Goal: Task Accomplishment & Management: Manage account settings

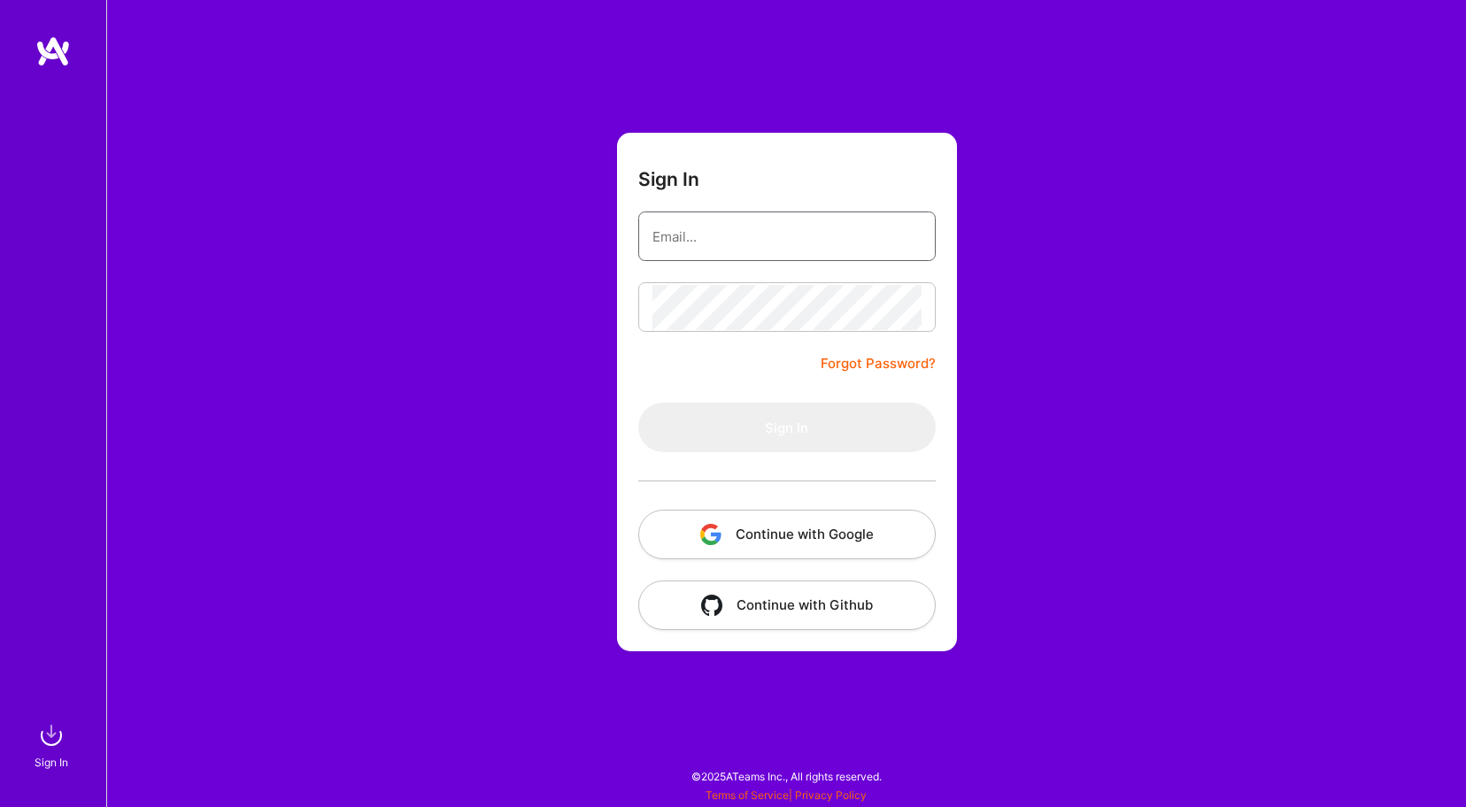
click at [770, 233] on input "email" at bounding box center [786, 236] width 269 height 45
type input "[EMAIL_ADDRESS][DOMAIN_NAME]"
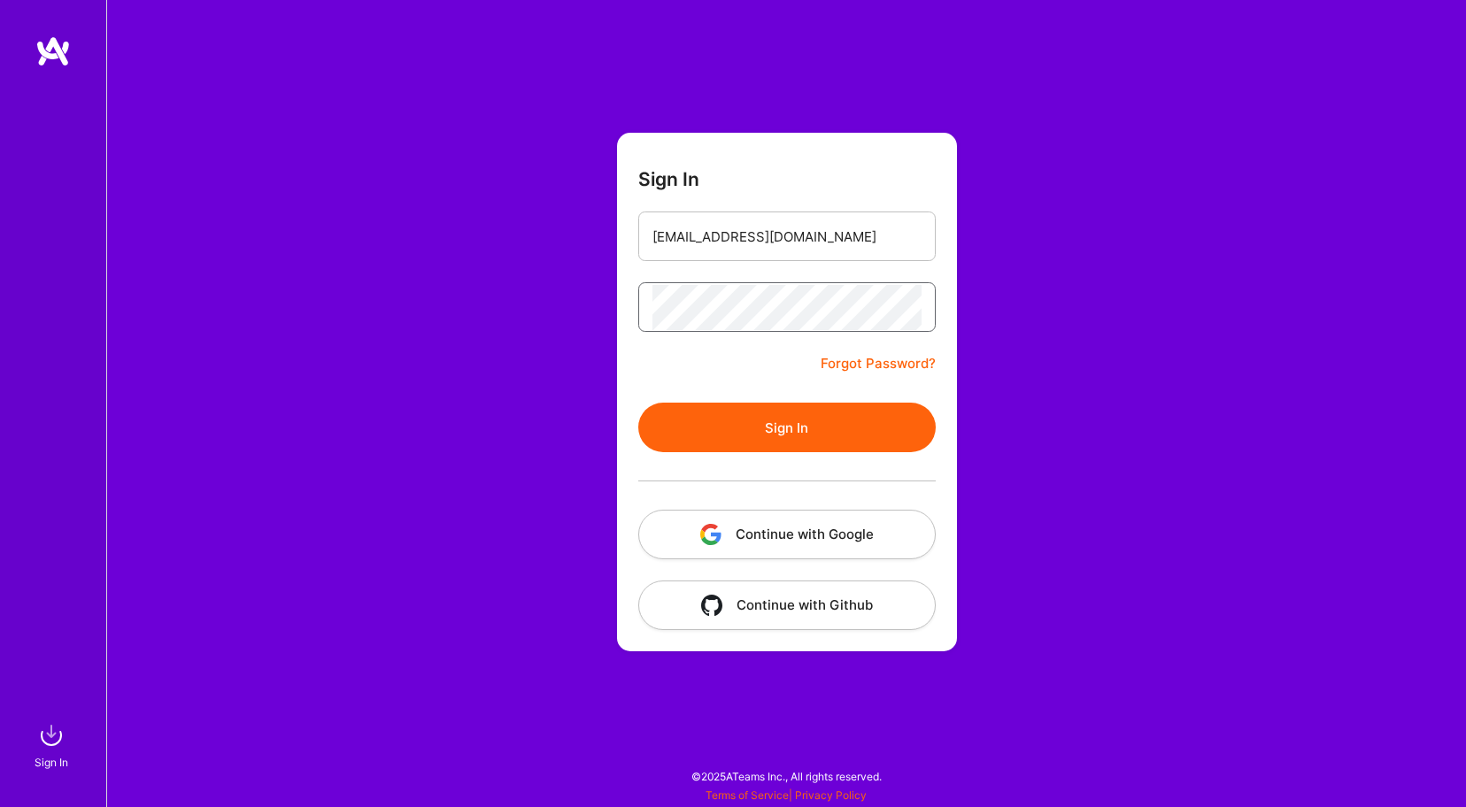
click at [638, 403] on button "Sign In" at bounding box center [786, 428] width 297 height 50
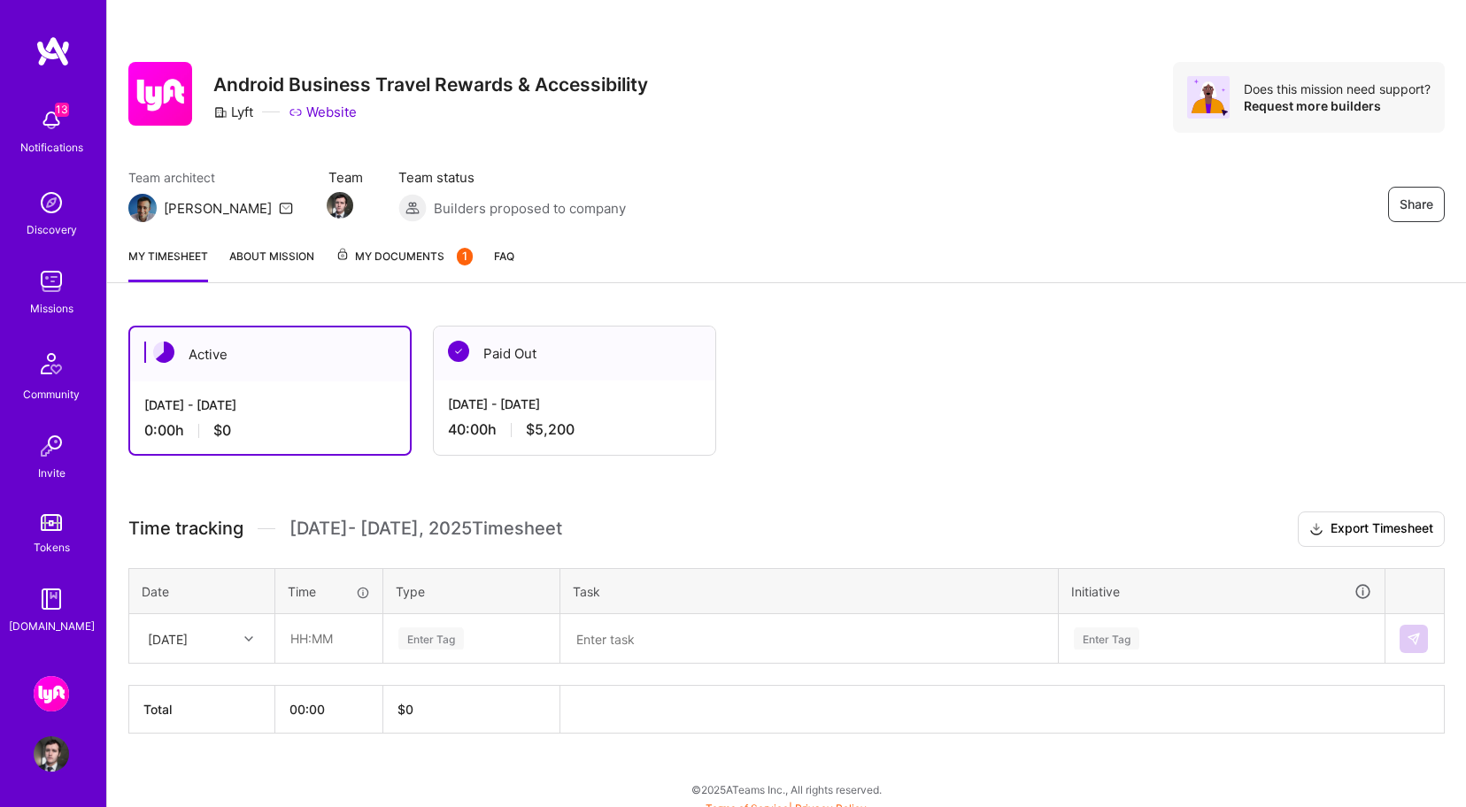
scroll to position [12, 0]
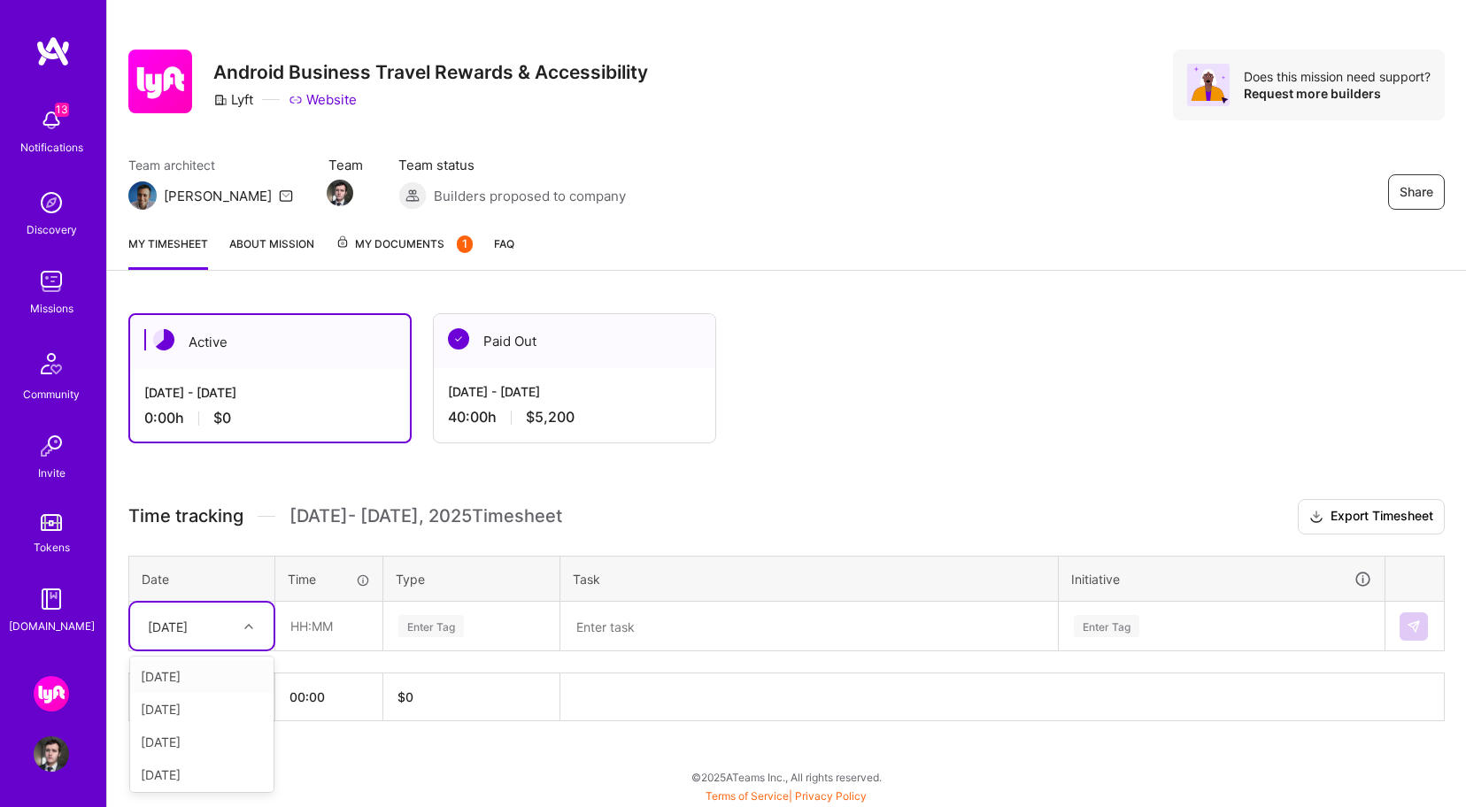
click at [246, 628] on icon at bounding box center [248, 626] width 9 height 9
click at [207, 729] on div "[DATE]" at bounding box center [201, 730] width 143 height 33
click at [352, 627] on input "text" at bounding box center [328, 626] width 105 height 47
type input "08:00"
click at [442, 629] on div "Enter Tag" at bounding box center [431, 626] width 66 height 27
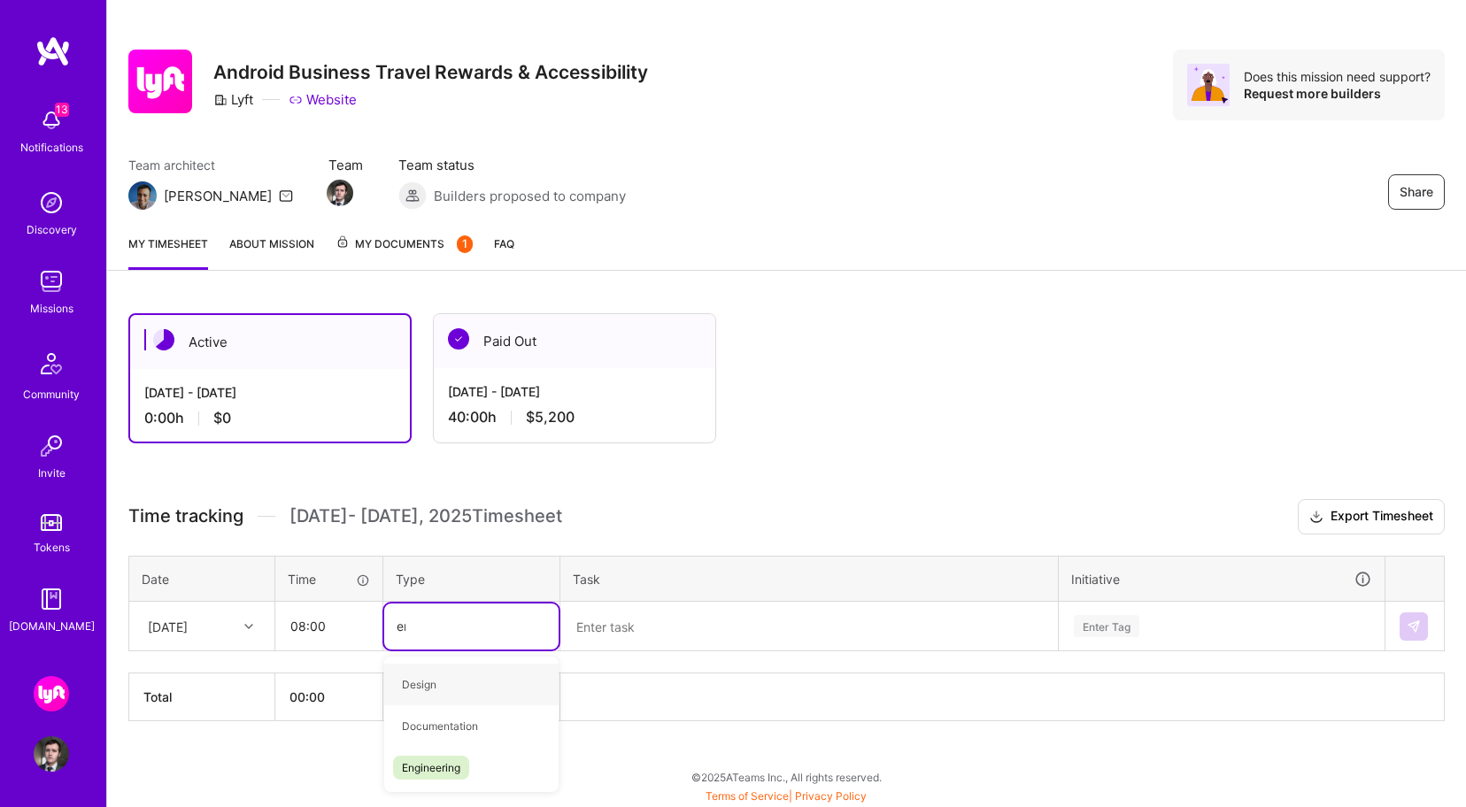
type input "eng"
click at [470, 683] on div "Engineering" at bounding box center [471, 685] width 174 height 42
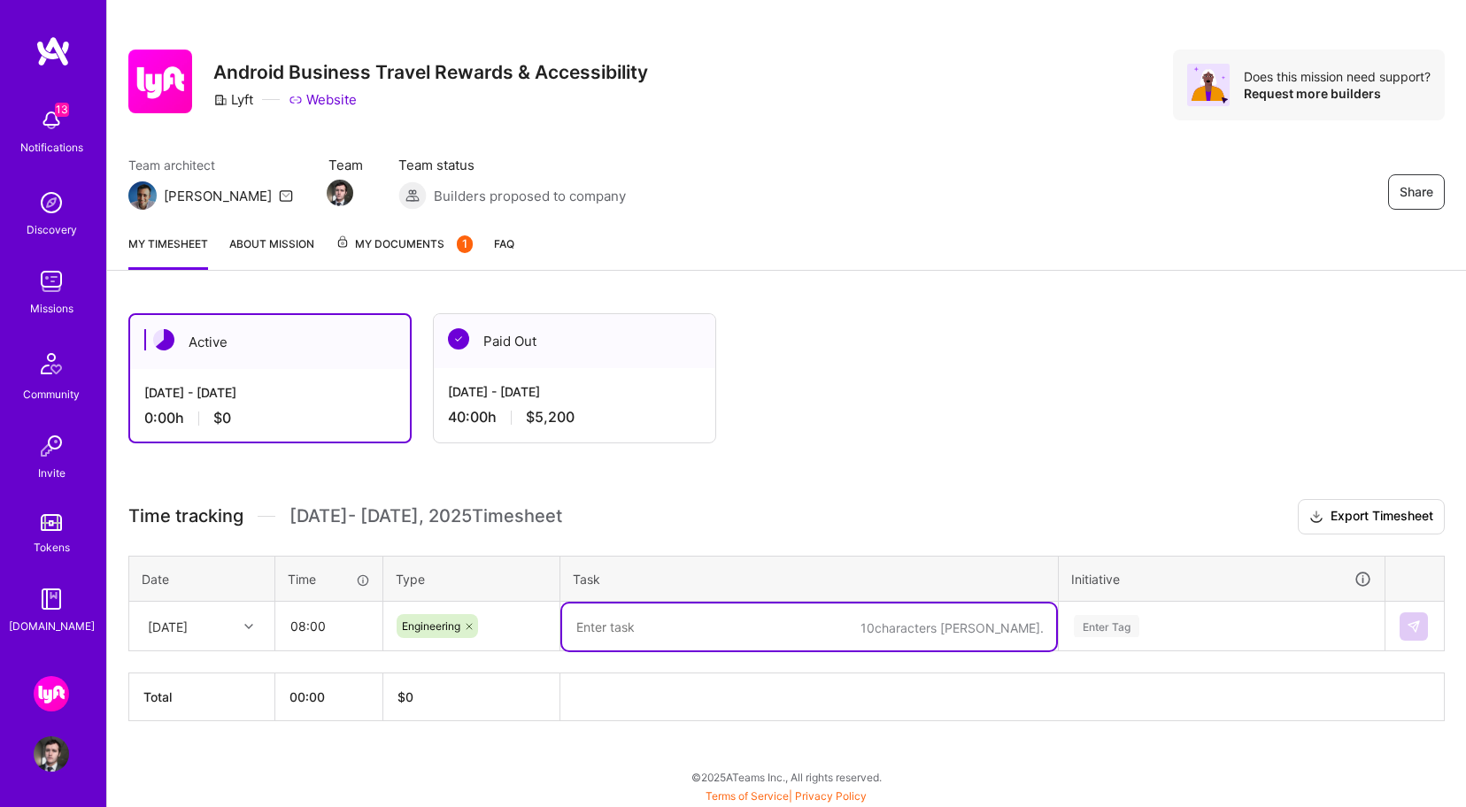
click at [598, 633] on textarea at bounding box center [809, 627] width 494 height 47
paste textarea "Accessibility investigations, Concur validation for business travel row impleme…"
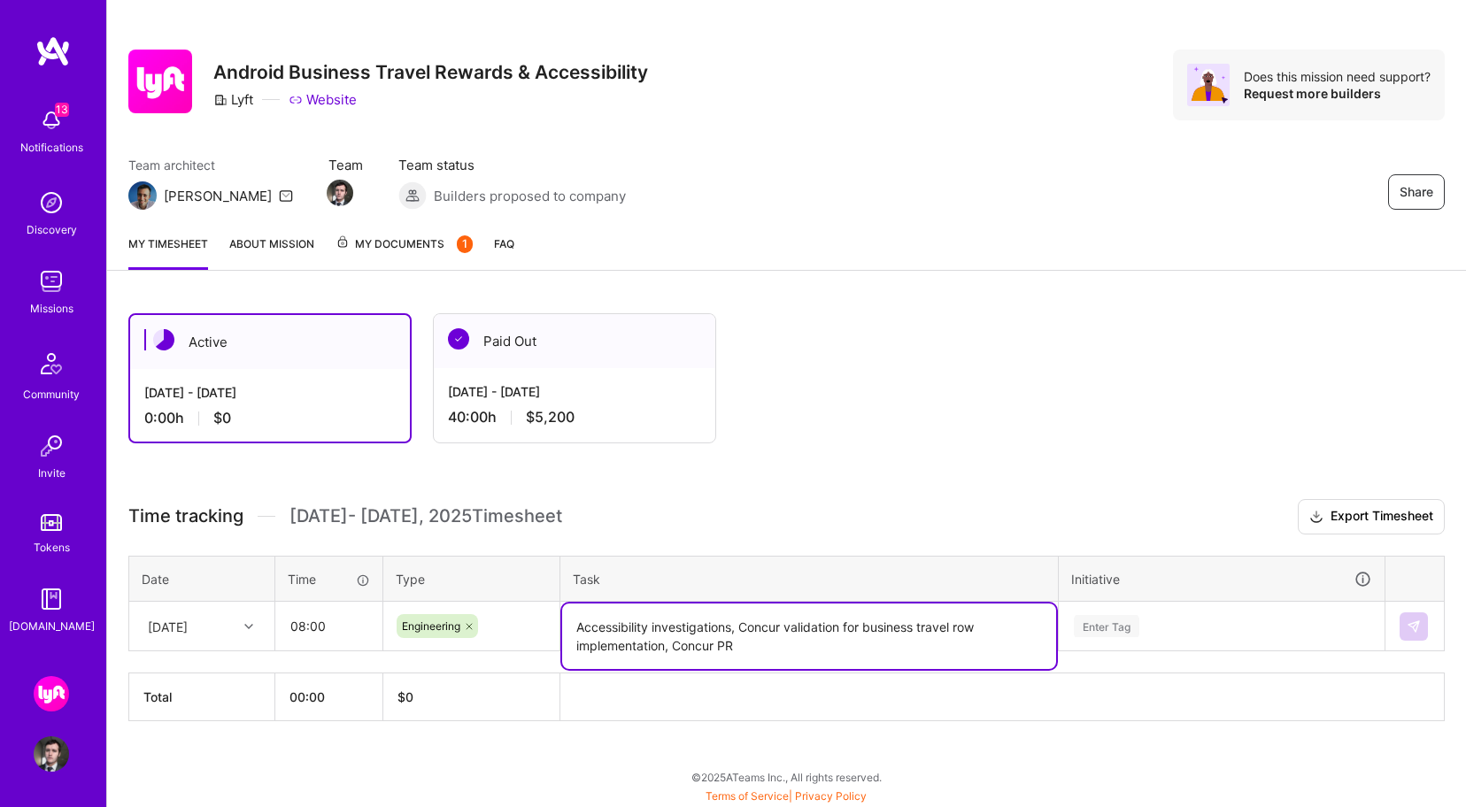
type textarea "Accessibility investigations, Concur validation for business travel row impleme…"
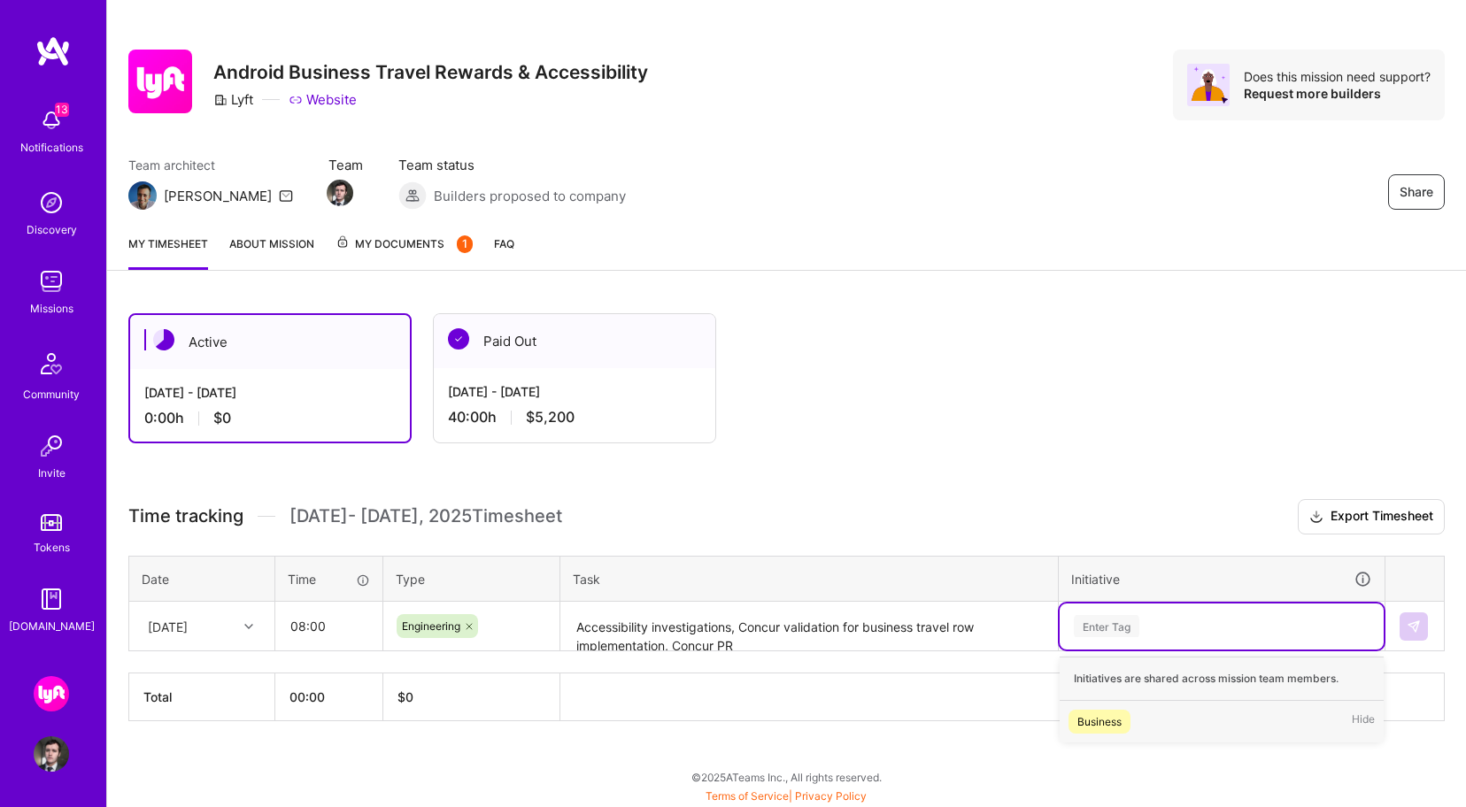
click at [1101, 631] on div "Enter Tag" at bounding box center [1107, 626] width 66 height 27
click at [1108, 720] on div "Business" at bounding box center [1099, 722] width 44 height 19
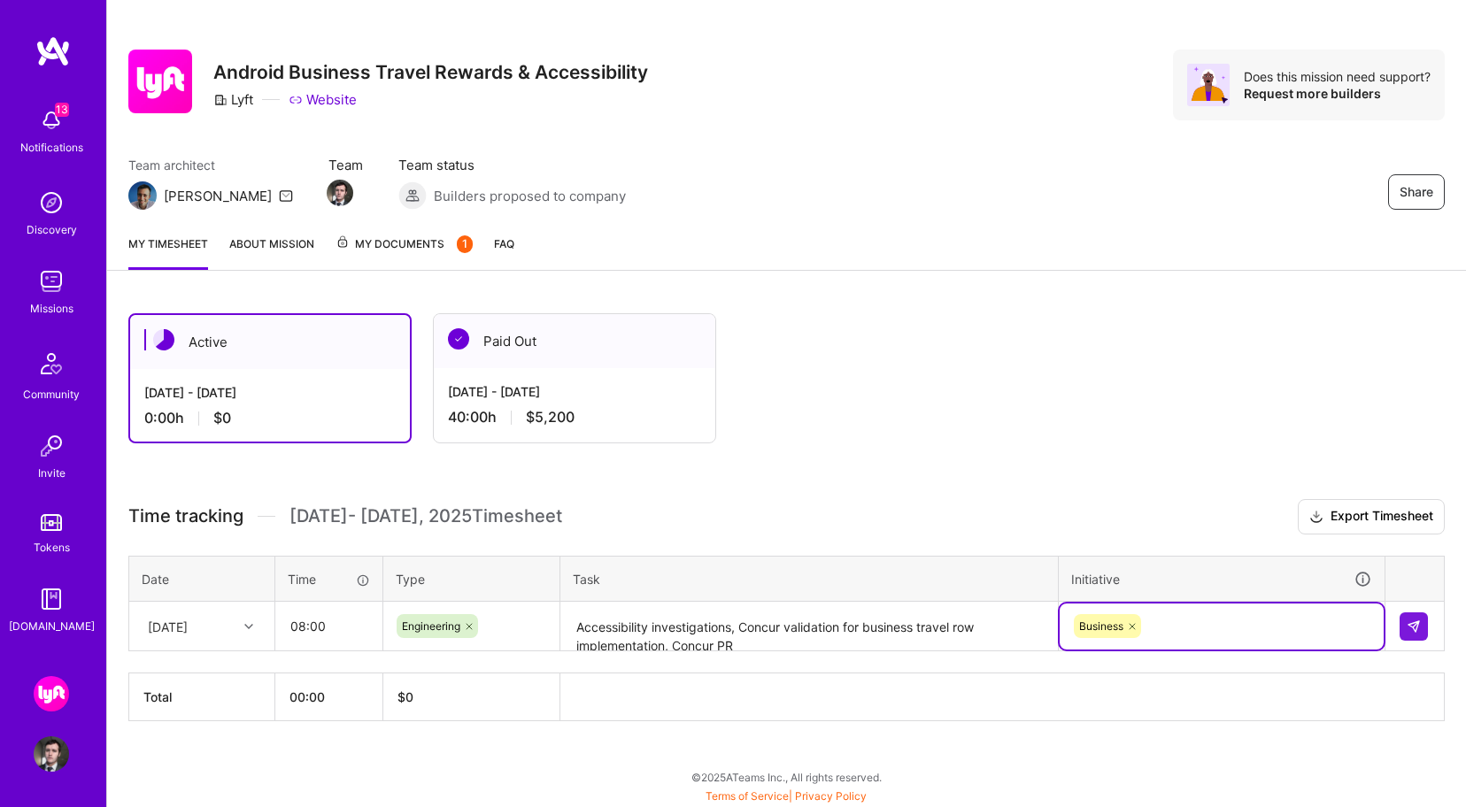
click at [800, 627] on textarea "Accessibility investigations, Concur validation for business travel row impleme…" at bounding box center [809, 627] width 494 height 47
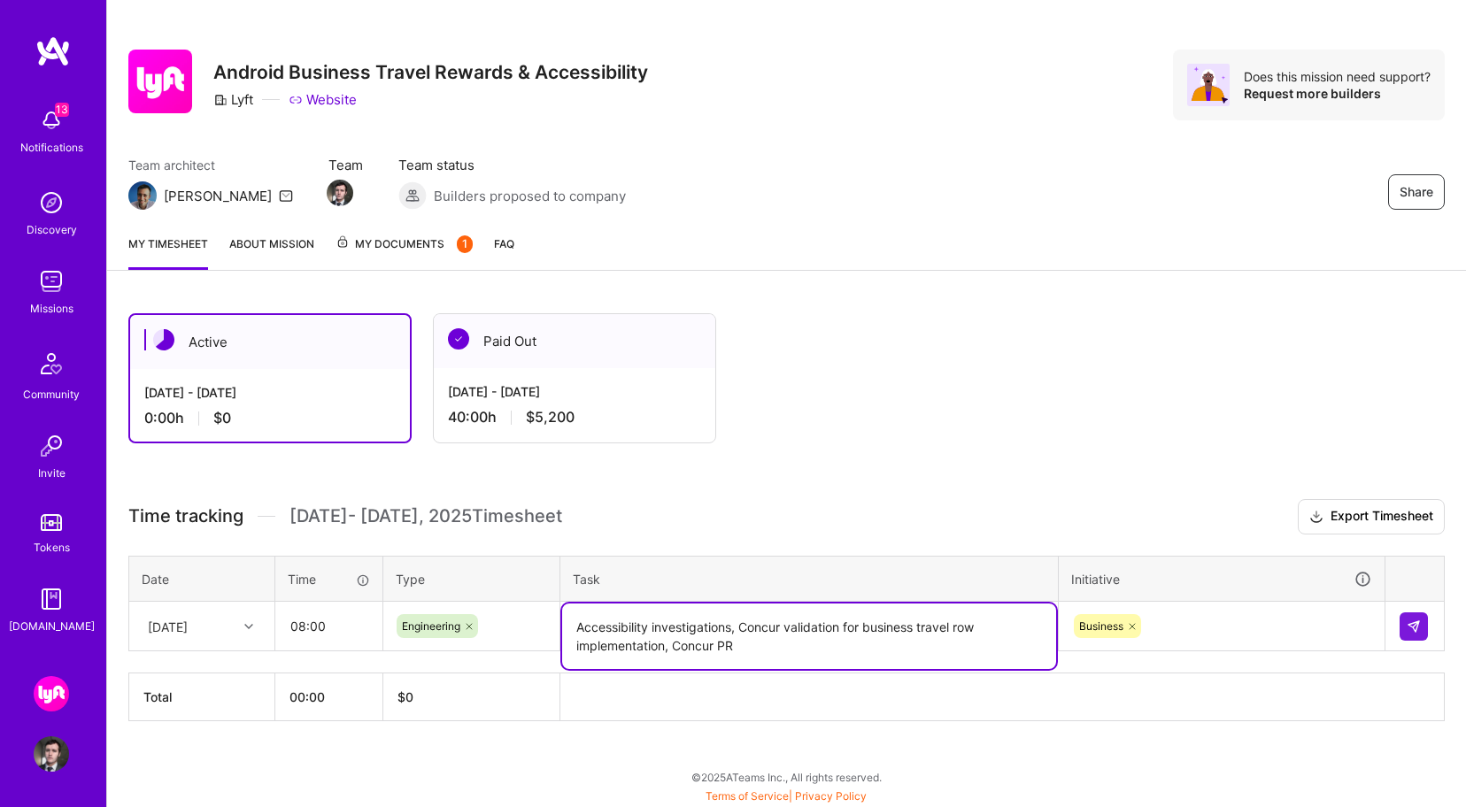
click at [940, 652] on textarea "Accessibility investigations, Concur validation for business travel row impleme…" at bounding box center [809, 637] width 494 height 66
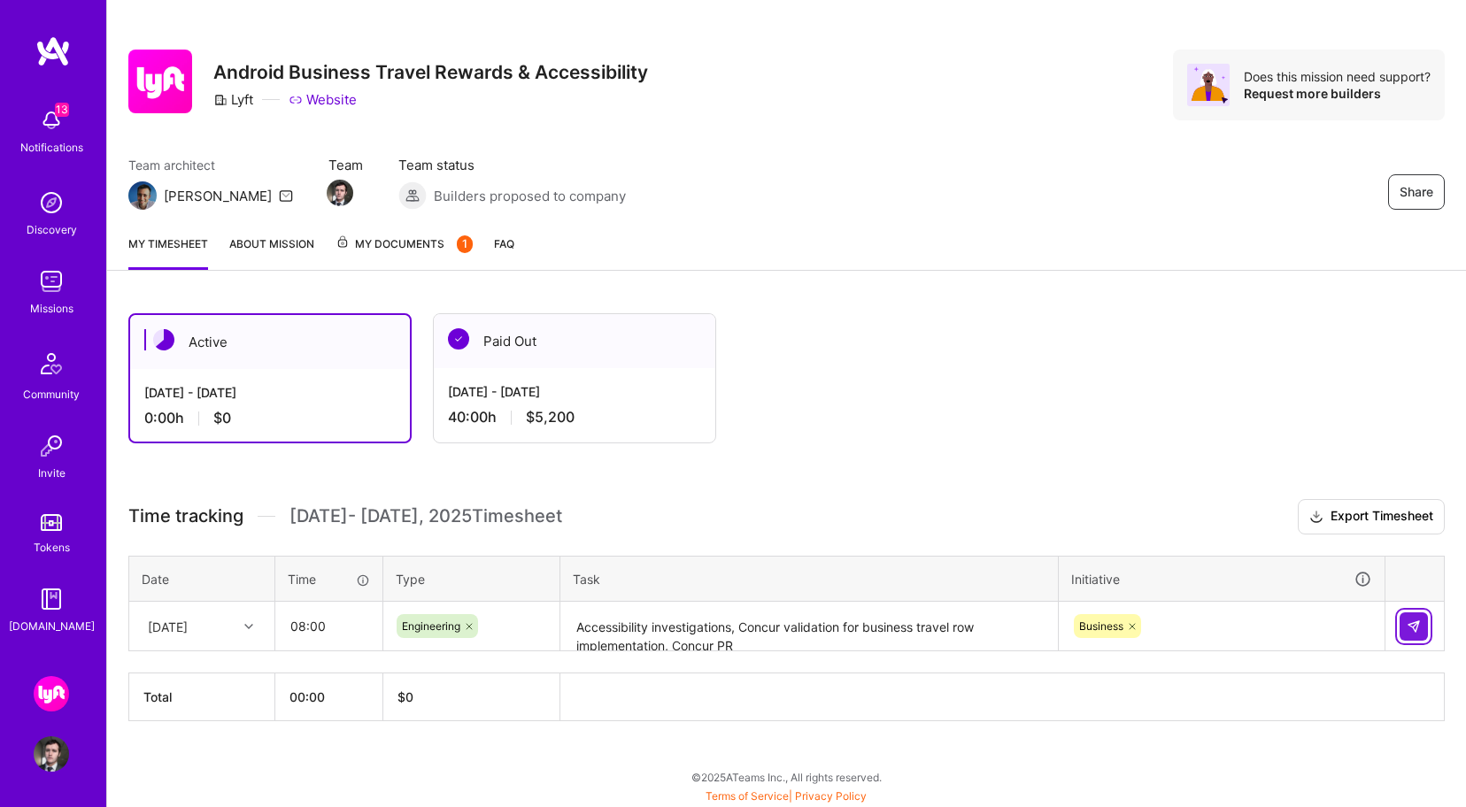
click at [1420, 634] on button at bounding box center [1414, 627] width 28 height 28
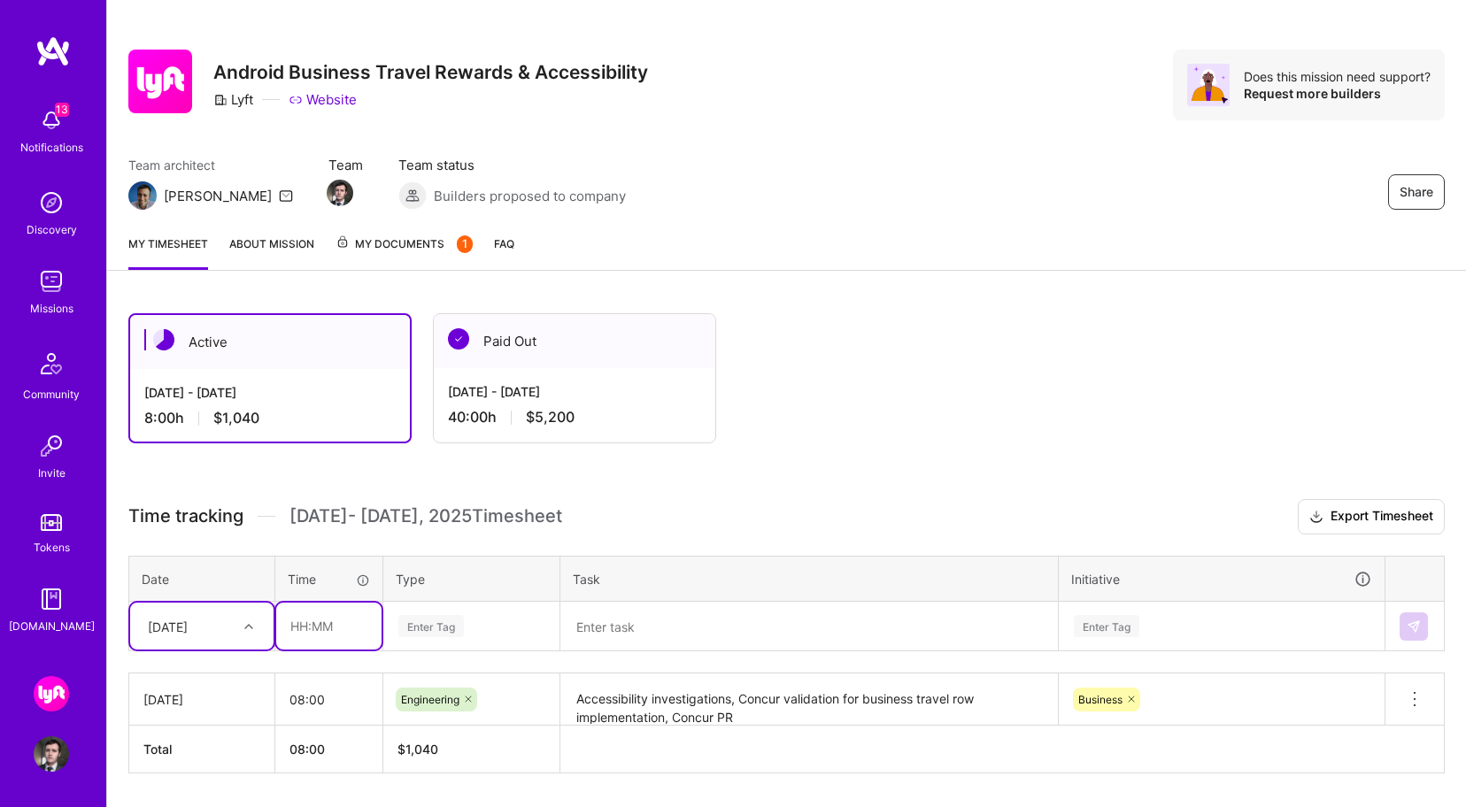
click at [324, 625] on input "text" at bounding box center [328, 626] width 105 height 47
type input "07:45"
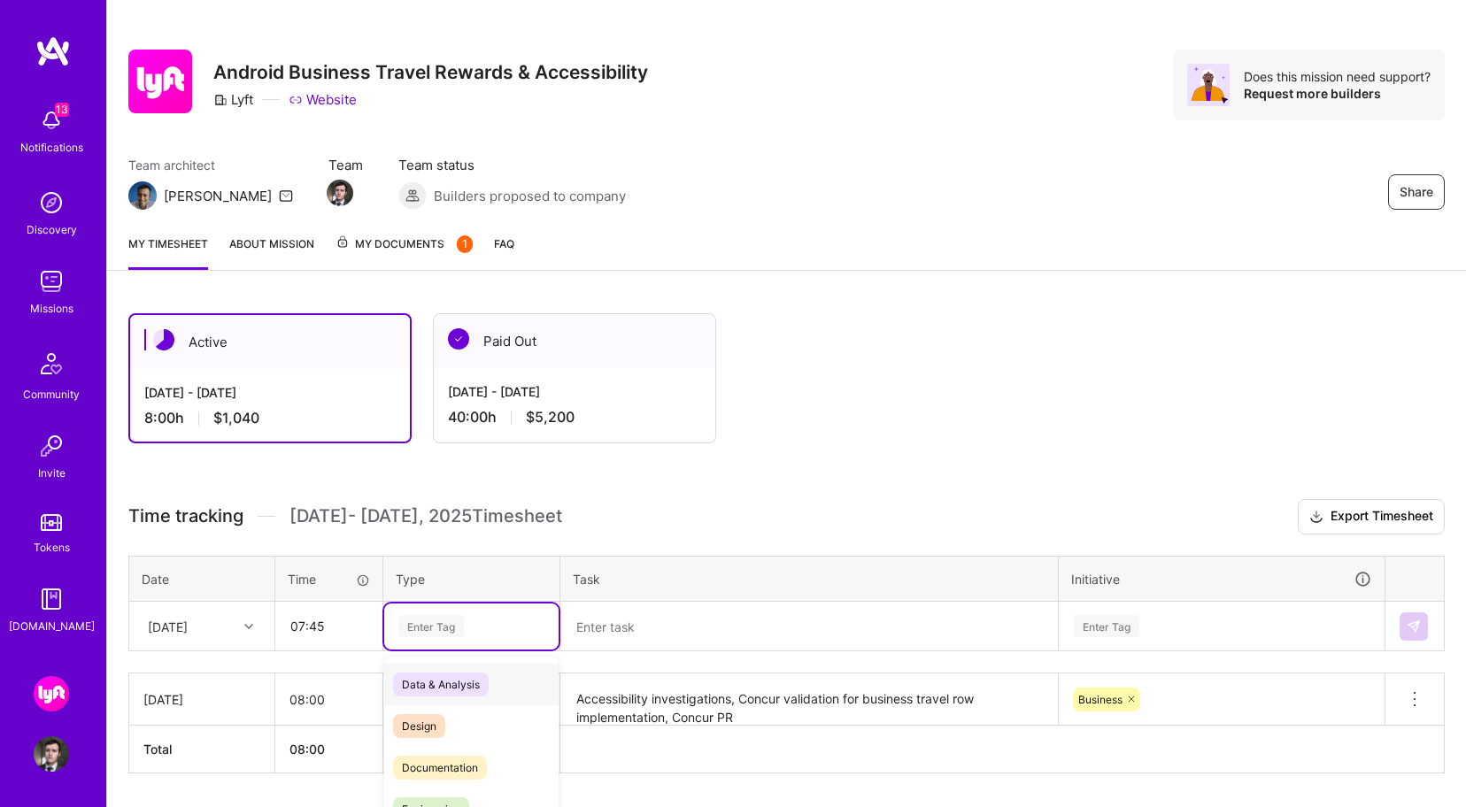
scroll to position [65, 0]
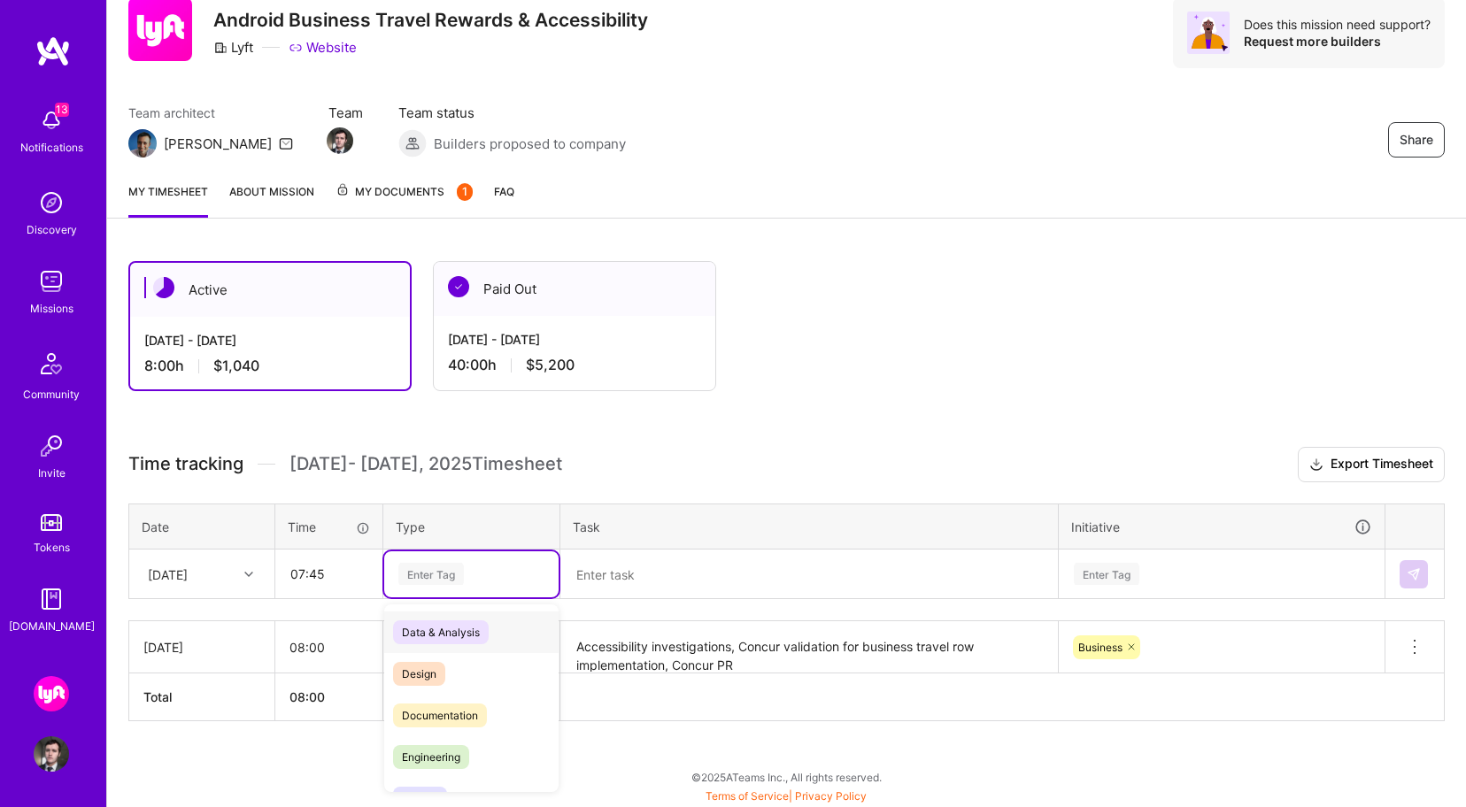
click at [421, 598] on div "option Engineering, selected. option Data & Analysis focused, 0 of 2. 17 result…" at bounding box center [471, 575] width 174 height 46
type input "eng"
click at [479, 627] on div "Engineering" at bounding box center [471, 633] width 174 height 42
click at [596, 581] on textarea at bounding box center [809, 575] width 494 height 47
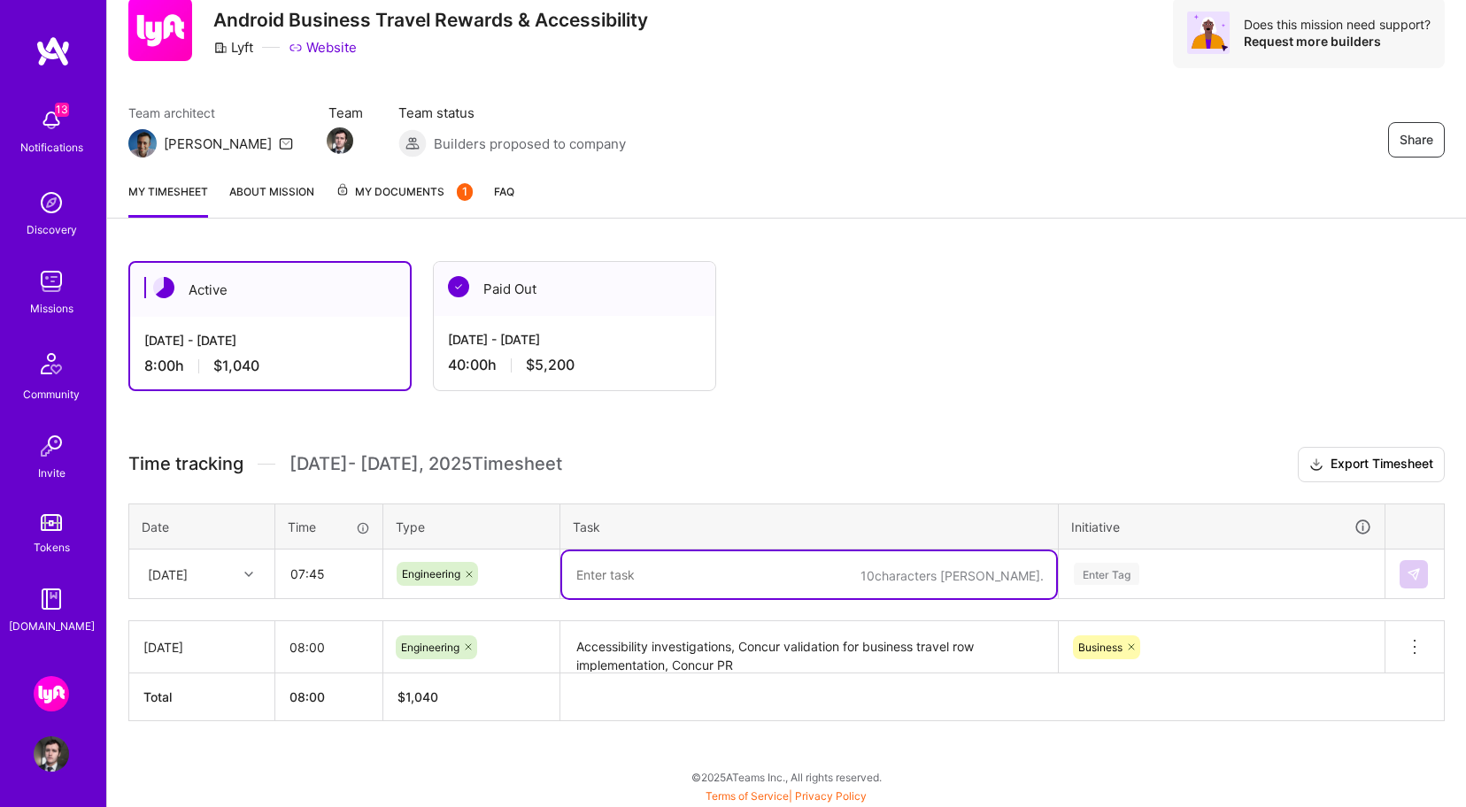
paste textarea "Concur review and comments, Investigate iOS implementation to ensure match, mer…"
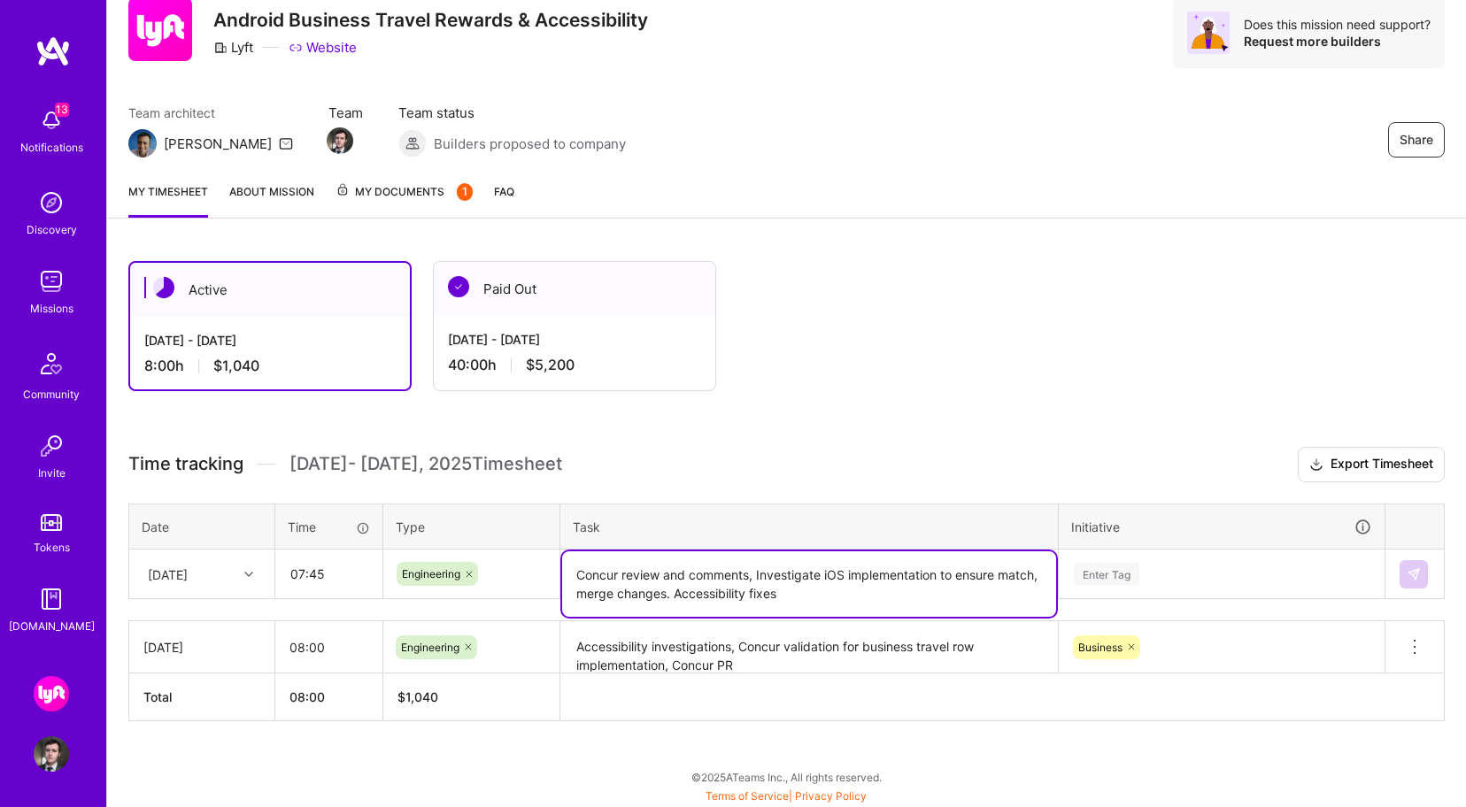
type textarea "Concur review and comments, Investigate iOS implementation to ensure match, mer…"
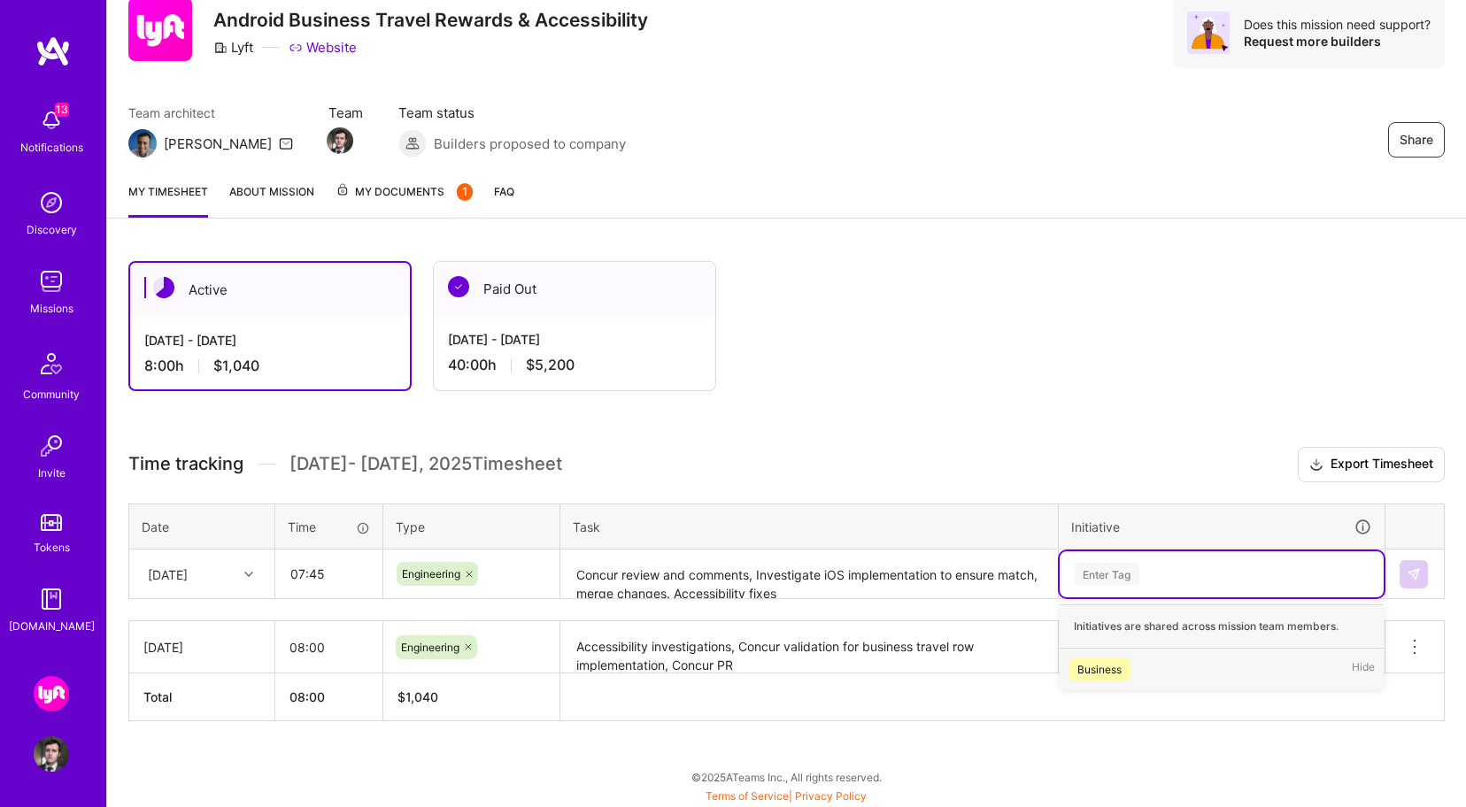
click at [1134, 564] on div "Enter Tag" at bounding box center [1107, 573] width 66 height 27
click at [1133, 675] on div "Business Hide" at bounding box center [1222, 670] width 324 height 42
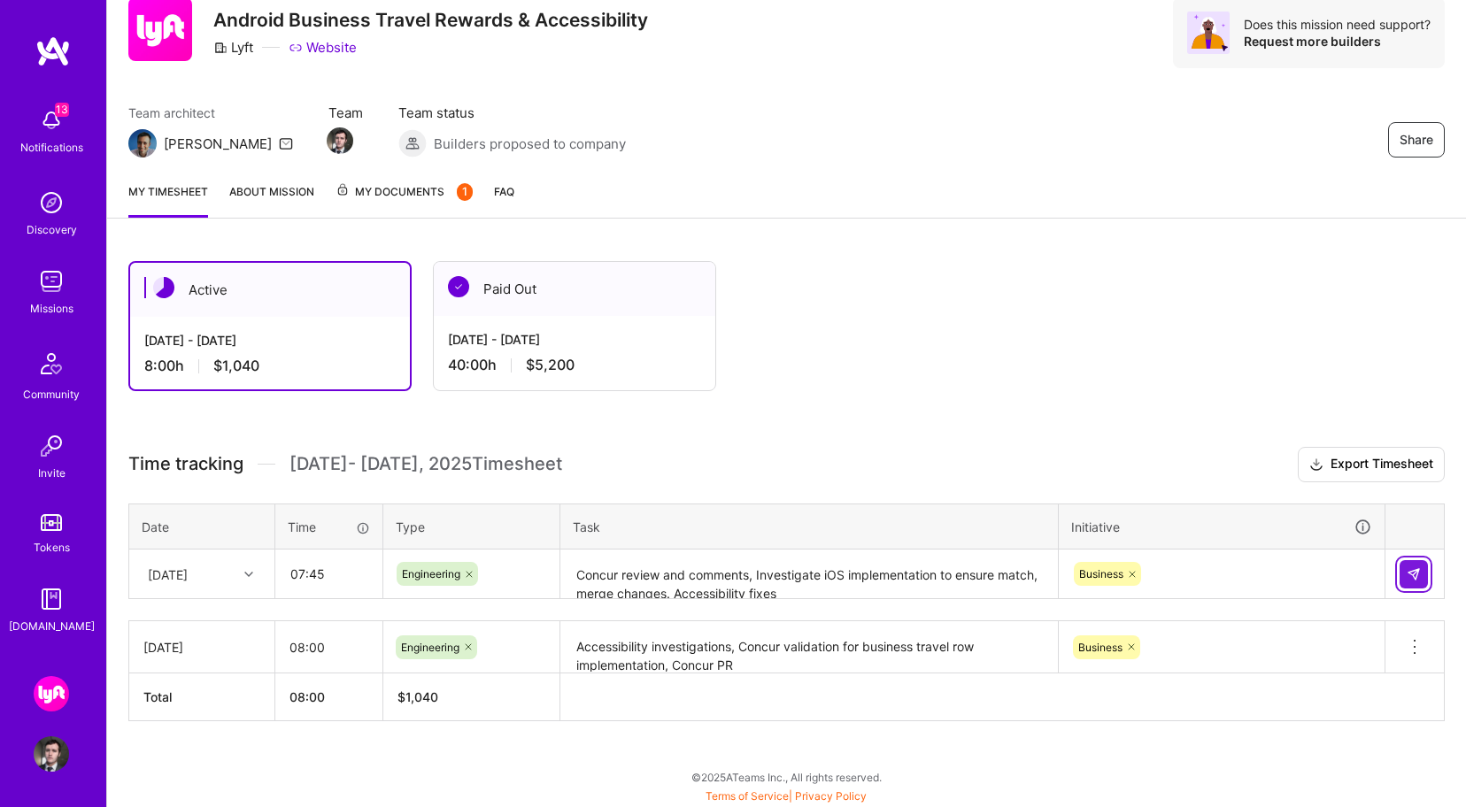
click at [1418, 575] on img at bounding box center [1414, 574] width 14 height 14
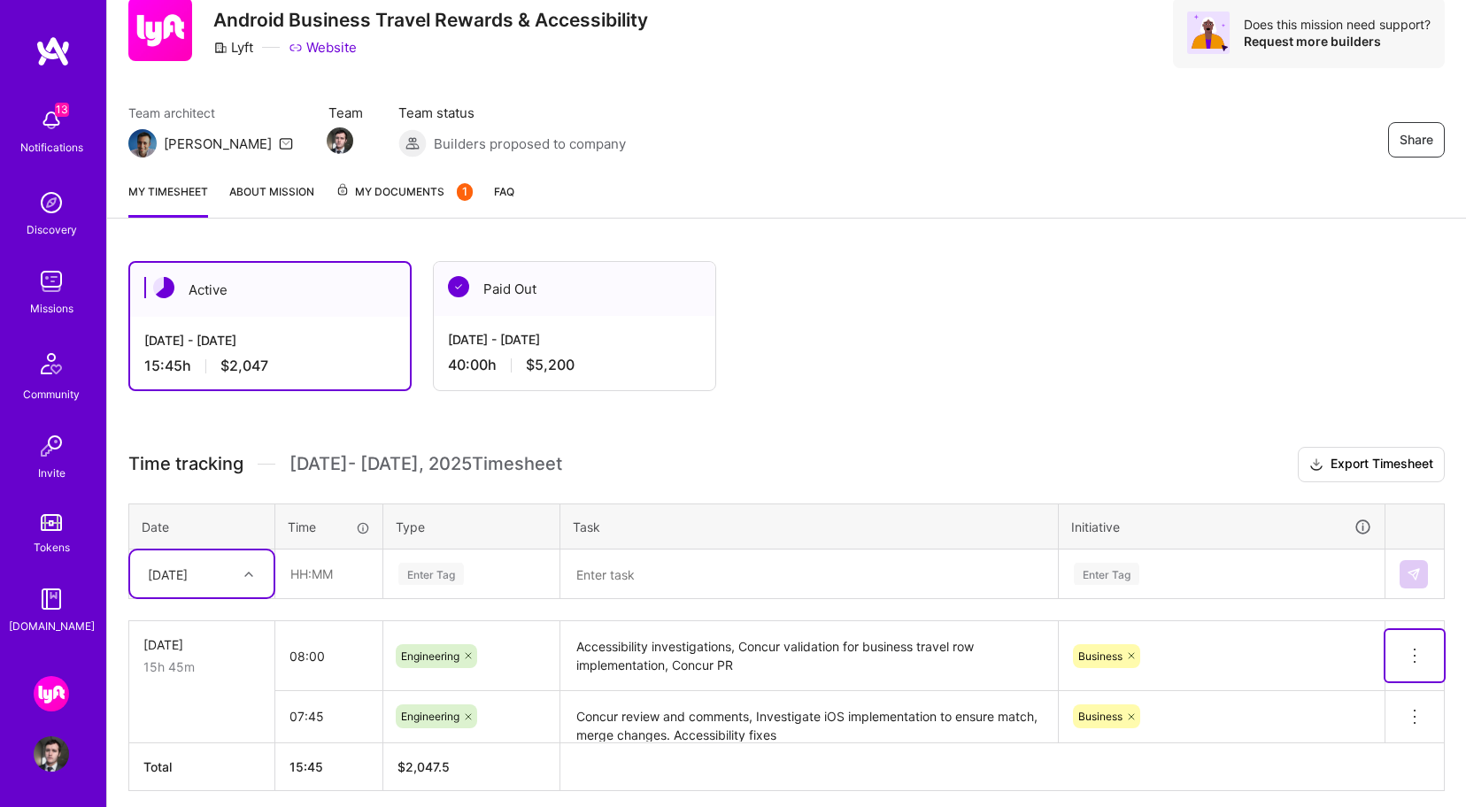
click at [1418, 651] on icon at bounding box center [1414, 655] width 21 height 21
click at [1416, 713] on icon at bounding box center [1414, 716] width 21 height 21
click at [1372, 750] on button "Delete row" at bounding box center [1371, 747] width 92 height 43
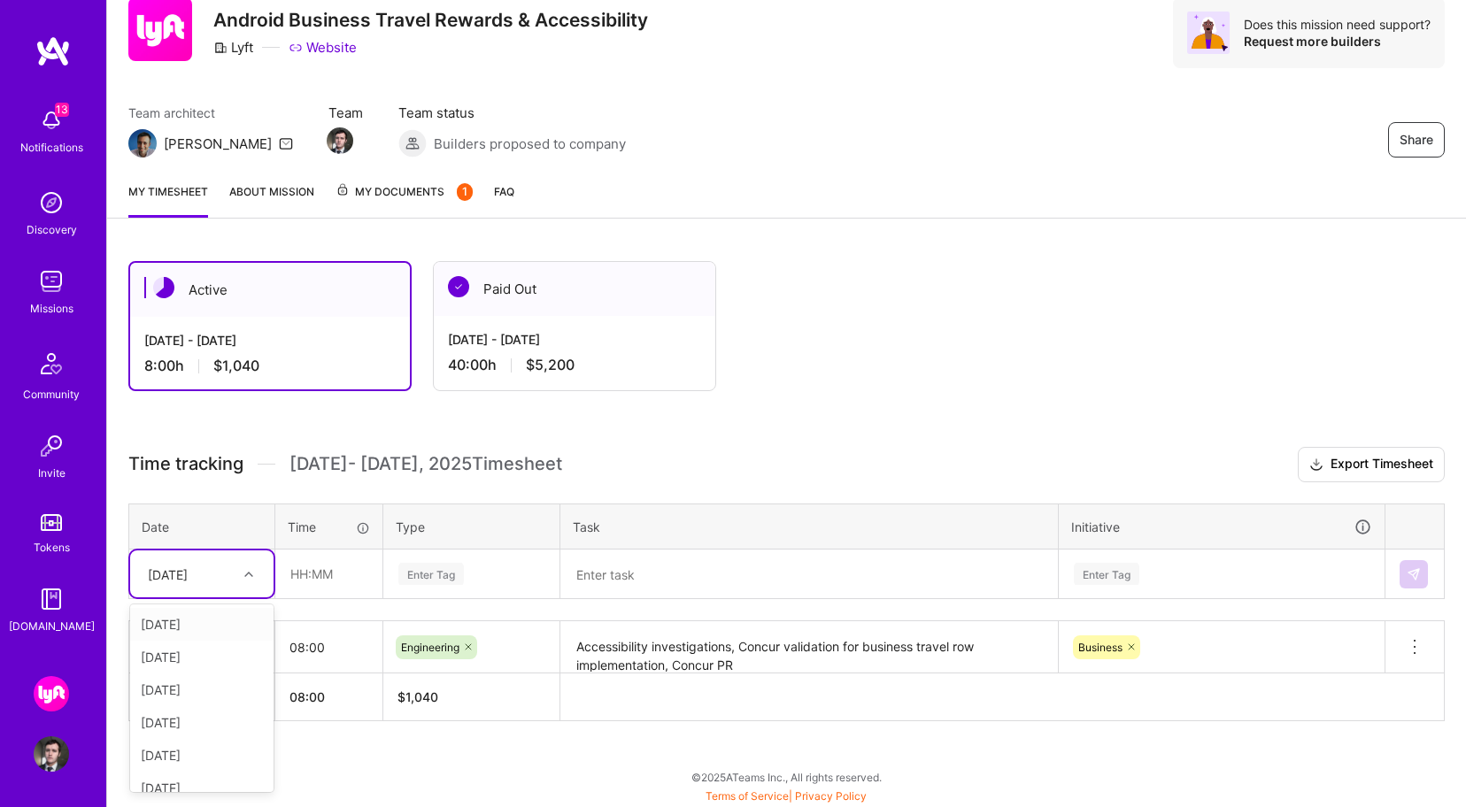
click at [164, 584] on div "[DATE]" at bounding box center [188, 573] width 98 height 29
click at [217, 687] on div "[DATE]" at bounding box center [201, 690] width 143 height 33
click at [345, 582] on input "text" at bounding box center [328, 574] width 105 height 47
type input "07:45"
click at [469, 560] on div "Enter Tag" at bounding box center [471, 575] width 174 height 46
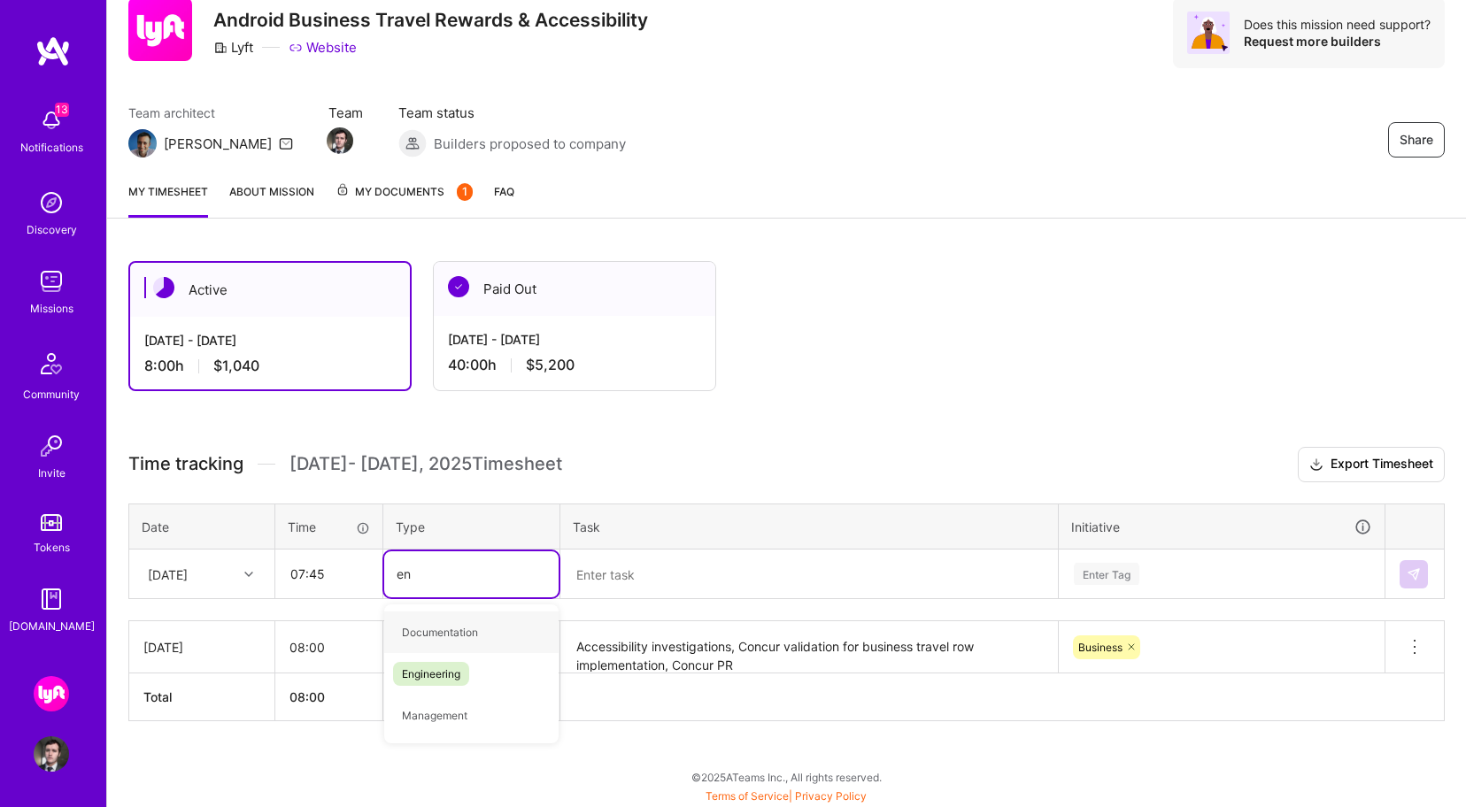
type input "eng"
click at [512, 632] on div "Engineering" at bounding box center [471, 633] width 174 height 42
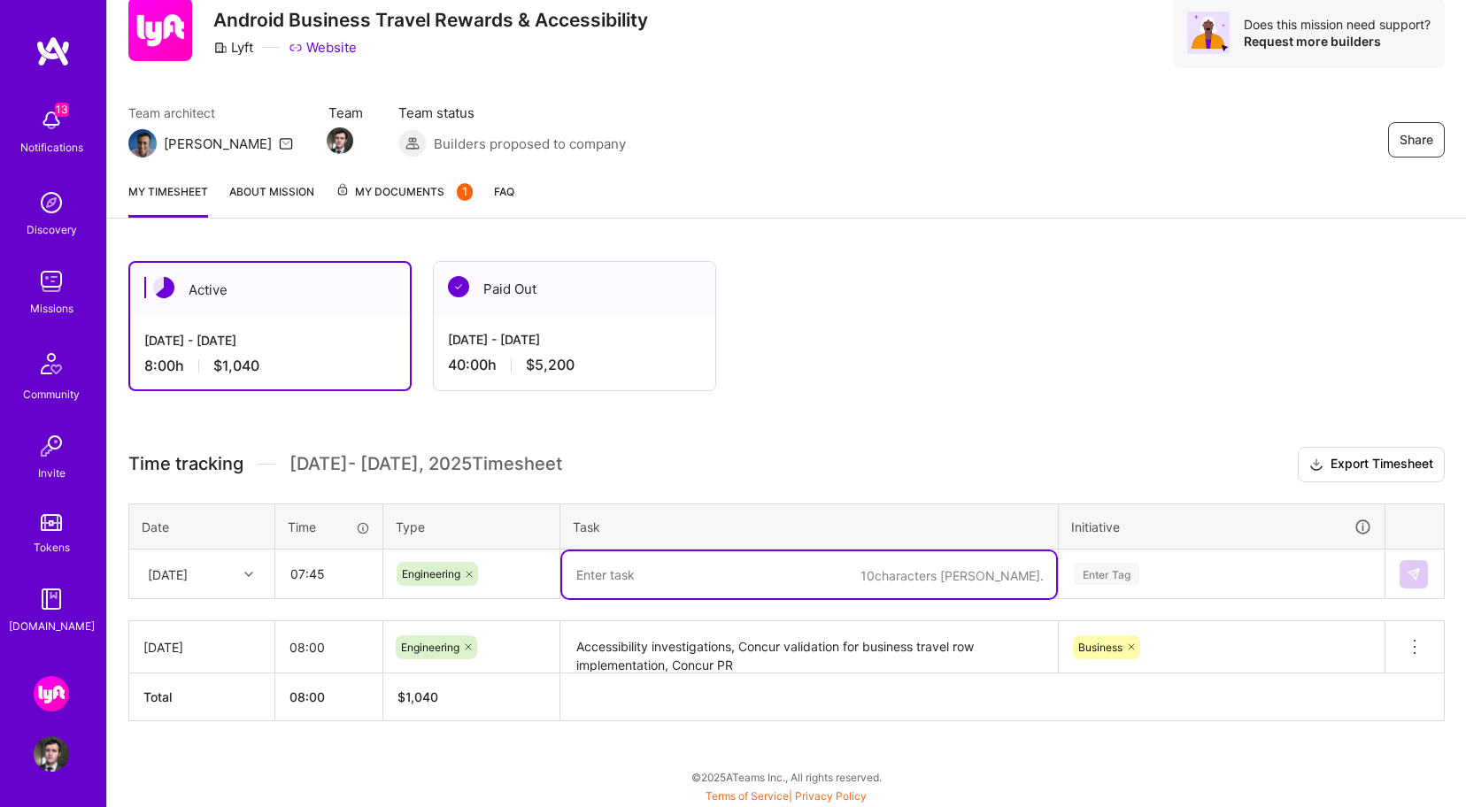
click at [601, 570] on textarea at bounding box center [809, 575] width 494 height 47
paste textarea "Concur review and comments, Investigate iOS implementation to ensure match, mer…"
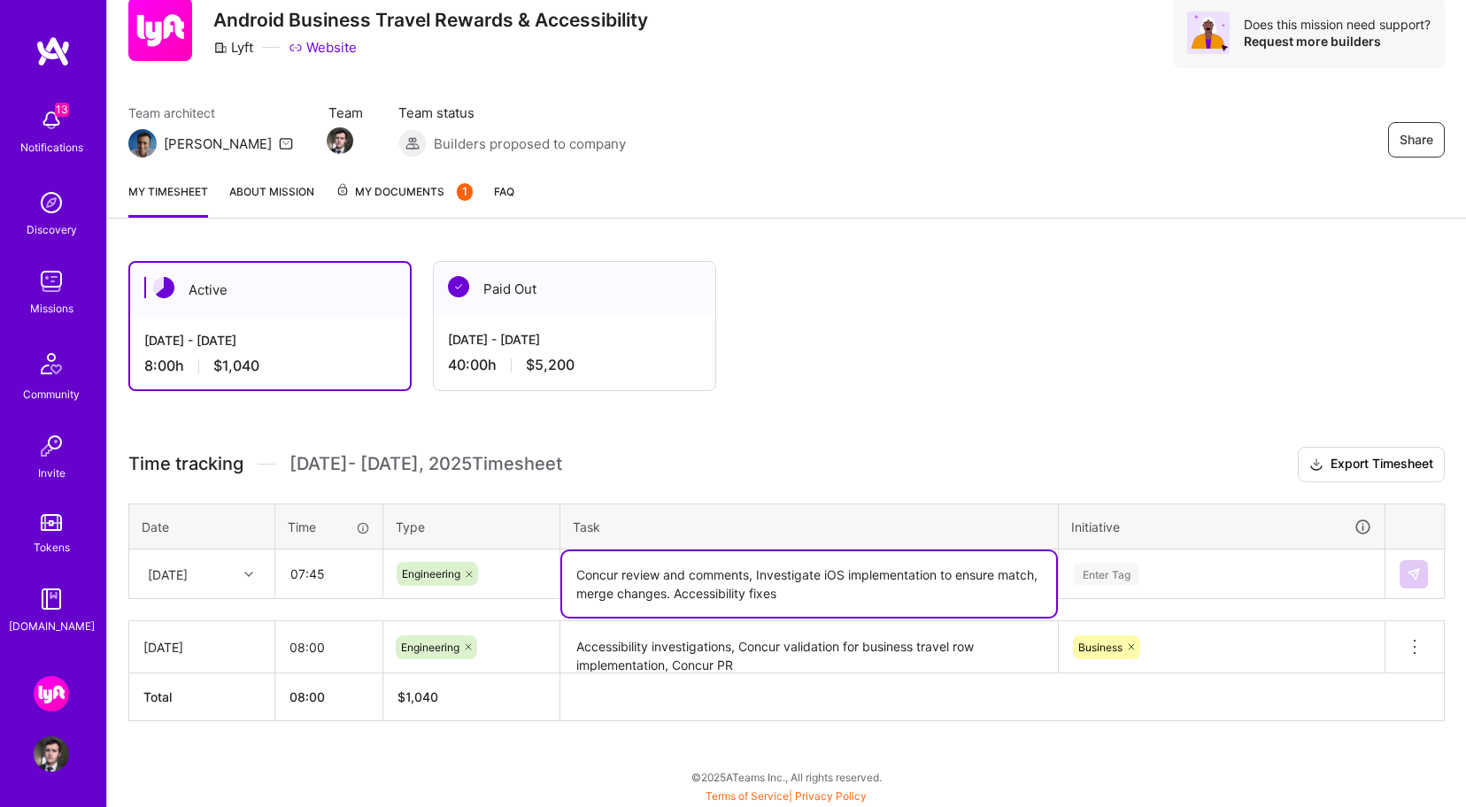
type textarea "Concur review and comments, Investigate iOS implementation to ensure match, mer…"
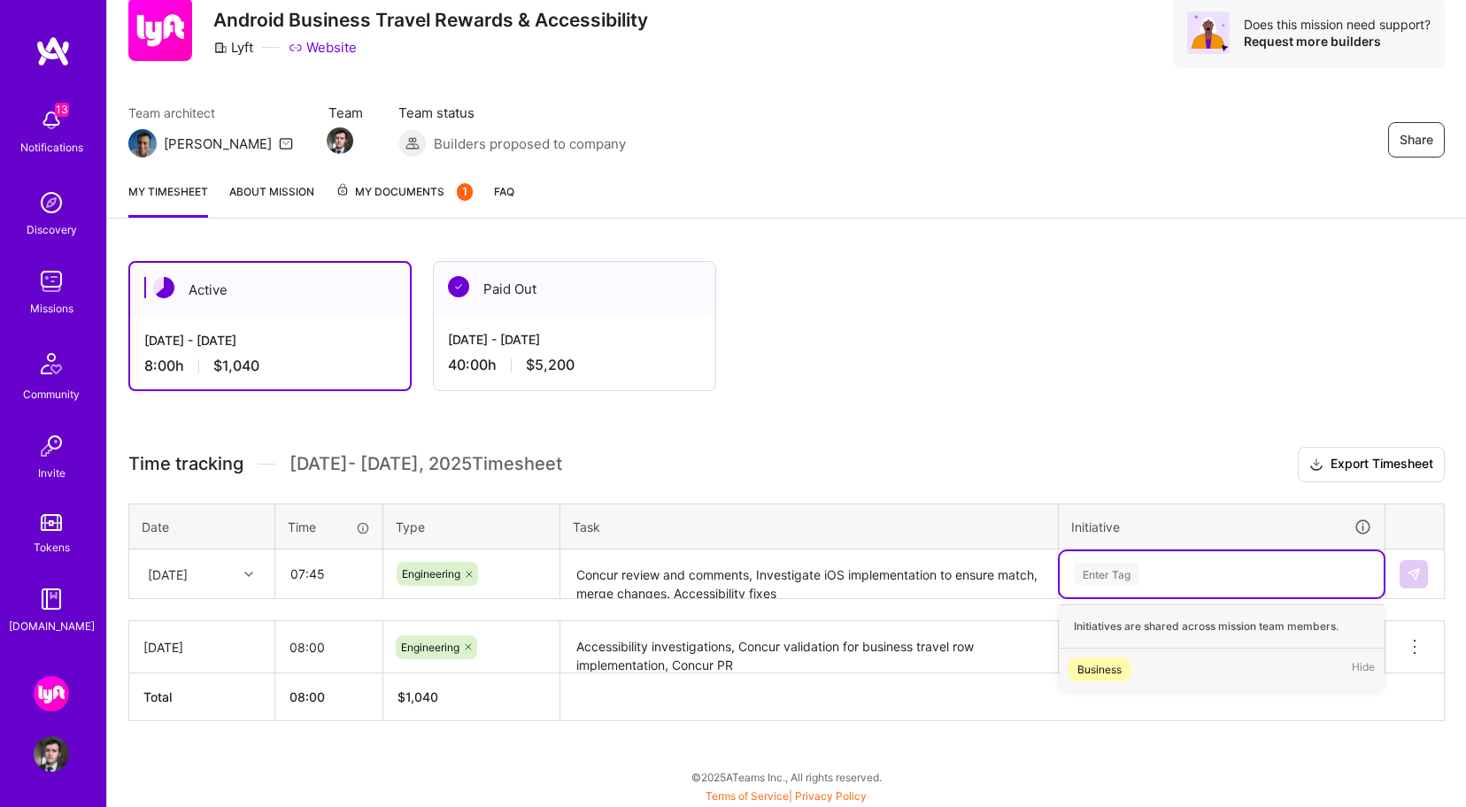
click at [1115, 587] on div "Enter Tag" at bounding box center [1222, 575] width 324 height 46
click at [1144, 677] on div "Business Hide" at bounding box center [1222, 670] width 324 height 42
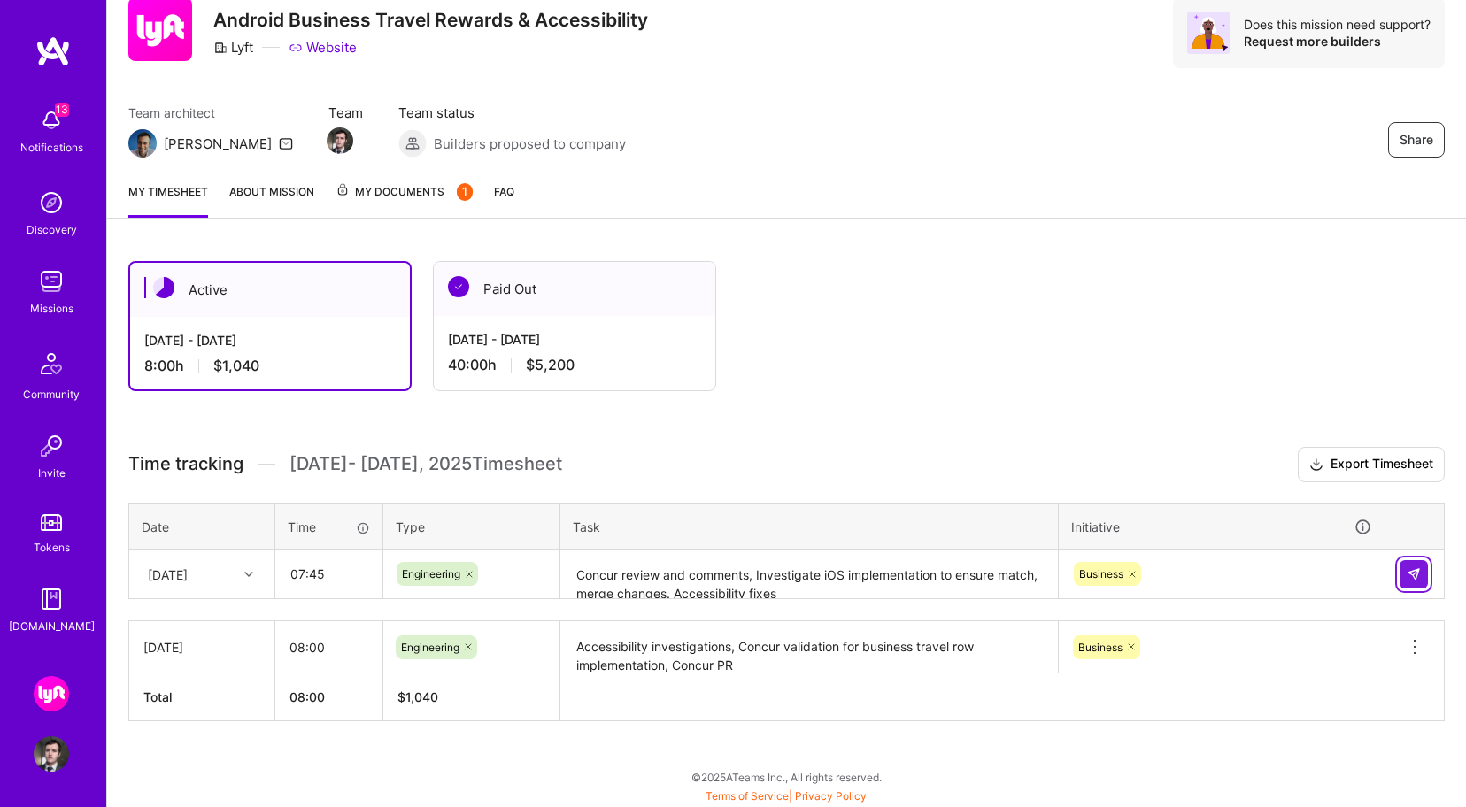
click at [1416, 575] on img at bounding box center [1414, 574] width 14 height 14
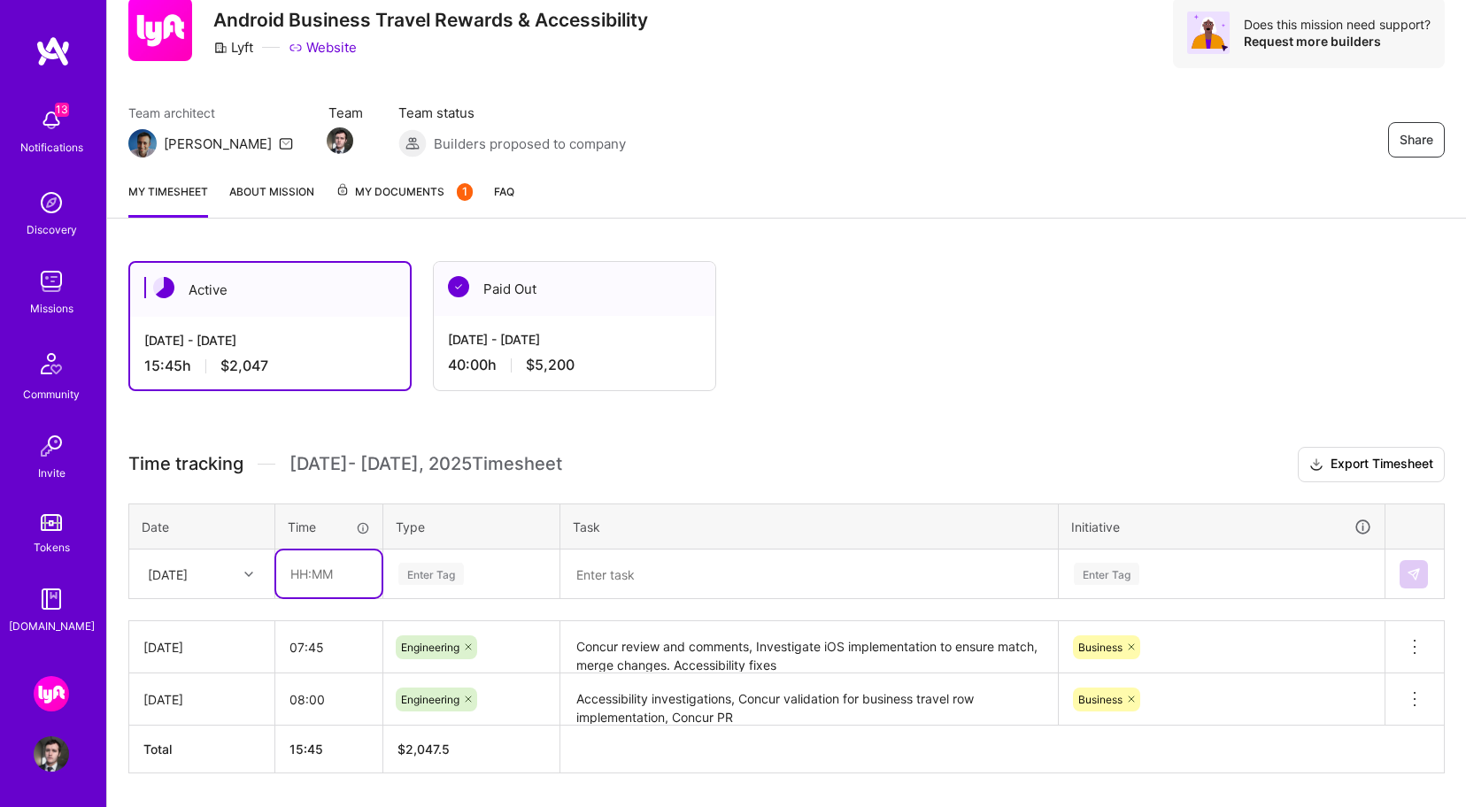
click at [338, 575] on input "text" at bounding box center [328, 574] width 105 height 47
type input "00:15"
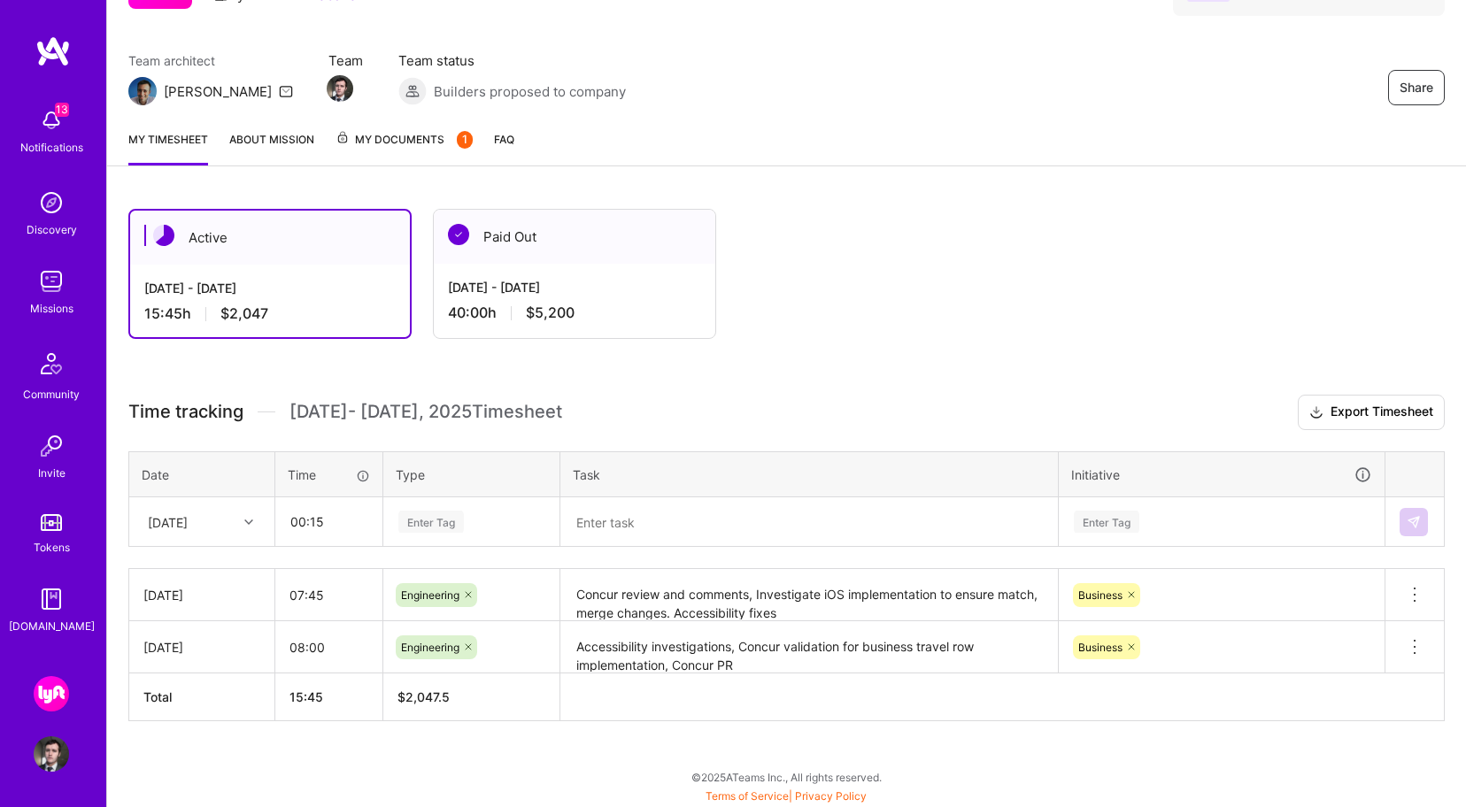
click at [444, 545] on div "Enter Tag" at bounding box center [471, 522] width 174 height 46
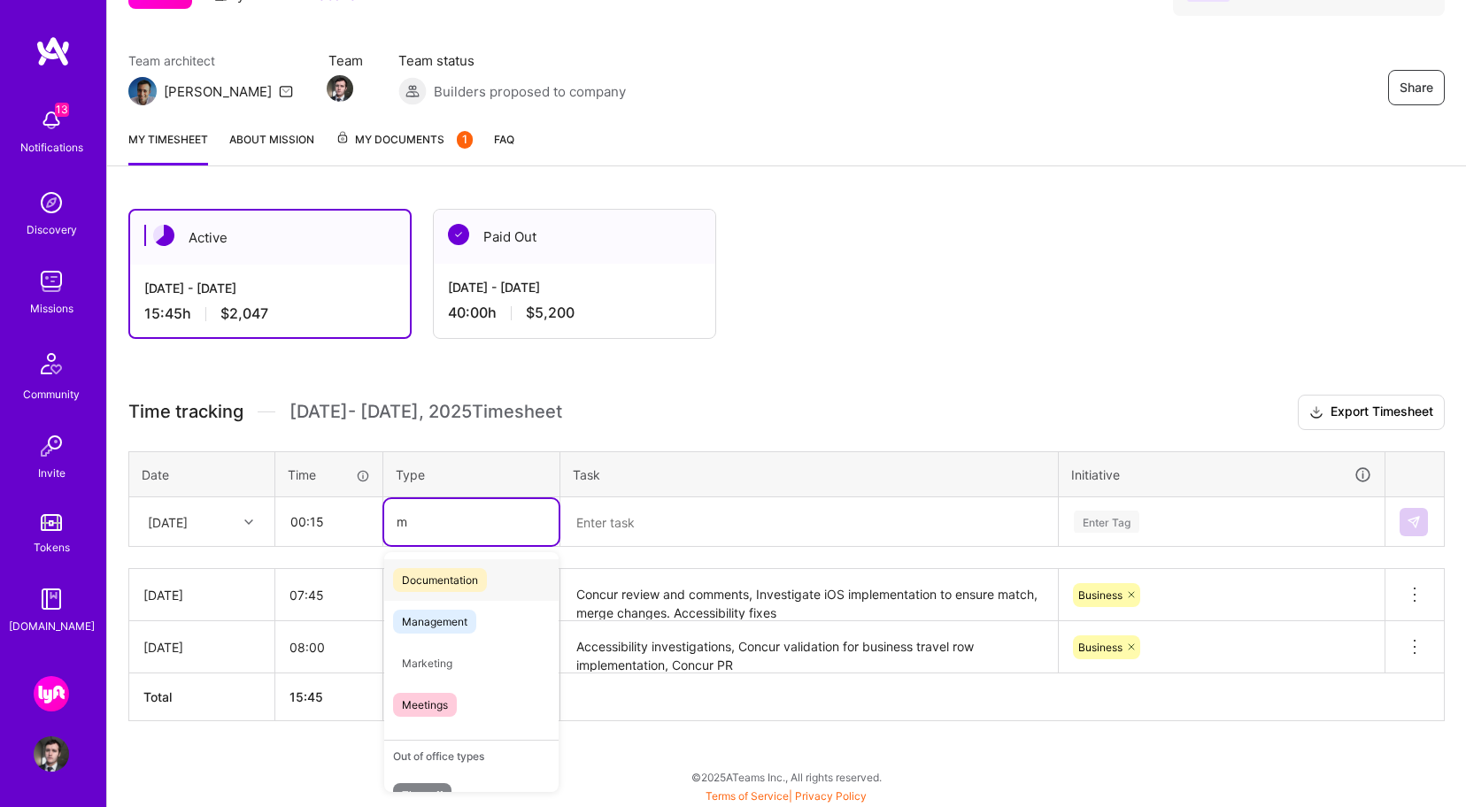
type input "me"
click at [472, 659] on div "Meetings" at bounding box center [471, 664] width 174 height 42
click at [642, 523] on textarea at bounding box center [809, 522] width 494 height 47
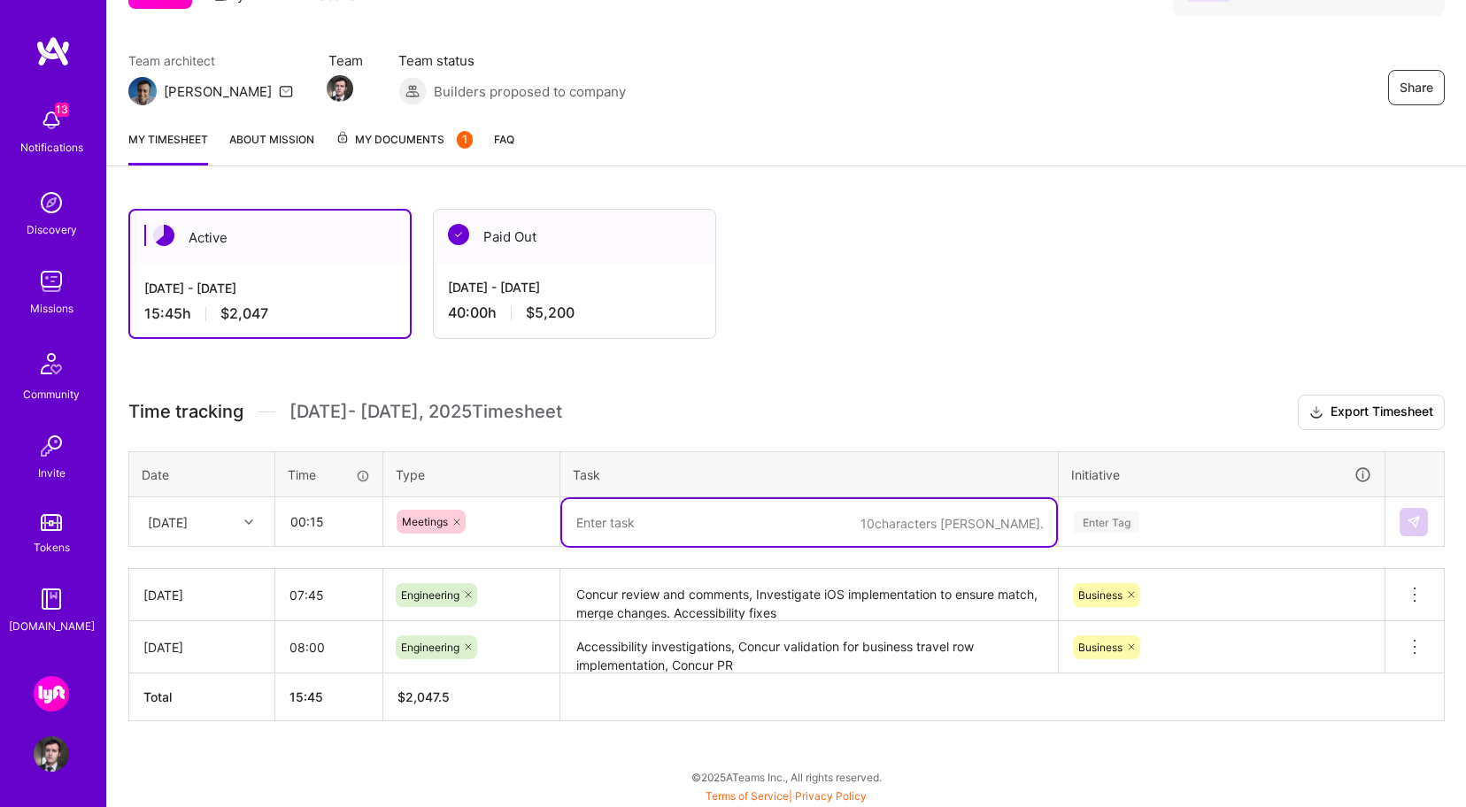
paste textarea "Daily Standup, Updates, Jira ticket updates"
type textarea "Daily Standup, Updates, Jira ticket updates"
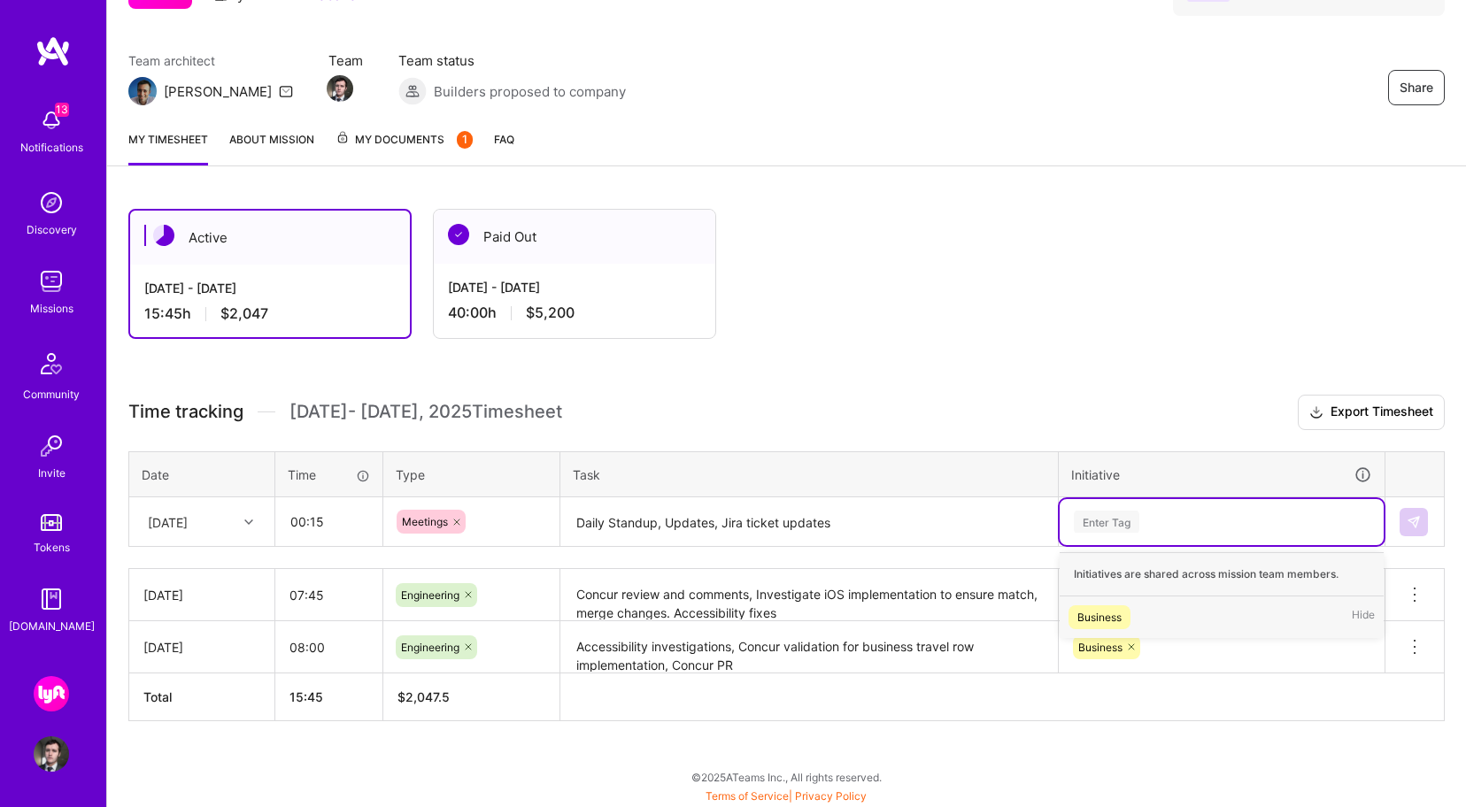
click at [1118, 532] on div "Enter Tag" at bounding box center [1222, 522] width 324 height 46
click at [1119, 625] on div "Business" at bounding box center [1099, 617] width 44 height 19
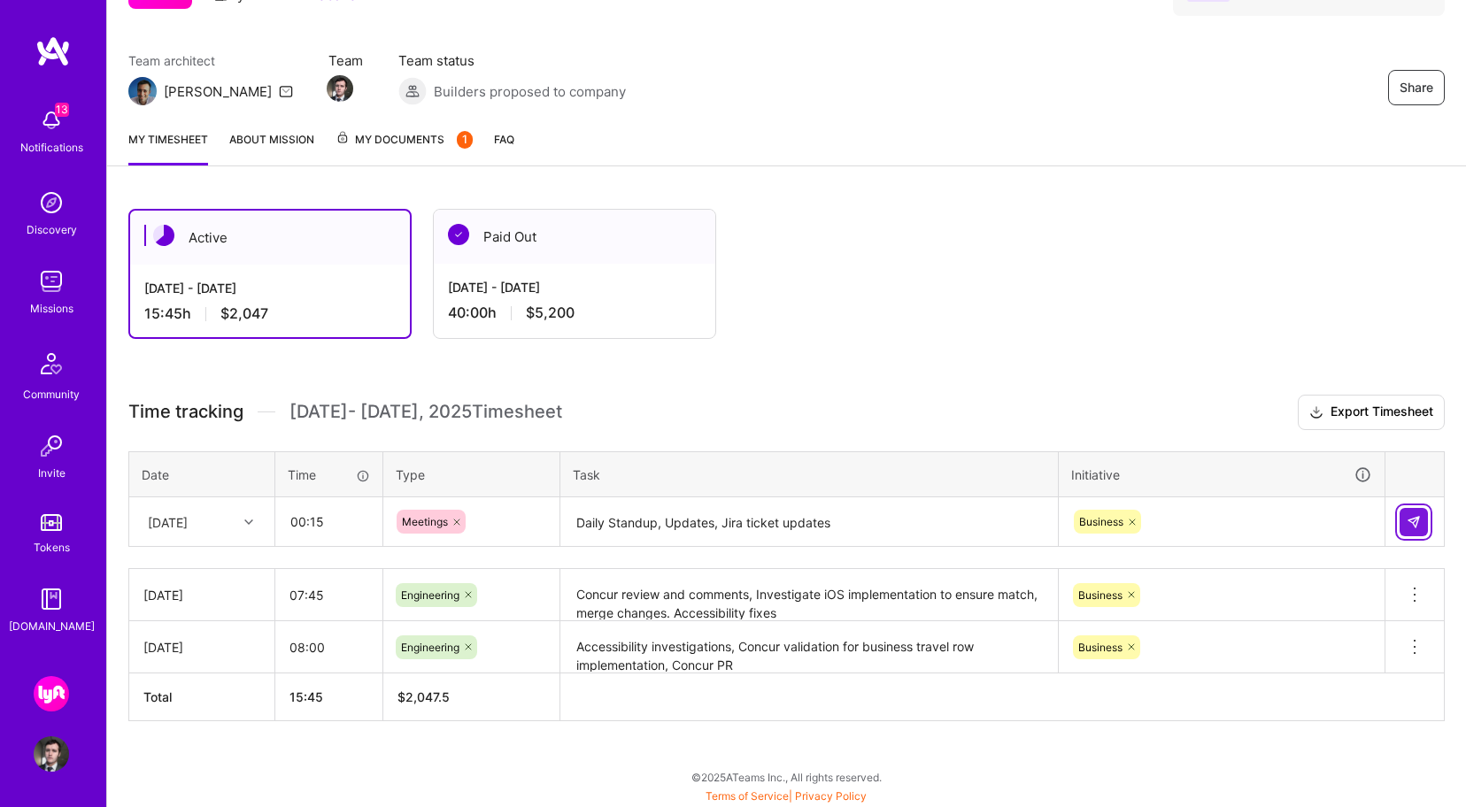
click at [1421, 528] on button at bounding box center [1414, 522] width 28 height 28
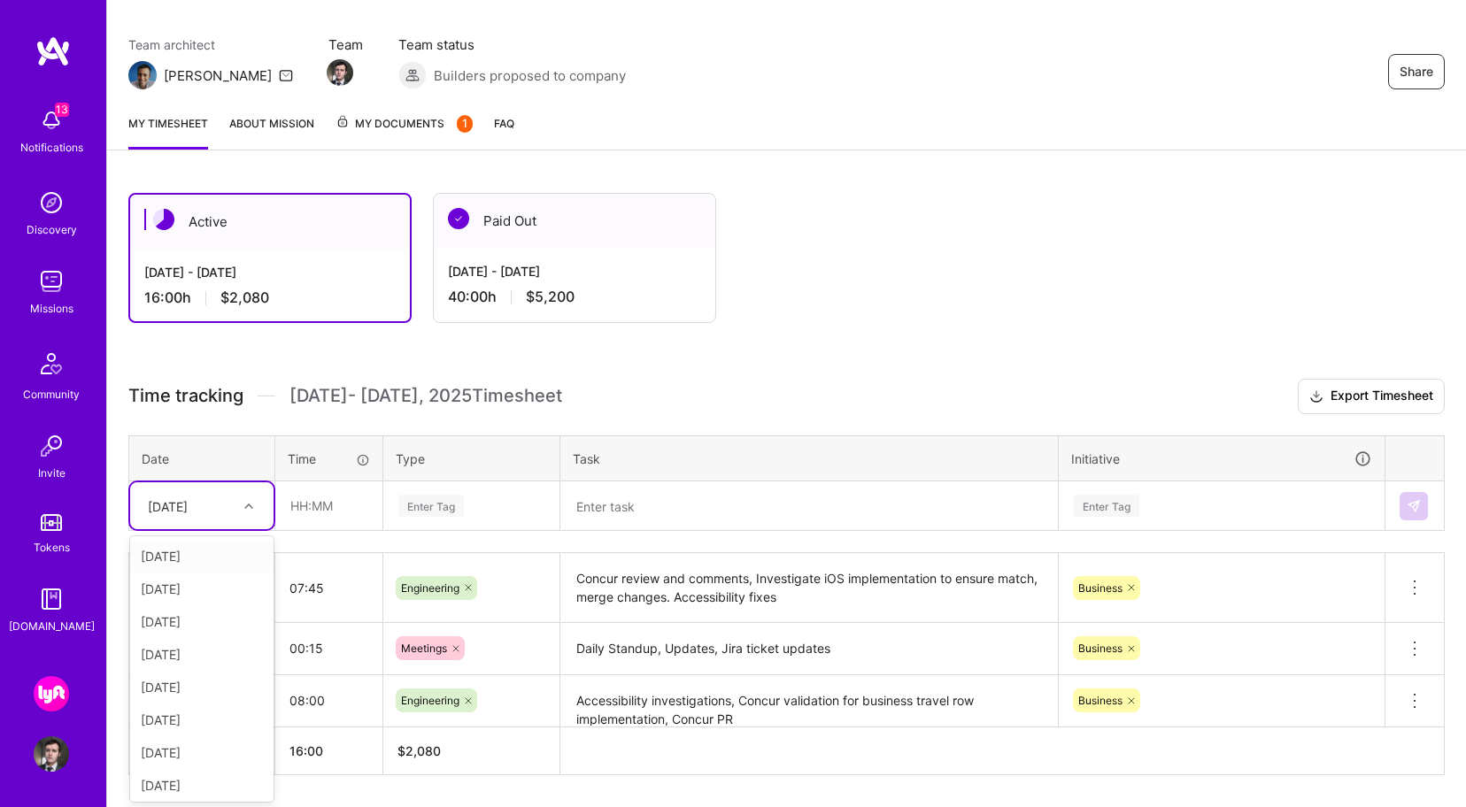
click at [245, 524] on div "[DATE]" at bounding box center [201, 505] width 143 height 47
click at [224, 650] on div "[DATE]" at bounding box center [201, 653] width 143 height 33
type input "8"
click at [125, 534] on div "Active [DATE] - [DATE] 16:00 h $2,080 Paid Out [DATE] - [DATE] 40:00 h $5,200 T…" at bounding box center [786, 516] width 1359 height 691
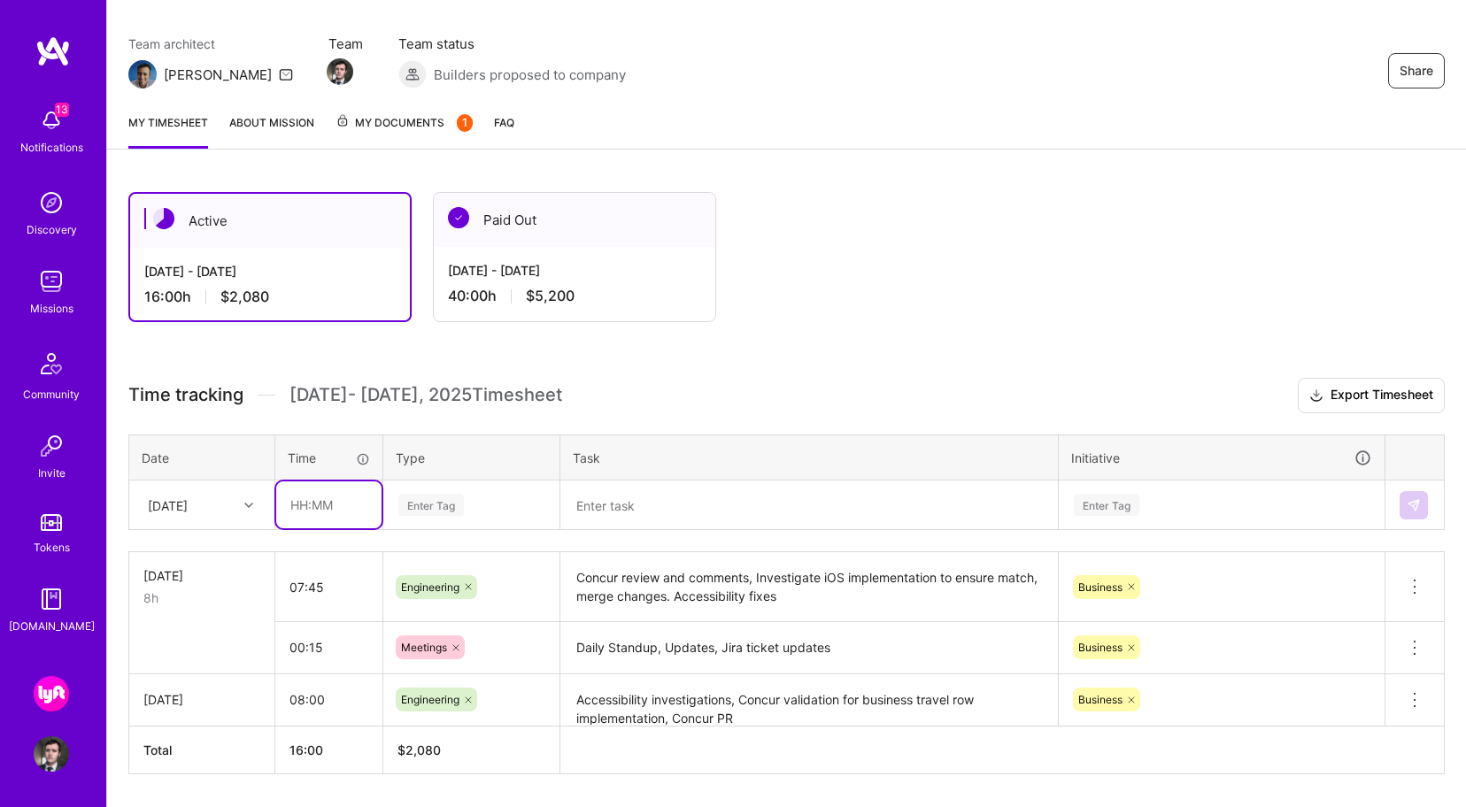
click at [326, 517] on input "text" at bounding box center [328, 505] width 105 height 47
type input "08:00"
click at [458, 522] on div "Enter Tag" at bounding box center [471, 505] width 174 height 46
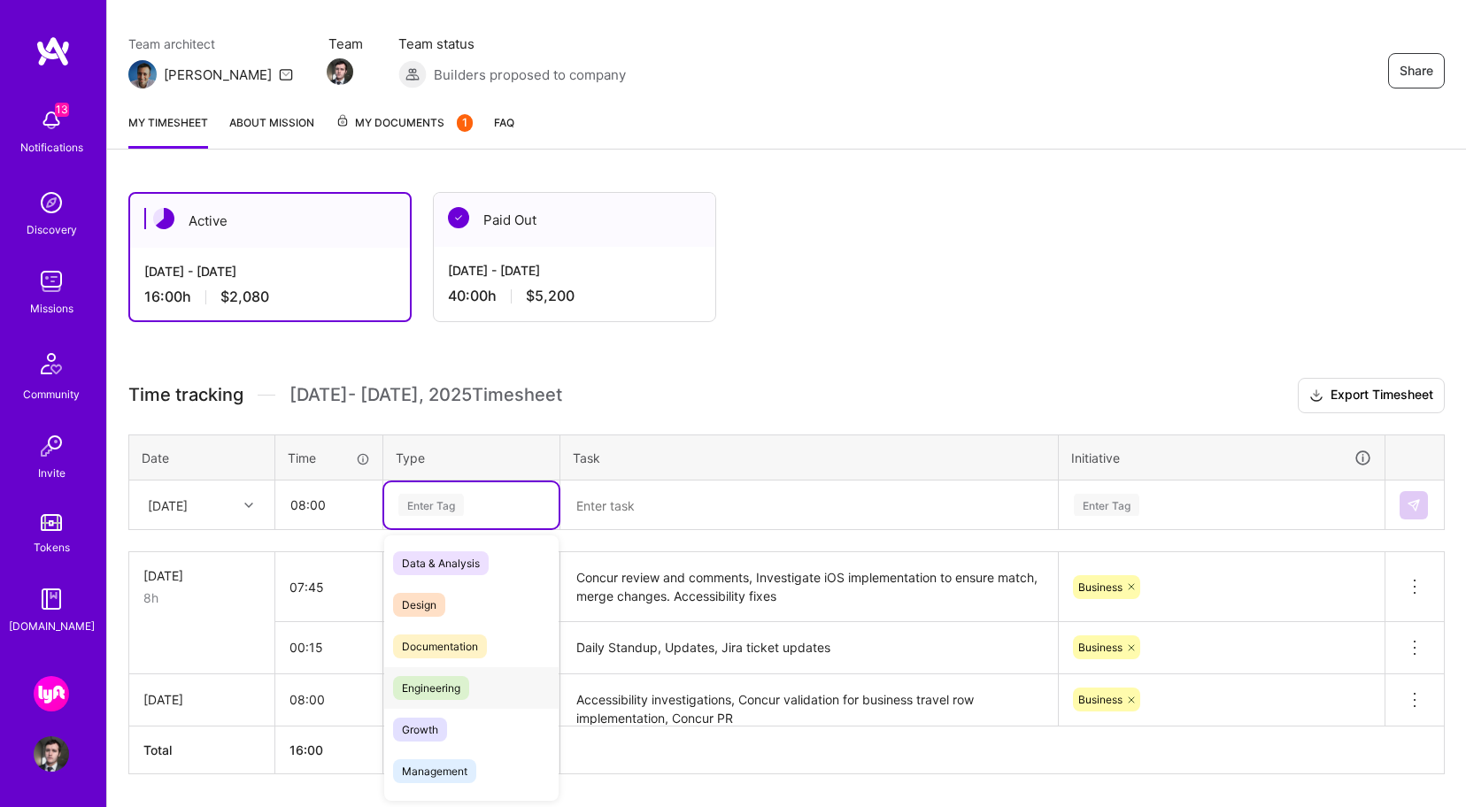
click at [475, 683] on div "Engineering" at bounding box center [471, 688] width 174 height 42
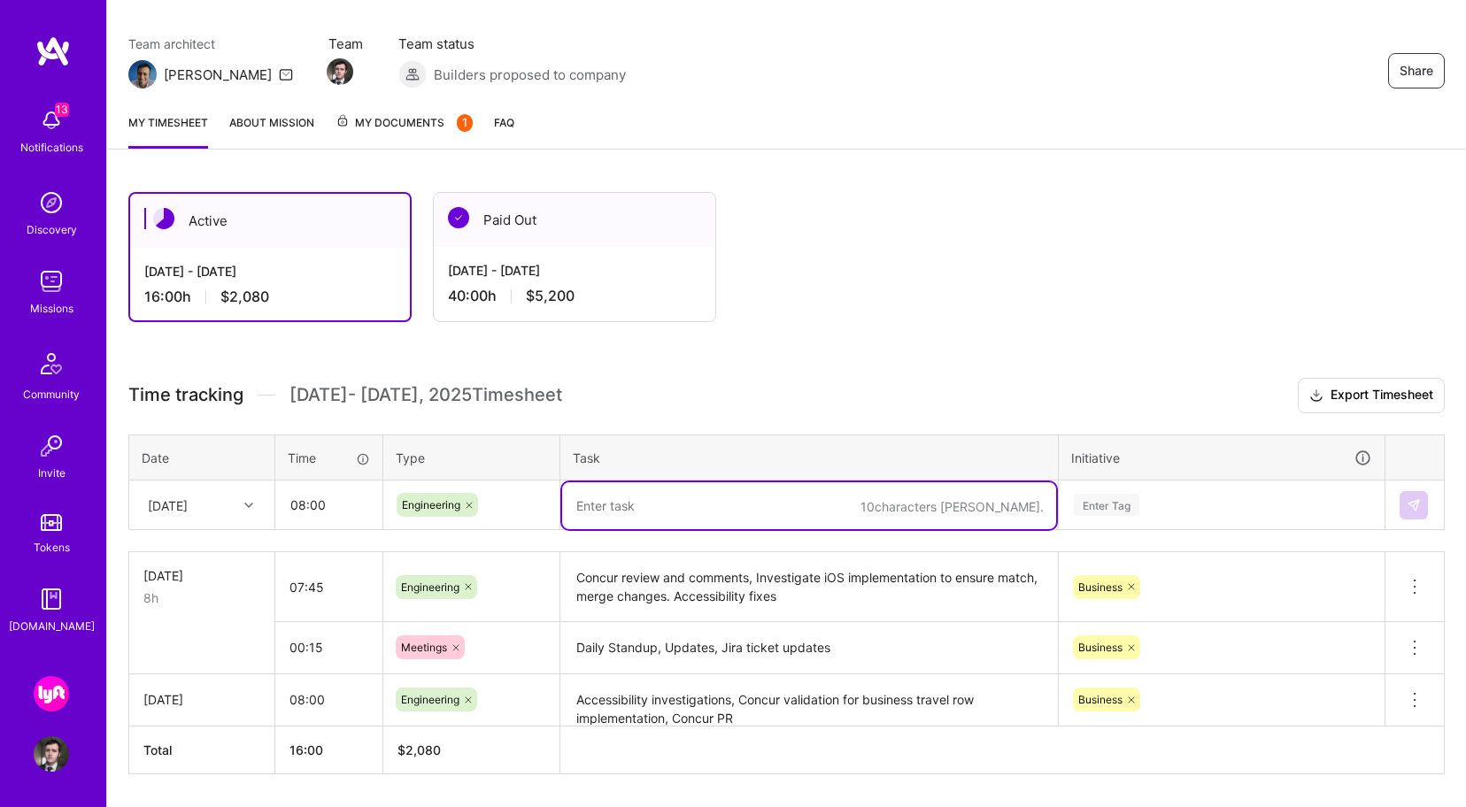
click at [667, 507] on textarea at bounding box center [809, 505] width 494 height 47
paste textarea "USC Accessibility investigations and fixes, Create Lyft business doc for migrat…"
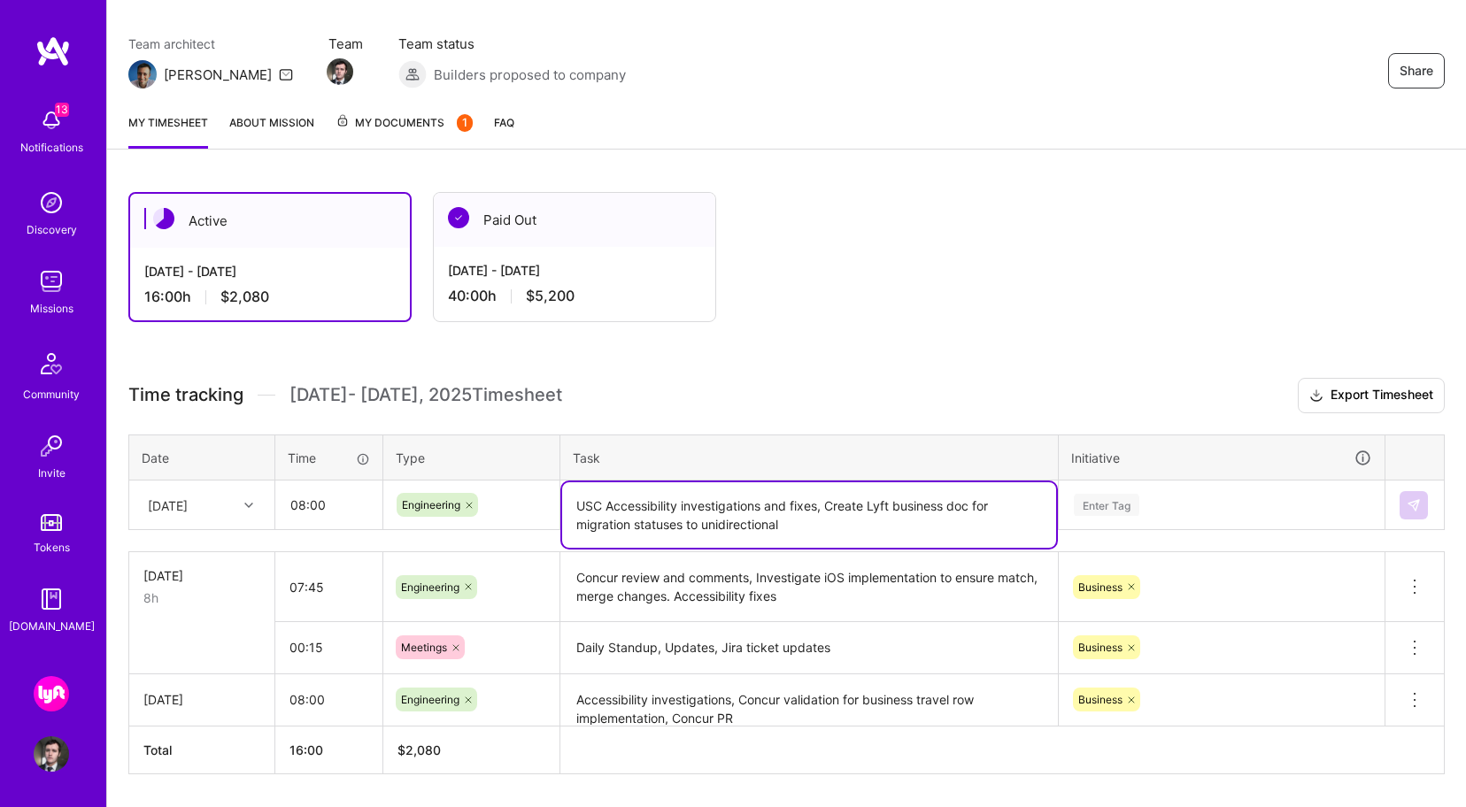
click at [721, 506] on textarea "USC Accessibility investigations and fixes, Create Lyft business doc for migrat…" at bounding box center [809, 515] width 494 height 66
click at [888, 535] on textarea "USC Accessibility investigations and fixes, Create Lyft business doc for migrat…" at bounding box center [809, 515] width 494 height 66
type textarea "USC Accessibility investigations and fixes, Create Lyft business doc for migrat…"
click at [1133, 508] on div "Enter Tag" at bounding box center [1107, 504] width 66 height 27
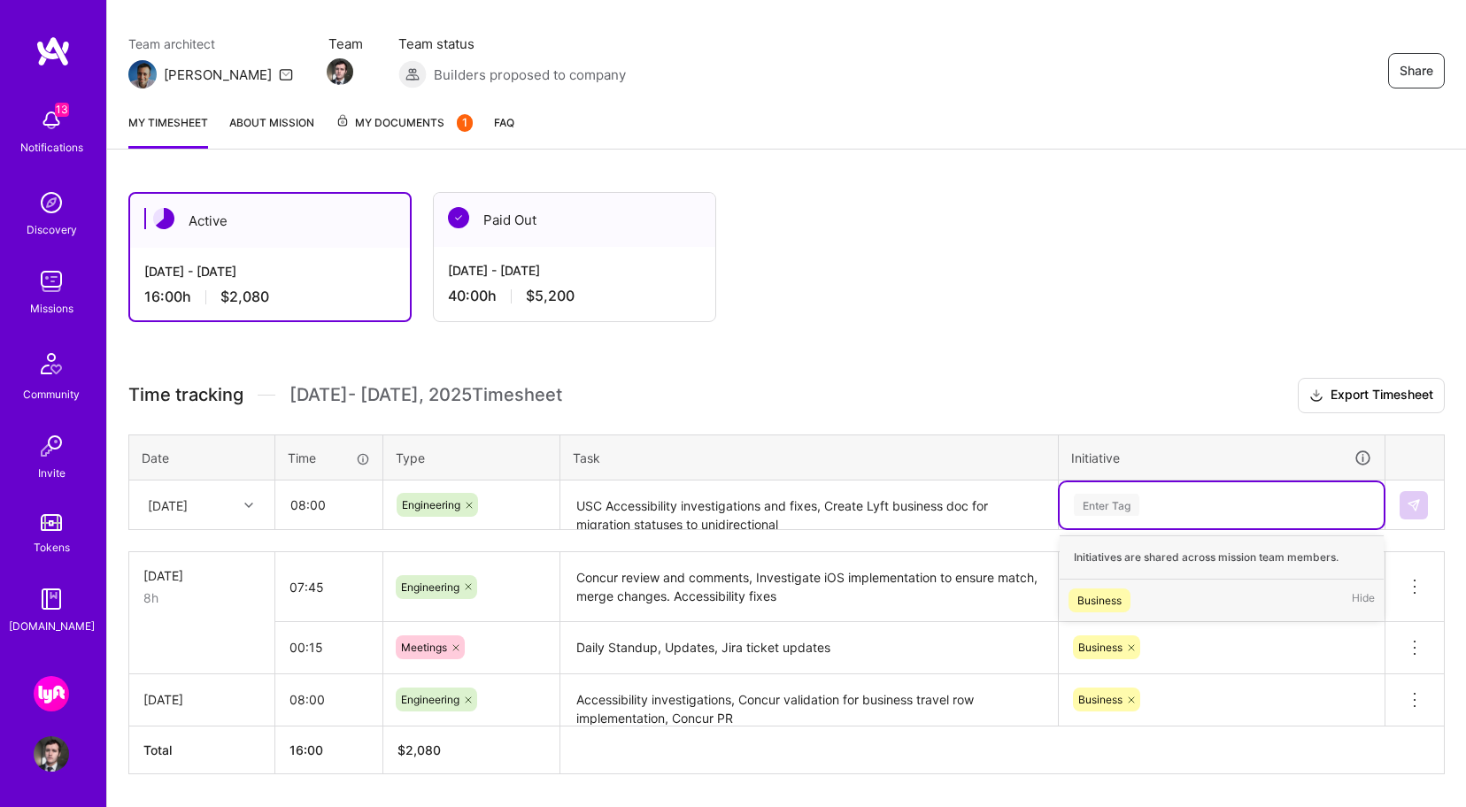
click at [1125, 601] on span "Business" at bounding box center [1100, 601] width 62 height 24
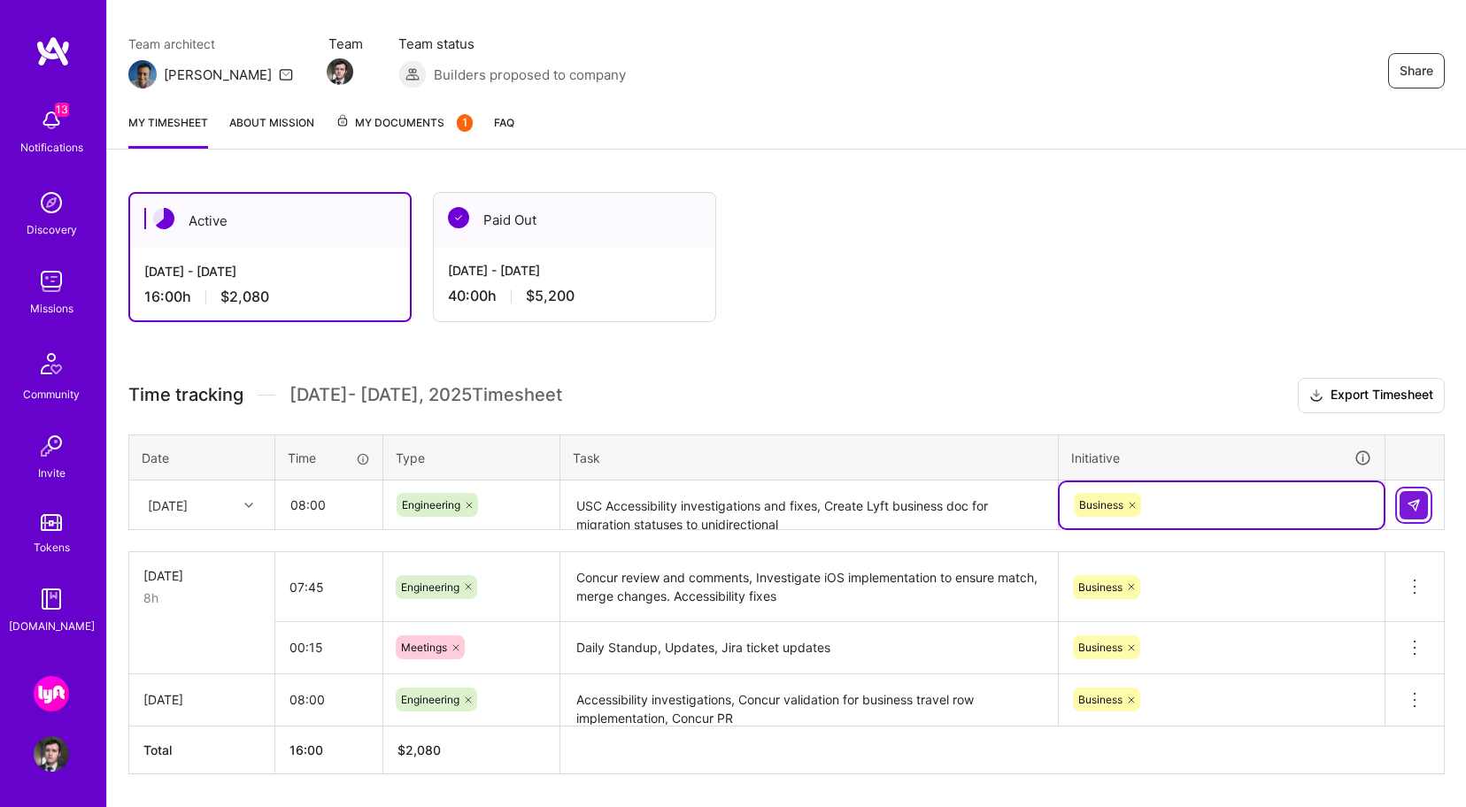
click at [1422, 505] on button at bounding box center [1414, 505] width 28 height 28
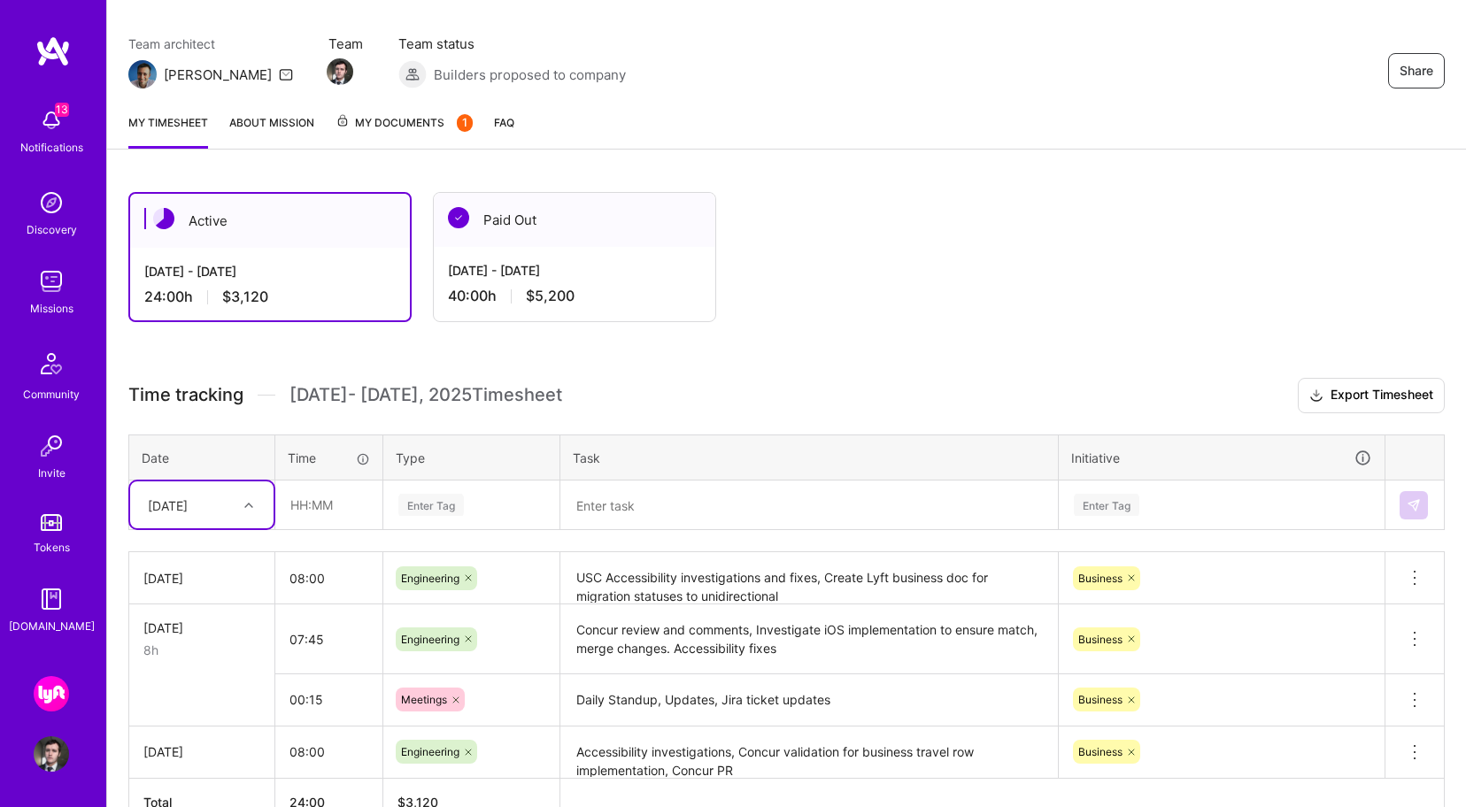
click at [254, 514] on div at bounding box center [250, 505] width 27 height 23
click at [221, 683] on div "[DATE]" at bounding box center [201, 686] width 143 height 33
click at [343, 513] on input "text" at bounding box center [328, 505] width 105 height 47
drag, startPoint x: 334, startPoint y: 505, endPoint x: 267, endPoint y: 504, distance: 66.4
click at [267, 504] on tr "[DATE] 08:00 Enter Tag Enter Tag" at bounding box center [787, 506] width 1316 height 50
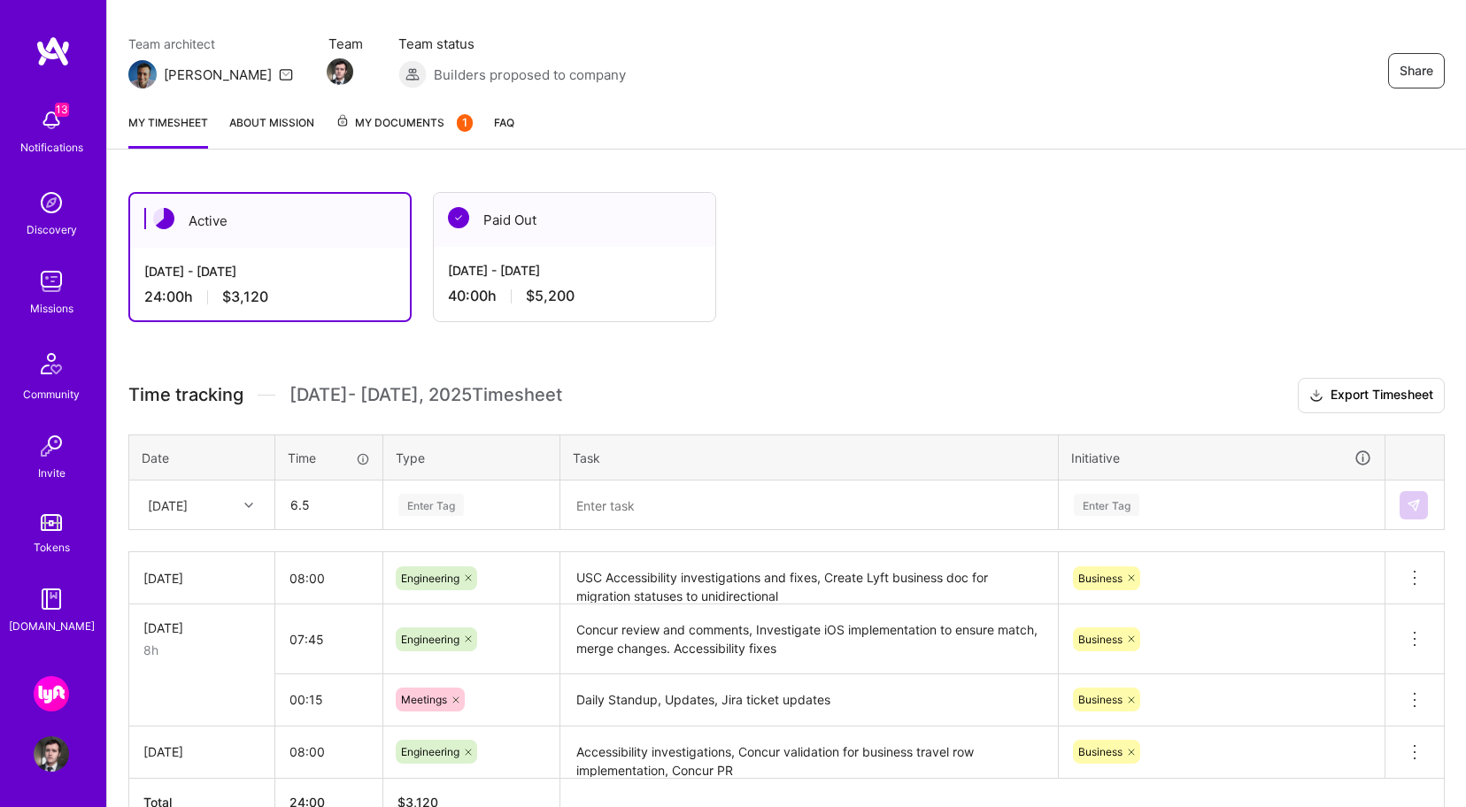
type input "06:30"
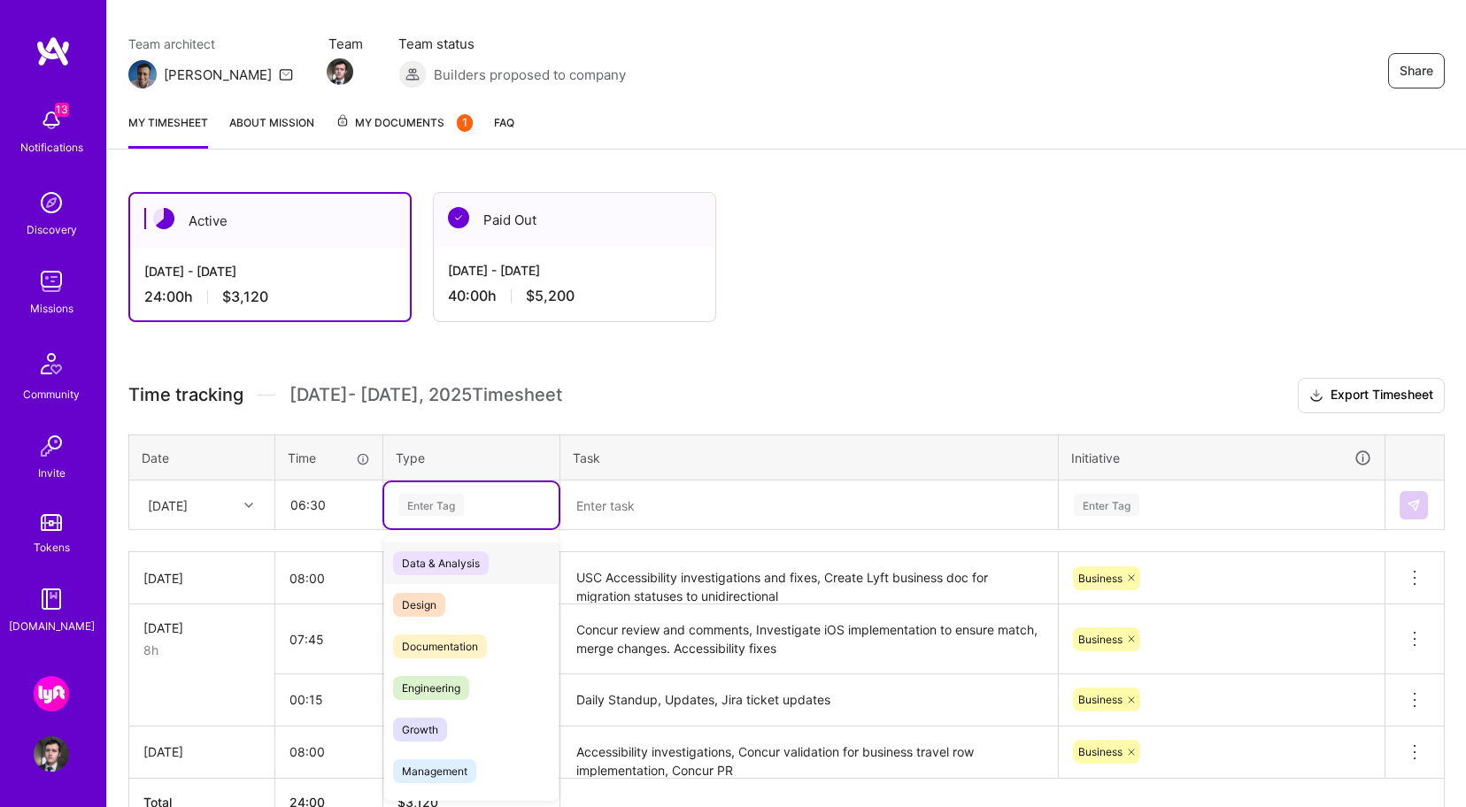
click at [410, 495] on div "Enter Tag" at bounding box center [431, 504] width 66 height 27
type input "e"
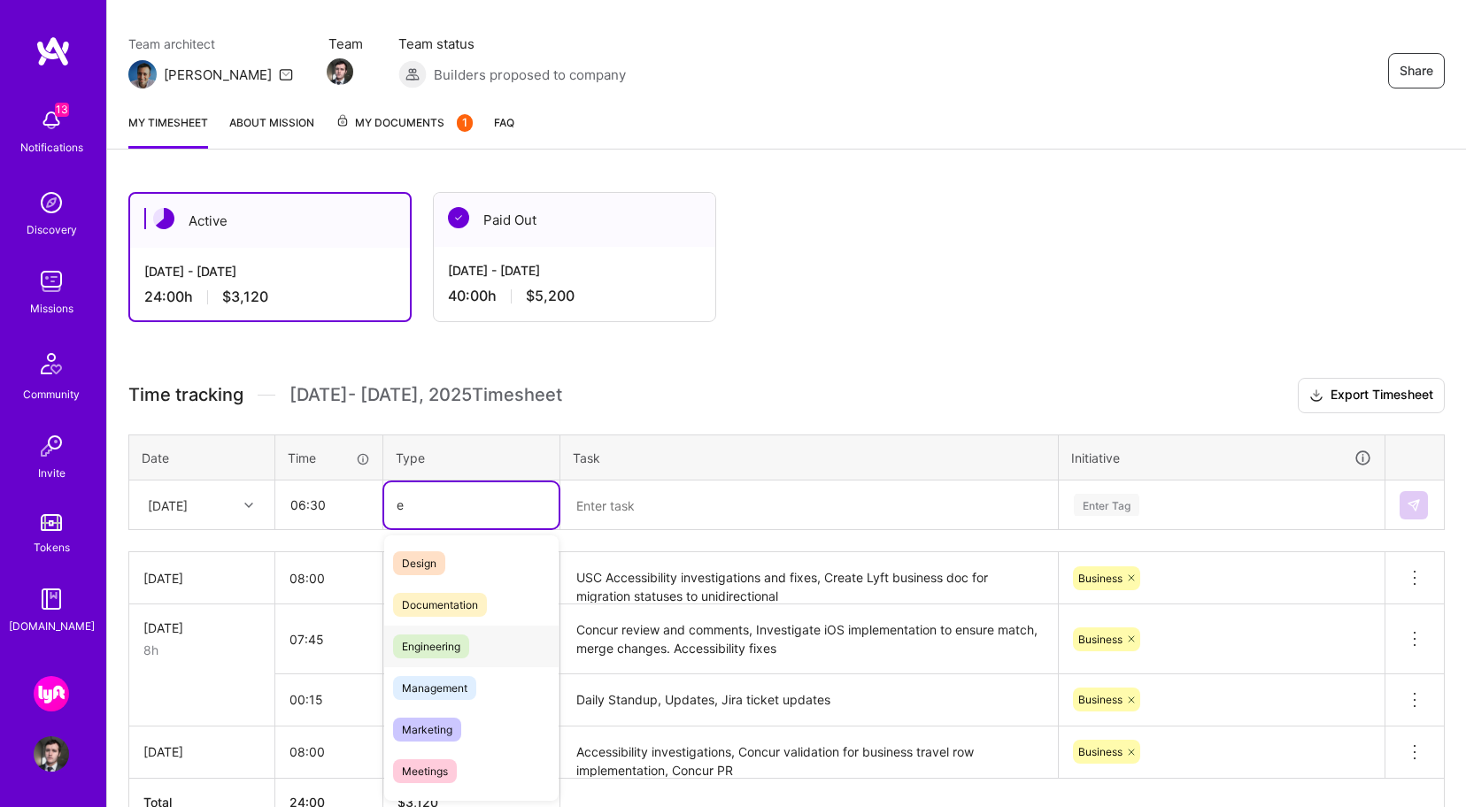
click at [452, 647] on span "Engineering" at bounding box center [431, 647] width 76 height 24
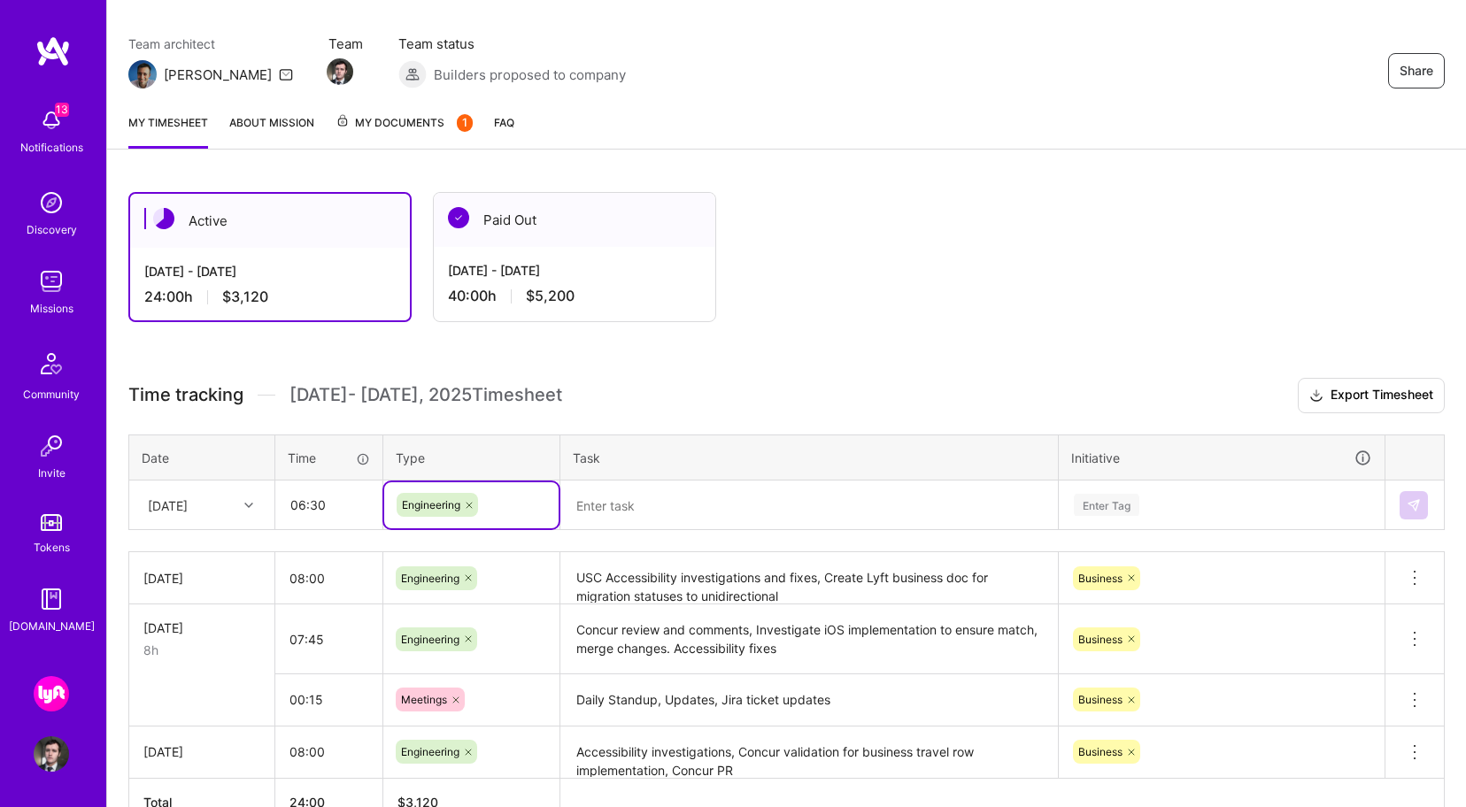
click at [629, 511] on textarea at bounding box center [809, 505] width 494 height 47
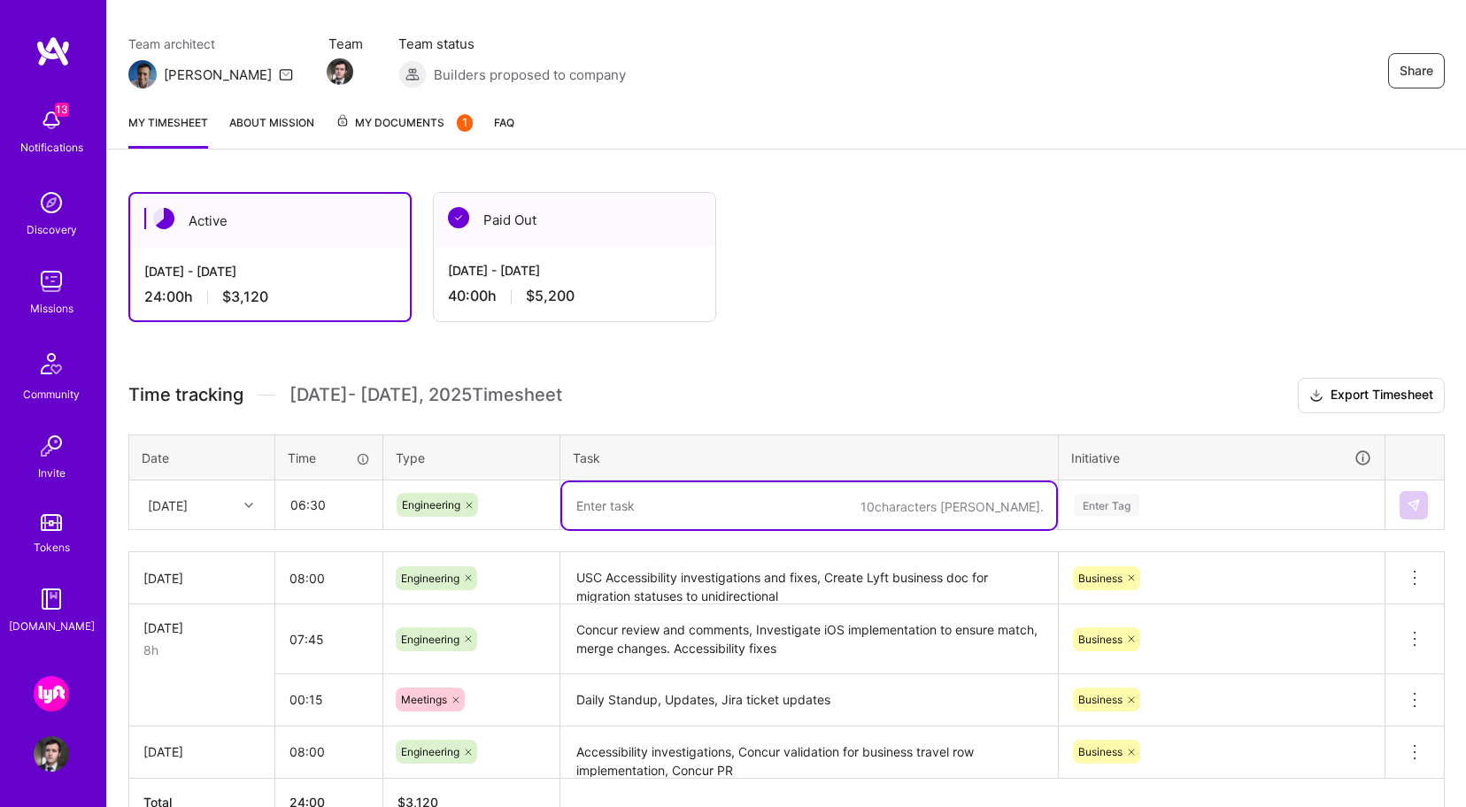
paste textarea "Wrap up Deeplink investigation. Remaining USC accessibility fixes and PR. Addre…"
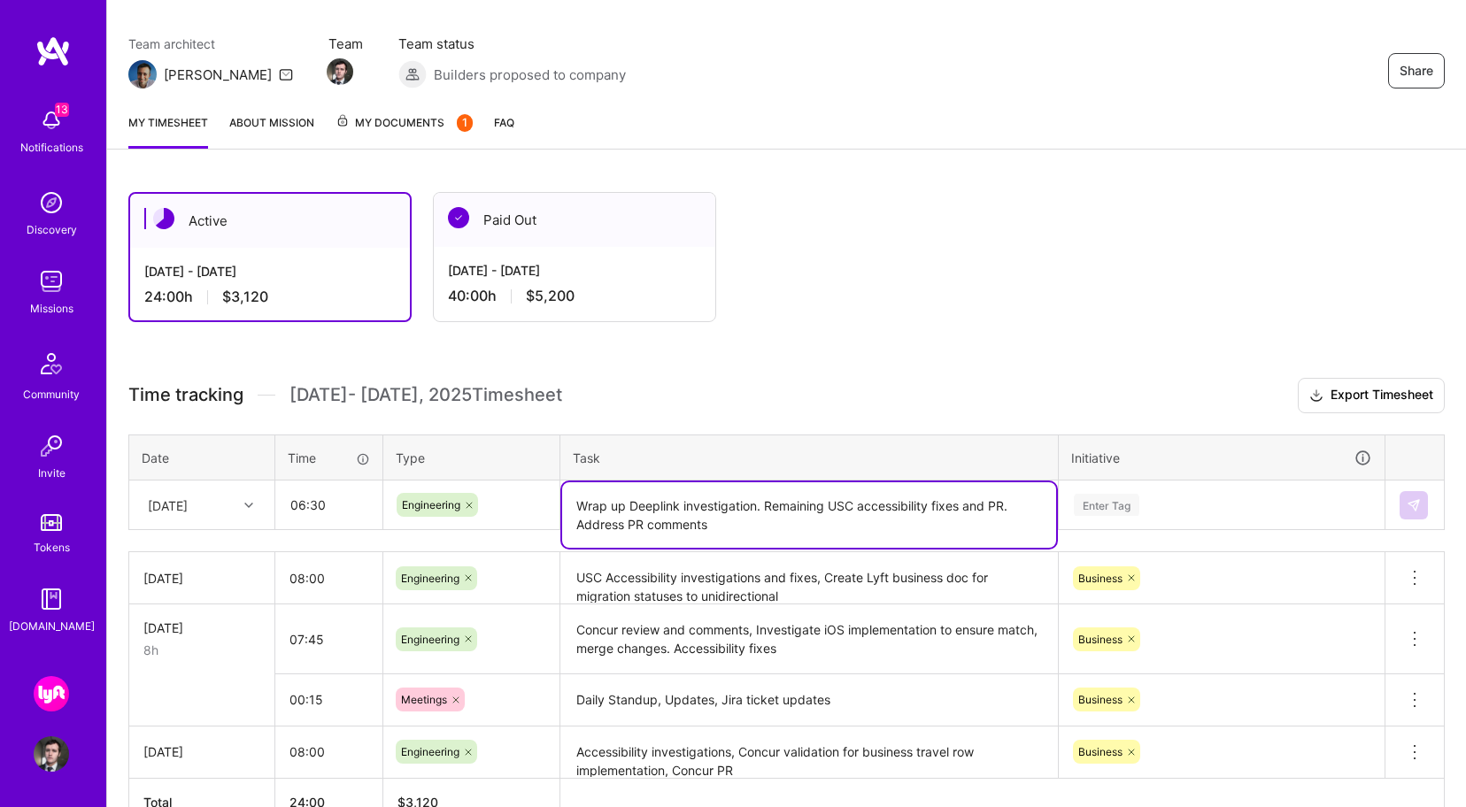
type textarea "Wrap up Deeplink investigation. Remaining USC accessibility fixes and PR. Addre…"
click at [323, 507] on input "06:30" at bounding box center [328, 505] width 105 height 47
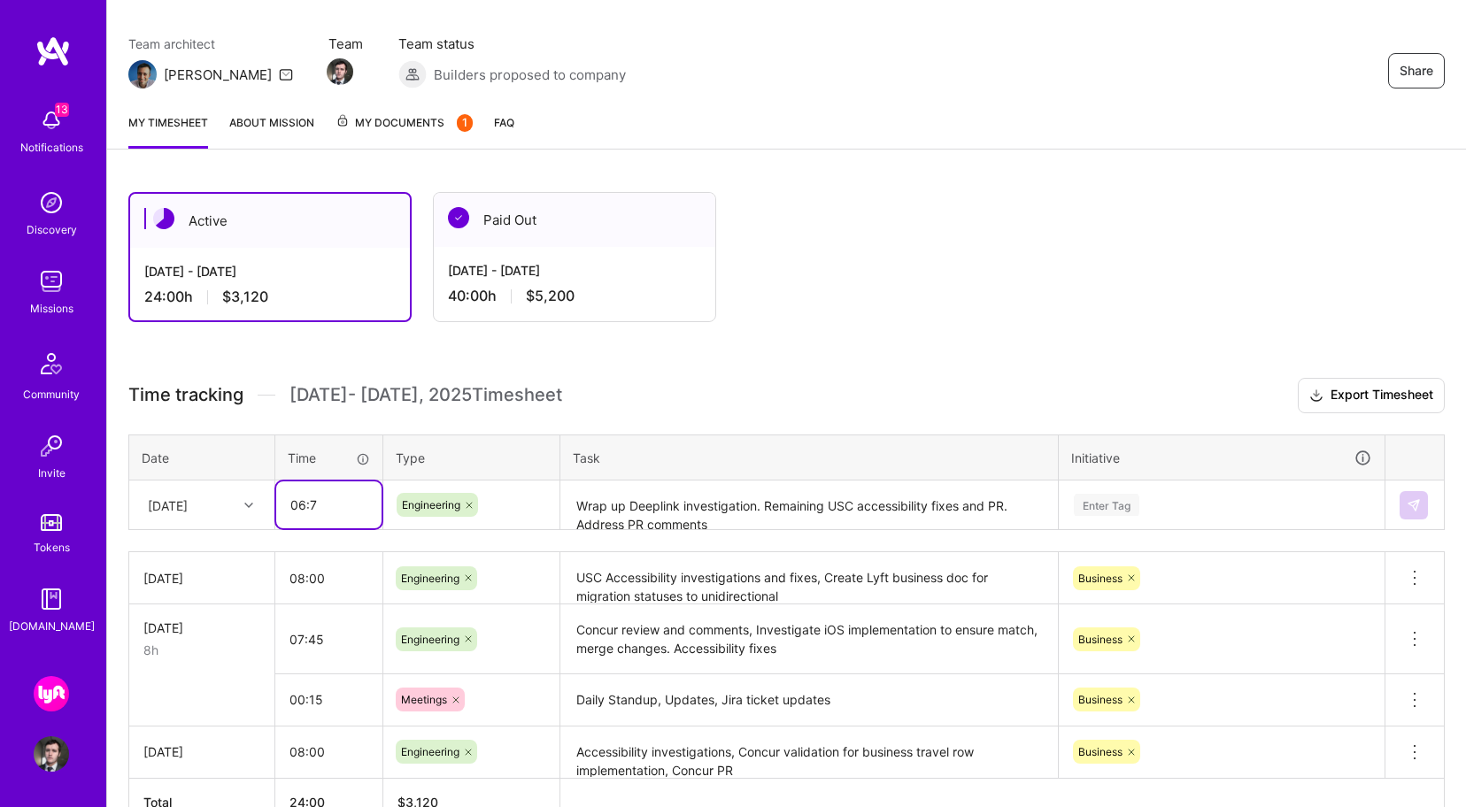
click at [329, 512] on input "06:7" at bounding box center [328, 505] width 105 height 47
drag, startPoint x: 329, startPoint y: 508, endPoint x: 267, endPoint y: 508, distance: 62.0
click at [267, 508] on tr "[DATE] 06:7 Engineering Wrap up Deeplink investigation. Remaining USC accessibi…" at bounding box center [787, 506] width 1316 height 50
type input "06:45"
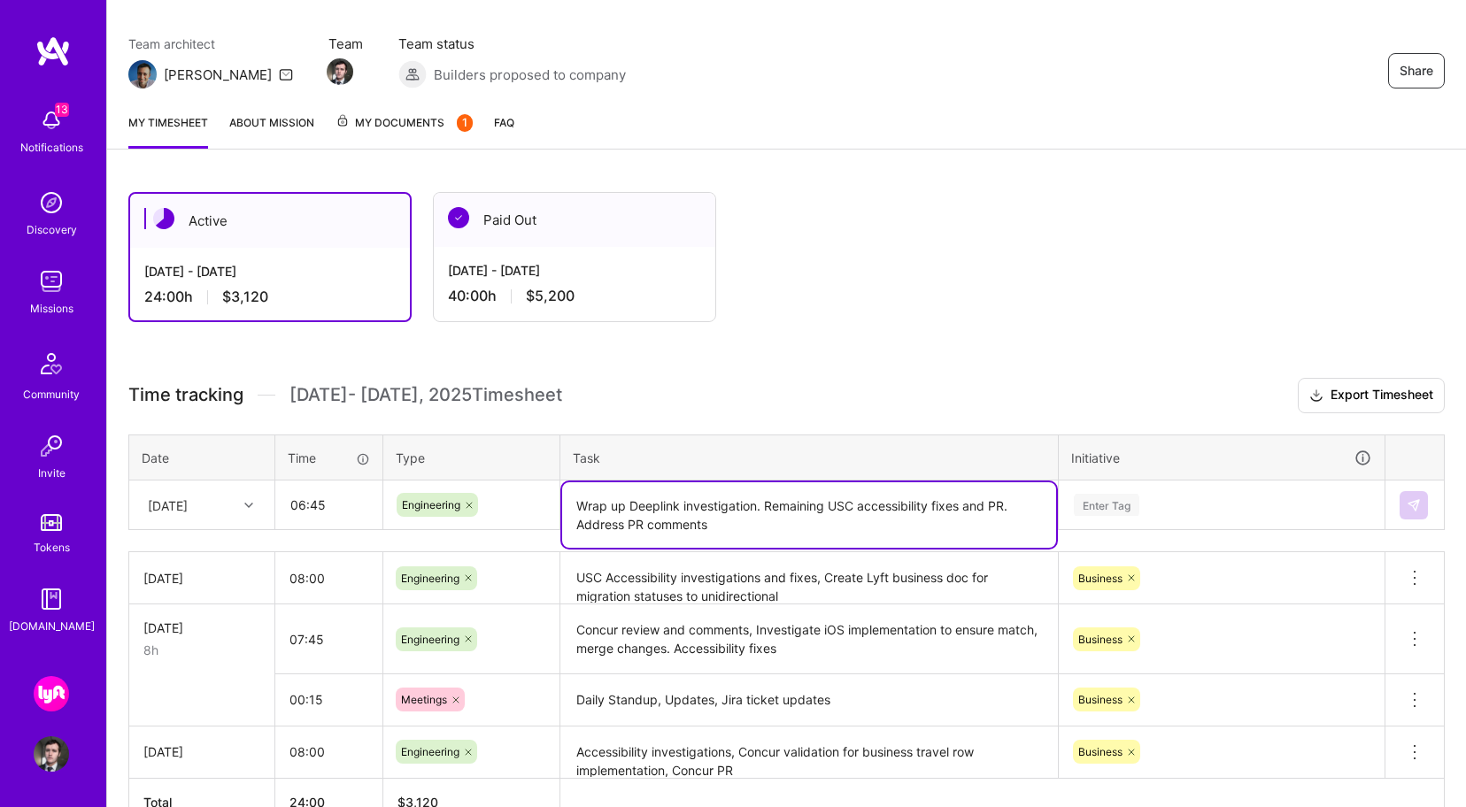
click at [675, 513] on textarea "Wrap up Deeplink investigation. Remaining USC accessibility fixes and PR. Addre…" at bounding box center [809, 515] width 494 height 66
click at [736, 503] on textarea "Wrap up Deeplink investigation. Remaining USC accessibility fixes and PR. Addre…" at bounding box center [809, 515] width 494 height 66
click at [868, 511] on textarea "Wrap up Deeplink investigation. Remaining USC accessibility fixes and PR. Addre…" at bounding box center [809, 515] width 494 height 66
click at [846, 529] on textarea "Wrap up Deeplink investigation. Remaining USC accessibility fixes and PR. Addre…" at bounding box center [809, 515] width 494 height 66
click at [836, 507] on textarea "Wrap up Deeplink investigation. Remaining USC accessibility fixes and PR. Addre…" at bounding box center [809, 515] width 494 height 66
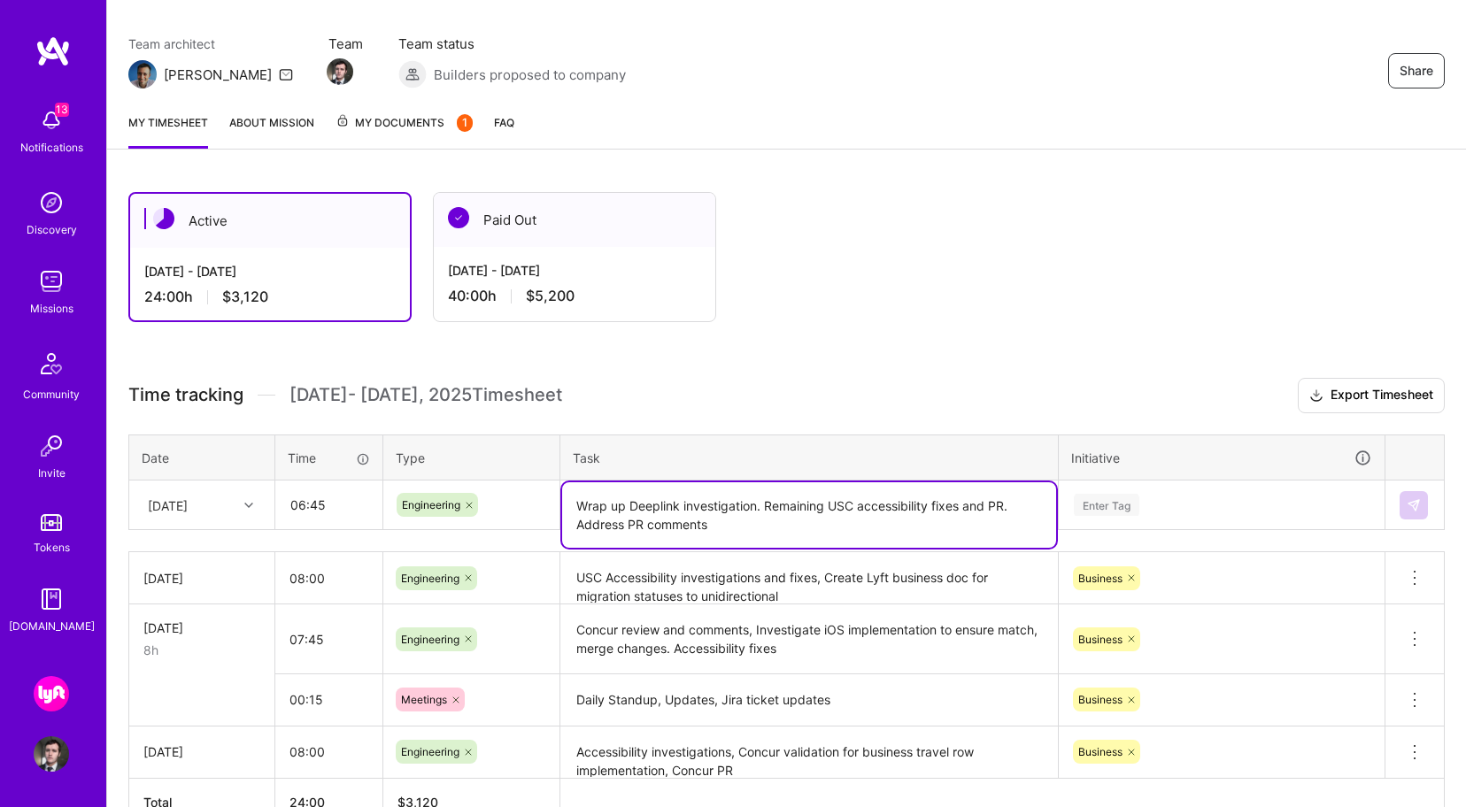
click at [803, 535] on textarea "Wrap up Deeplink investigation. Remaining USC accessibility fixes and PR. Addre…" at bounding box center [809, 515] width 494 height 66
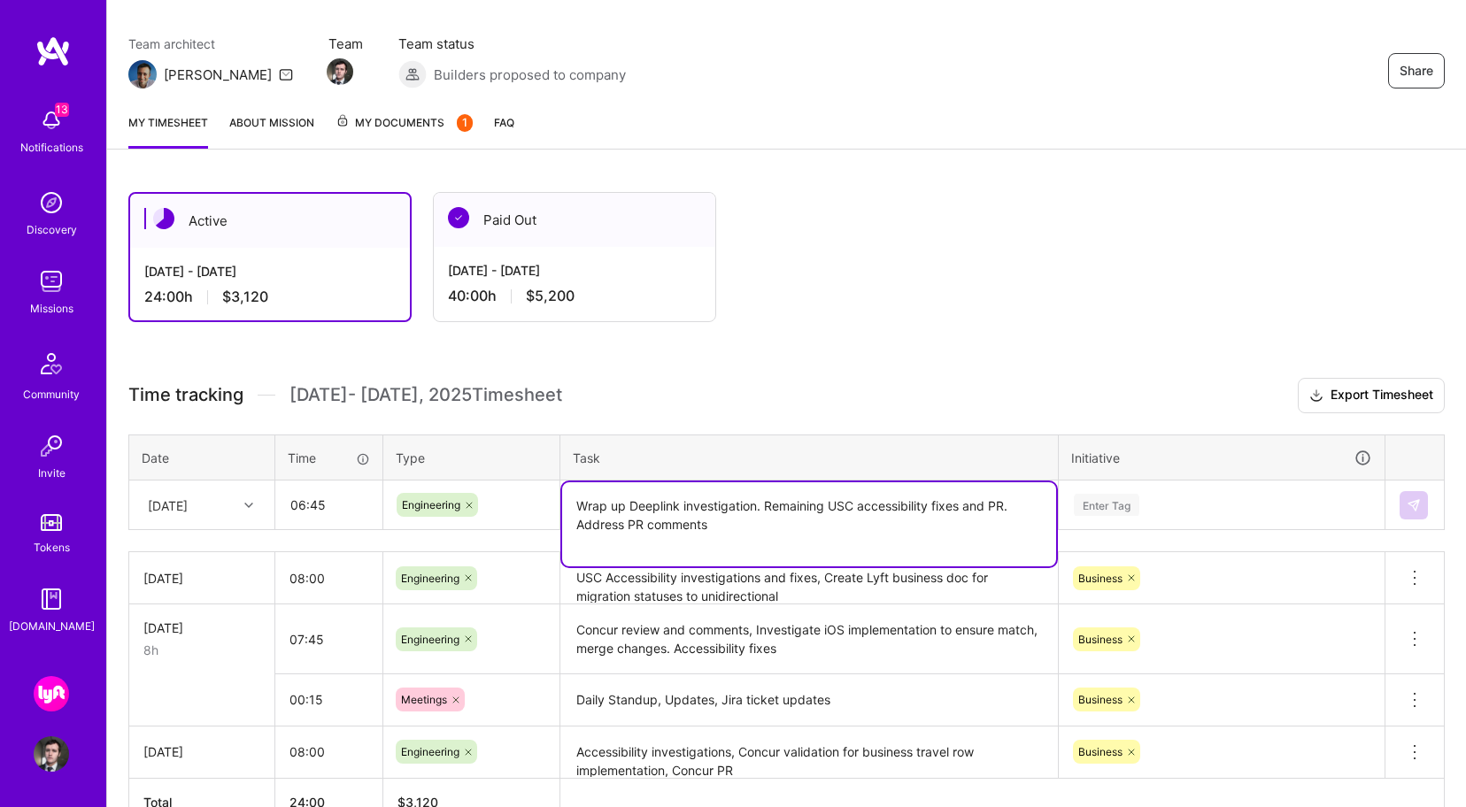
type textarea "Wrap up Deeplink investigation. Remaining USC accessibility fixes and PR. Addre…"
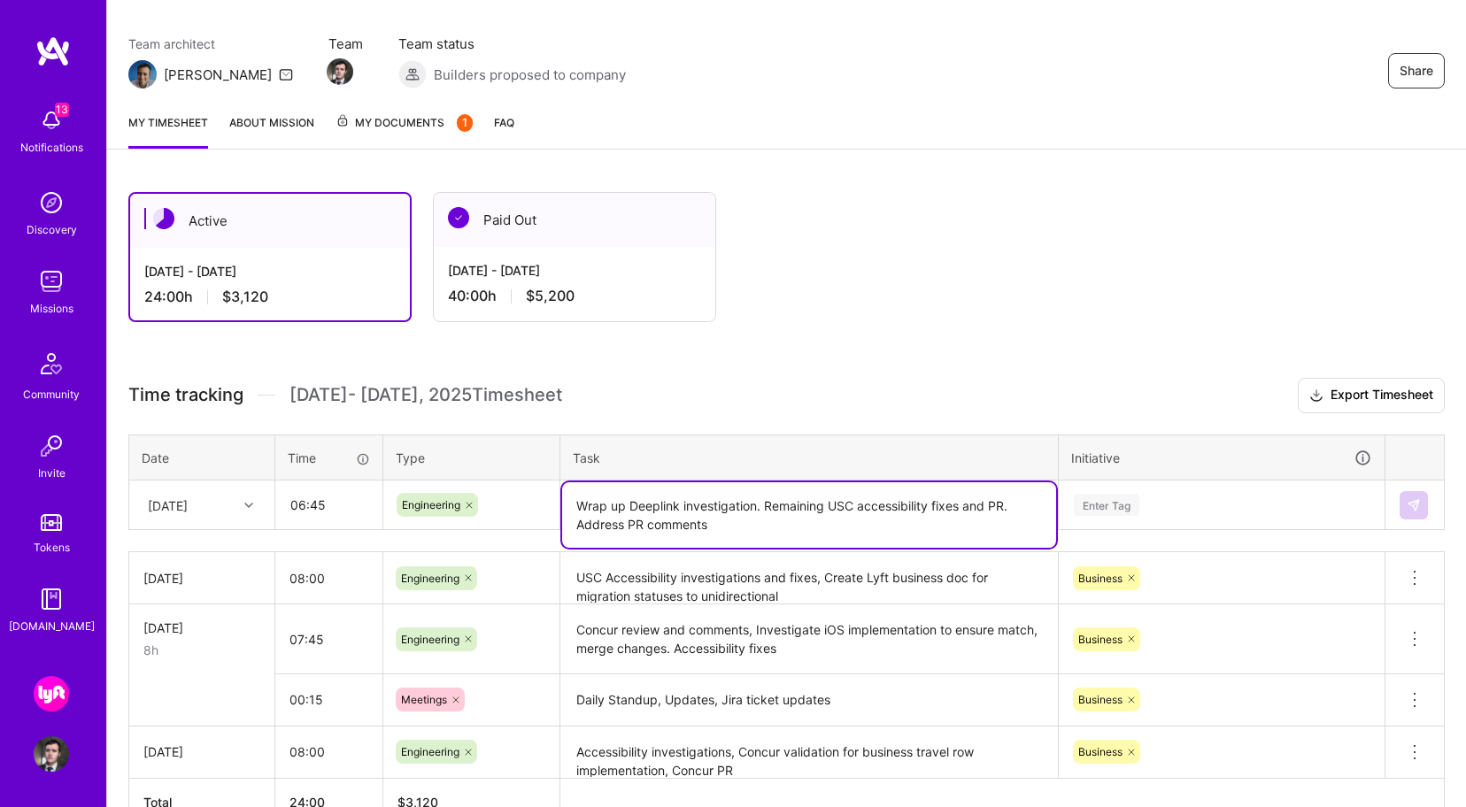
click at [1171, 504] on div "Enter Tag" at bounding box center [1221, 505] width 299 height 22
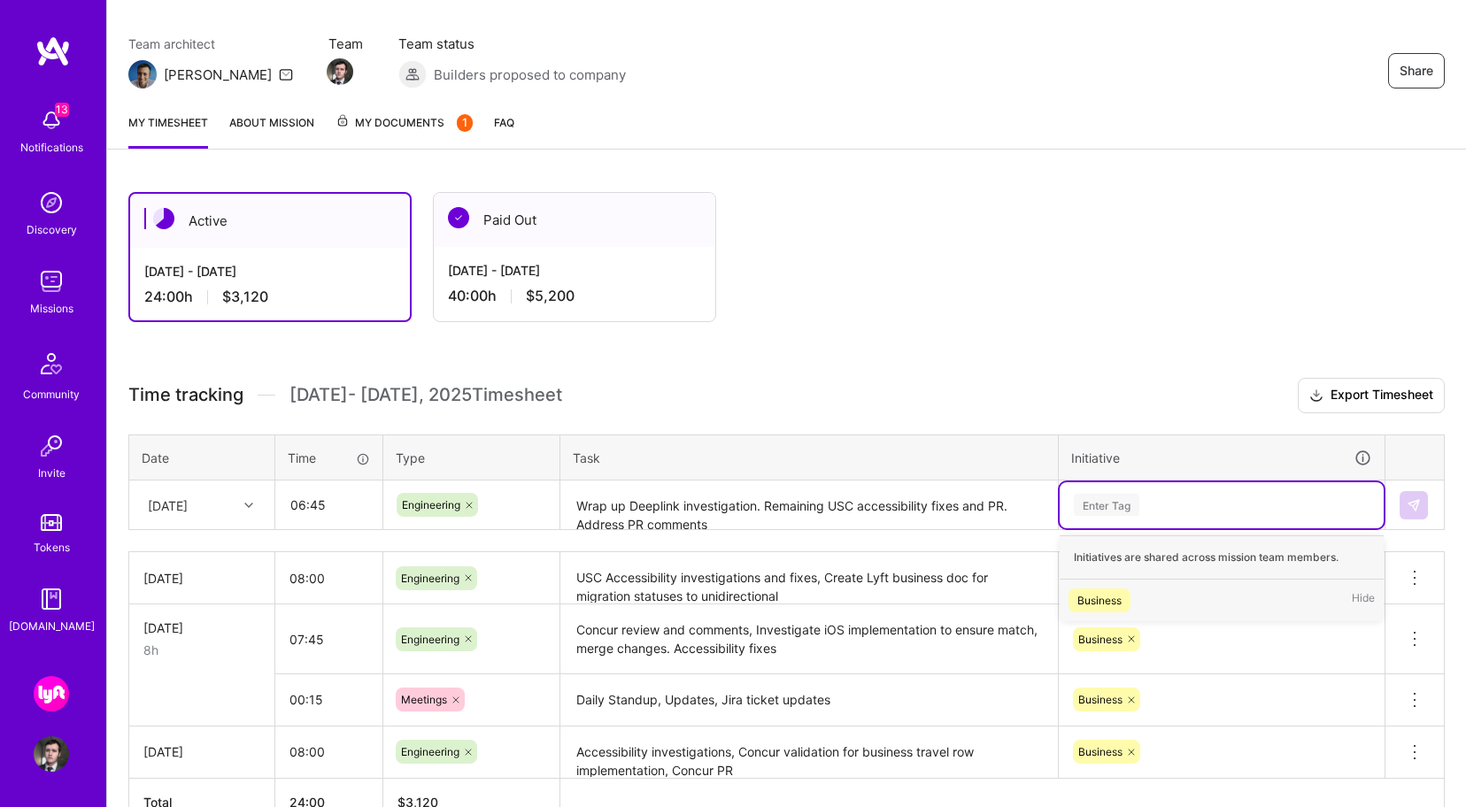
click at [1146, 606] on div "Business Hide" at bounding box center [1222, 601] width 324 height 42
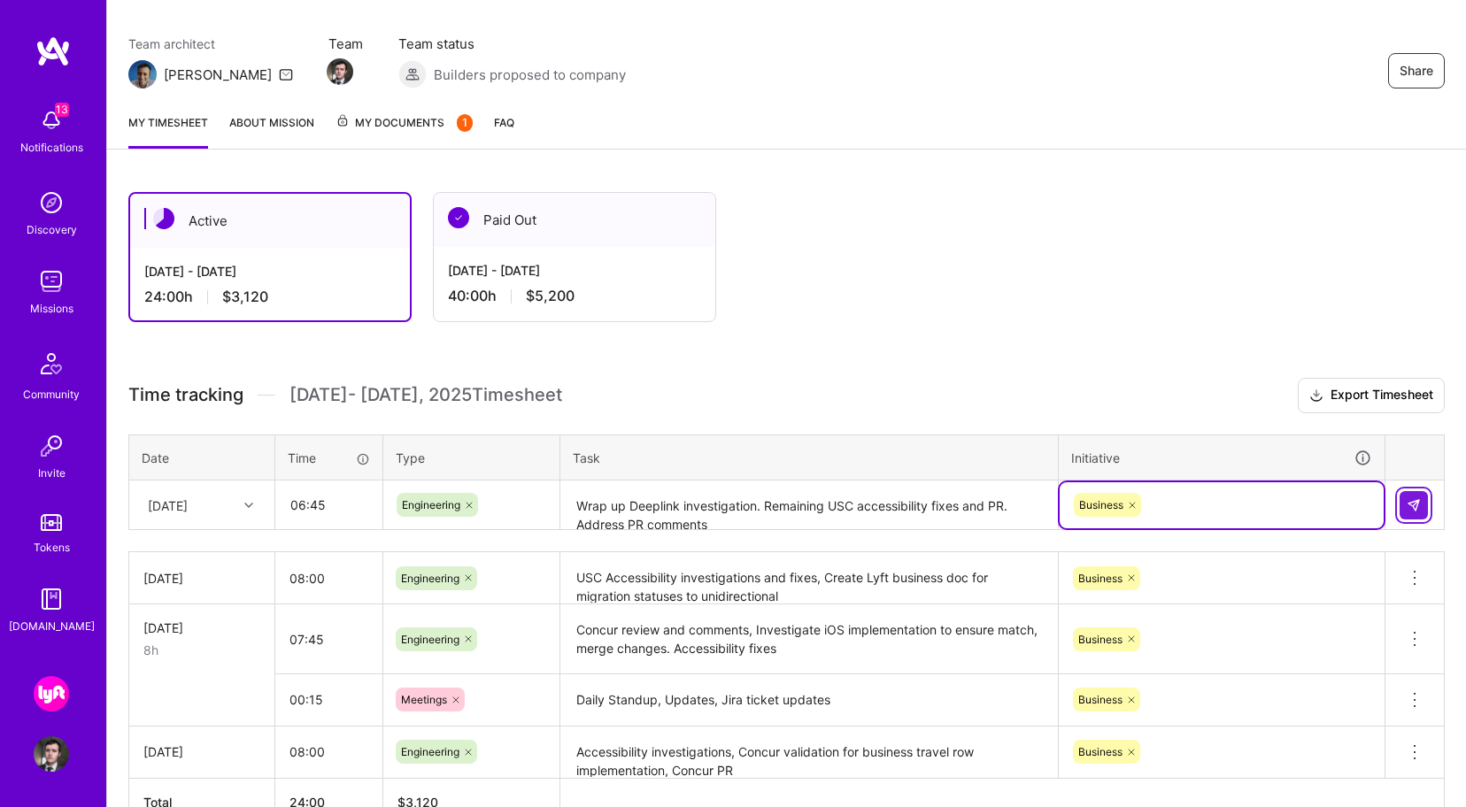
click at [1423, 499] on button at bounding box center [1414, 505] width 28 height 28
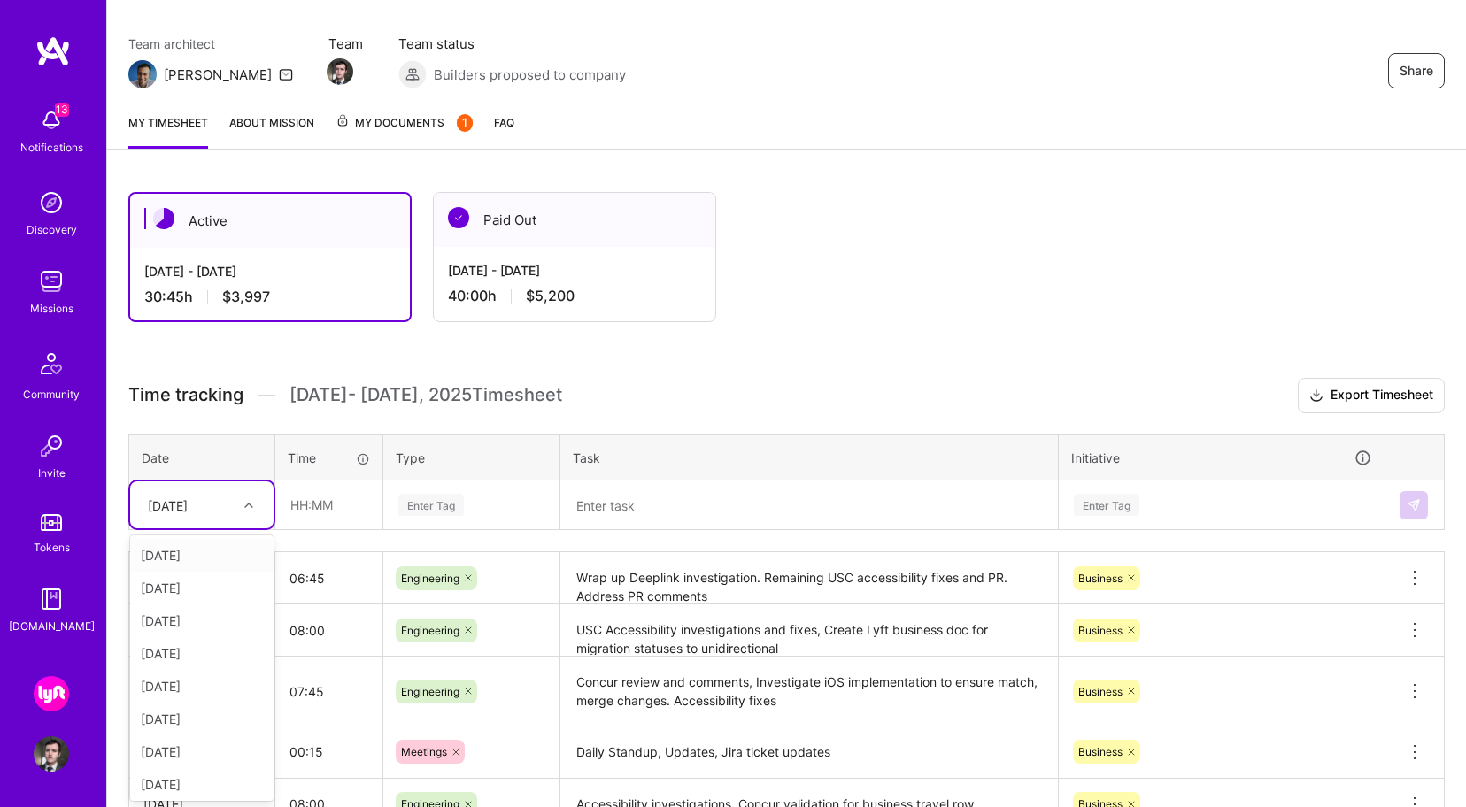
click at [254, 501] on div at bounding box center [250, 505] width 27 height 23
click at [214, 667] on div "[DATE]" at bounding box center [201, 668] width 143 height 33
click at [236, 510] on div "[DATE]" at bounding box center [188, 504] width 98 height 29
click at [228, 712] on div "[DATE]" at bounding box center [201, 719] width 143 height 33
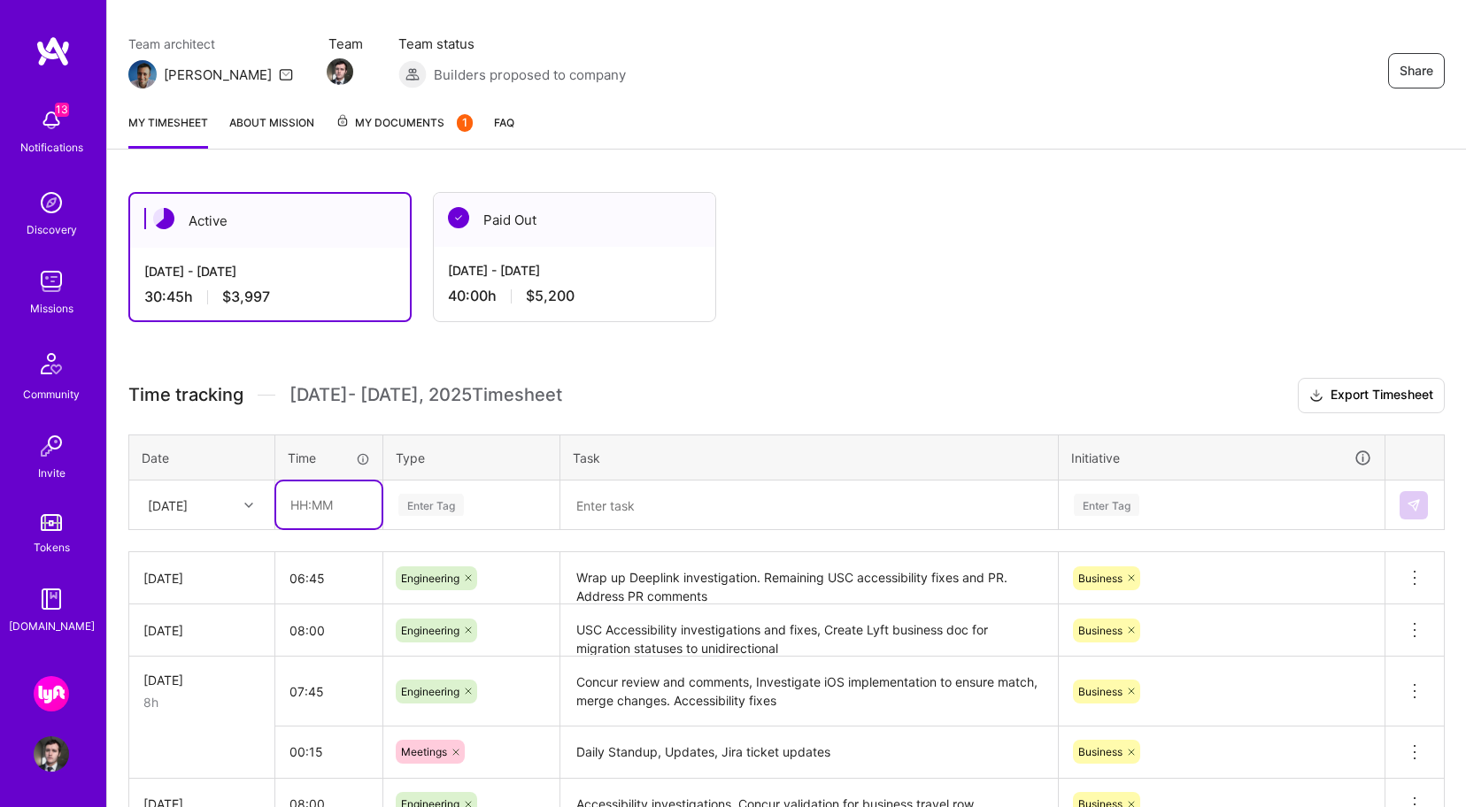
click at [336, 501] on input "text" at bounding box center [328, 505] width 105 height 47
type input "01:15"
click at [447, 498] on div "Enter Tag" at bounding box center [431, 504] width 66 height 27
type input "e"
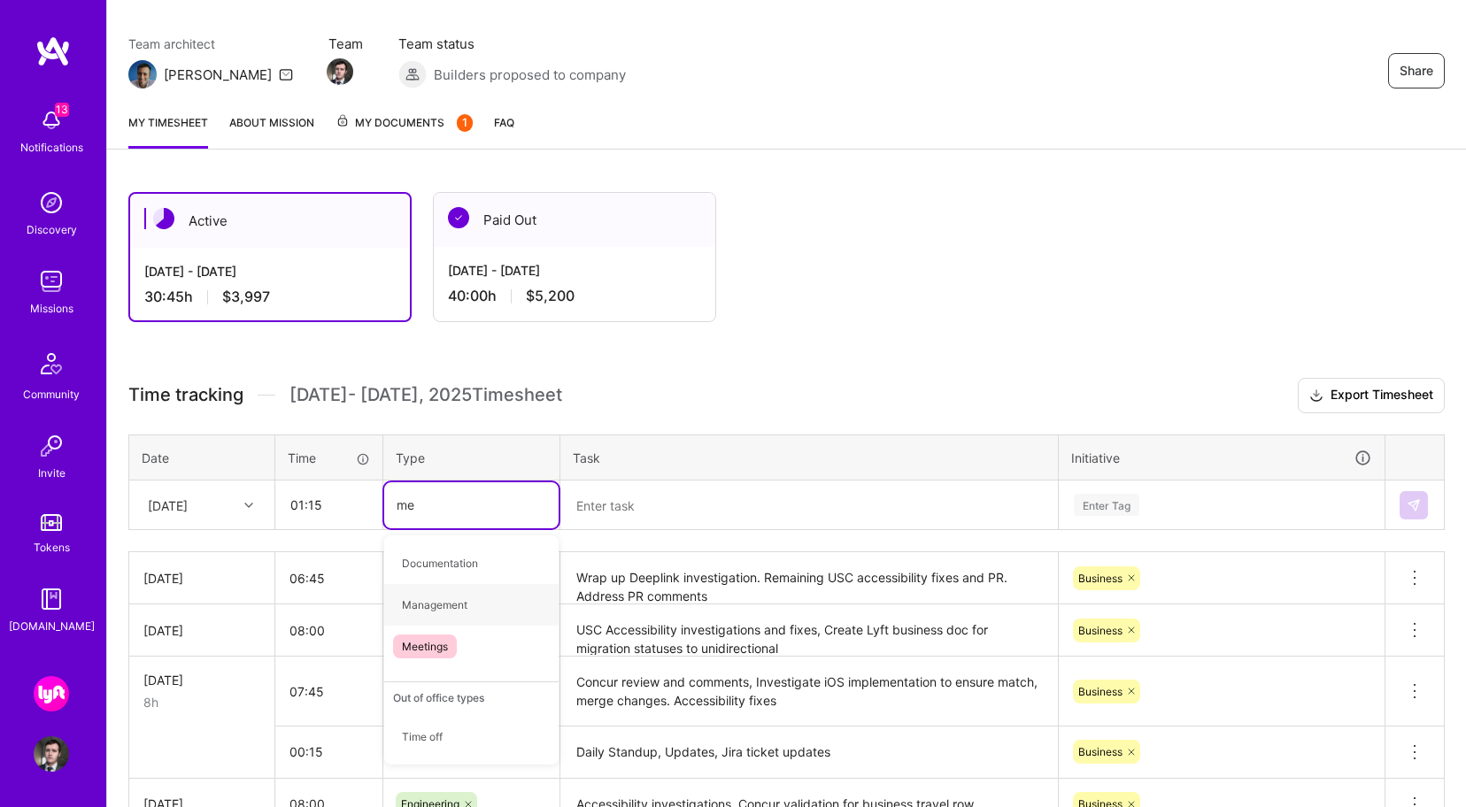
type input "mee"
click at [495, 571] on div "Meetings" at bounding box center [471, 564] width 174 height 42
click at [611, 516] on textarea at bounding box center [809, 505] width 494 height 47
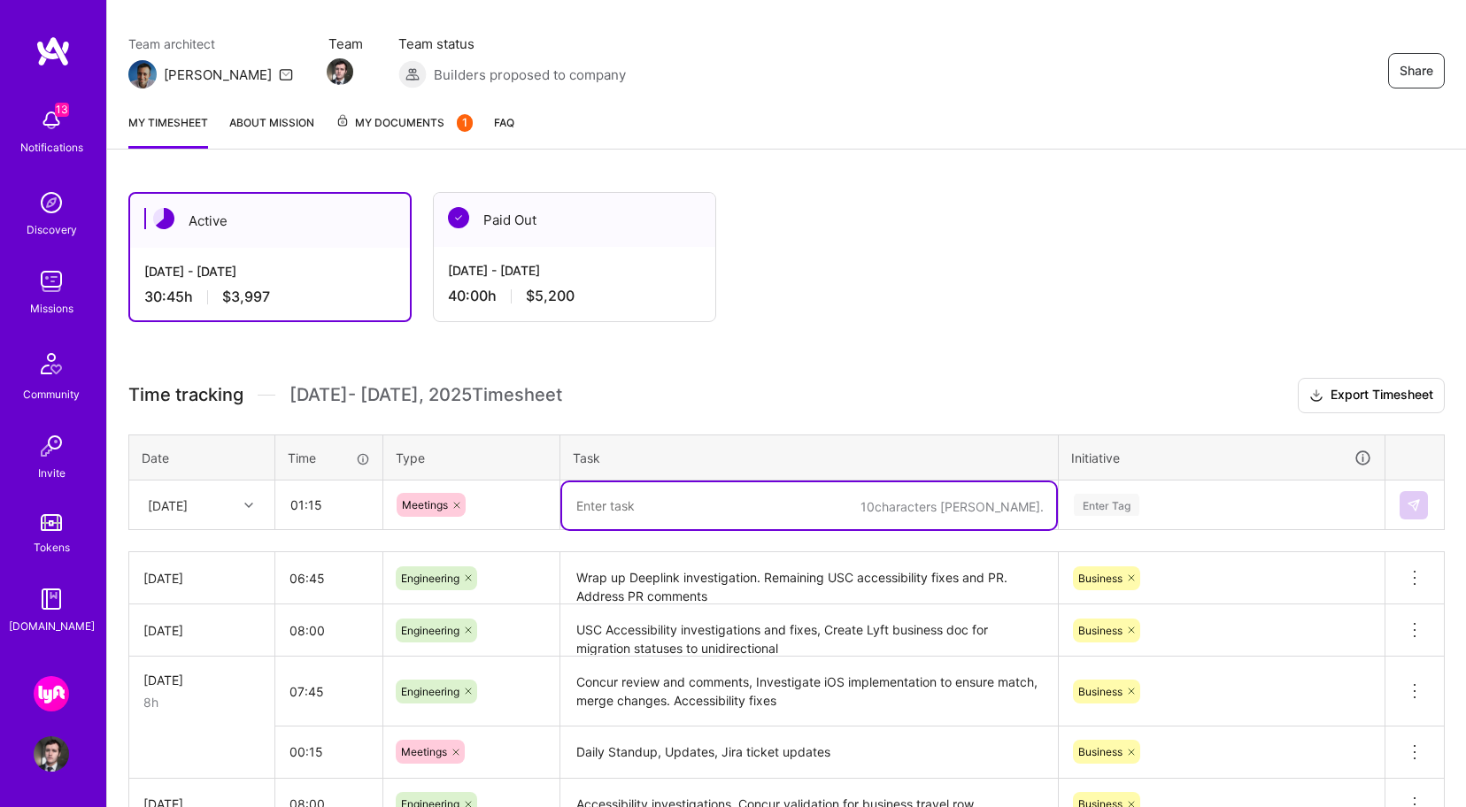
paste textarea "[PERSON_NAME] kickoff, Standup, BP Onboarding priority meeting"
type textarea "[PERSON_NAME] kickoff, Standup, BP Onboarding priority meeting"
click at [1146, 498] on div "Enter Tag" at bounding box center [1221, 505] width 299 height 22
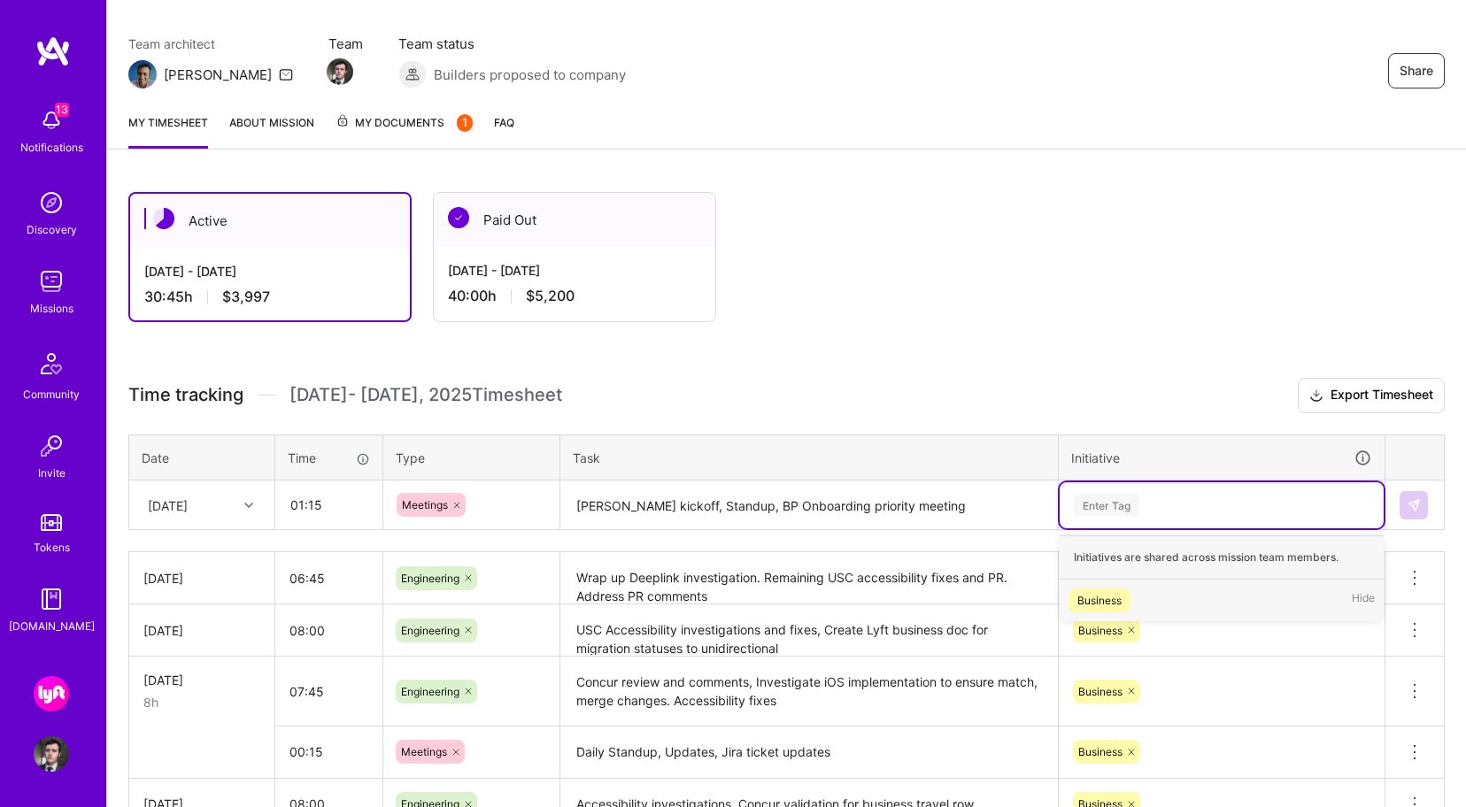
click at [1142, 611] on div "Business Hide" at bounding box center [1222, 601] width 324 height 42
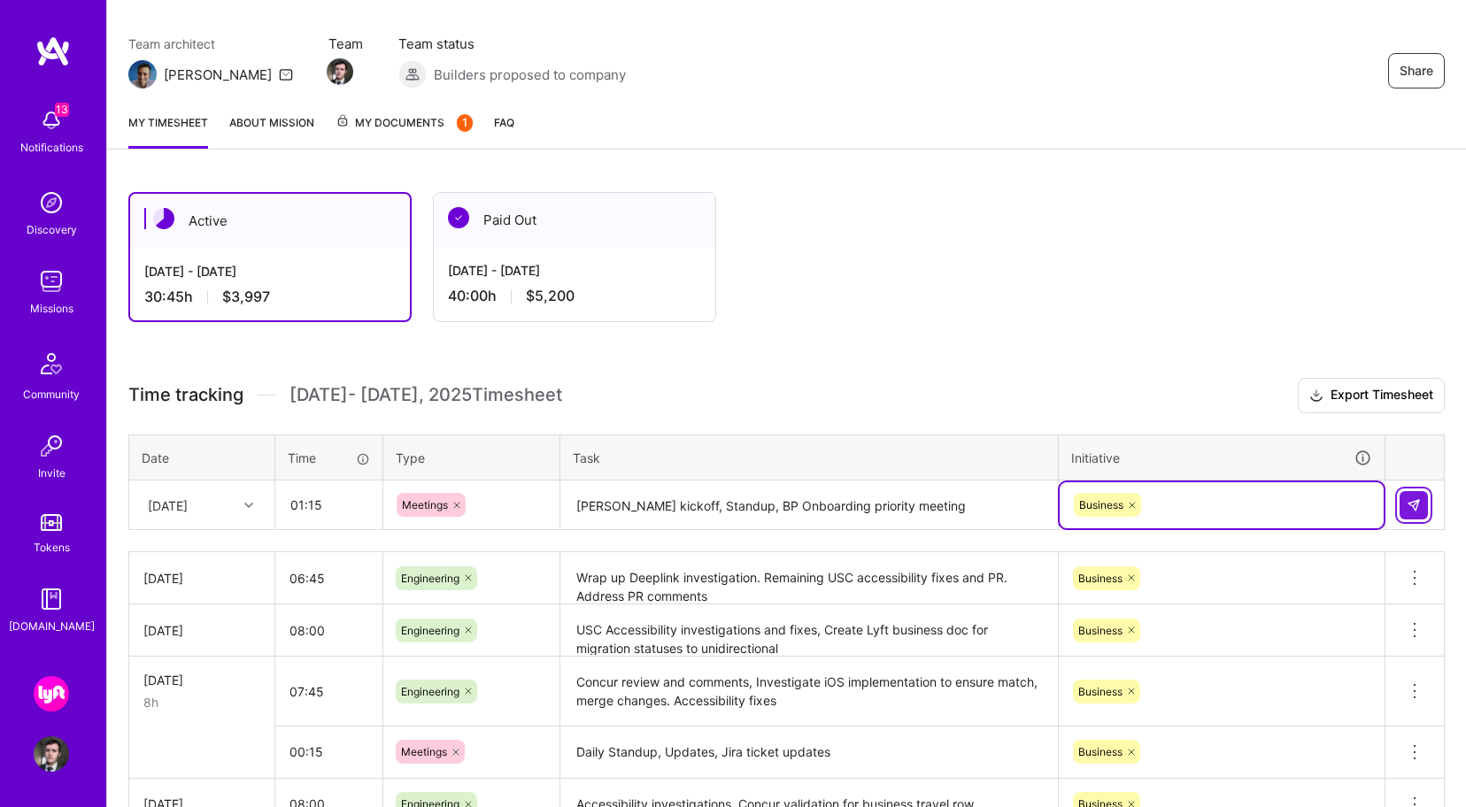
click at [1405, 505] on button at bounding box center [1414, 505] width 28 height 28
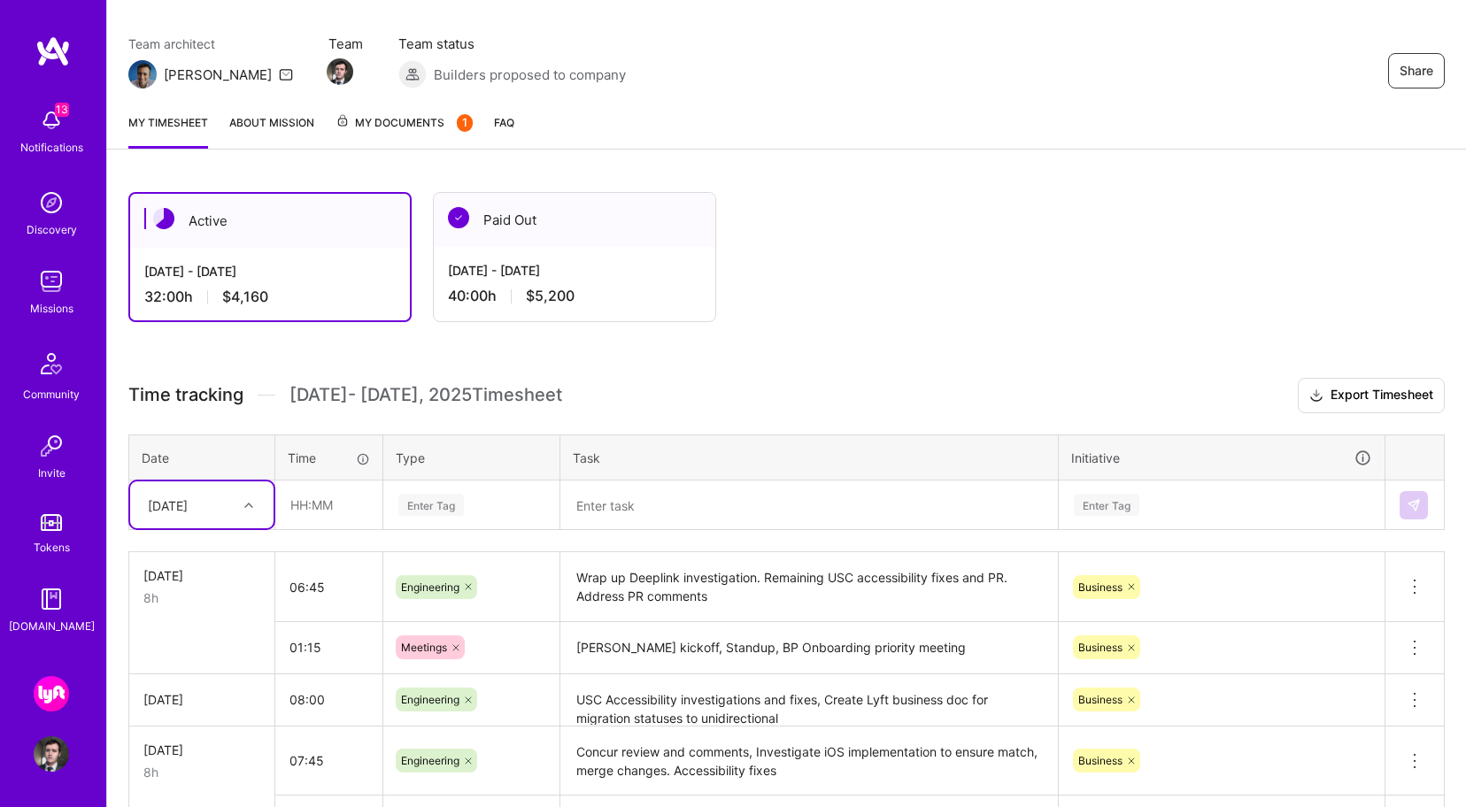
click at [218, 529] on table "Date Time Type Task Initiative option [DATE], selected. Select is focused ,type…" at bounding box center [786, 483] width 1316 height 96
click at [229, 523] on div "[DATE]" at bounding box center [201, 505] width 143 height 47
click at [220, 717] on div "[DATE]" at bounding box center [201, 719] width 143 height 33
click at [343, 492] on input "text" at bounding box center [328, 505] width 105 height 47
type input "08:00"
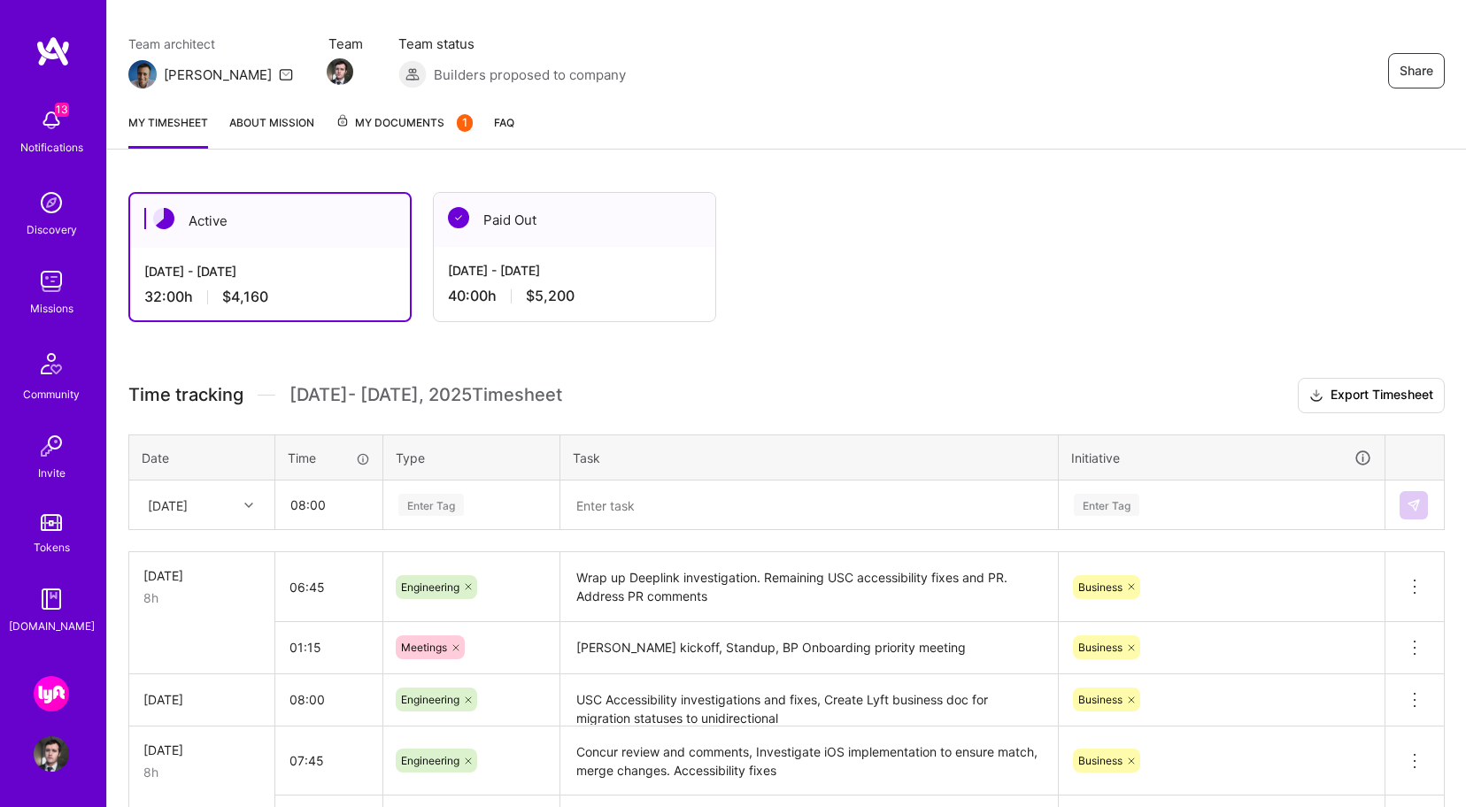
click at [447, 500] on div "Enter Tag" at bounding box center [431, 504] width 66 height 27
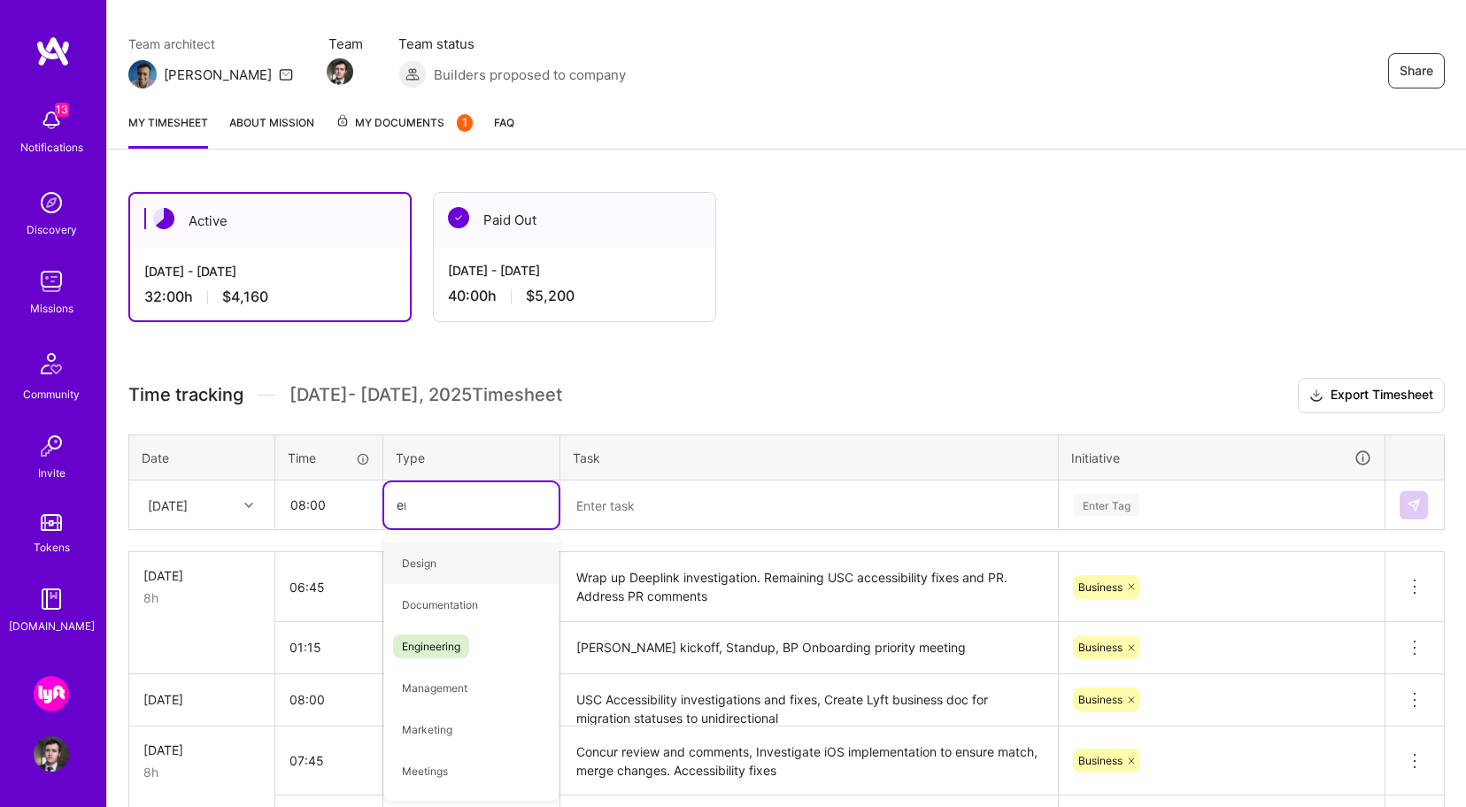
type input "eng"
click at [489, 562] on div "Engineering" at bounding box center [471, 564] width 174 height 42
click at [606, 513] on textarea at bounding box center [809, 505] width 494 height 47
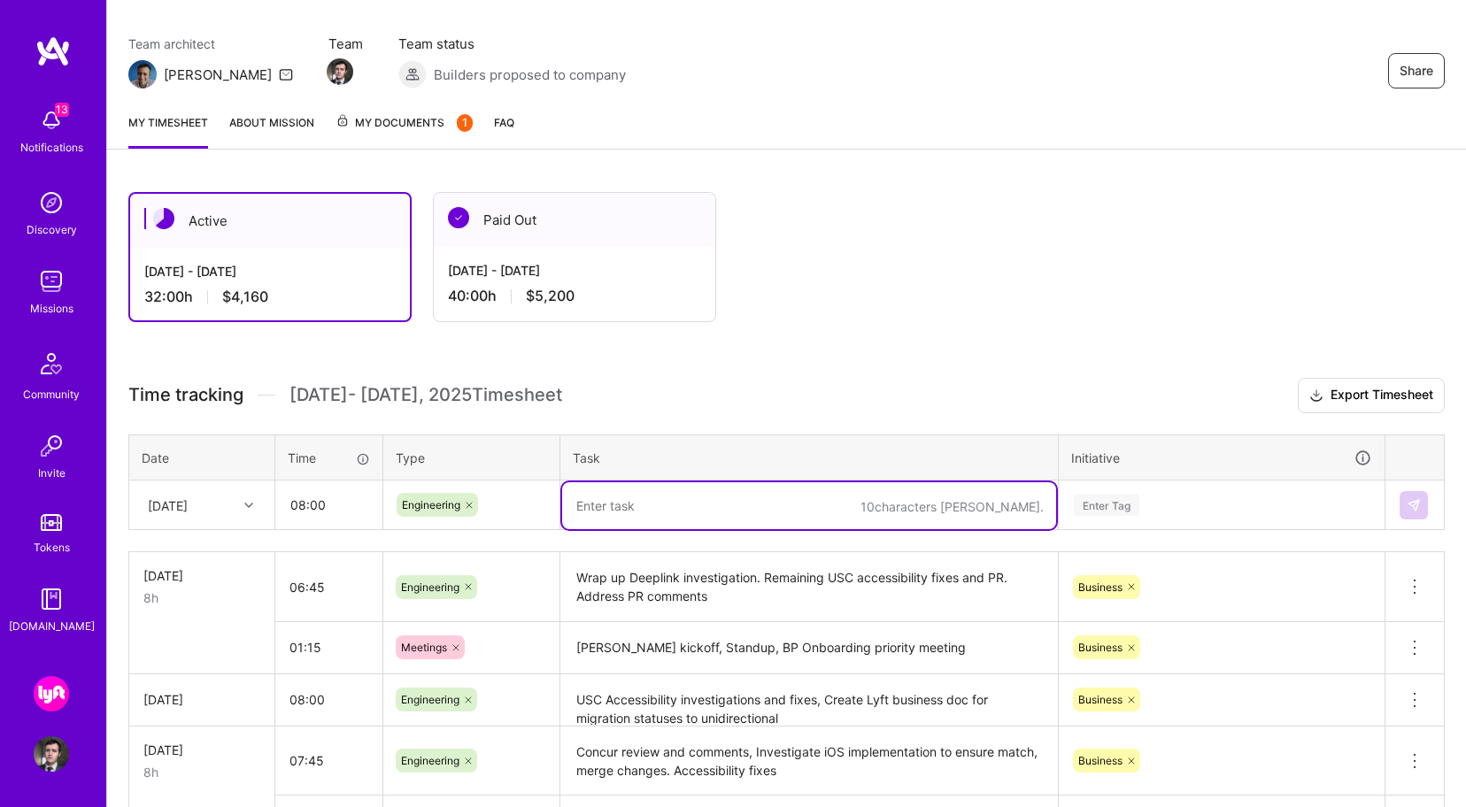
paste textarea "USC accessibility fixes CI fixes, Investigate Lyft Pass Deeplink issue and rais…"
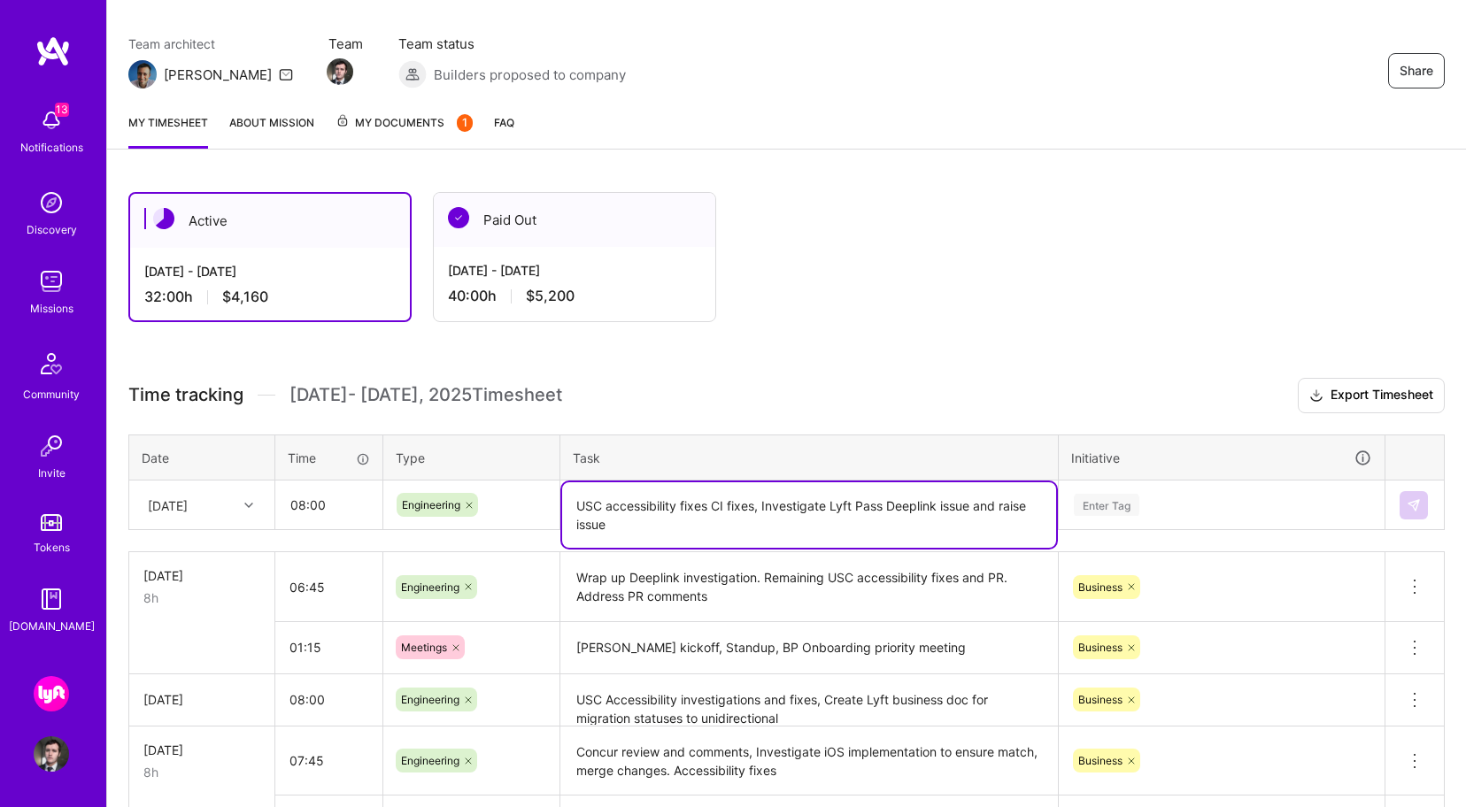
type textarea "USC accessibility fixes CI fixes, Investigate Lyft Pass Deeplink issue and rais…"
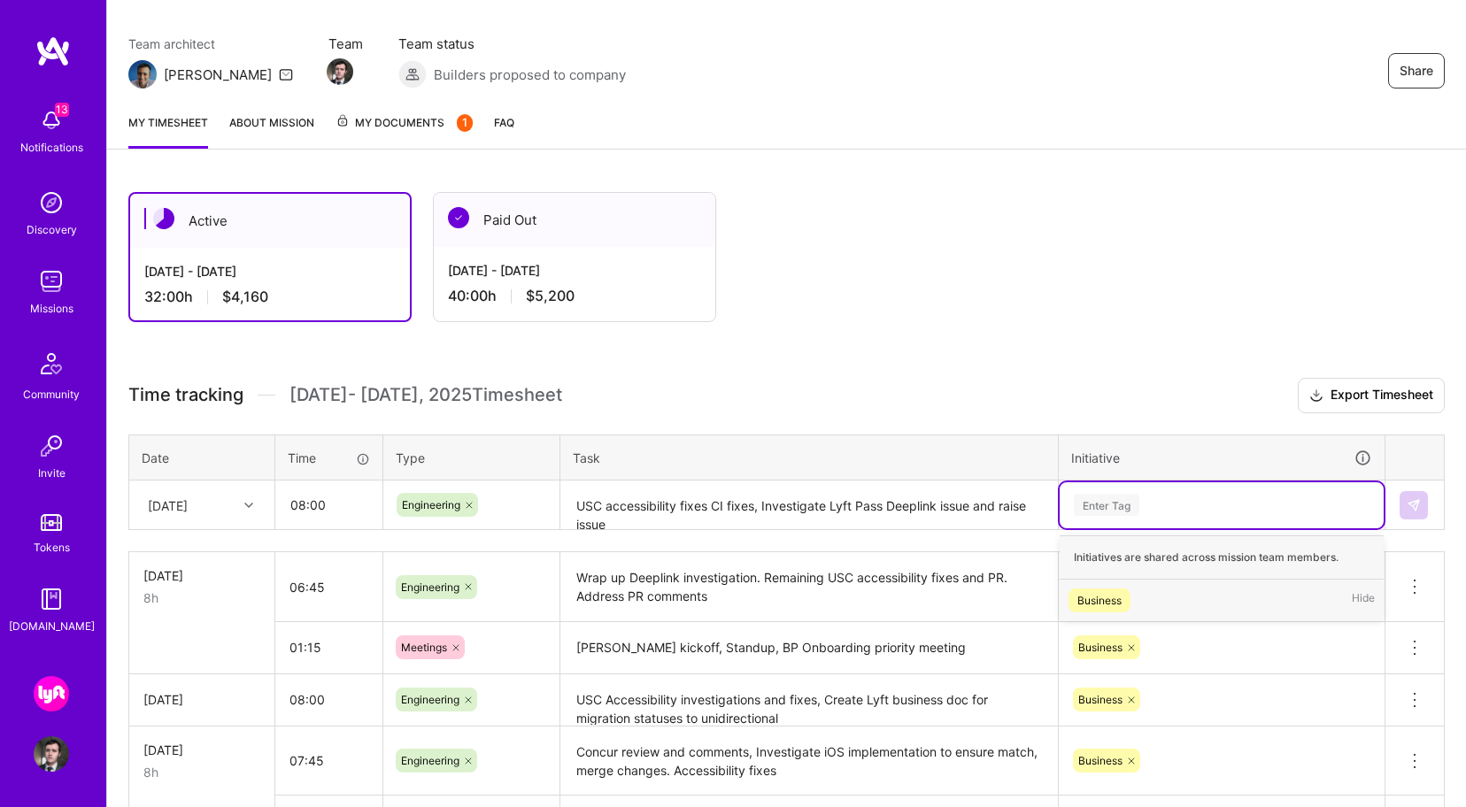
click at [1128, 503] on div "Enter Tag" at bounding box center [1107, 504] width 66 height 27
click at [1121, 598] on div "Business" at bounding box center [1099, 600] width 44 height 19
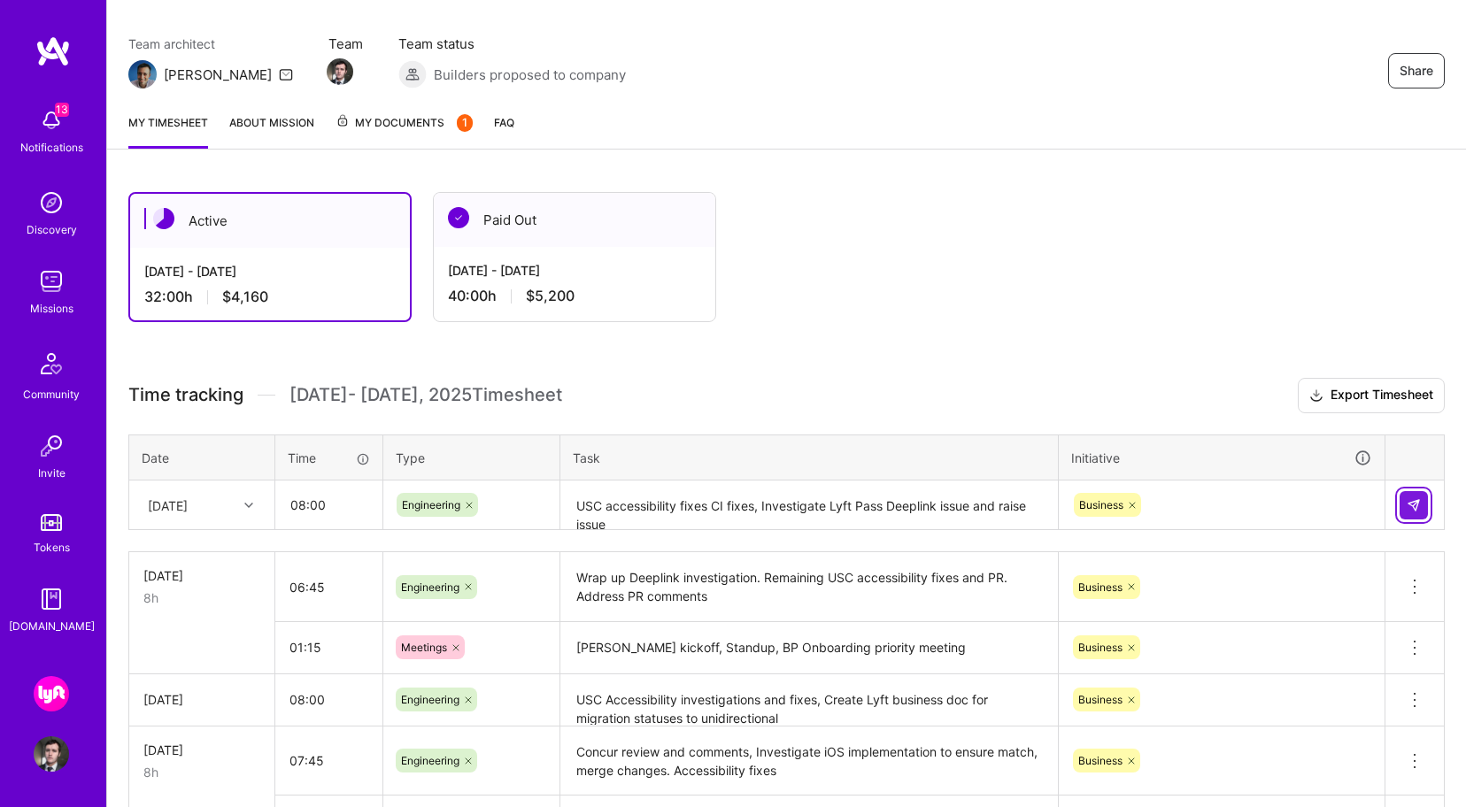
click at [1419, 507] on img at bounding box center [1414, 505] width 14 height 14
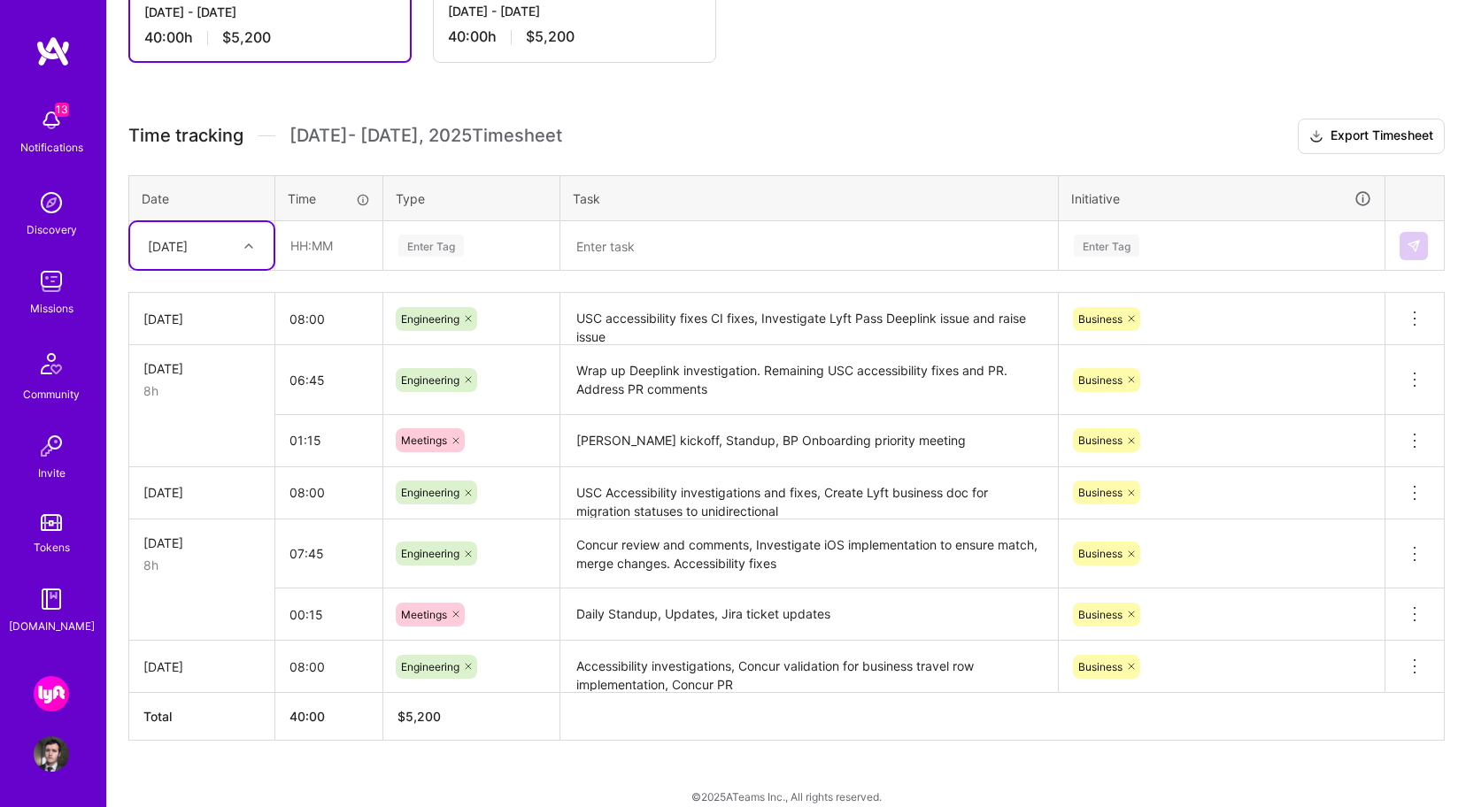
scroll to position [401, 0]
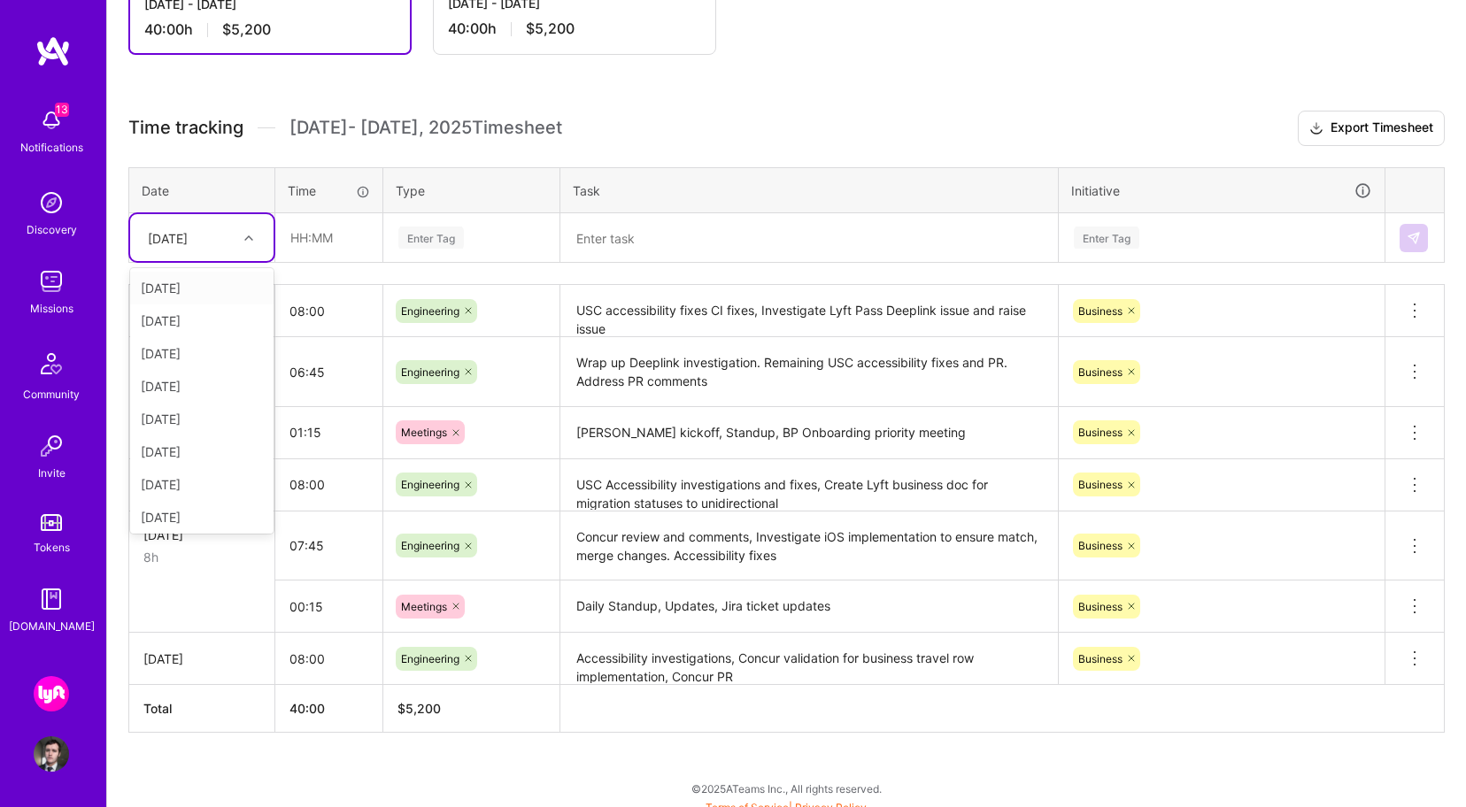
click at [256, 250] on div at bounding box center [250, 237] width 27 height 29
click at [212, 423] on div "[DATE]" at bounding box center [201, 416] width 143 height 33
click at [311, 234] on input "text" at bounding box center [328, 237] width 105 height 47
type input "07:30"
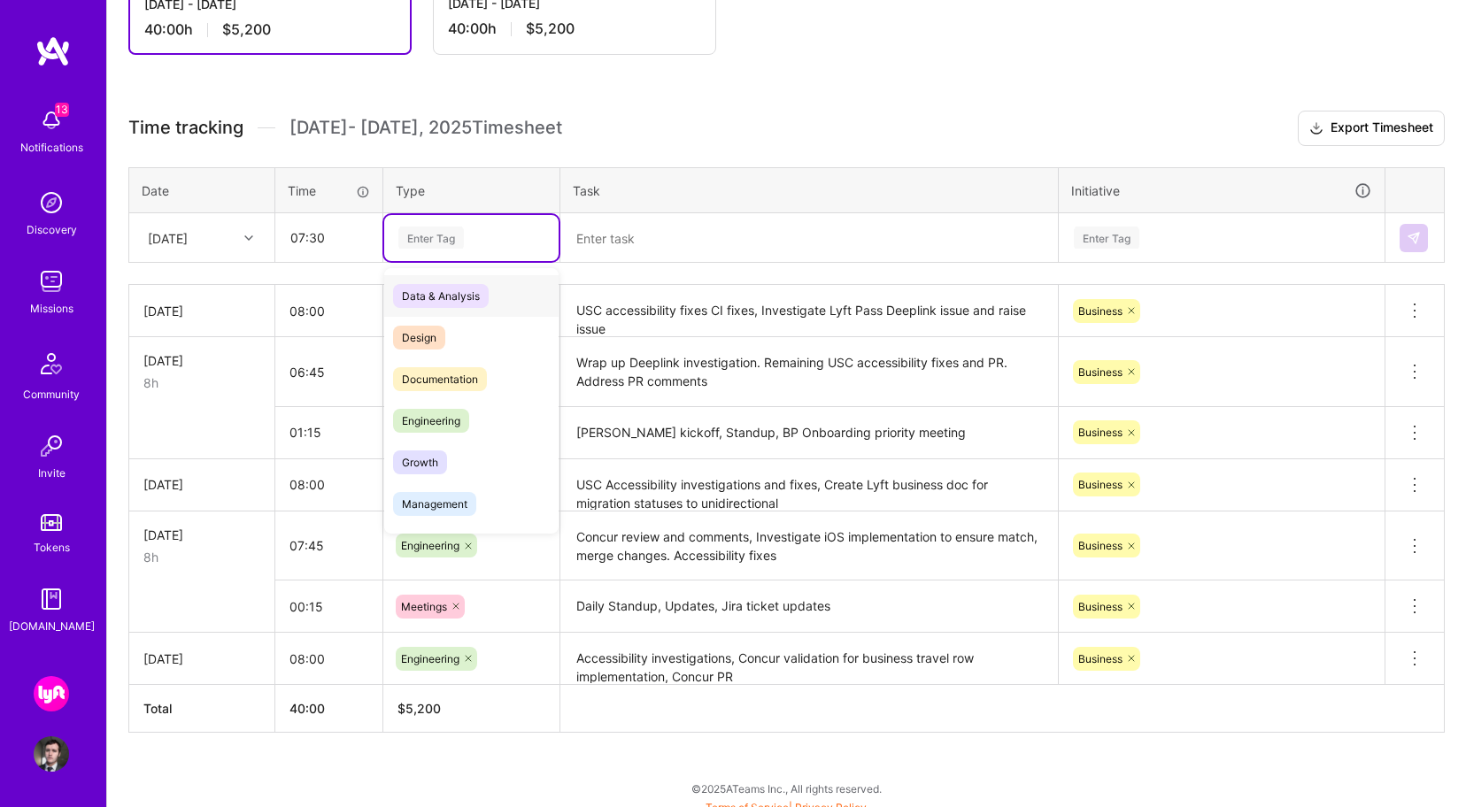
click at [443, 230] on div "Enter Tag" at bounding box center [431, 237] width 66 height 27
type input "eng"
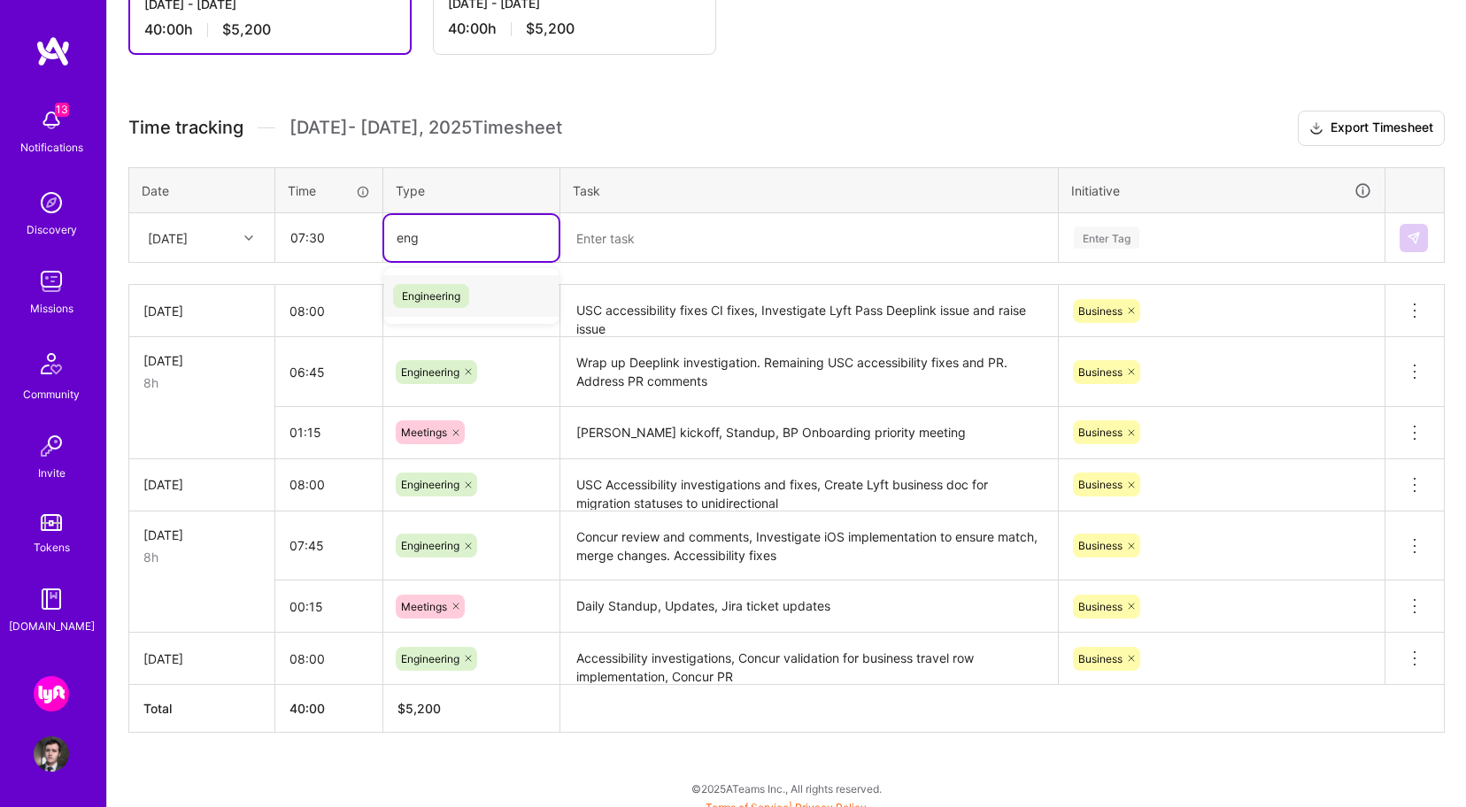
click at [486, 299] on div "Engineering" at bounding box center [471, 296] width 174 height 42
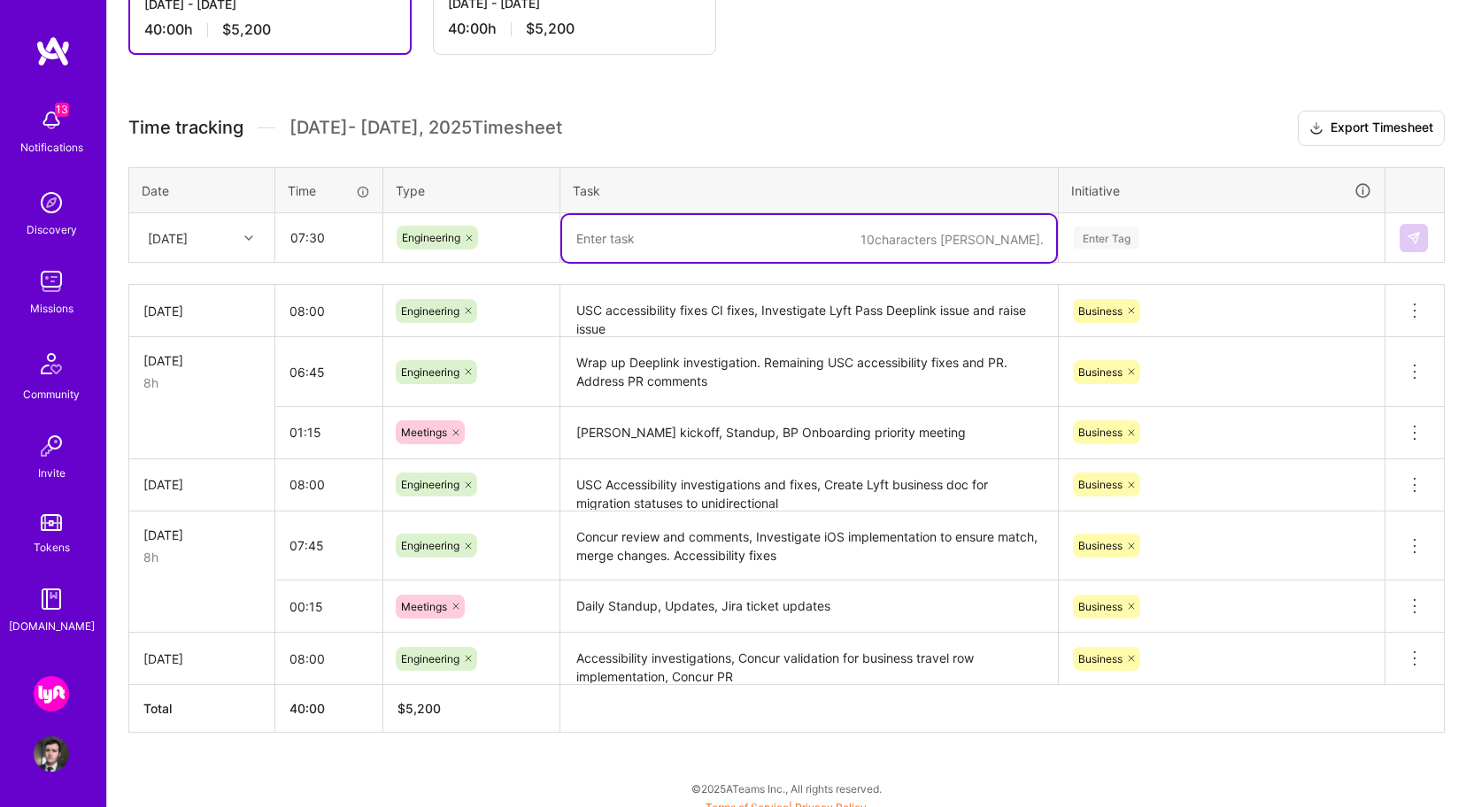
click at [655, 224] on textarea at bounding box center [809, 238] width 494 height 47
paste textarea "Lyft Pass Deeplink fix investigation and implementation. Revamp deeplink route …"
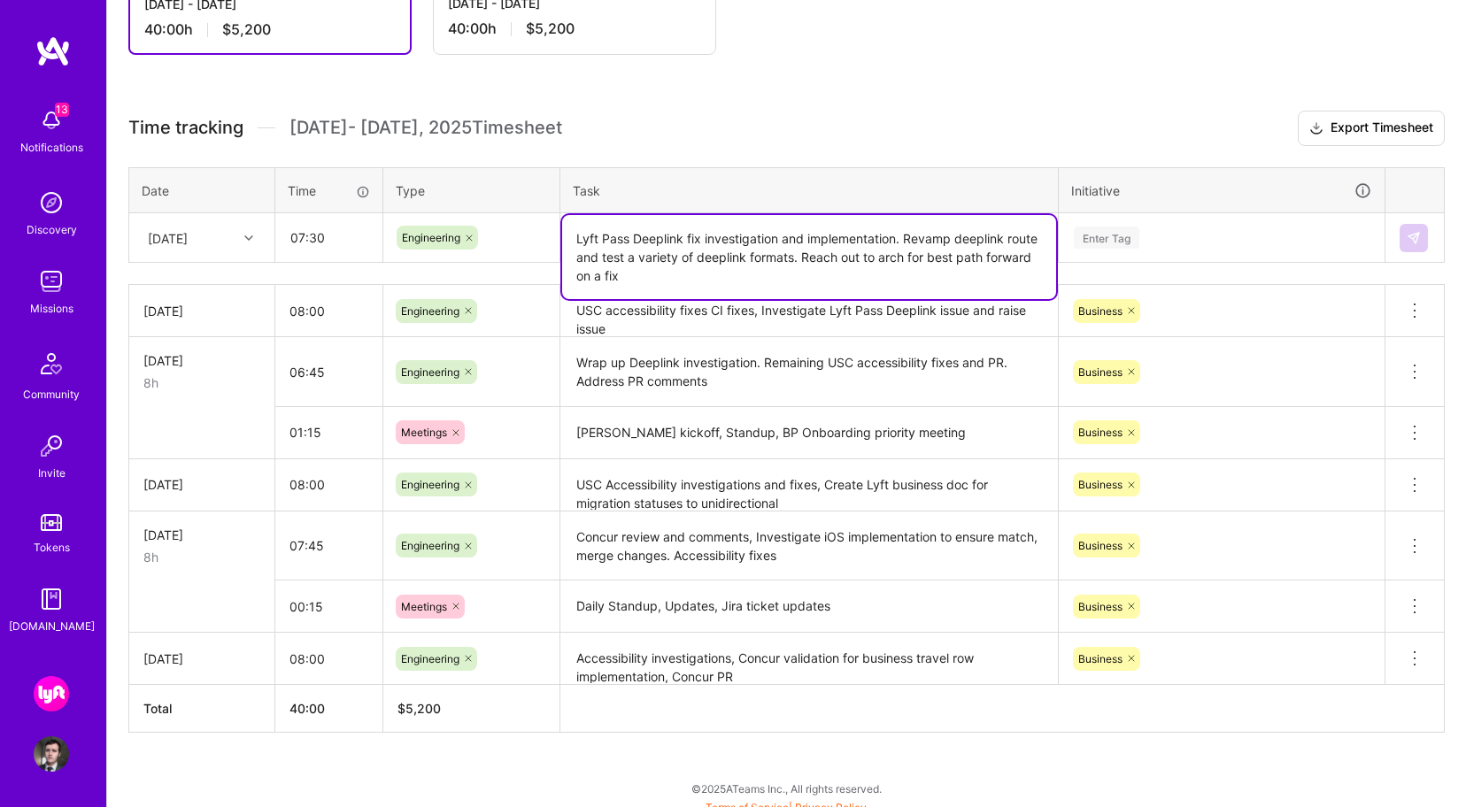
click at [875, 267] on textarea "Lyft Pass Deeplink fix investigation and implementation. Revamp deeplink route …" at bounding box center [809, 257] width 494 height 84
type textarea "Lyft Pass Deeplink fix investigation and implementation. Revamp deeplink route …"
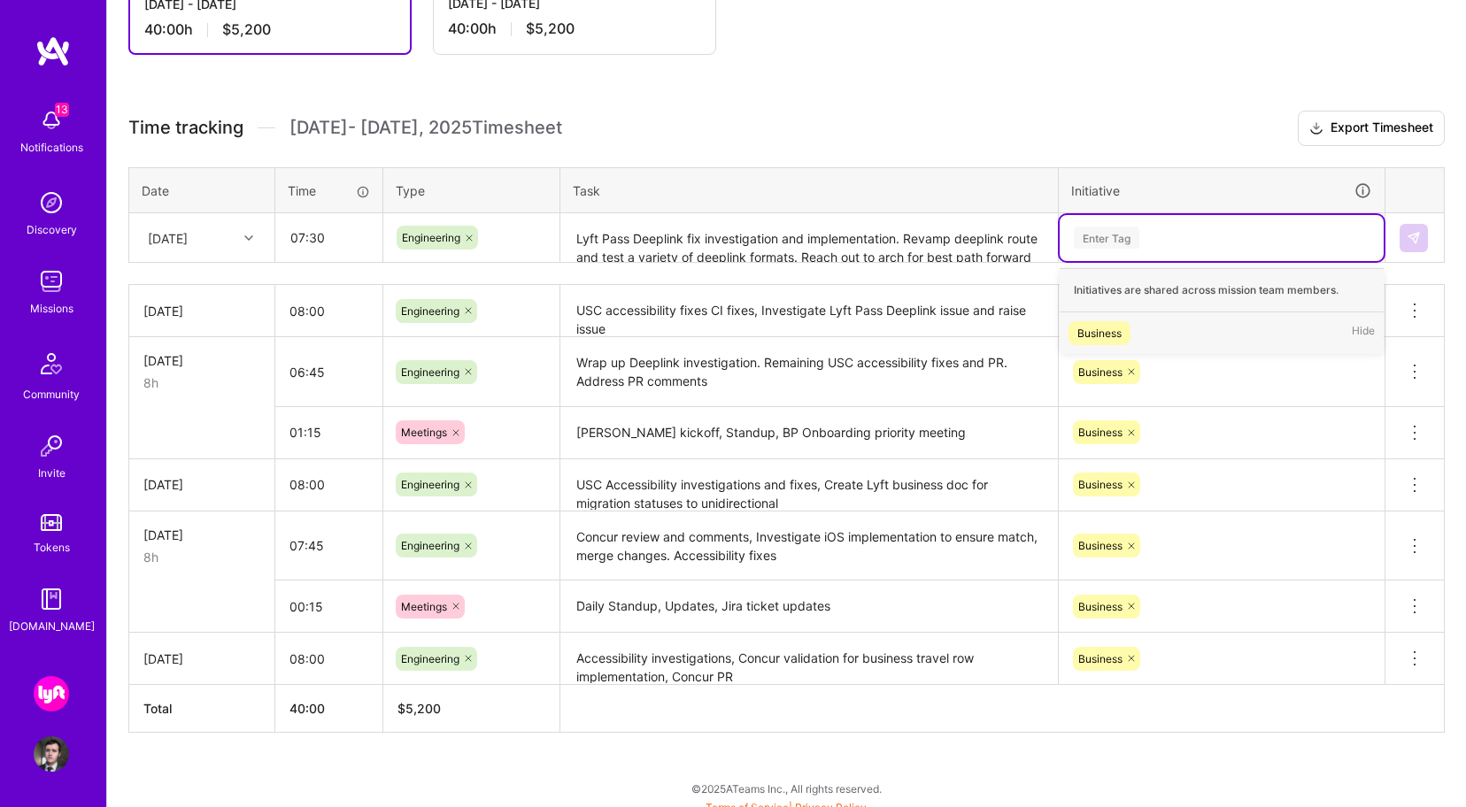
click at [1120, 228] on div "Enter Tag" at bounding box center [1107, 237] width 66 height 27
click at [1115, 326] on div "Business" at bounding box center [1099, 333] width 44 height 19
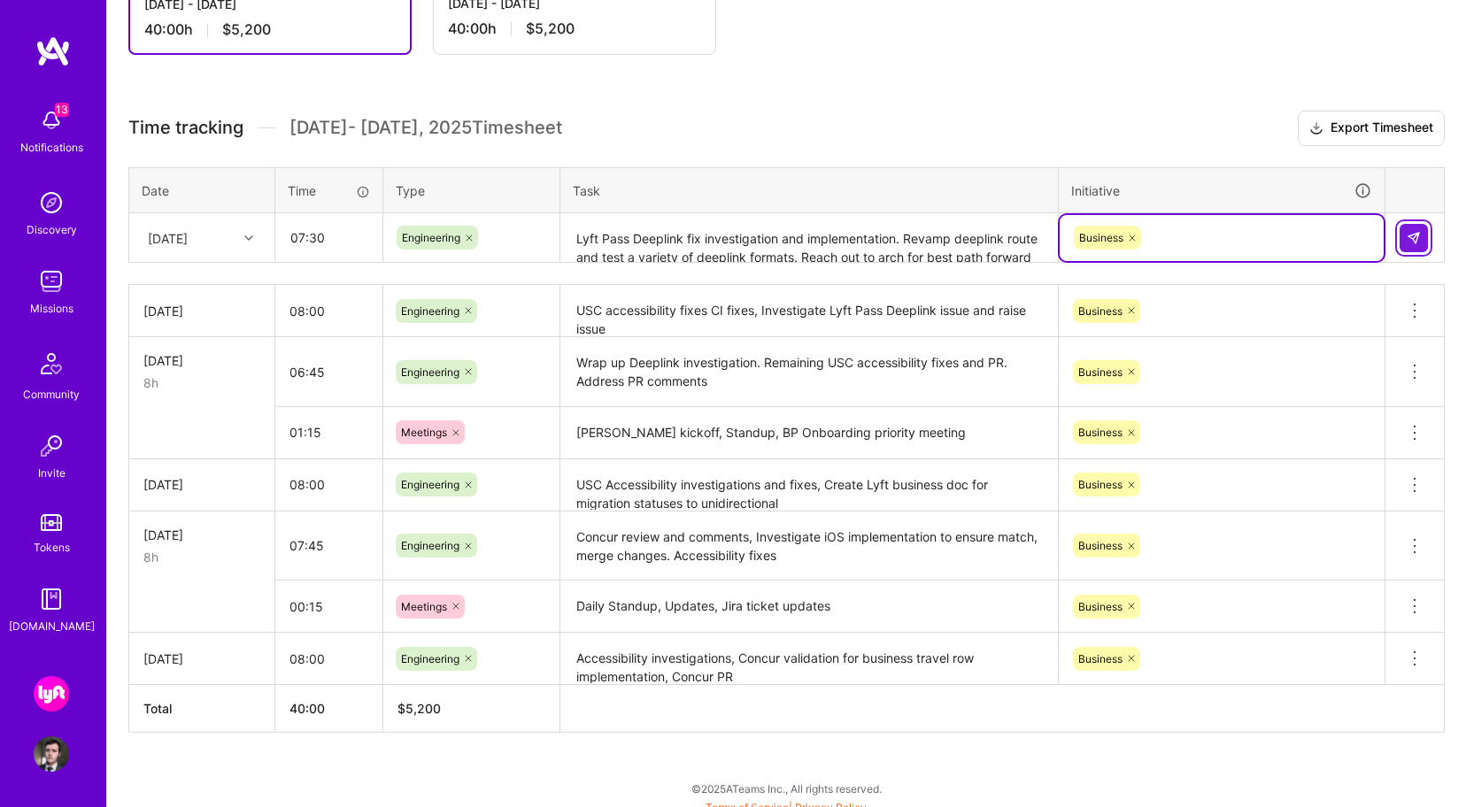
click at [1414, 238] on img at bounding box center [1414, 238] width 14 height 14
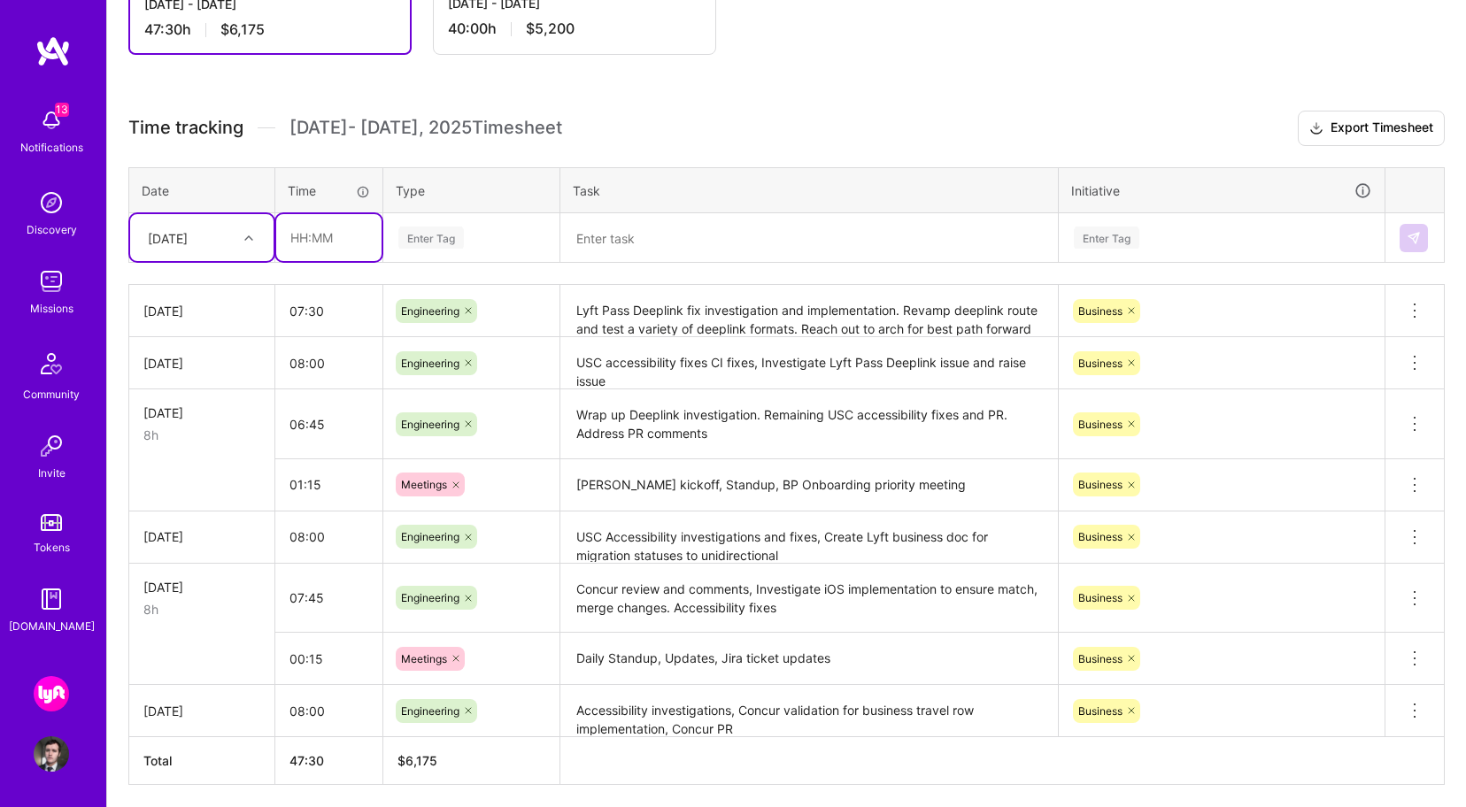
click at [342, 241] on input "text" at bounding box center [328, 237] width 105 height 47
type input "00:30"
click at [452, 235] on div "Enter Tag" at bounding box center [431, 237] width 66 height 27
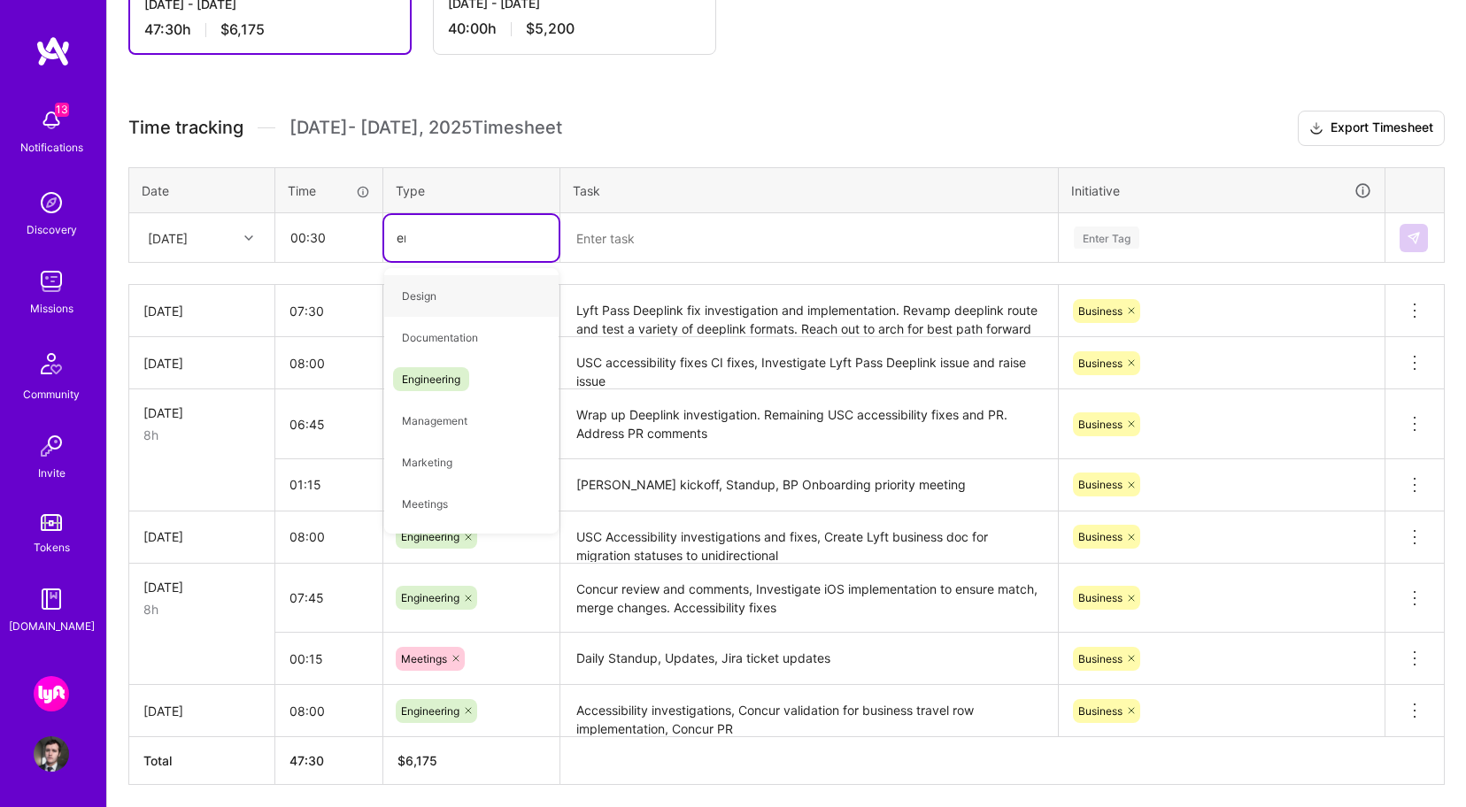
type input "eng"
click at [491, 290] on div "Engineering" at bounding box center [471, 296] width 174 height 42
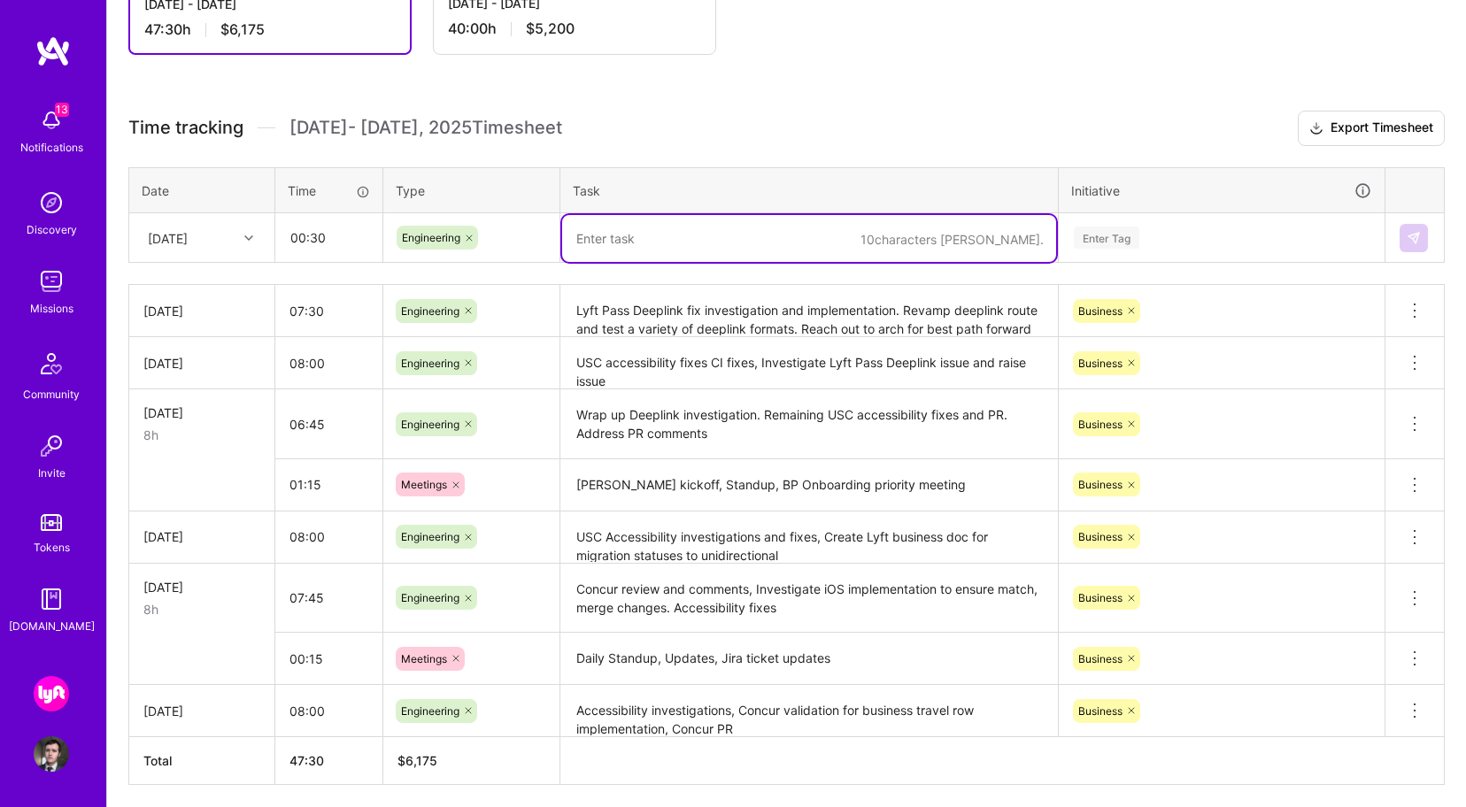
click at [590, 248] on textarea at bounding box center [809, 238] width 494 height 47
paste textarea "Investigate Migration documentation and explain justification and processes"
type textarea "Investigate Migration documentation and explain justification and processes"
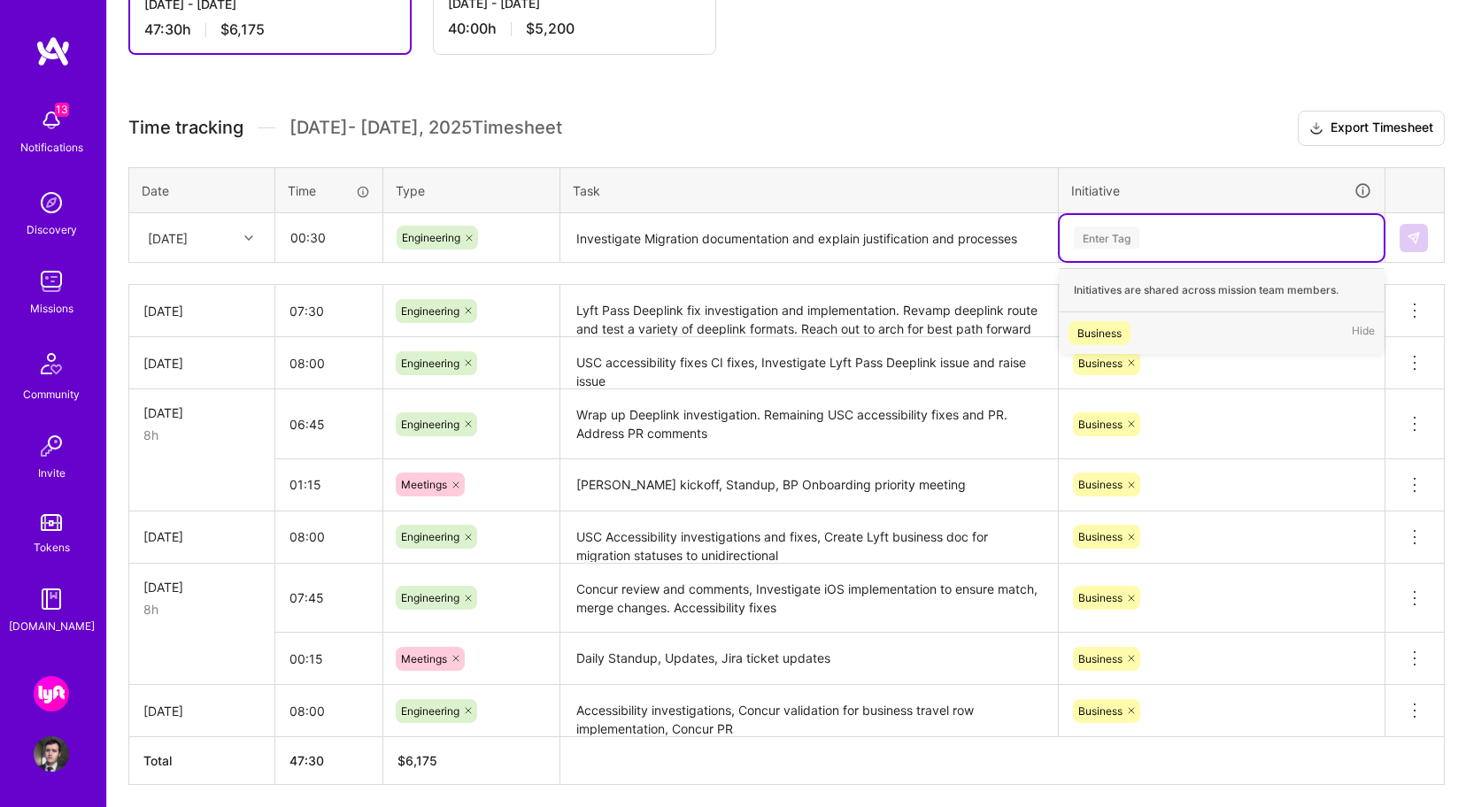
click at [1124, 229] on div "Enter Tag" at bounding box center [1107, 237] width 66 height 27
click at [1110, 328] on div "Business" at bounding box center [1099, 333] width 44 height 19
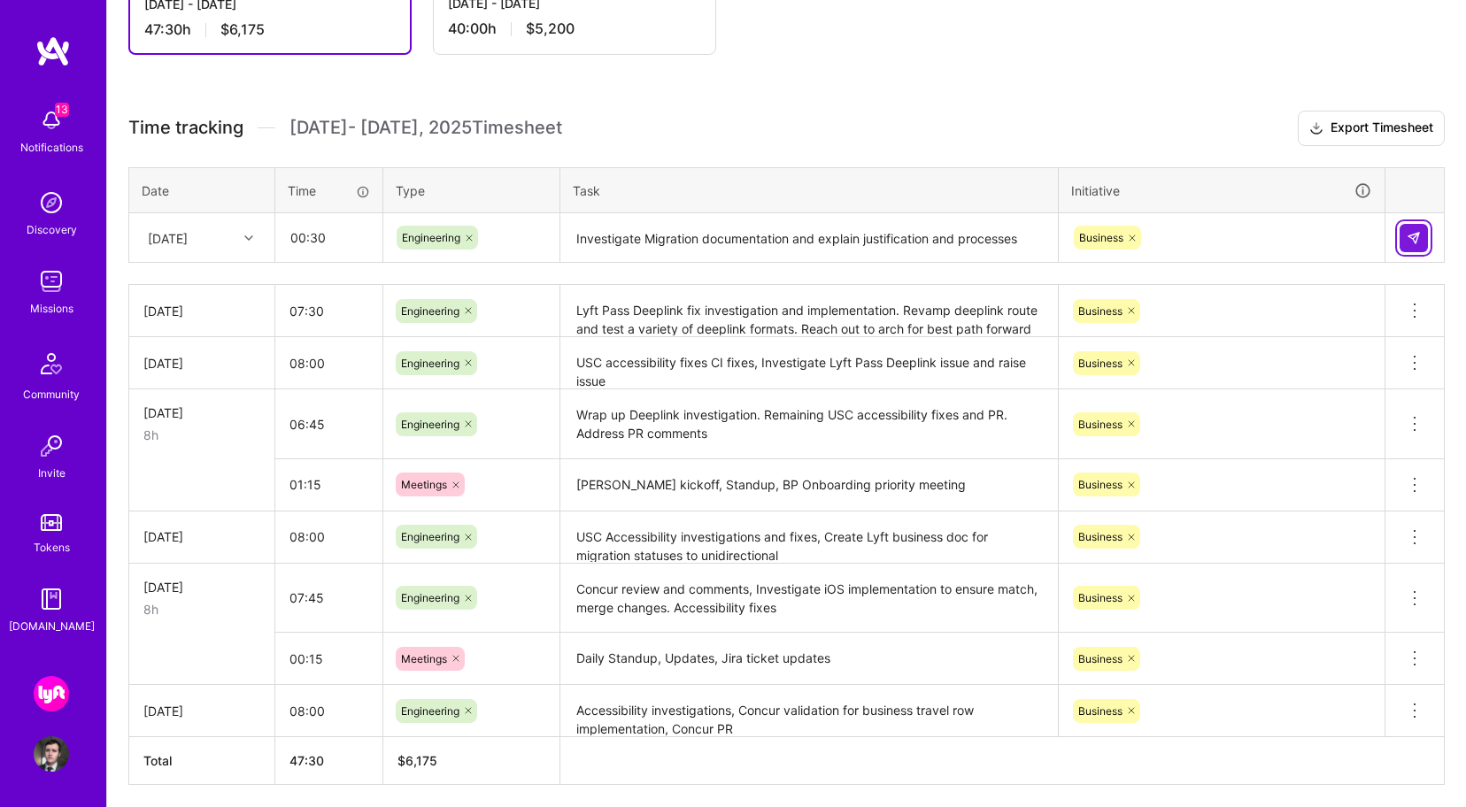
click at [1418, 245] on button at bounding box center [1414, 238] width 28 height 28
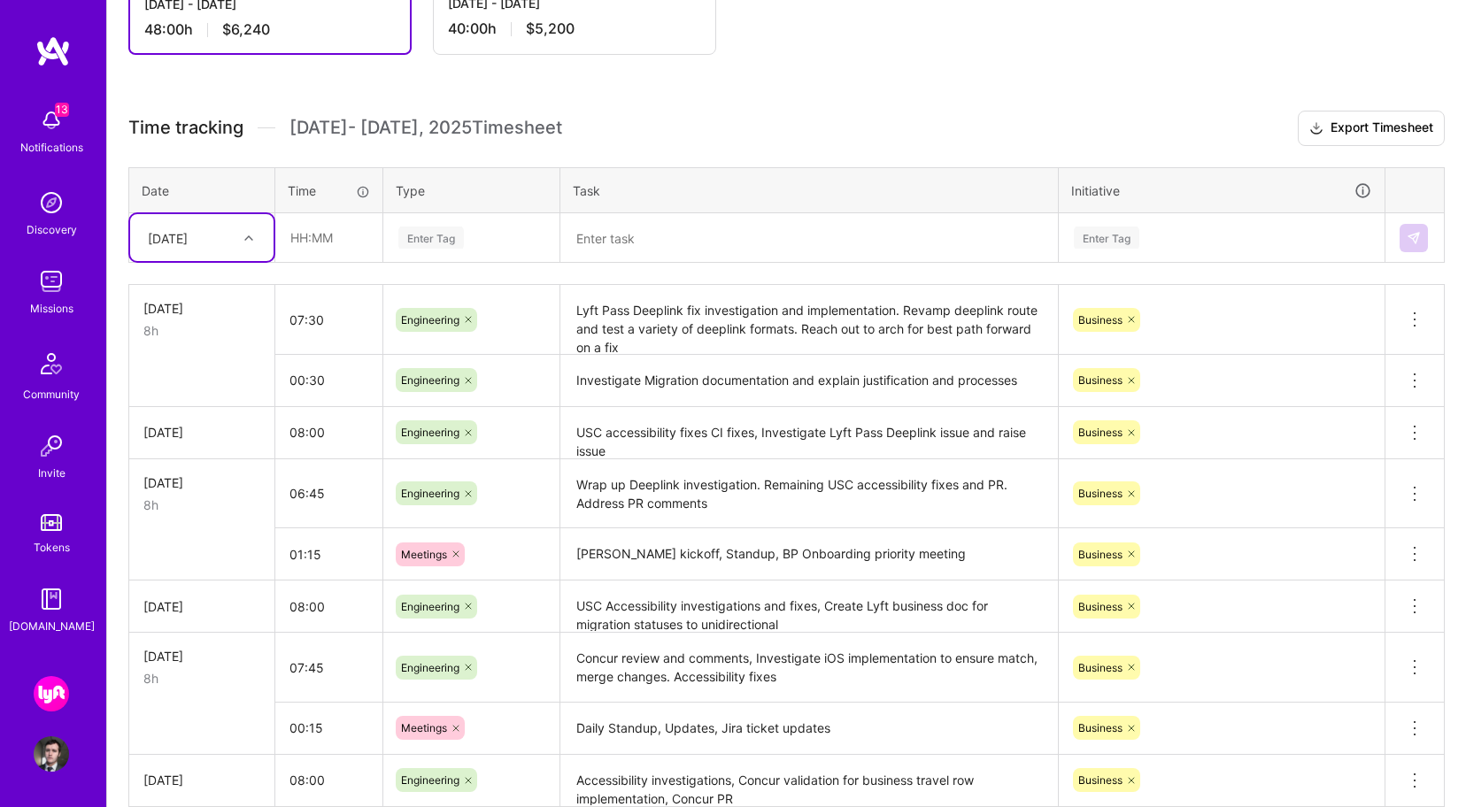
click at [468, 380] on icon at bounding box center [468, 380] width 11 height 11
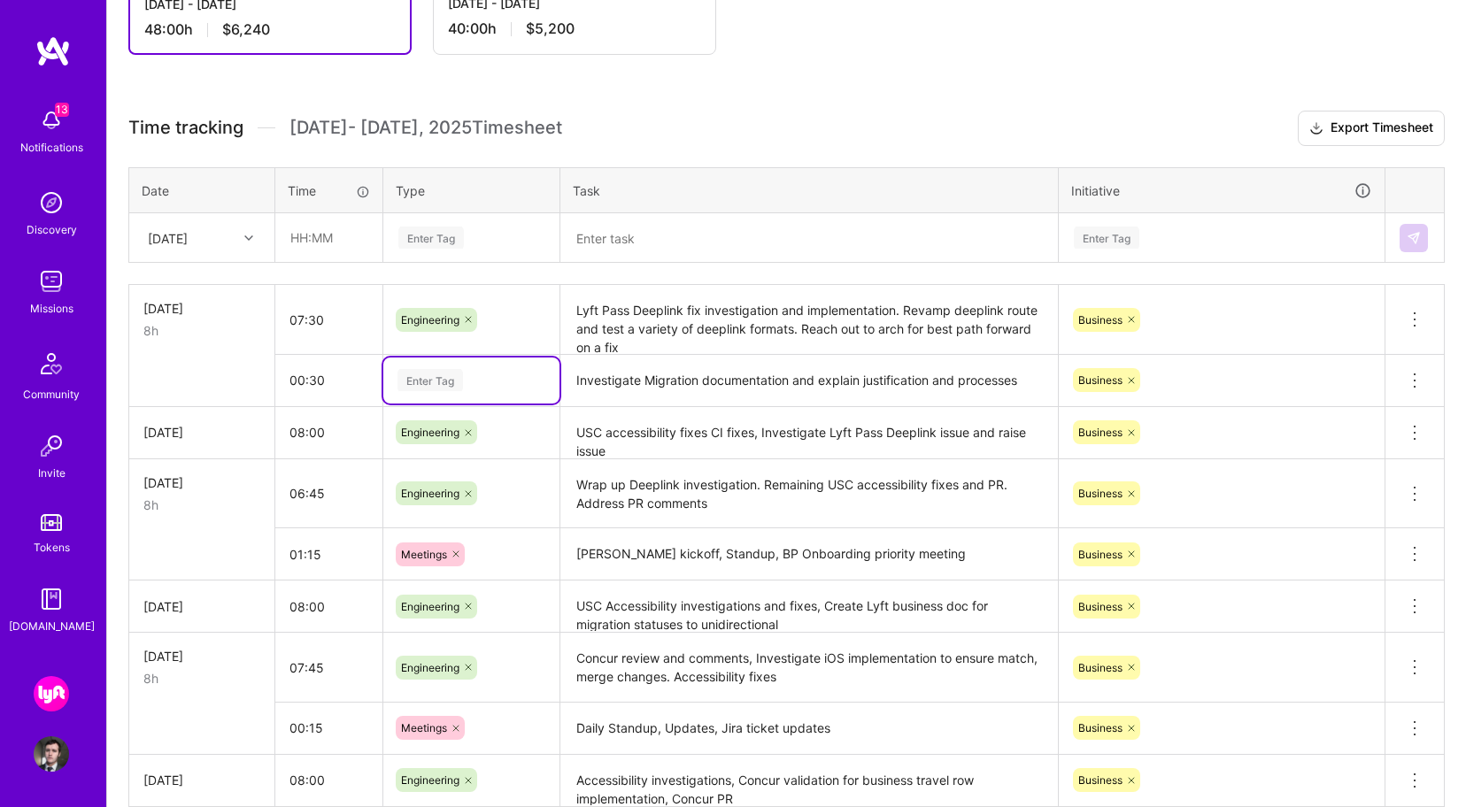
click at [473, 383] on div "Enter Tag" at bounding box center [471, 380] width 151 height 22
type input "pl"
click at [469, 434] on div "Planning" at bounding box center [471, 439] width 176 height 42
click at [329, 228] on input "text" at bounding box center [328, 237] width 105 height 47
click at [188, 236] on div "[DATE]" at bounding box center [168, 237] width 40 height 19
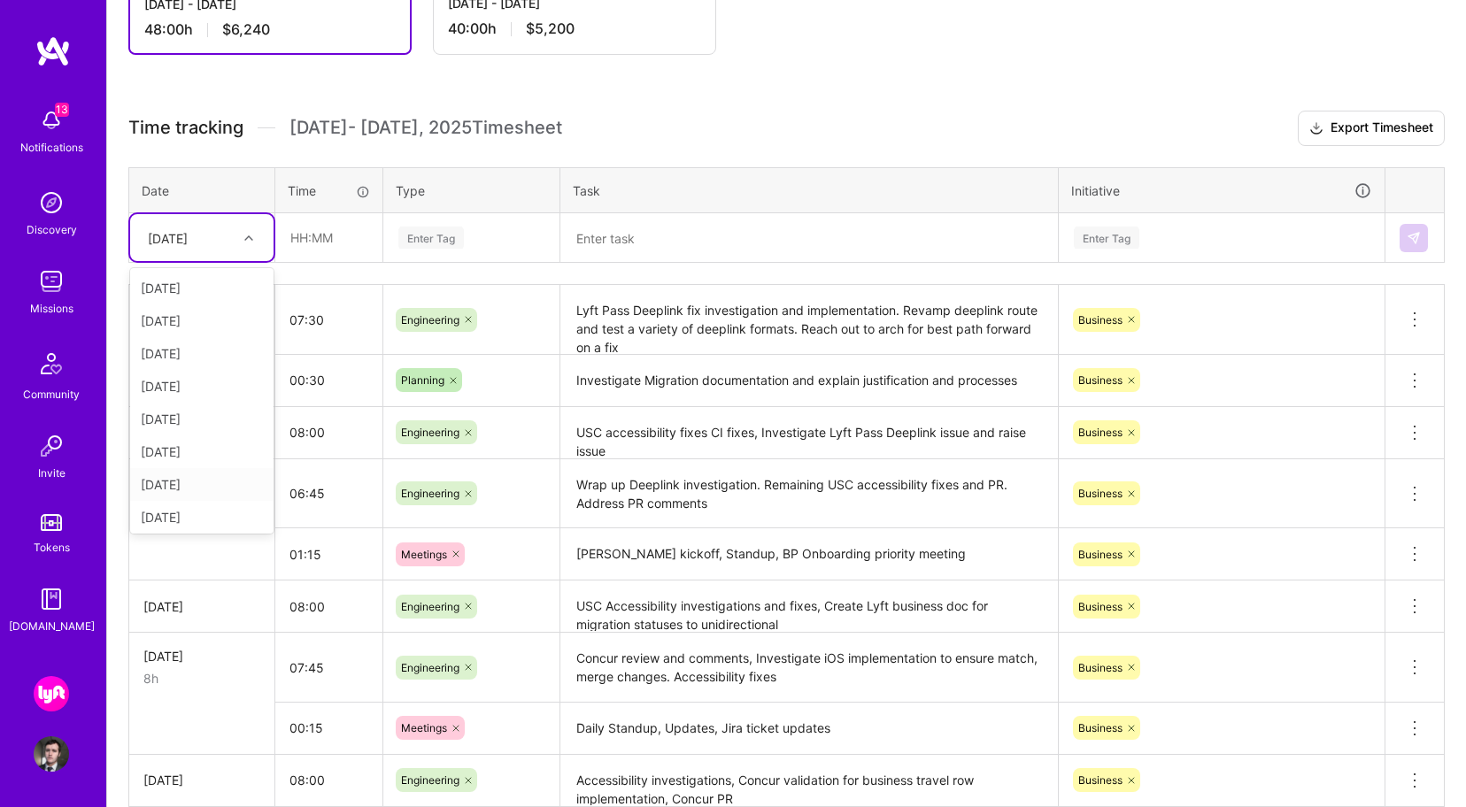
scroll to position [167, 0]
click at [203, 414] on div "[DATE]" at bounding box center [201, 415] width 143 height 33
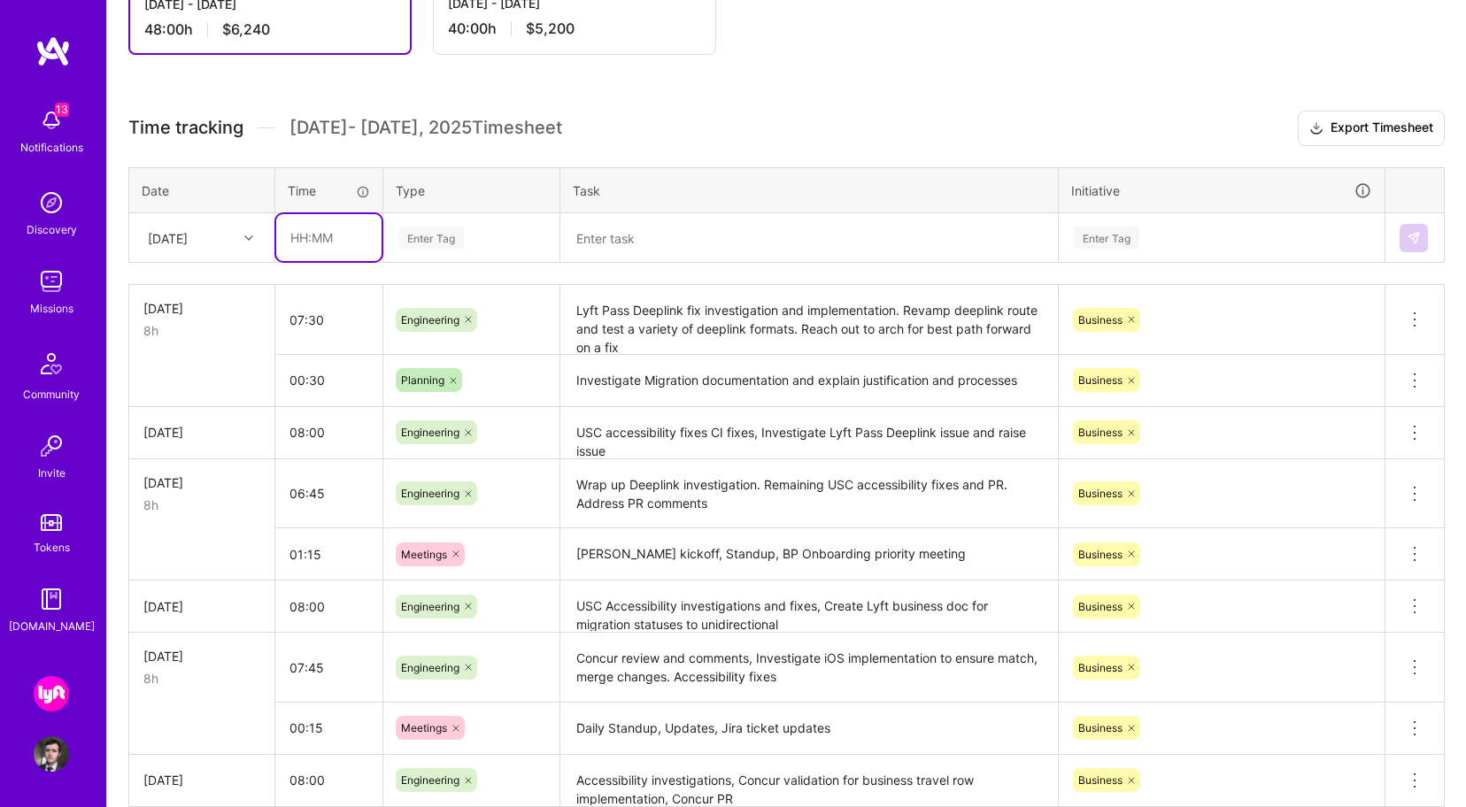
click at [337, 232] on input "text" at bounding box center [328, 237] width 105 height 47
type input "06:30"
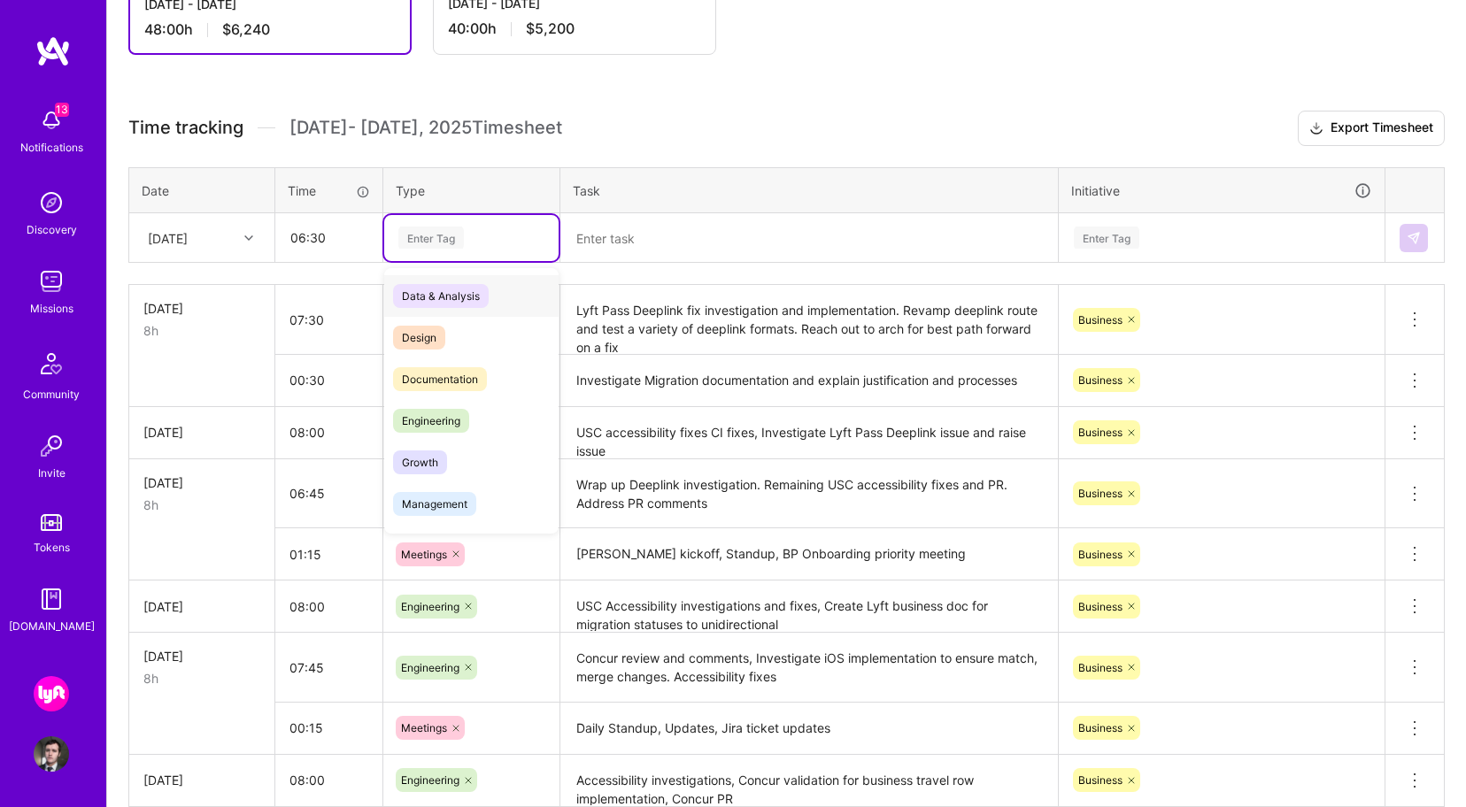
click at [472, 238] on div "Enter Tag" at bounding box center [472, 238] width 150 height 22
click at [486, 425] on div "Engineering" at bounding box center [471, 421] width 174 height 42
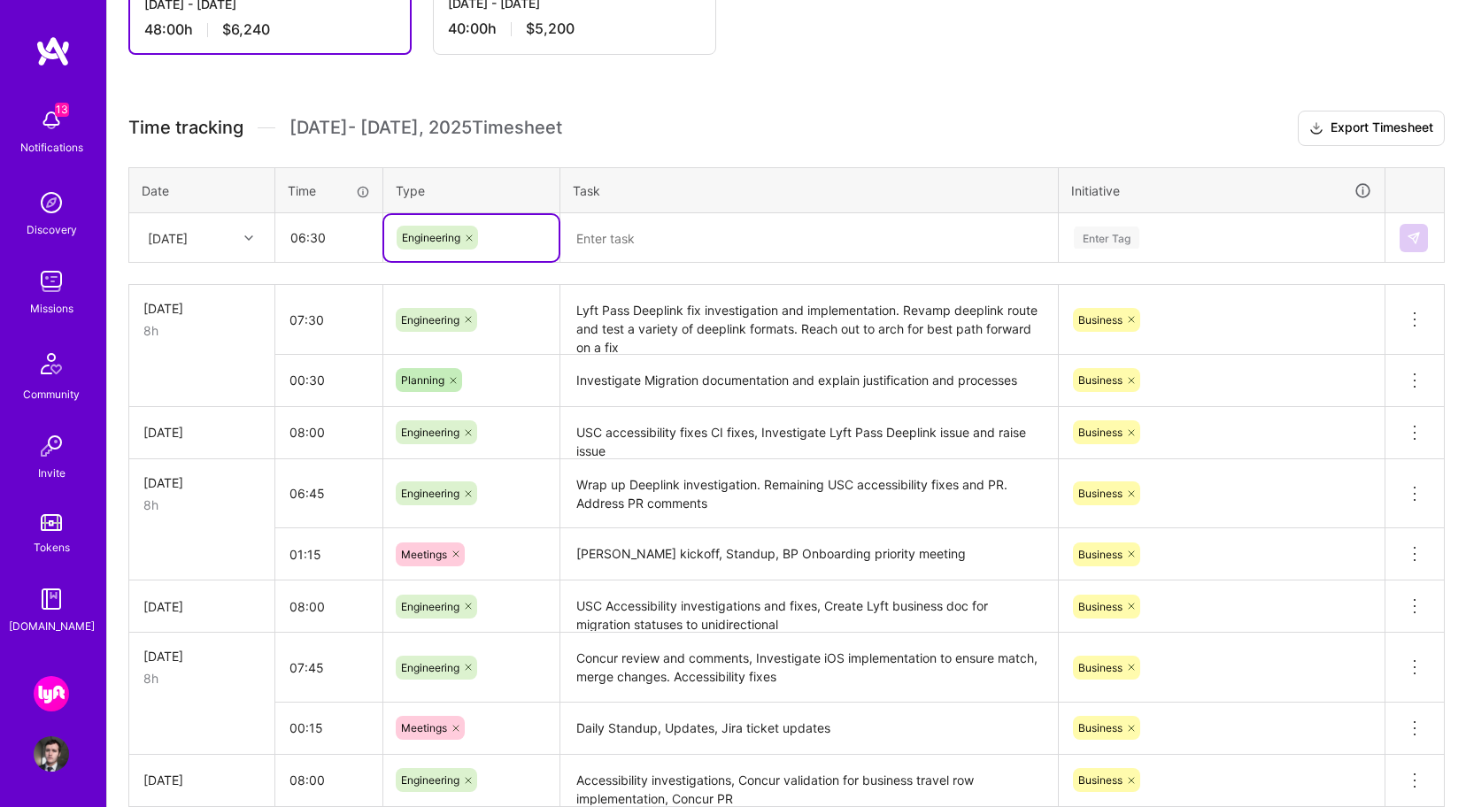
click at [622, 238] on textarea at bounding box center [809, 238] width 494 height 47
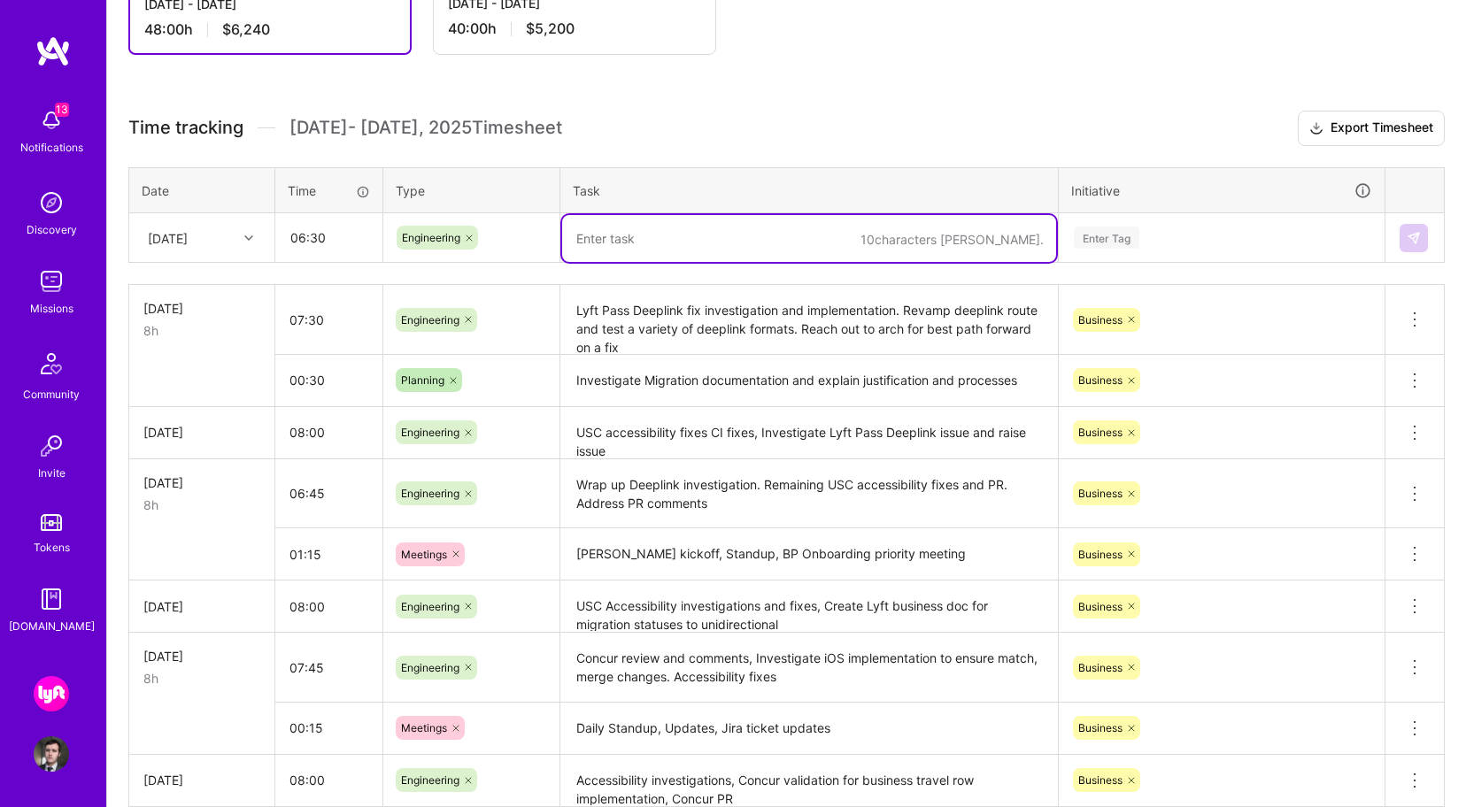
paste textarea "Lyft Pass Deeplink Discussion. Deeplink fixes and updates. Investigate iOS and …"
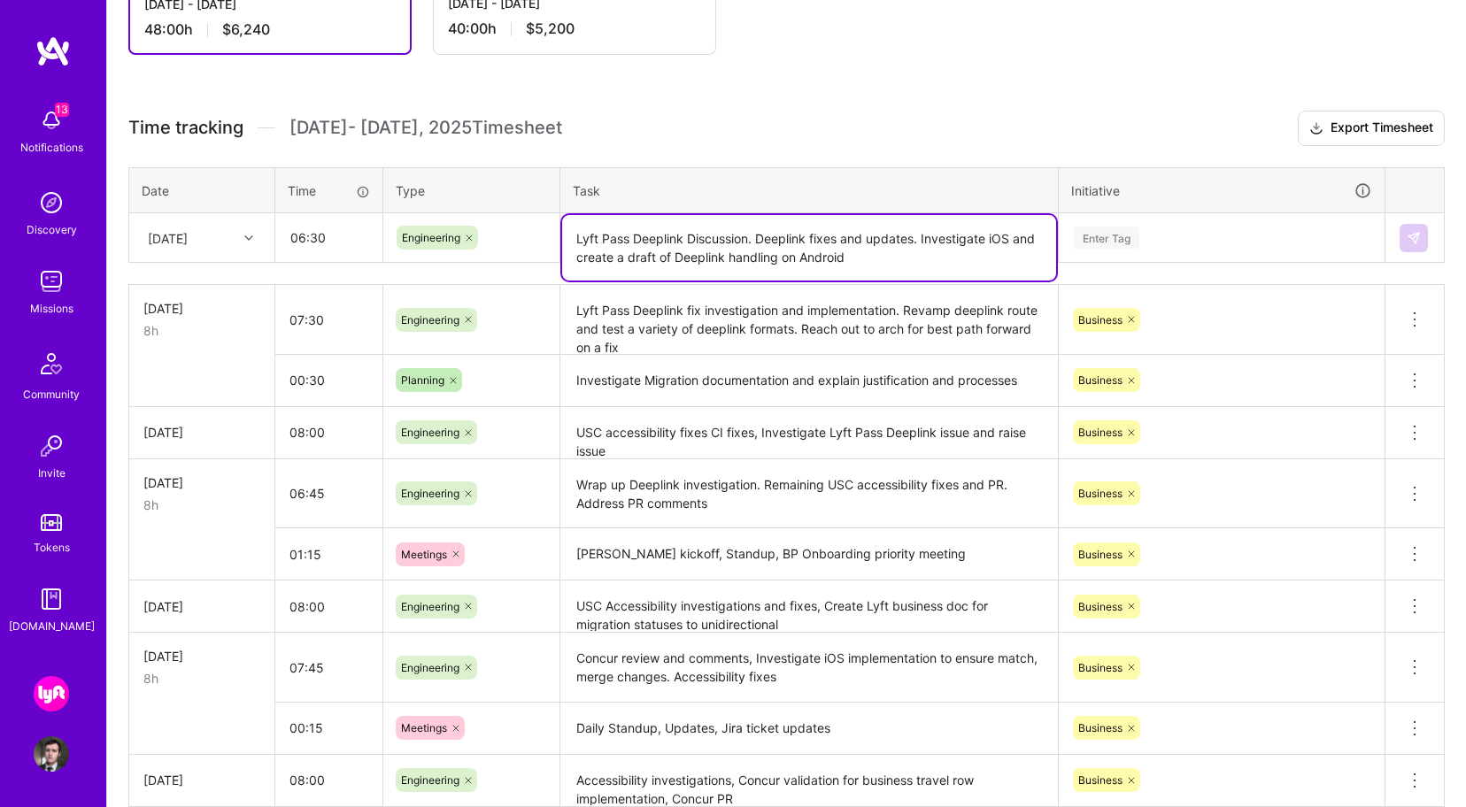
type textarea "Lyft Pass Deeplink Discussion. Deeplink fixes and updates. Investigate iOS and …"
click at [1084, 233] on div "Enter Tag" at bounding box center [1107, 237] width 66 height 27
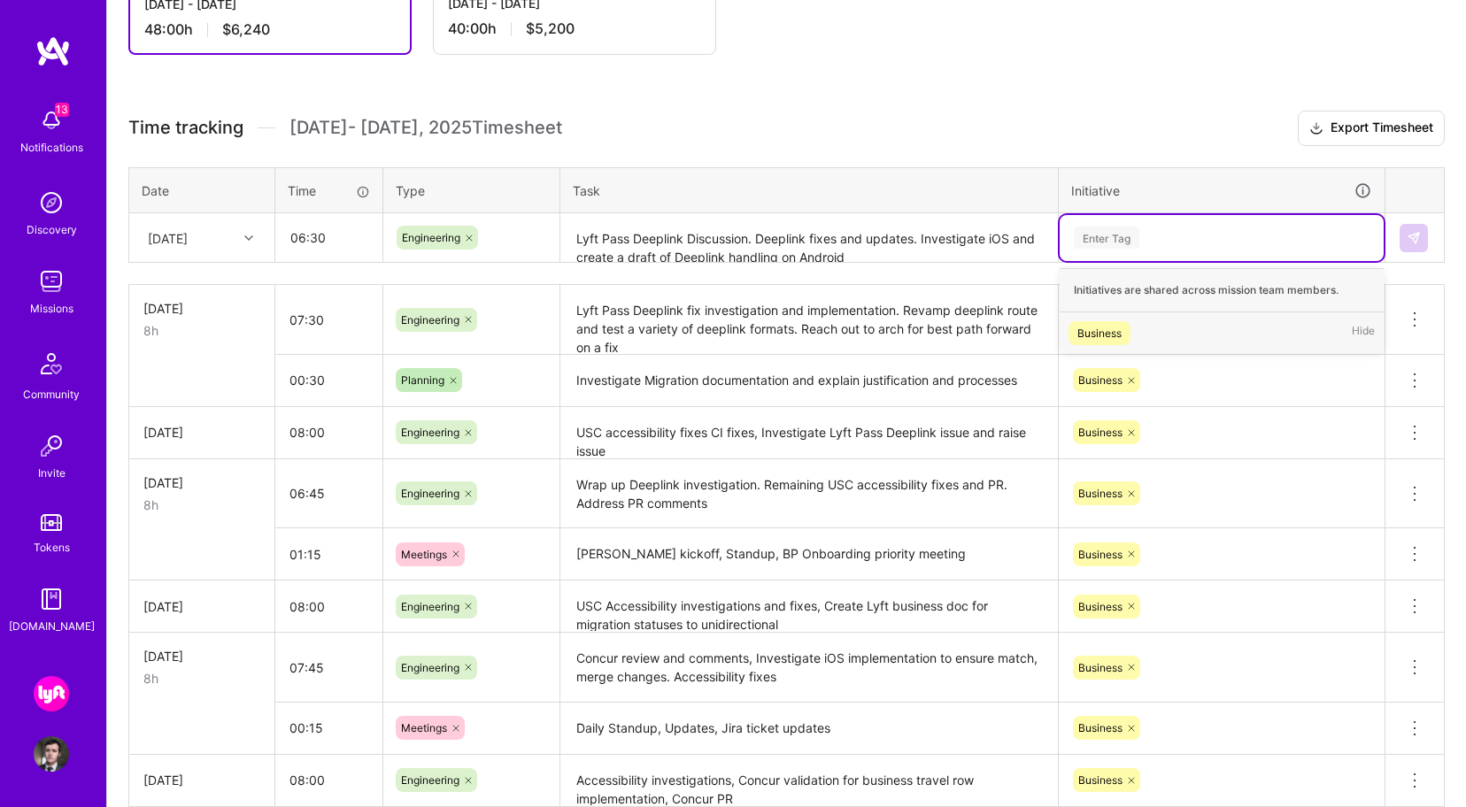
click at [1118, 326] on div "Business" at bounding box center [1099, 333] width 44 height 19
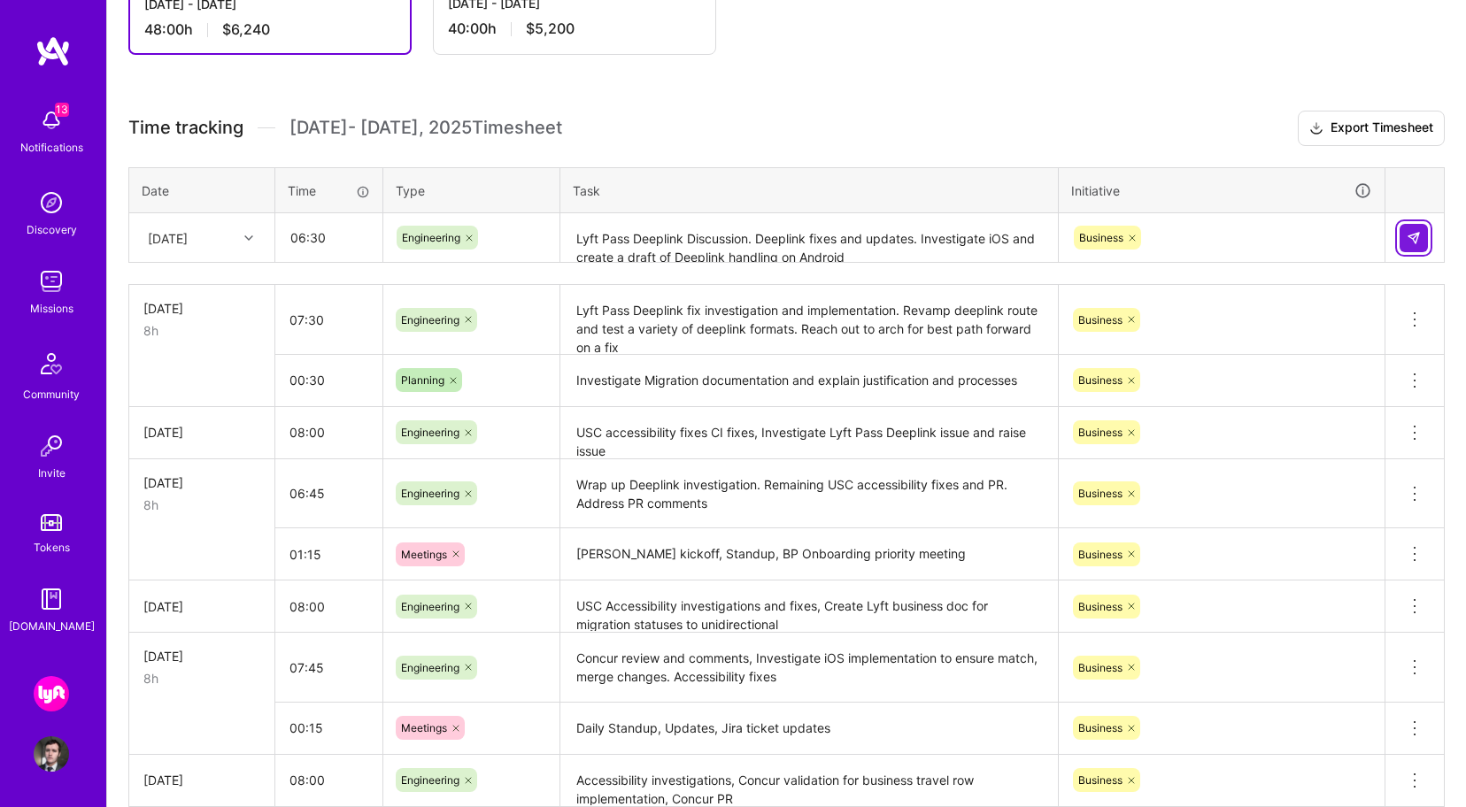
click at [1420, 237] on img at bounding box center [1414, 238] width 14 height 14
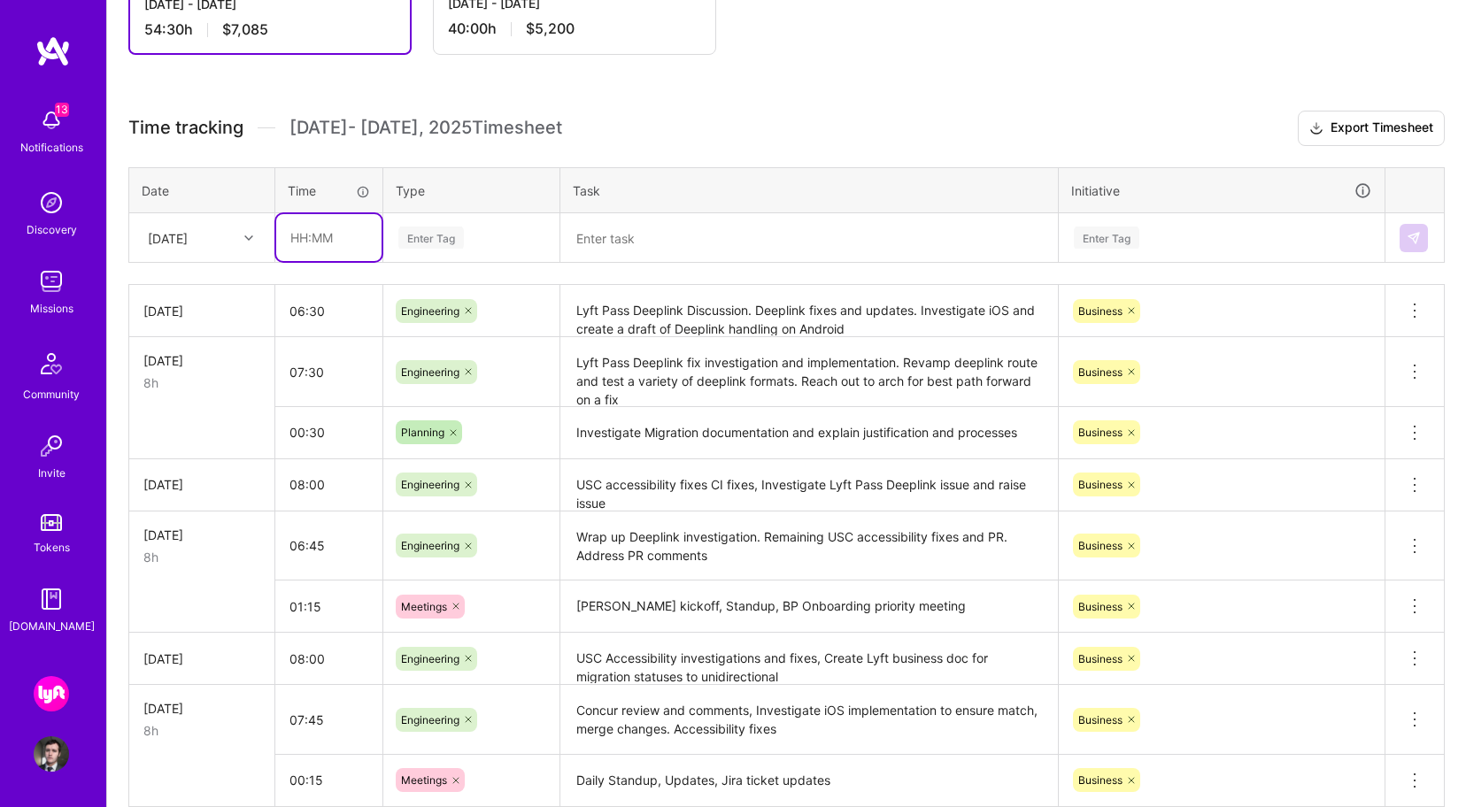
click at [314, 241] on input "text" at bounding box center [328, 237] width 105 height 47
type input "01:00"
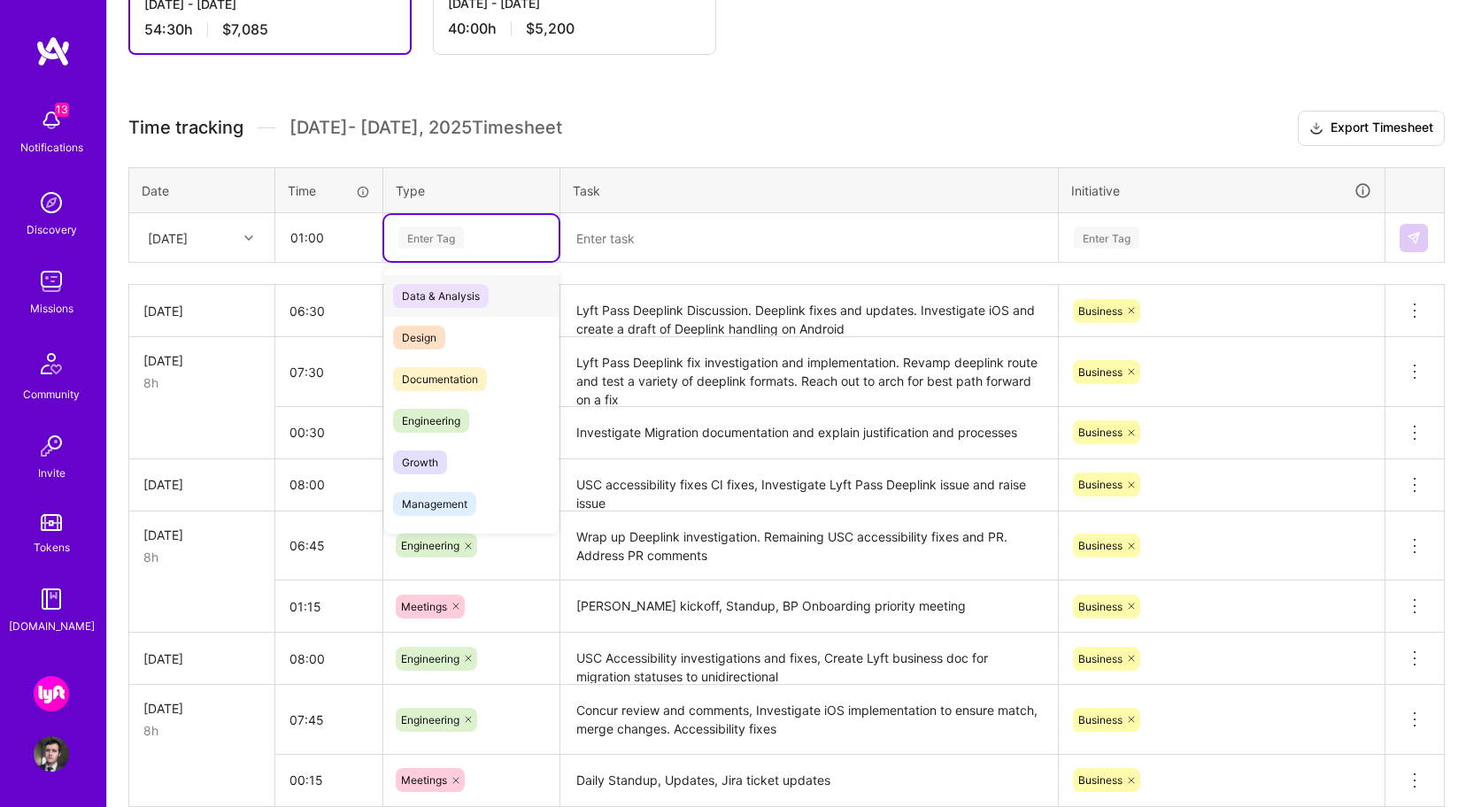
click at [425, 242] on div "Enter Tag" at bounding box center [431, 237] width 66 height 27
type input "eng"
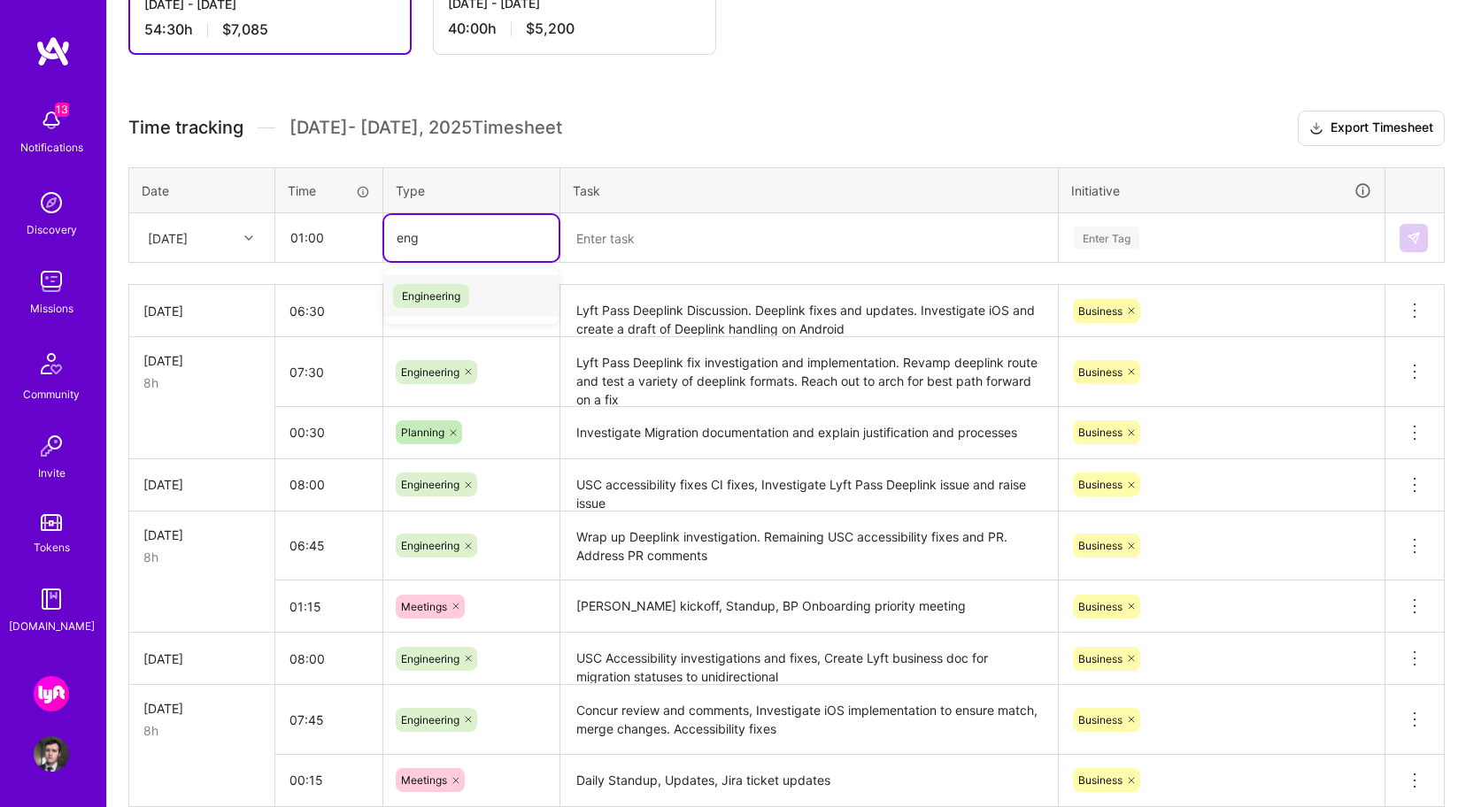
click at [459, 290] on span "Engineering" at bounding box center [431, 296] width 76 height 24
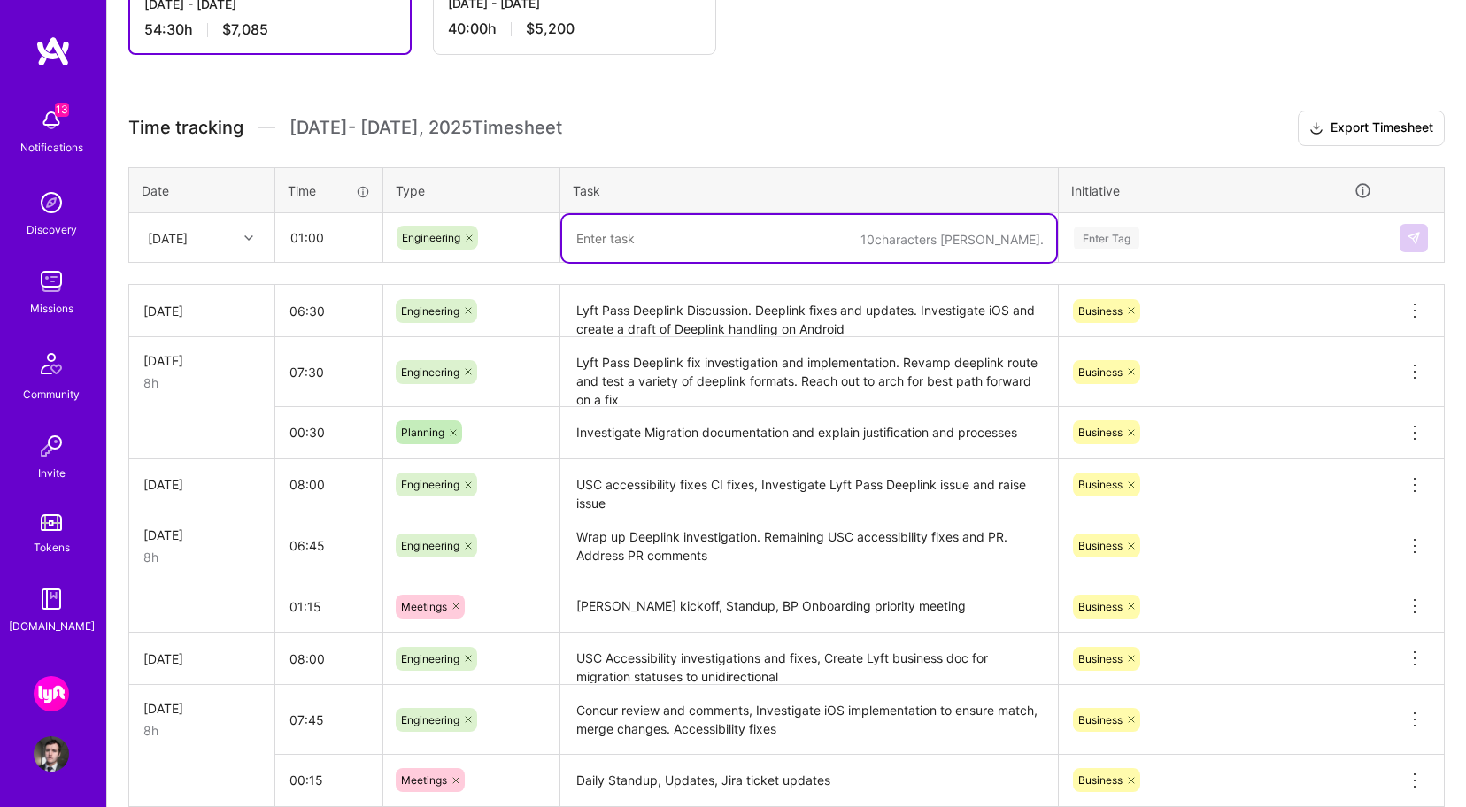
click at [652, 238] on textarea at bounding box center [809, 238] width 494 height 47
paste textarea "Unidirectional migration priority early investigation. Investigate business tra…"
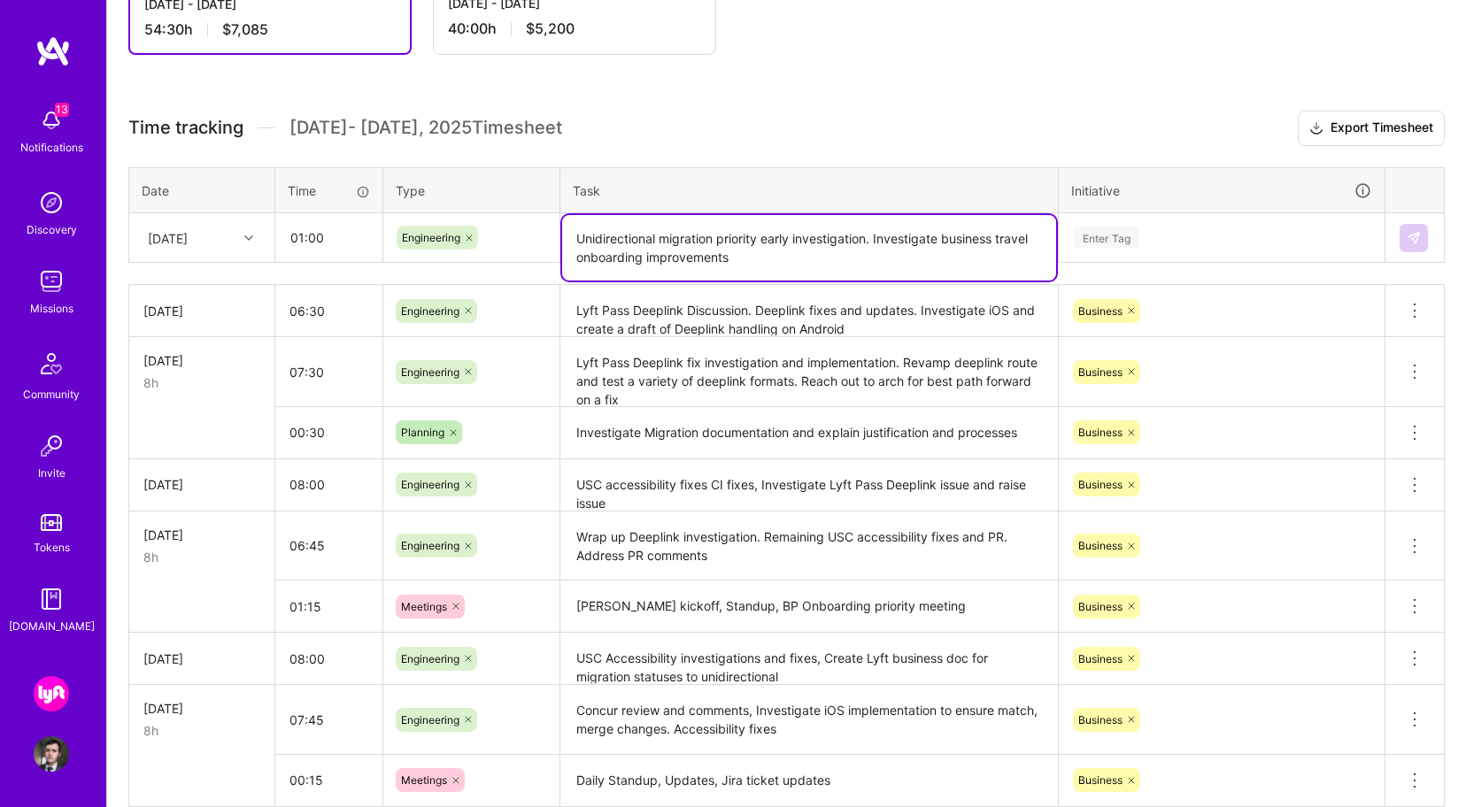
type textarea "Unidirectional migration priority early investigation. Investigate business tra…"
click at [1179, 242] on div "Enter Tag" at bounding box center [1221, 238] width 299 height 22
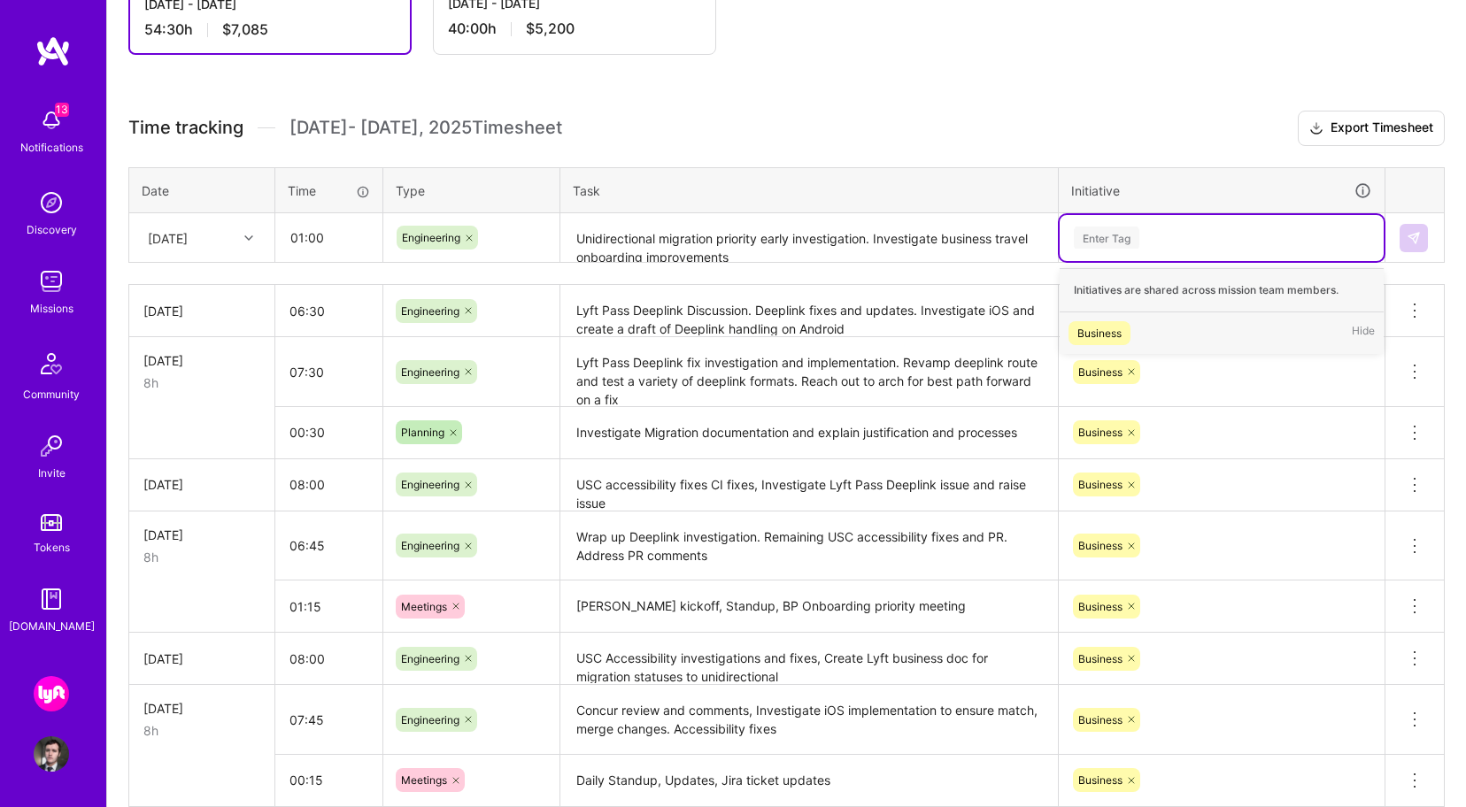
click at [1153, 342] on div "Business Hide" at bounding box center [1222, 333] width 324 height 42
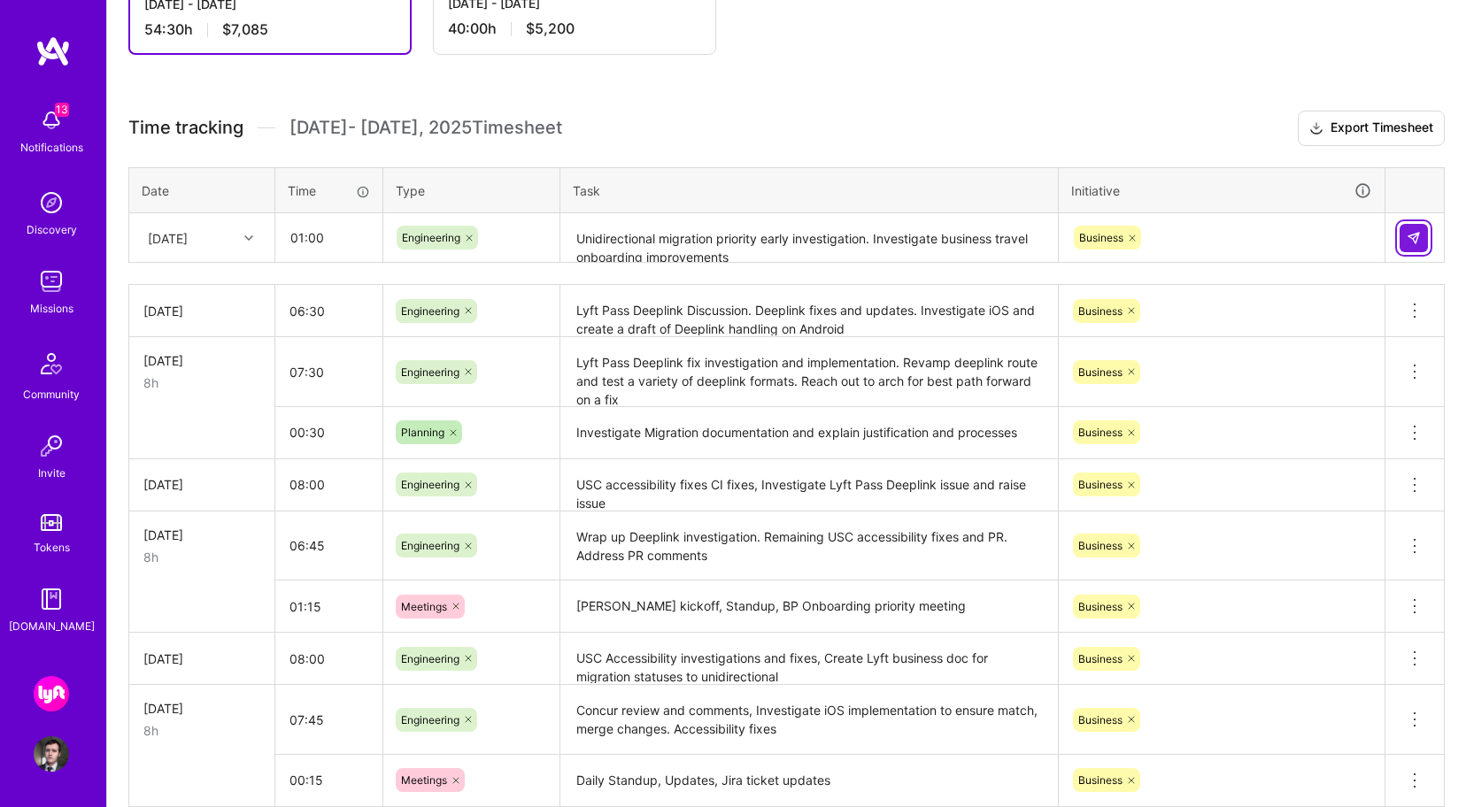
click at [1419, 241] on img at bounding box center [1414, 238] width 14 height 14
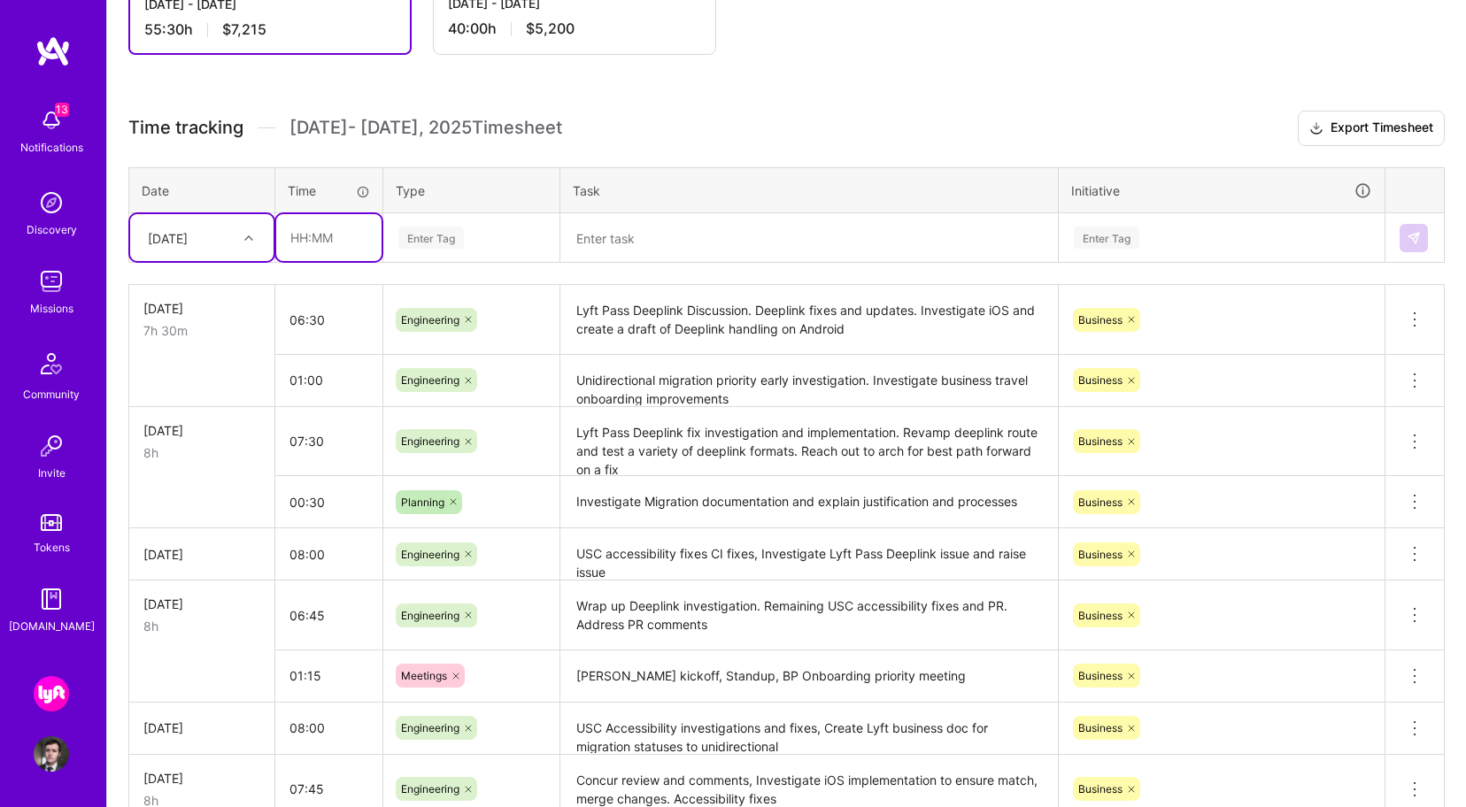
click at [346, 243] on input "text" at bounding box center [328, 237] width 105 height 47
type input "00:30"
click at [448, 235] on div "Enter Tag" at bounding box center [431, 237] width 66 height 27
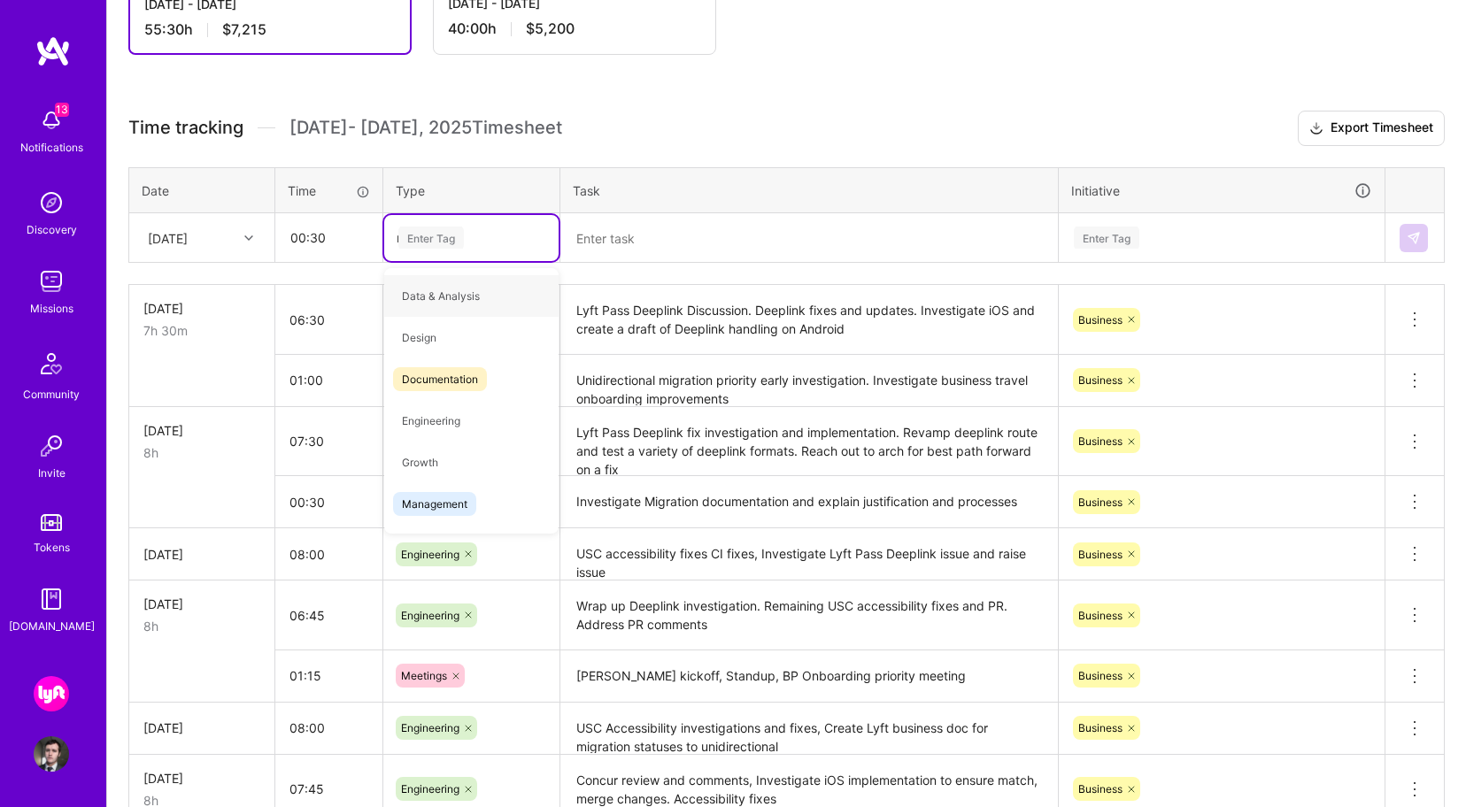
type input "me"
click at [490, 382] on div "Meetings" at bounding box center [471, 380] width 174 height 42
click at [635, 236] on textarea at bounding box center [809, 238] width 494 height 47
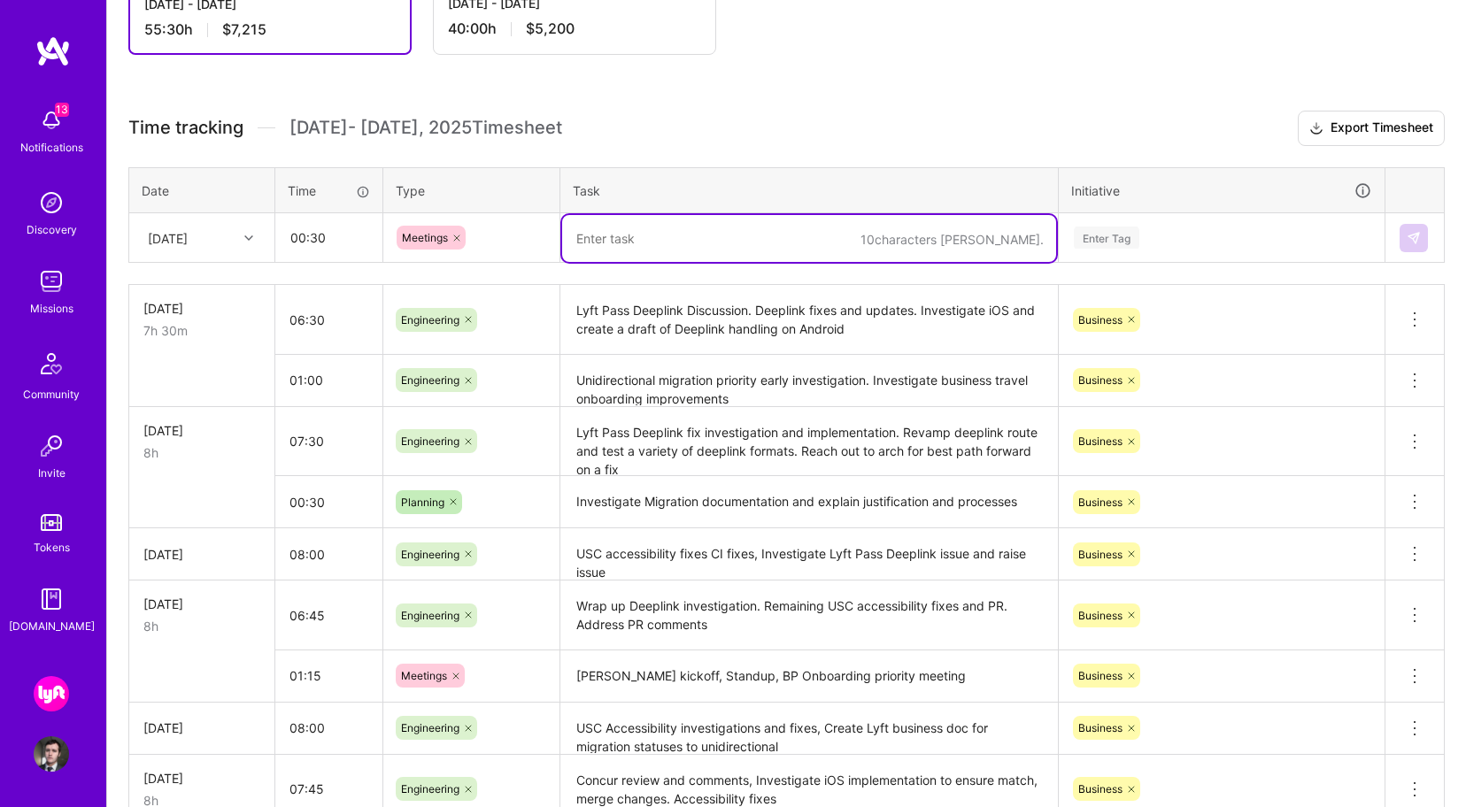
paste textarea "Deepika 1:1 about Unidirectional migration"
type textarea "Deepika 1:1 about Unidirectional migration"
click at [1121, 221] on div "Enter Tag" at bounding box center [1222, 238] width 324 height 46
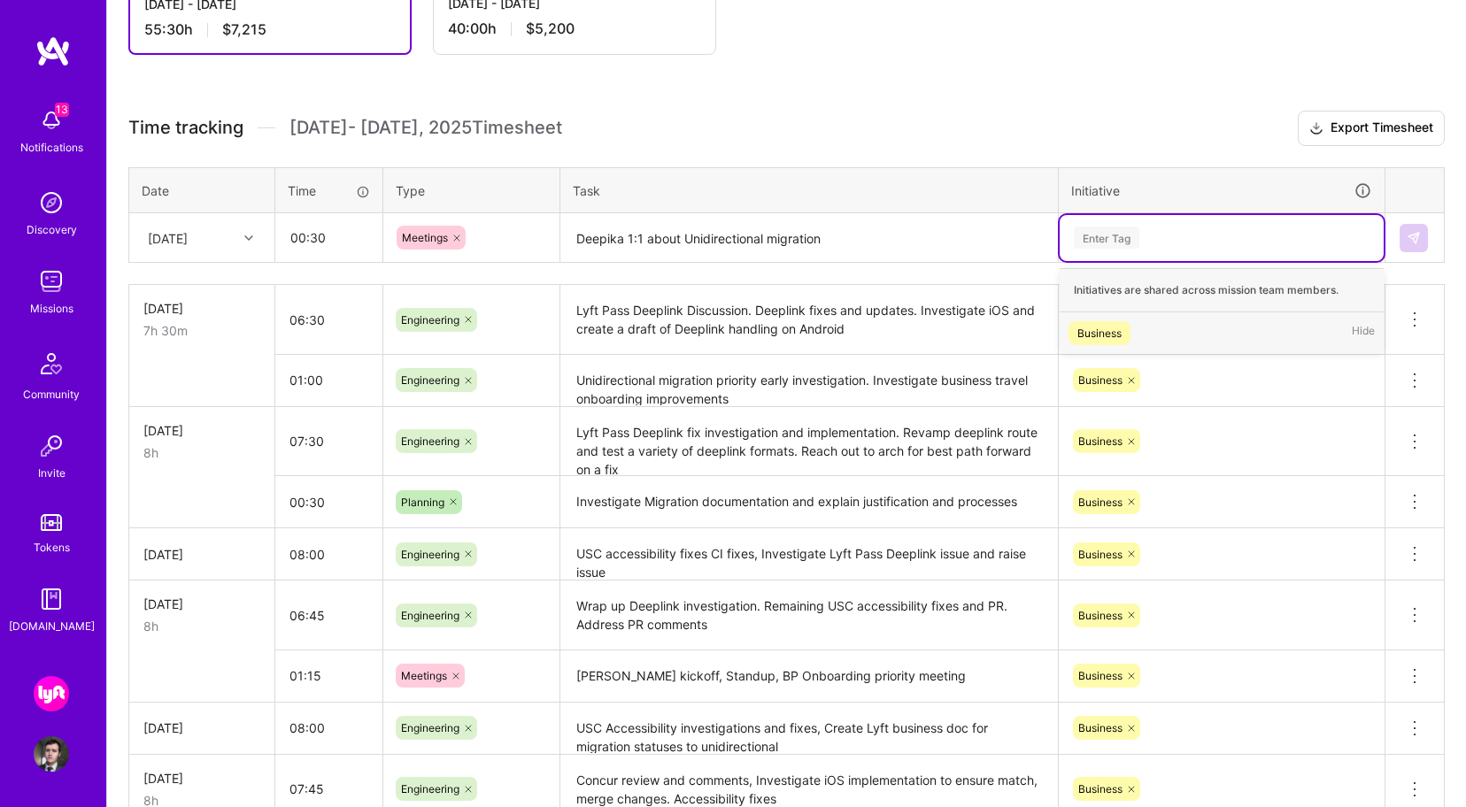
click at [1121, 318] on div "Business Hide" at bounding box center [1222, 333] width 324 height 42
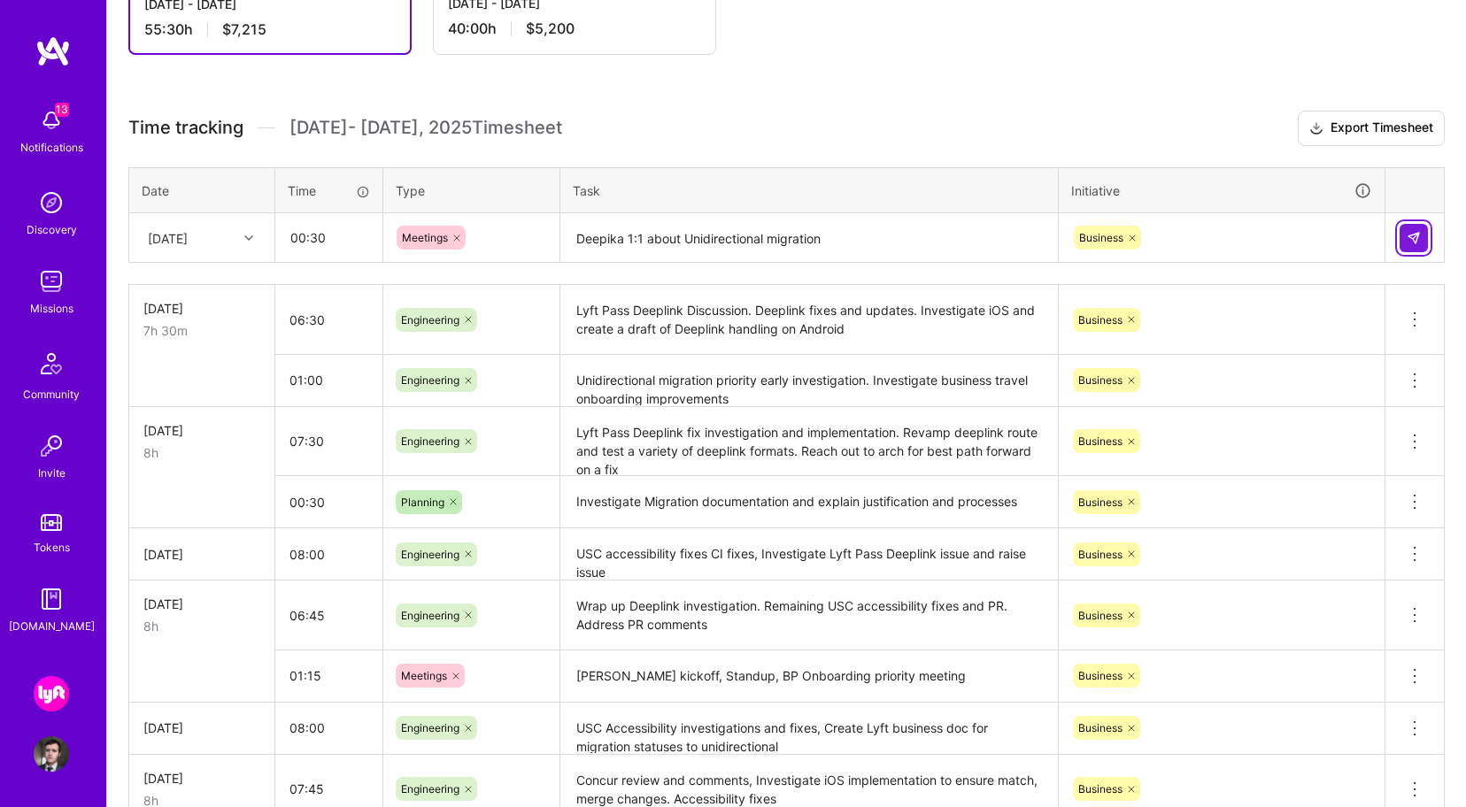
click at [1418, 235] on img at bounding box center [1414, 238] width 14 height 14
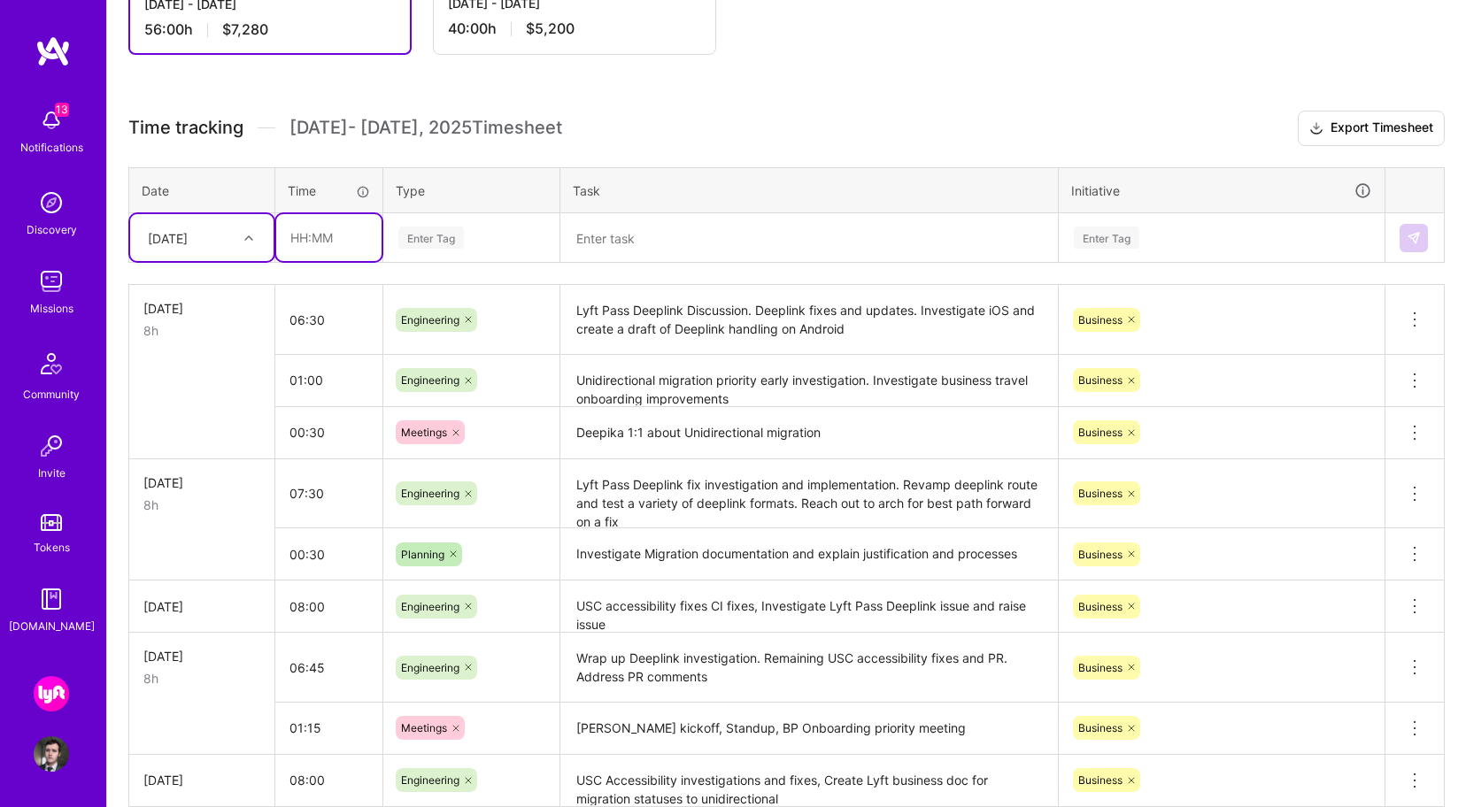
click at [334, 226] on input "text" at bounding box center [328, 237] width 105 height 47
type input "04:00"
click at [428, 219] on div "Enter Tag" at bounding box center [471, 238] width 174 height 46
click at [204, 219] on div "[DATE]" at bounding box center [201, 237] width 143 height 47
click at [220, 452] on div "[DATE]" at bounding box center [201, 448] width 143 height 33
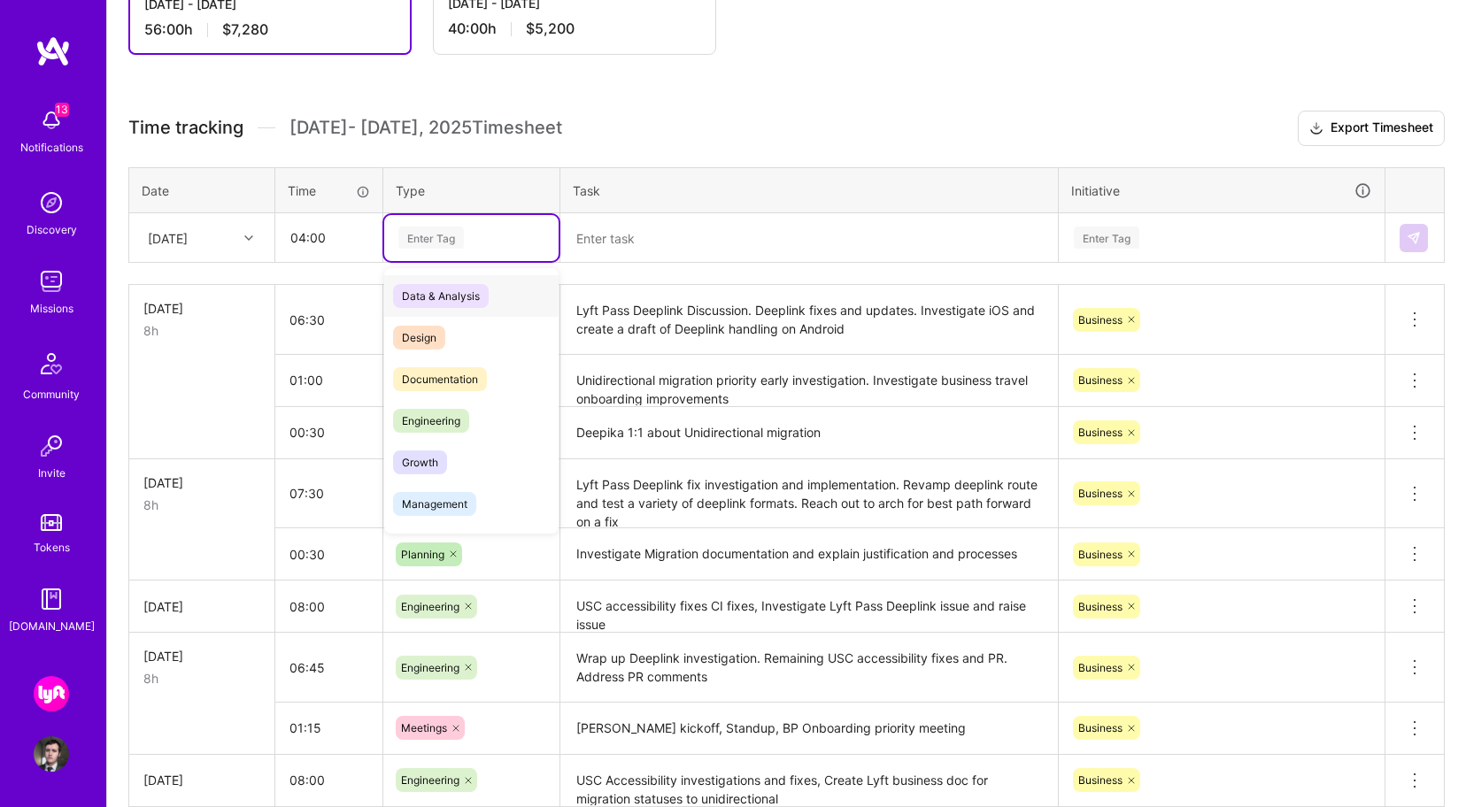
click at [454, 221] on div "Enter Tag" at bounding box center [471, 238] width 174 height 46
type input "en"
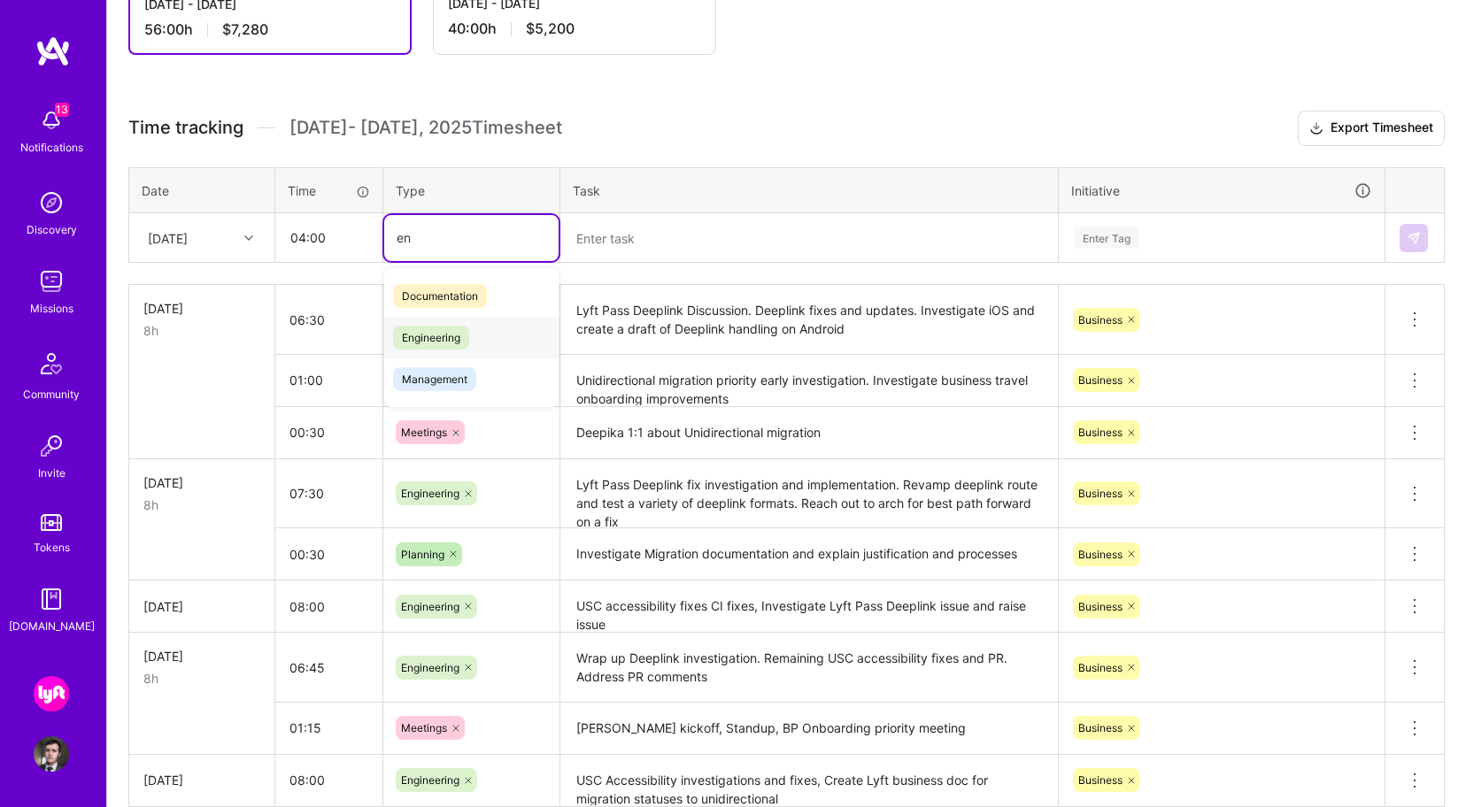
click at [512, 333] on div "Engineering" at bounding box center [471, 338] width 174 height 42
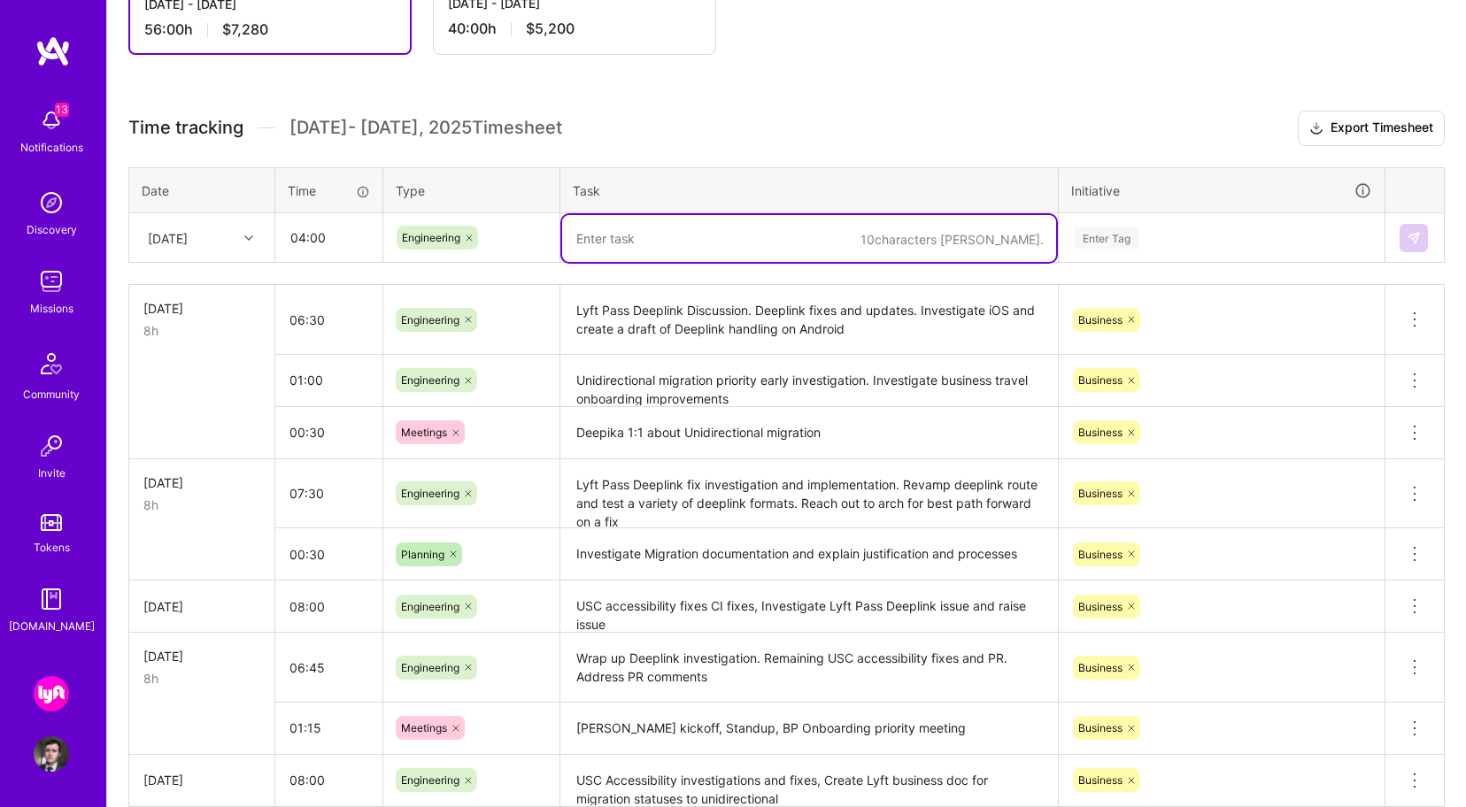
click at [641, 239] on textarea at bounding box center [809, 238] width 494 height 47
paste textarea "Finalize Lyft Pass PR Deeplink handling PR and sort out deeplink specifics and …"
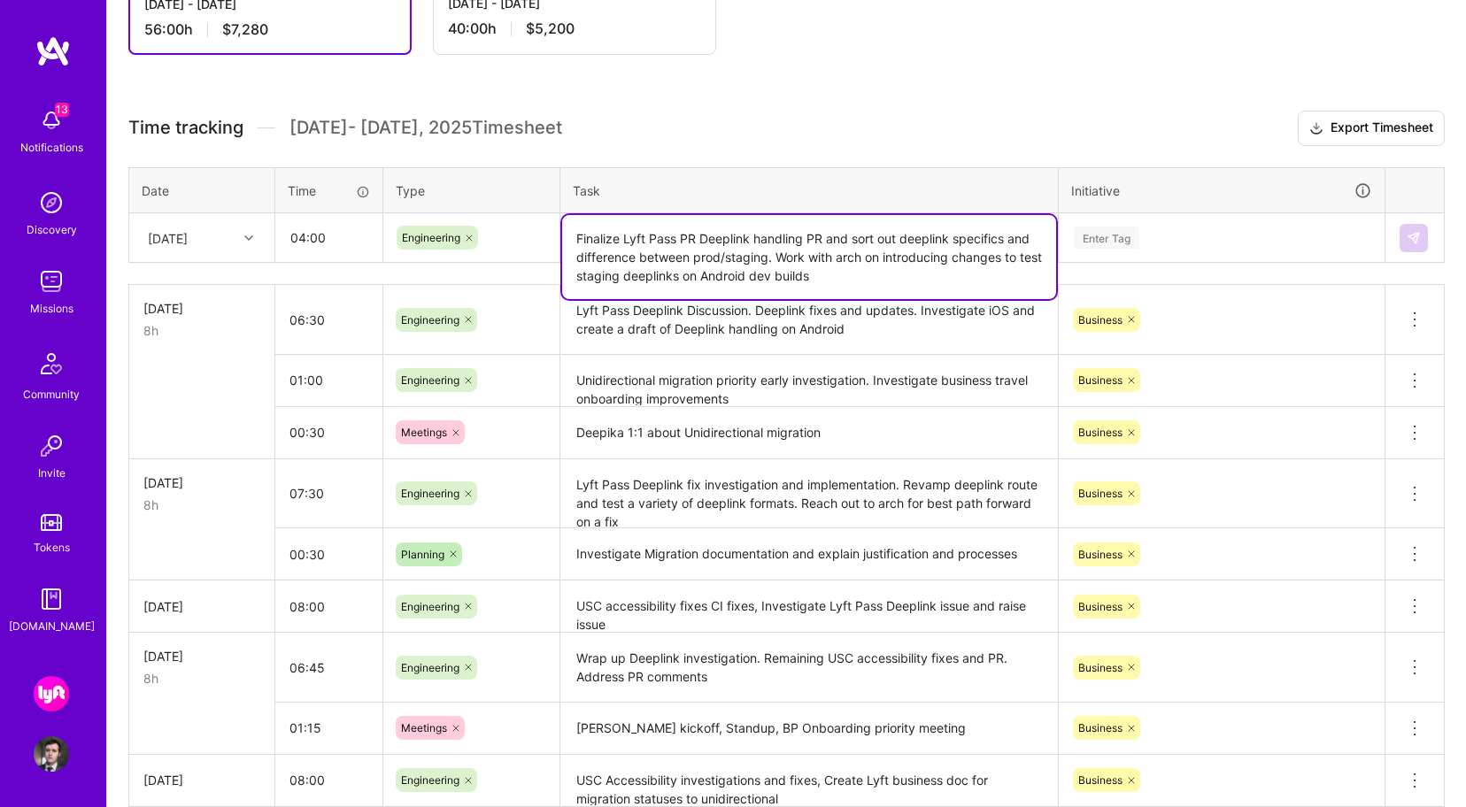
type textarea "Finalize Lyft Pass PR Deeplink handling PR and sort out deeplink specifics and …"
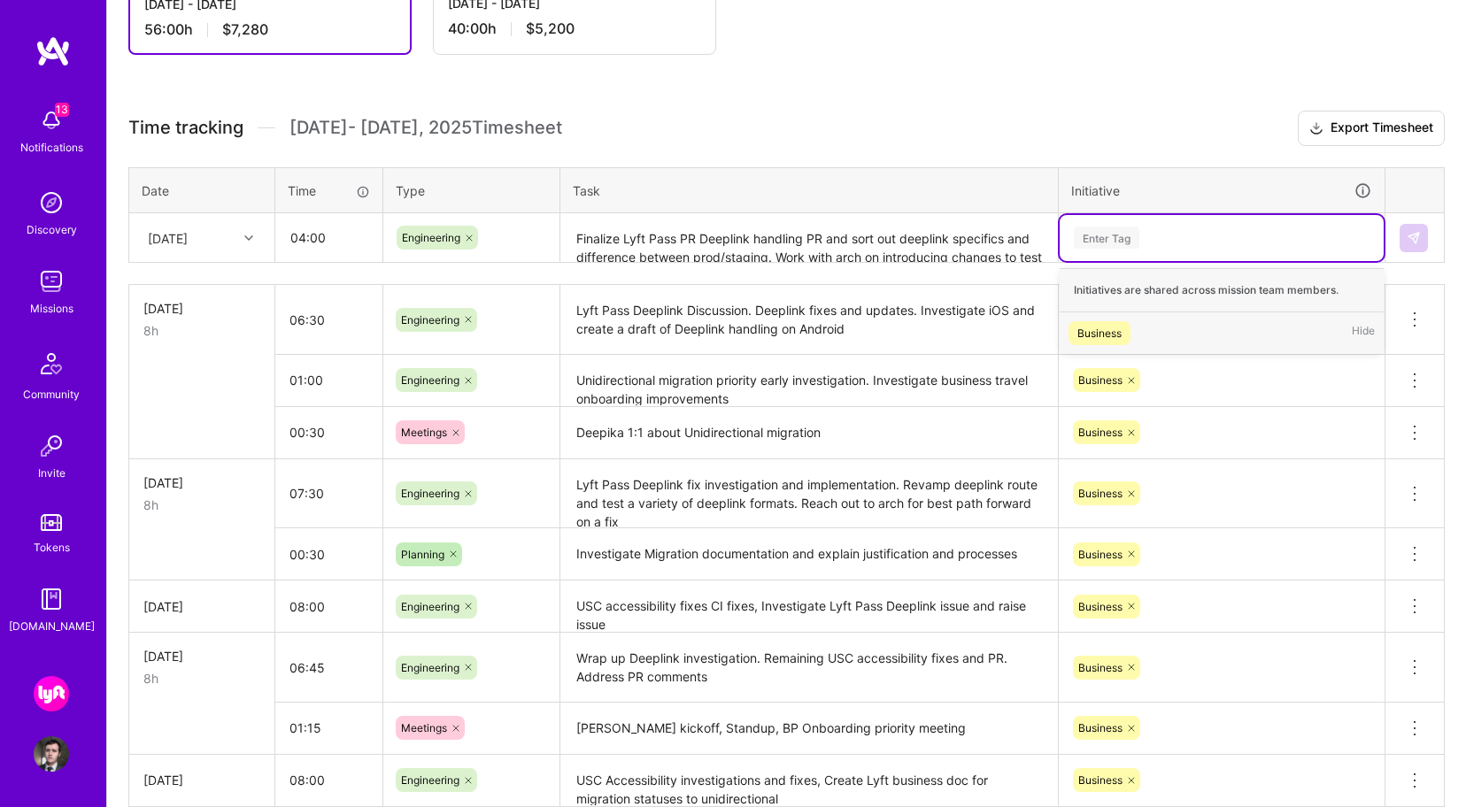
click at [1133, 228] on div "Enter Tag" at bounding box center [1107, 237] width 66 height 27
click at [1117, 328] on div "Business" at bounding box center [1099, 333] width 44 height 19
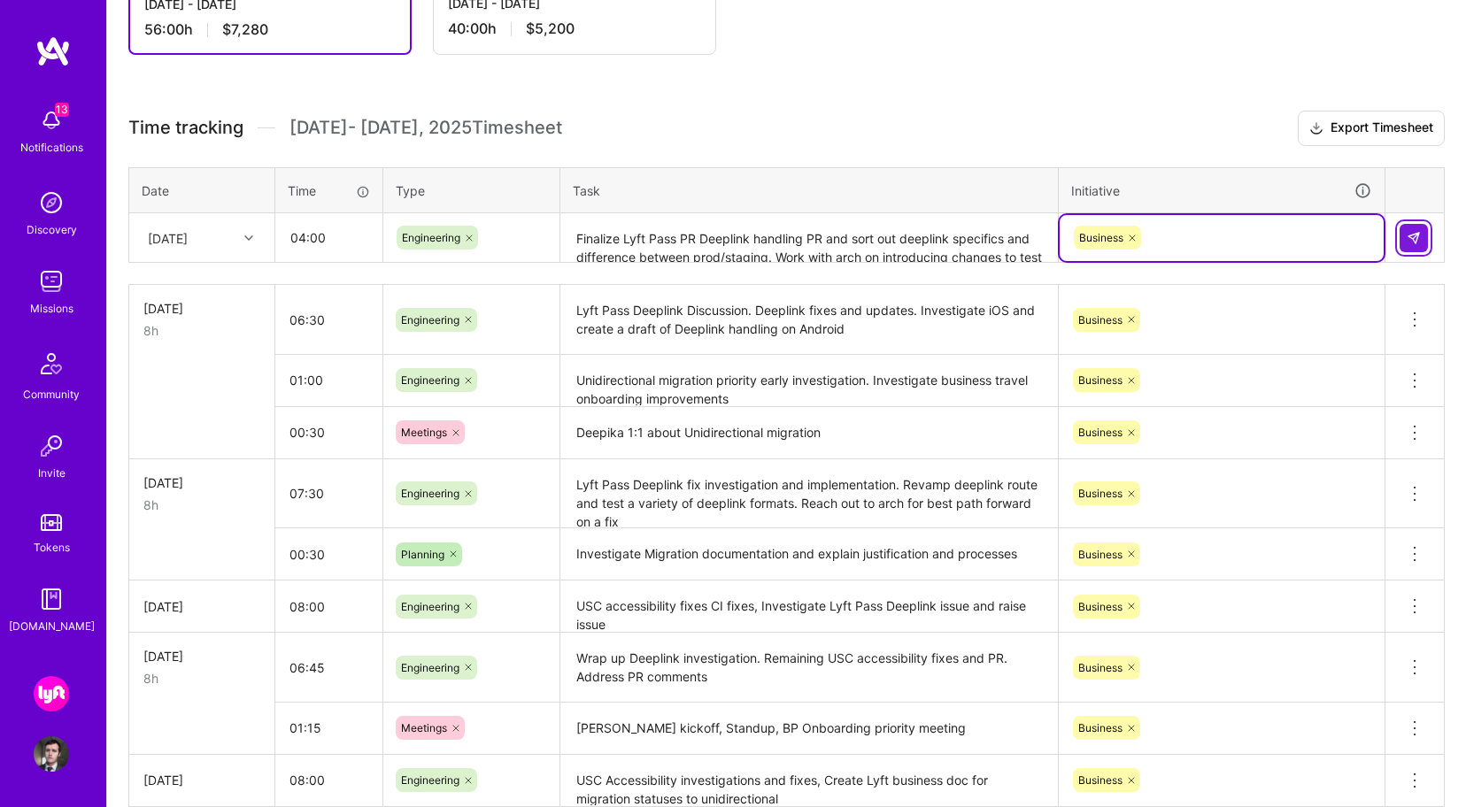
click at [1404, 243] on button at bounding box center [1414, 238] width 28 height 28
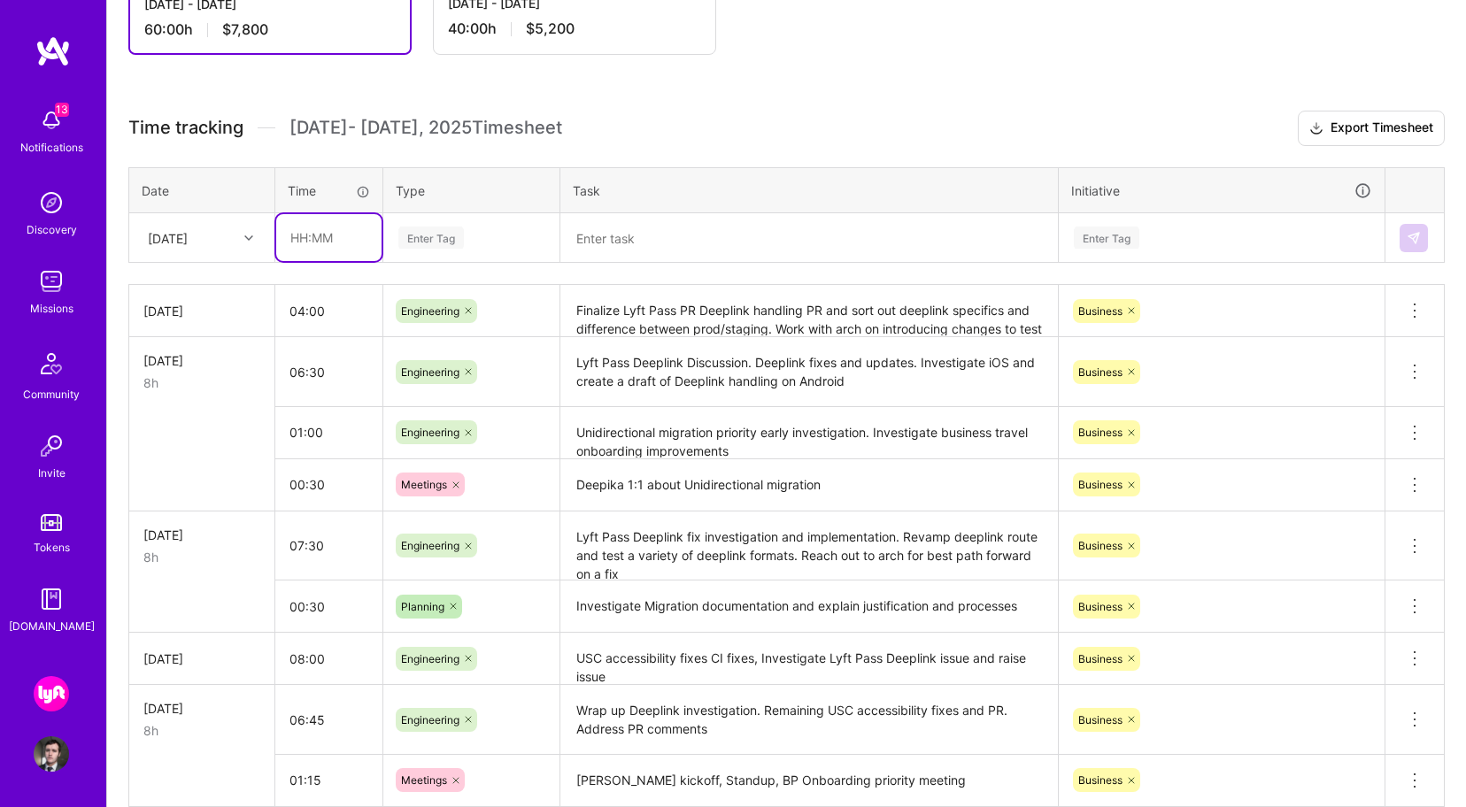
click at [329, 235] on input "text" at bounding box center [328, 237] width 105 height 47
type input "04:00"
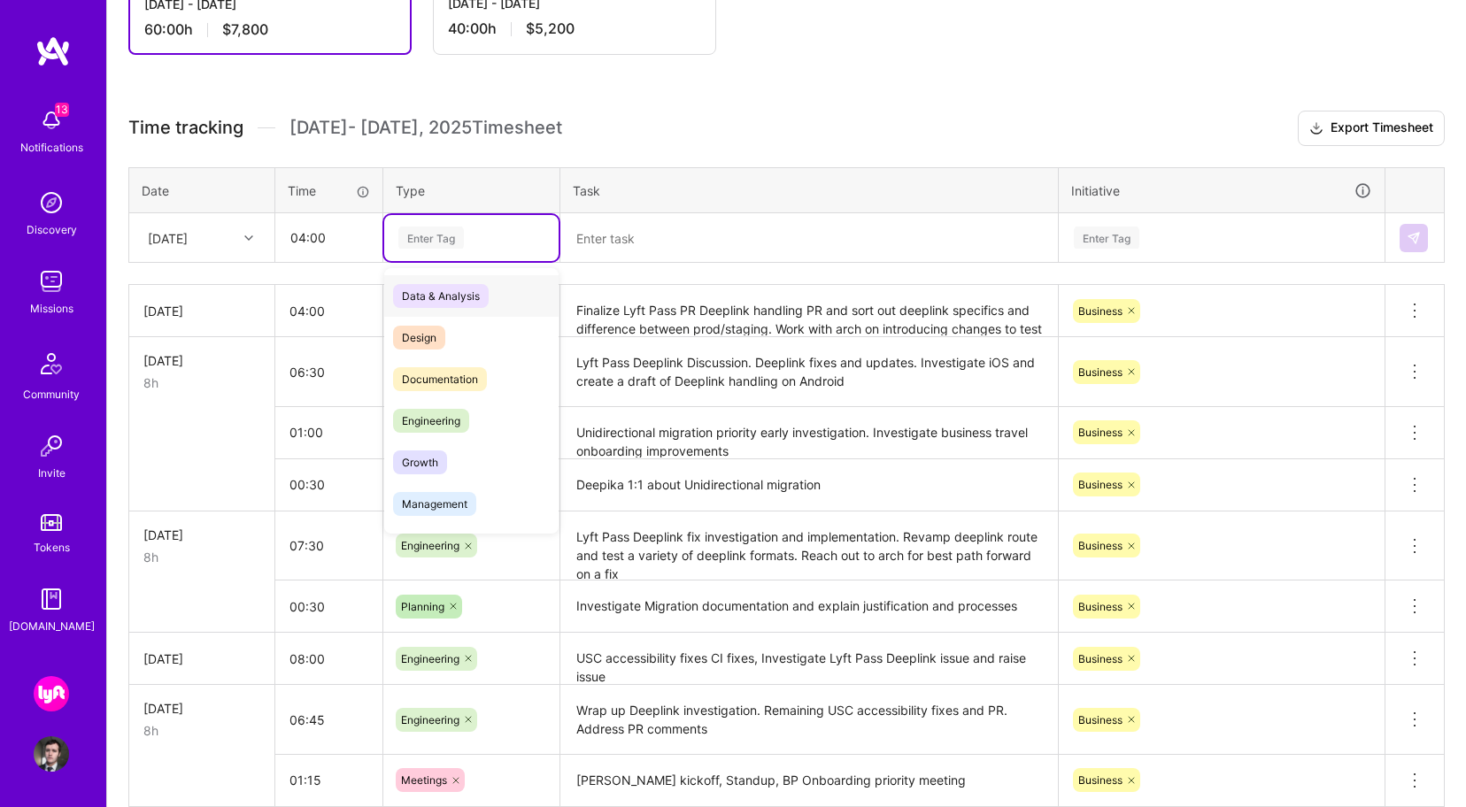
click at [413, 239] on div "Enter Tag" at bounding box center [431, 237] width 66 height 27
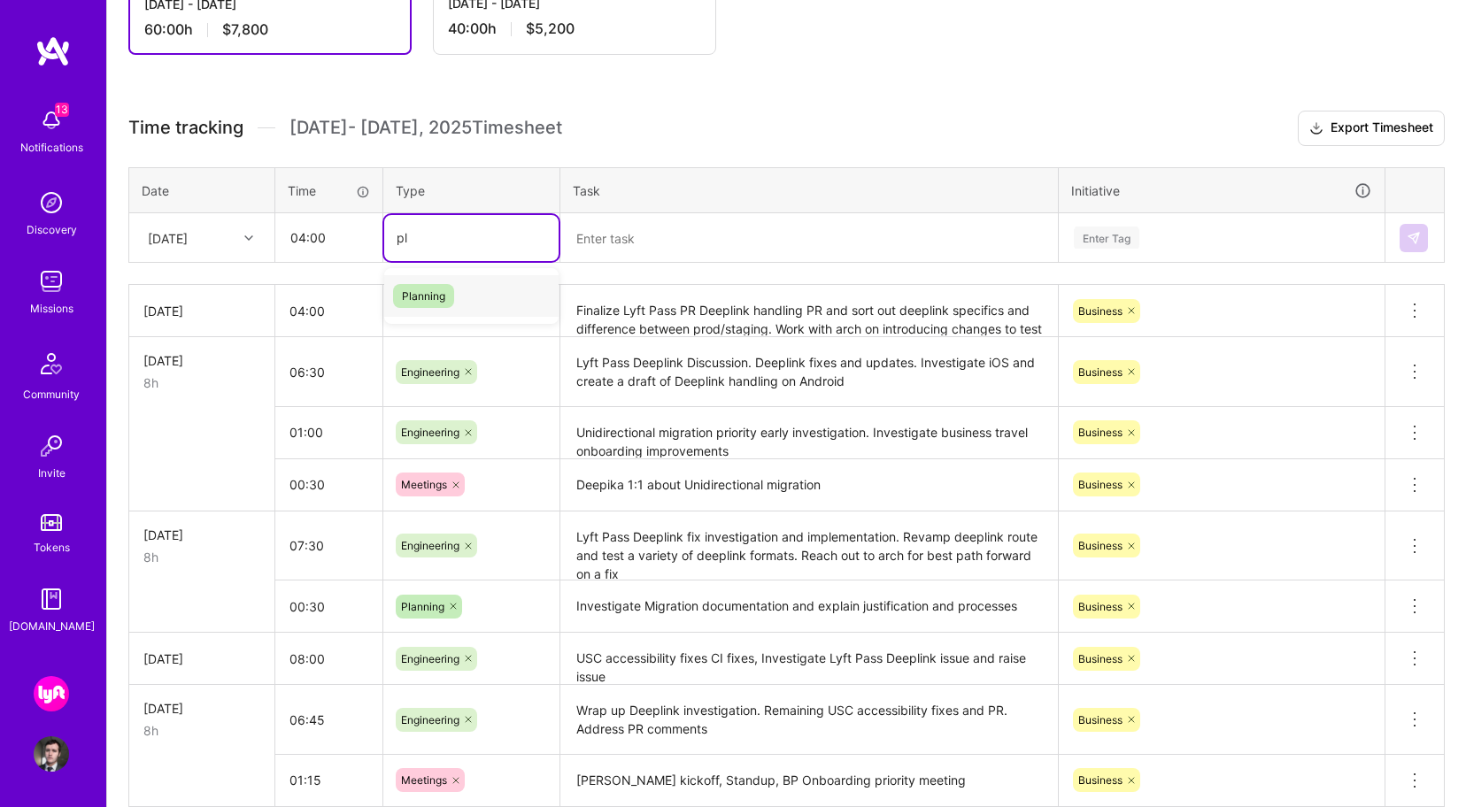
type input "pla"
click at [444, 304] on span "Planning" at bounding box center [423, 296] width 61 height 24
click at [679, 241] on textarea at bounding box center [809, 238] width 494 height 47
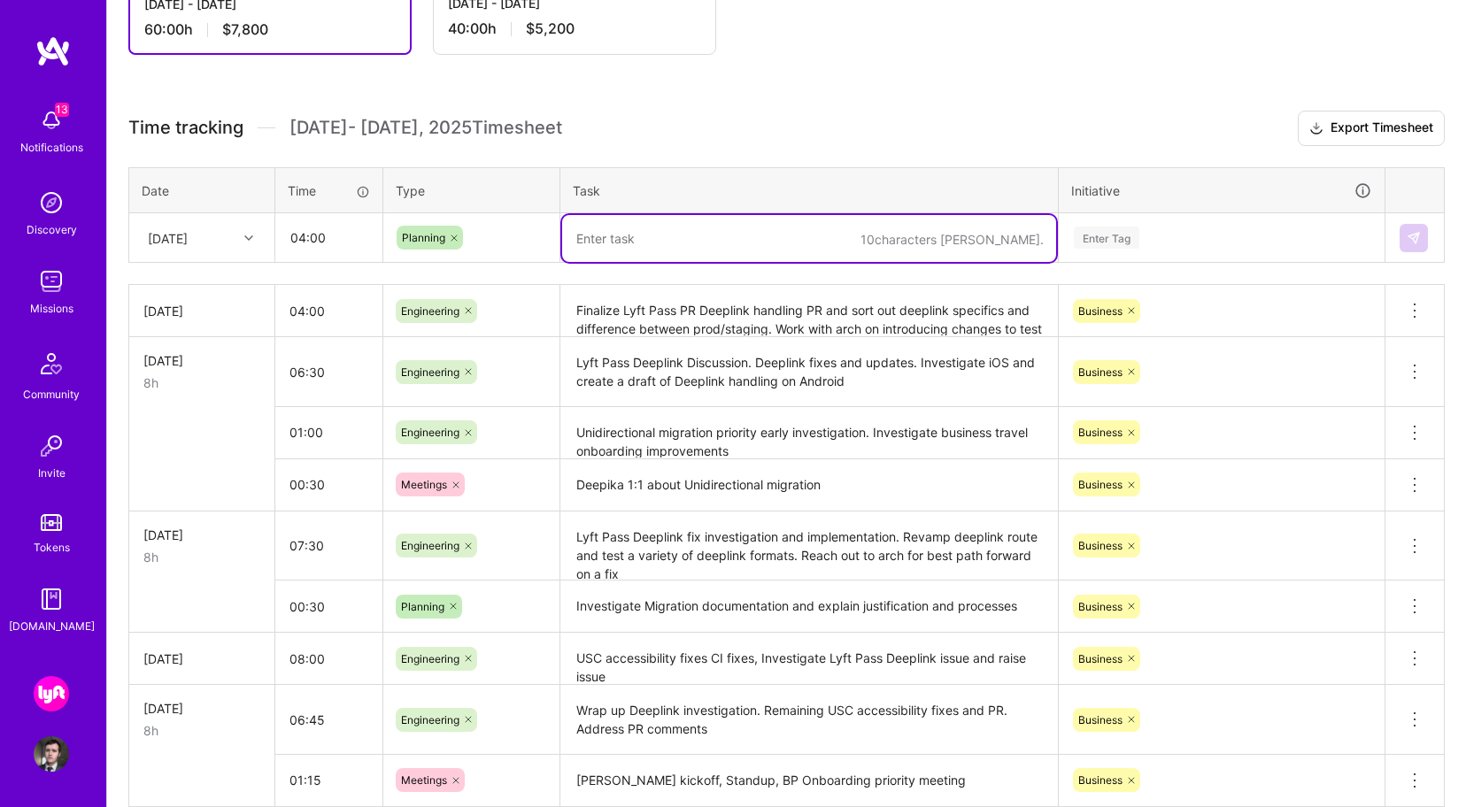
paste textarea "Investigate business travel onboarding improvements and mobile dev requirements…"
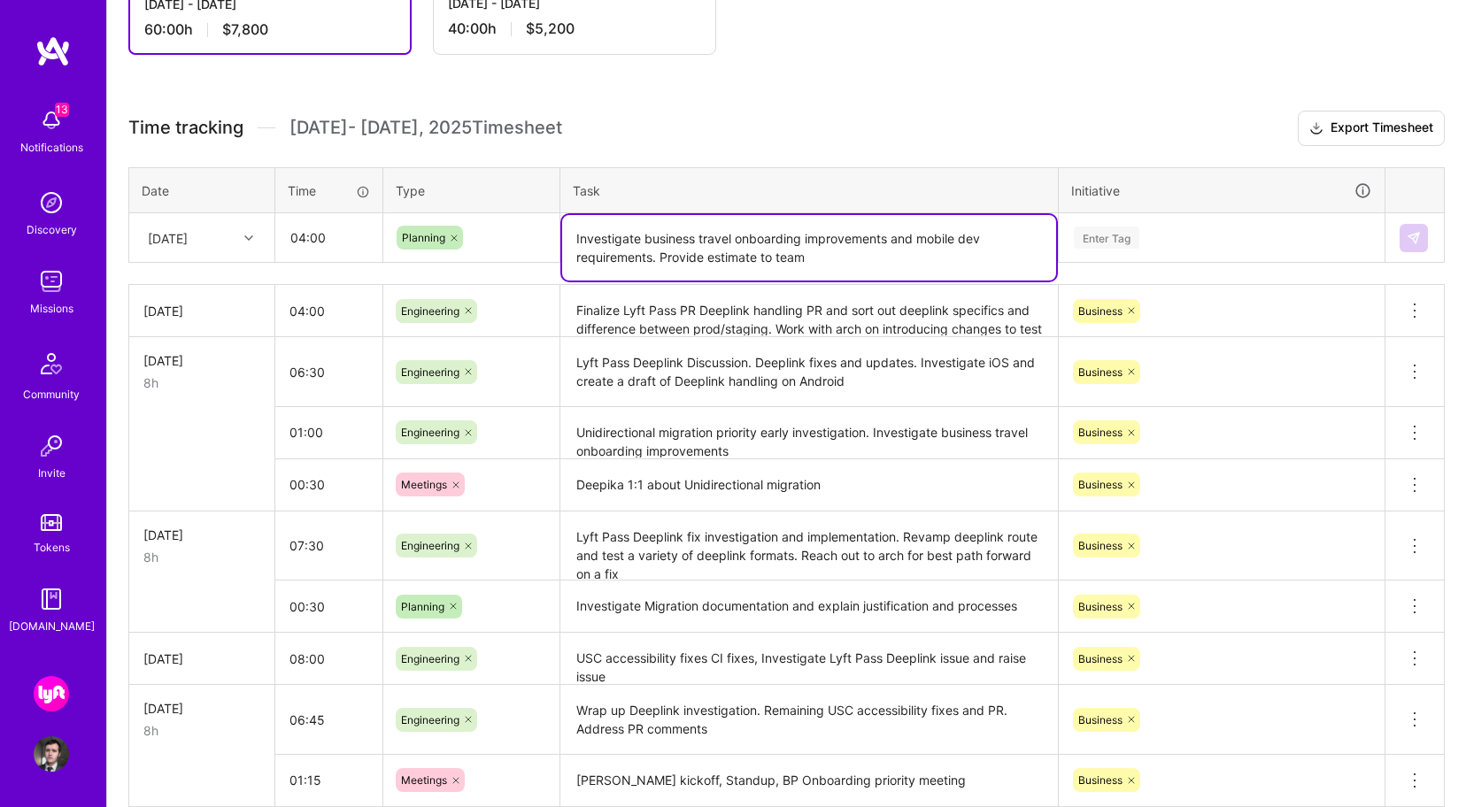
type textarea "Investigate business travel onboarding improvements and mobile dev requirements…"
click at [1099, 245] on div "Enter Tag" at bounding box center [1107, 237] width 66 height 27
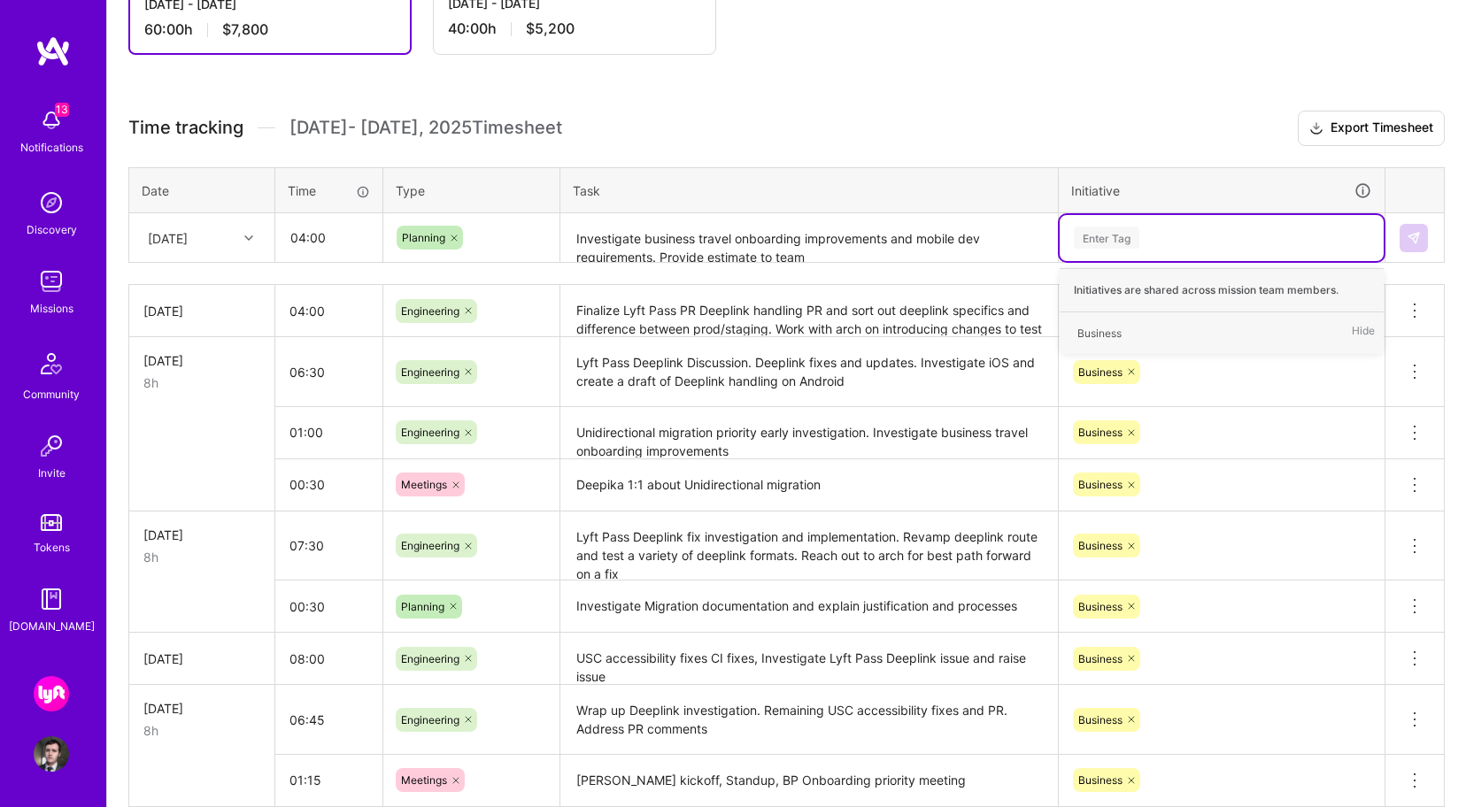
type input "b"
click at [1127, 331] on span "Business" at bounding box center [1100, 333] width 62 height 24
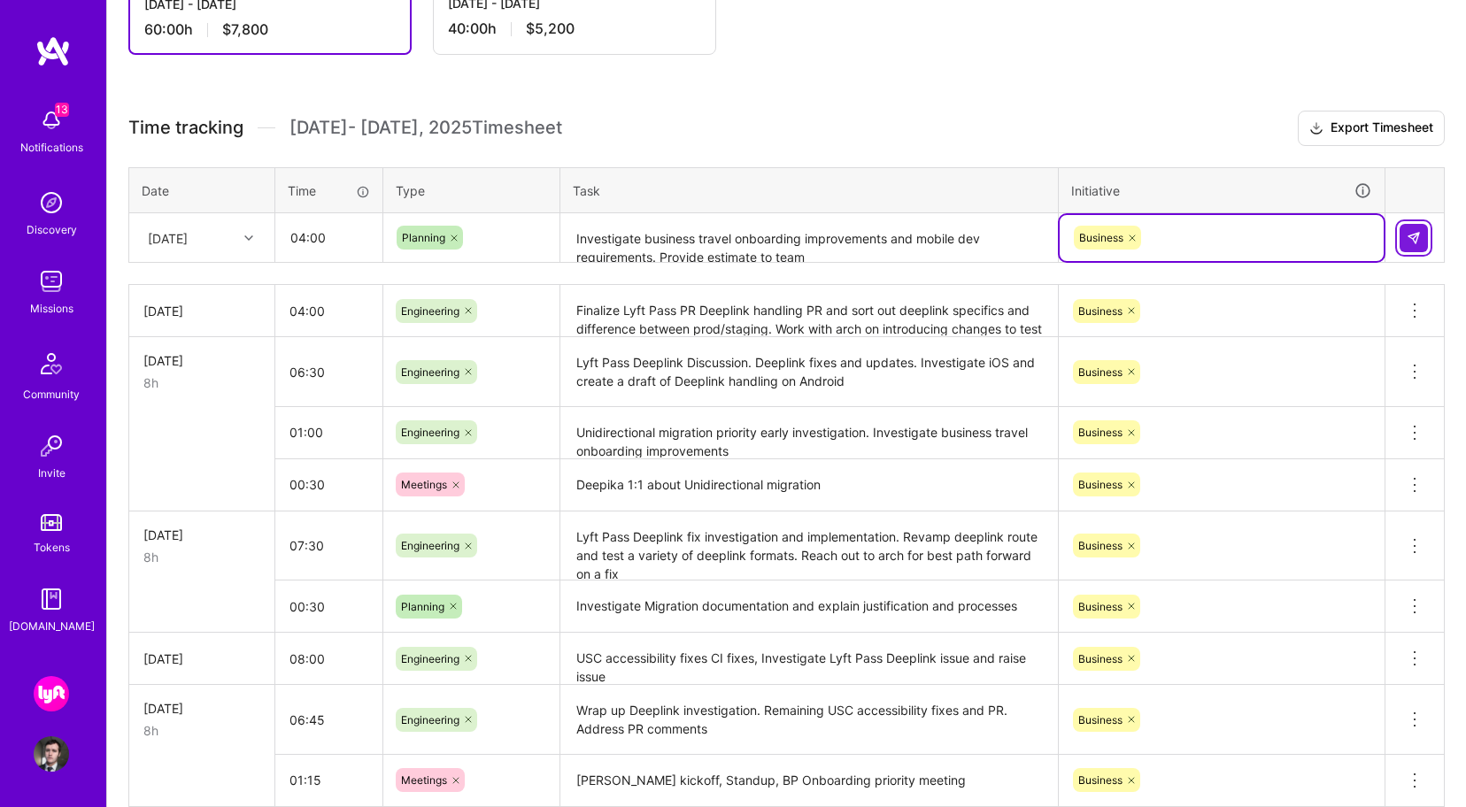
click at [1419, 239] on img at bounding box center [1414, 238] width 14 height 14
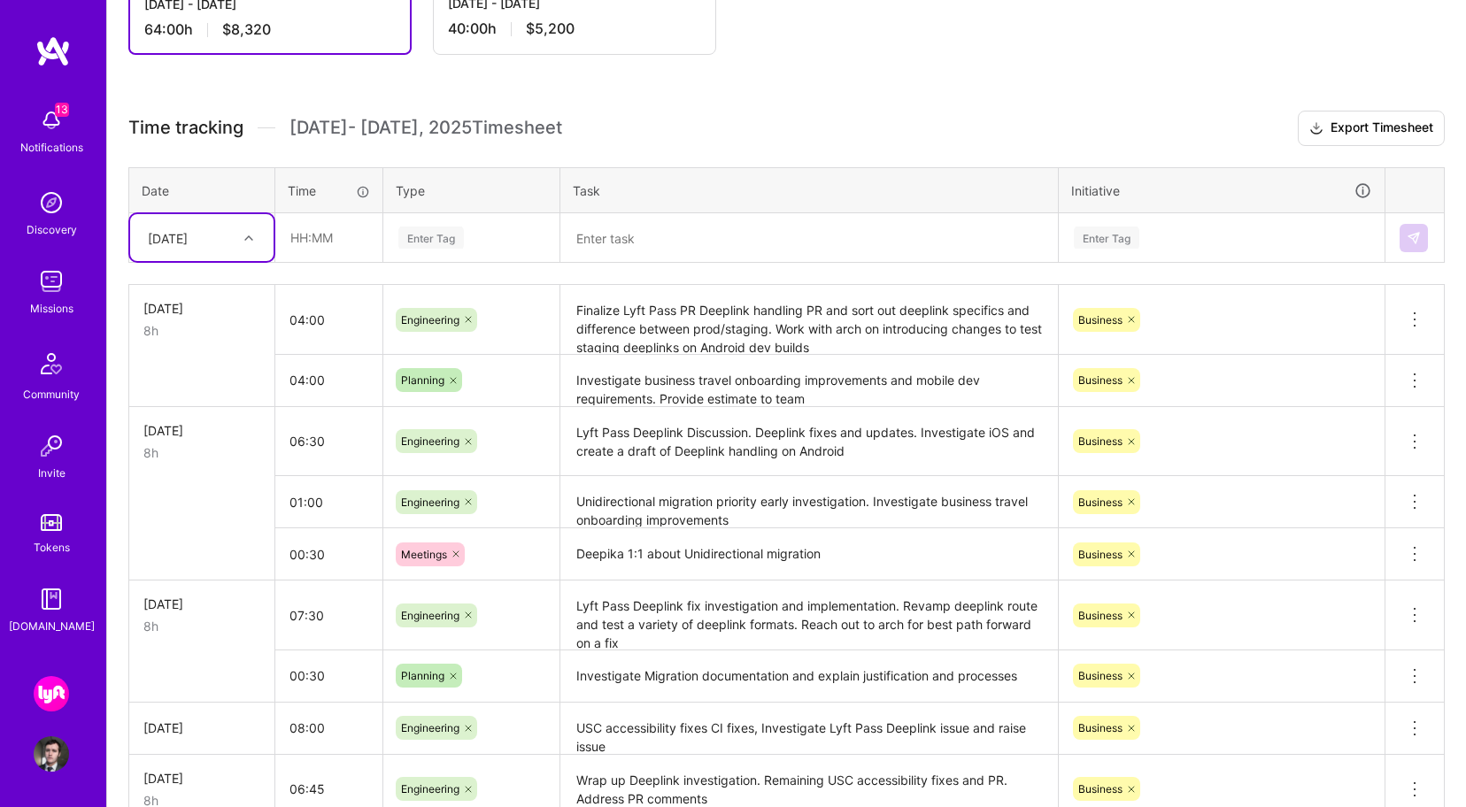
click at [242, 232] on div at bounding box center [250, 238] width 27 height 23
click at [204, 490] on div "[DATE]" at bounding box center [201, 481] width 143 height 33
click at [331, 233] on input "text" at bounding box center [328, 237] width 105 height 47
type input "08:00"
click at [436, 231] on div "Enter Tag" at bounding box center [431, 237] width 66 height 27
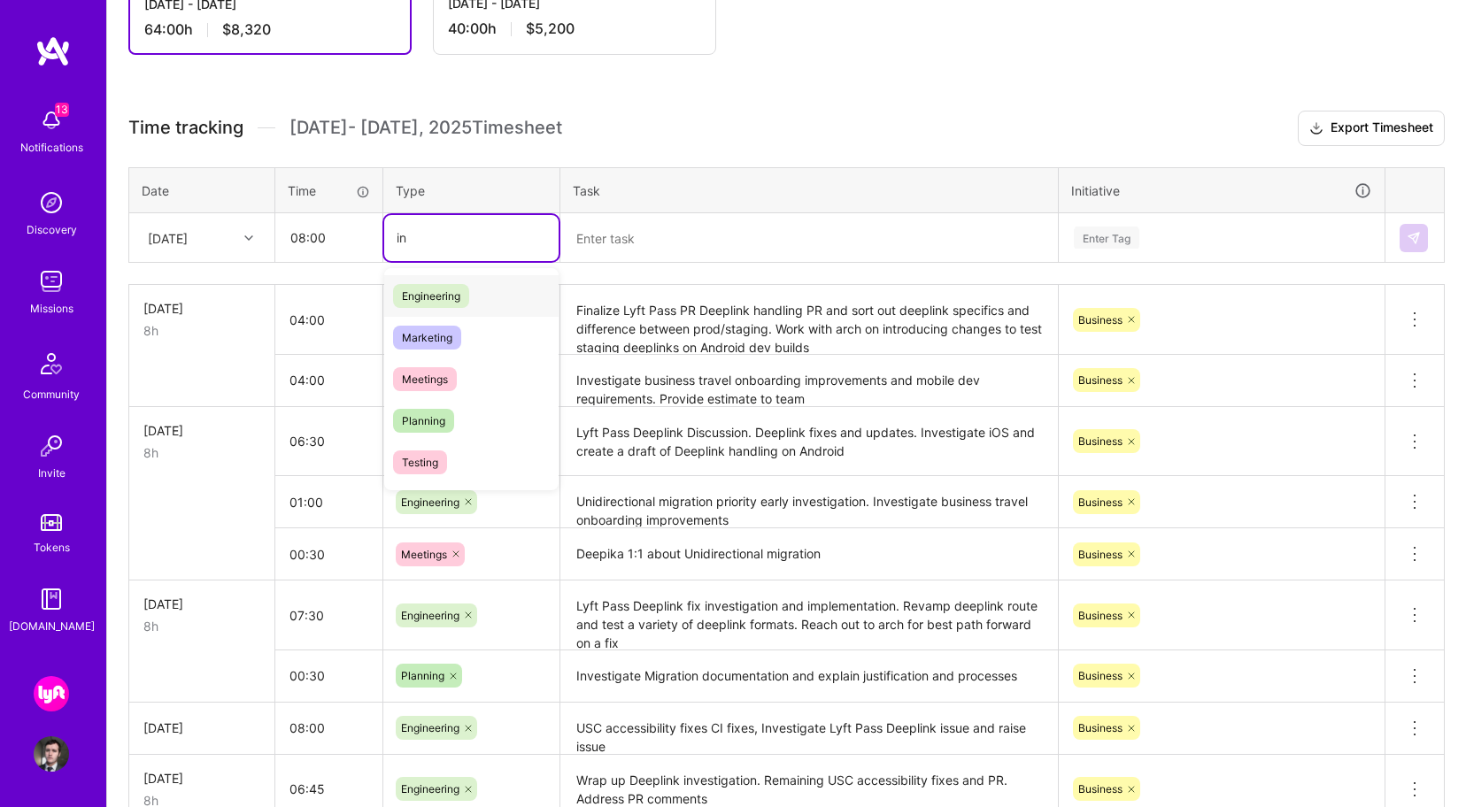
type input "i"
type input "pla"
click at [460, 290] on div "Planning" at bounding box center [471, 296] width 174 height 42
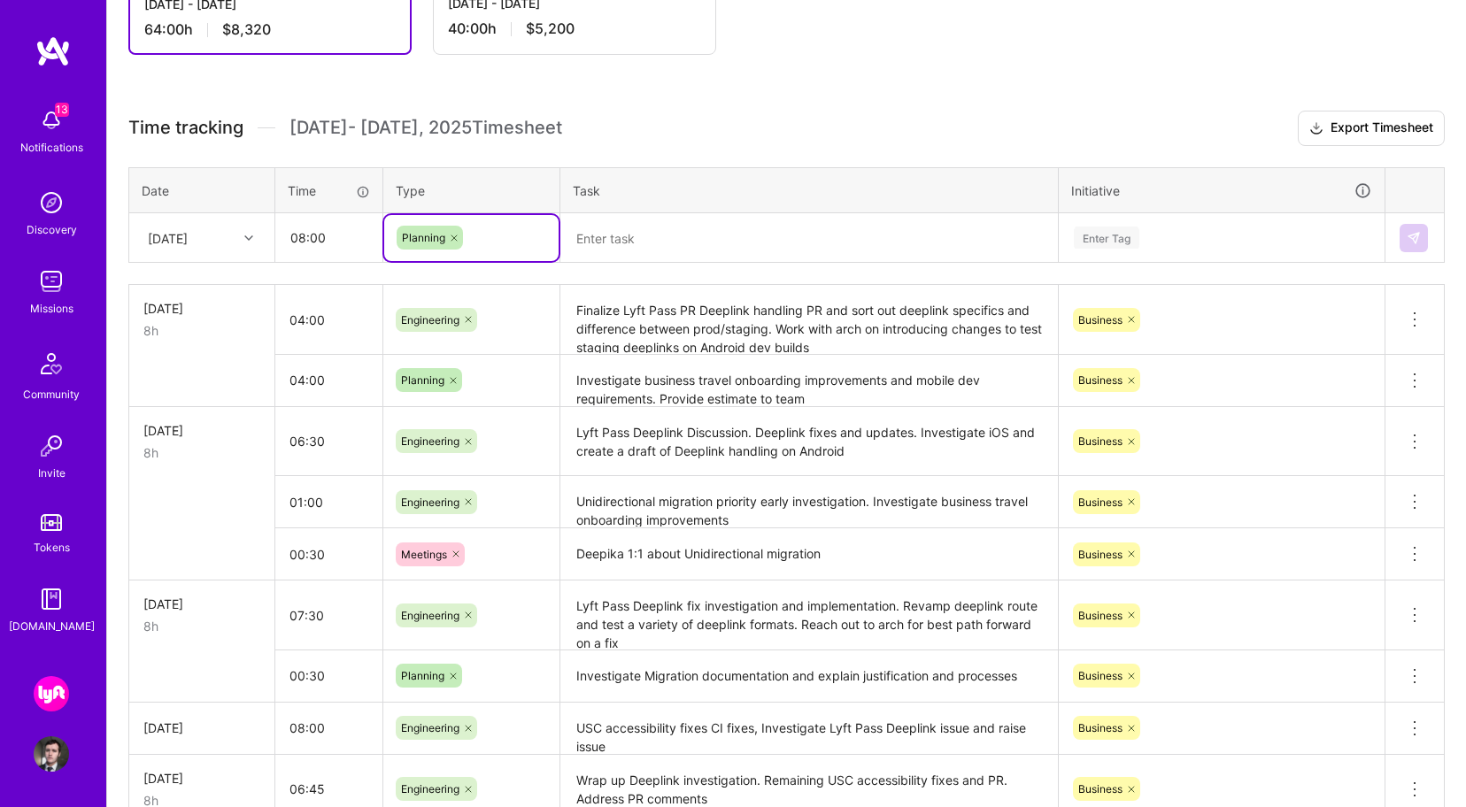
click at [637, 251] on textarea at bounding box center [809, 238] width 494 height 47
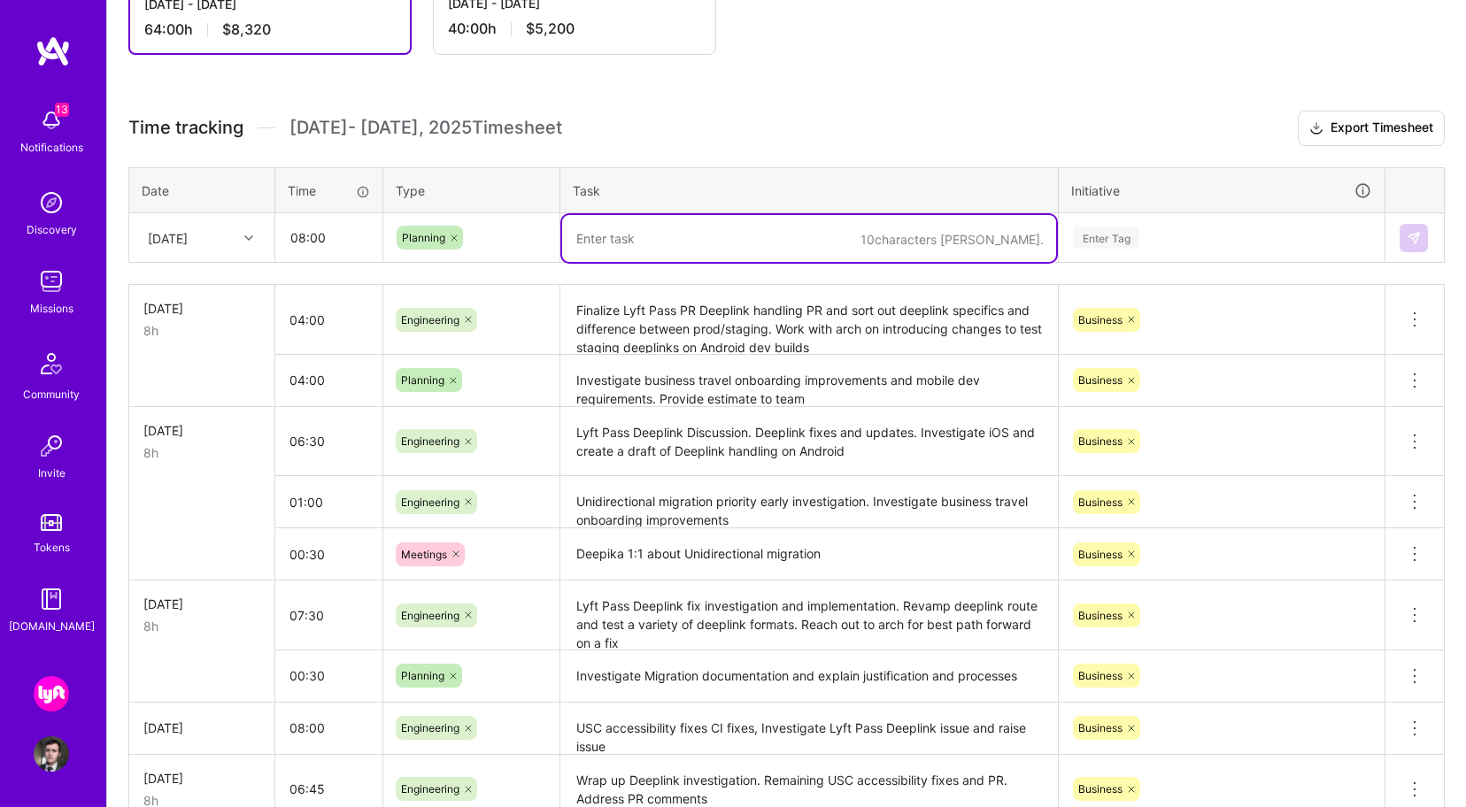
paste textarea "Unidirectional migration priority investigation for plugins that are critical t…"
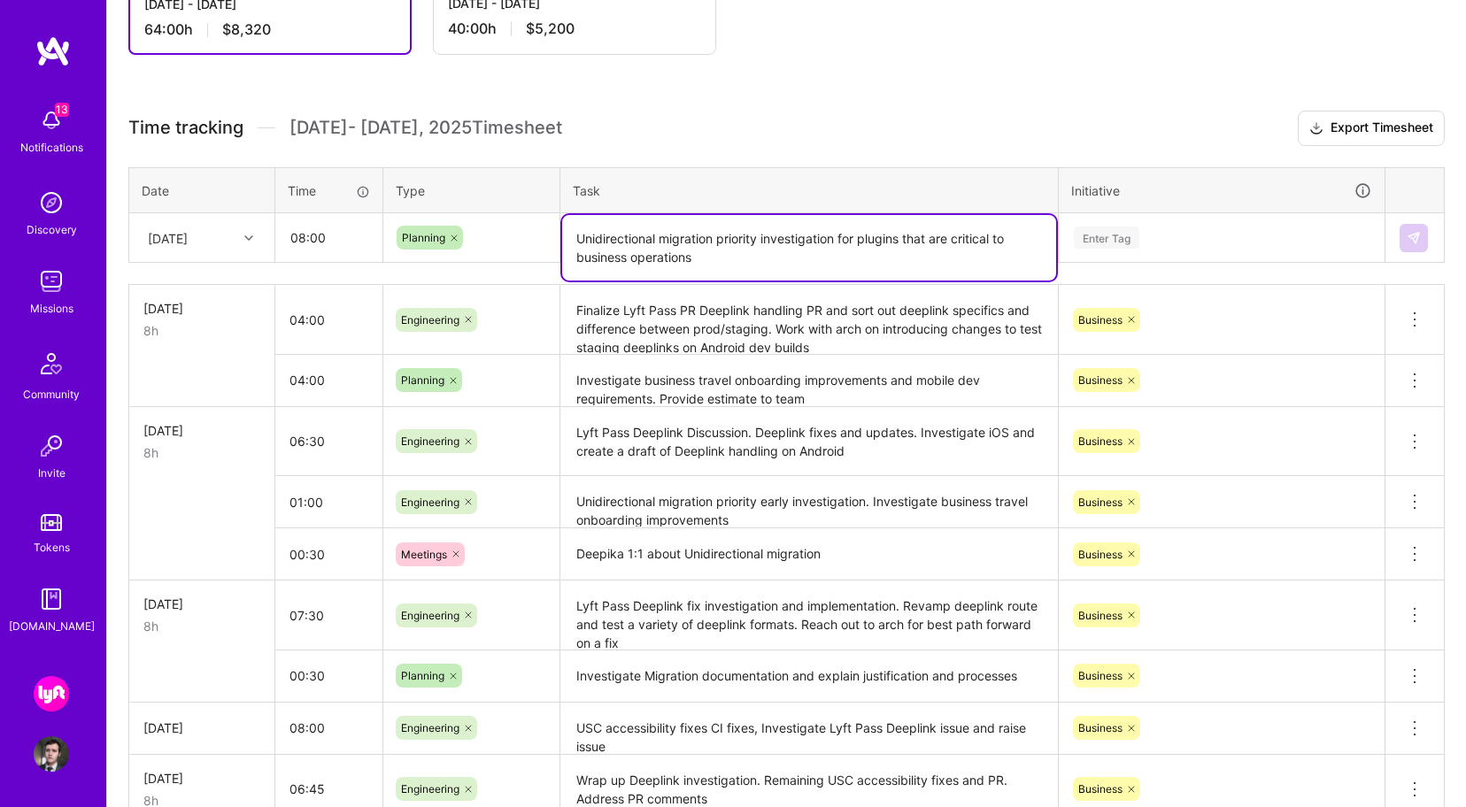
type textarea "Unidirectional migration priority investigation for plugins that are critical t…"
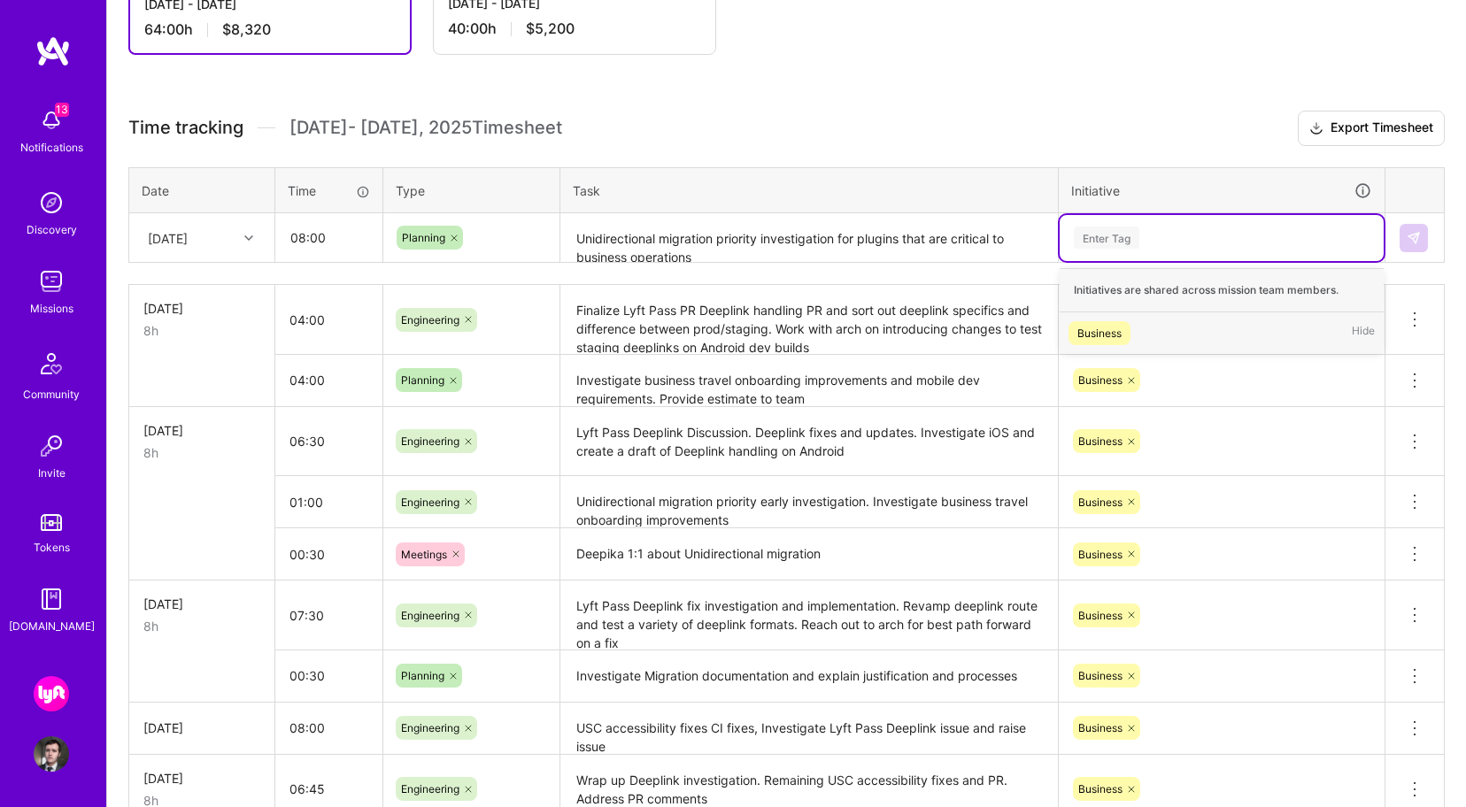
click at [1161, 237] on div "Enter Tag" at bounding box center [1221, 238] width 299 height 22
click at [1129, 331] on span "Business" at bounding box center [1100, 333] width 62 height 24
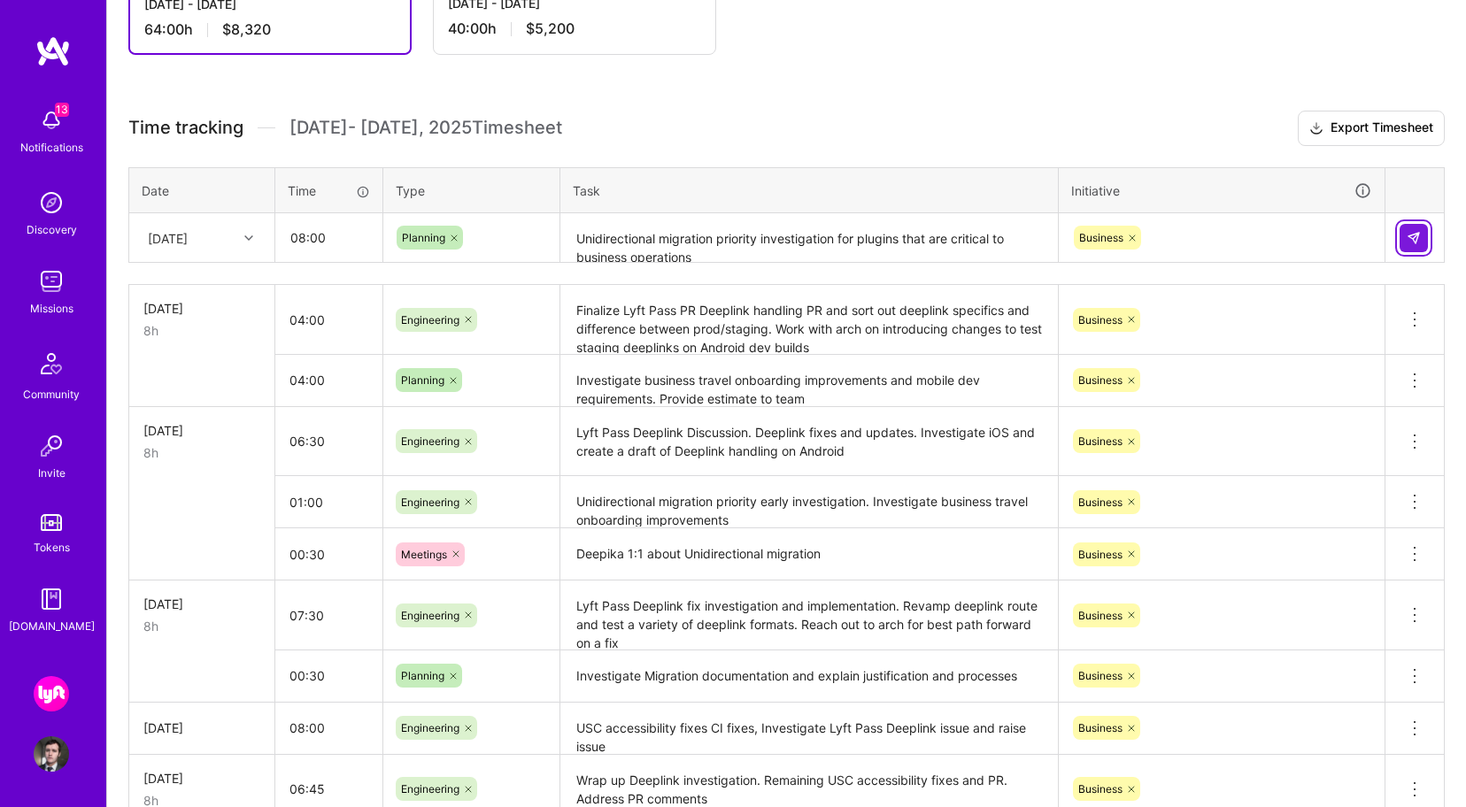
click at [1409, 240] on img at bounding box center [1414, 238] width 14 height 14
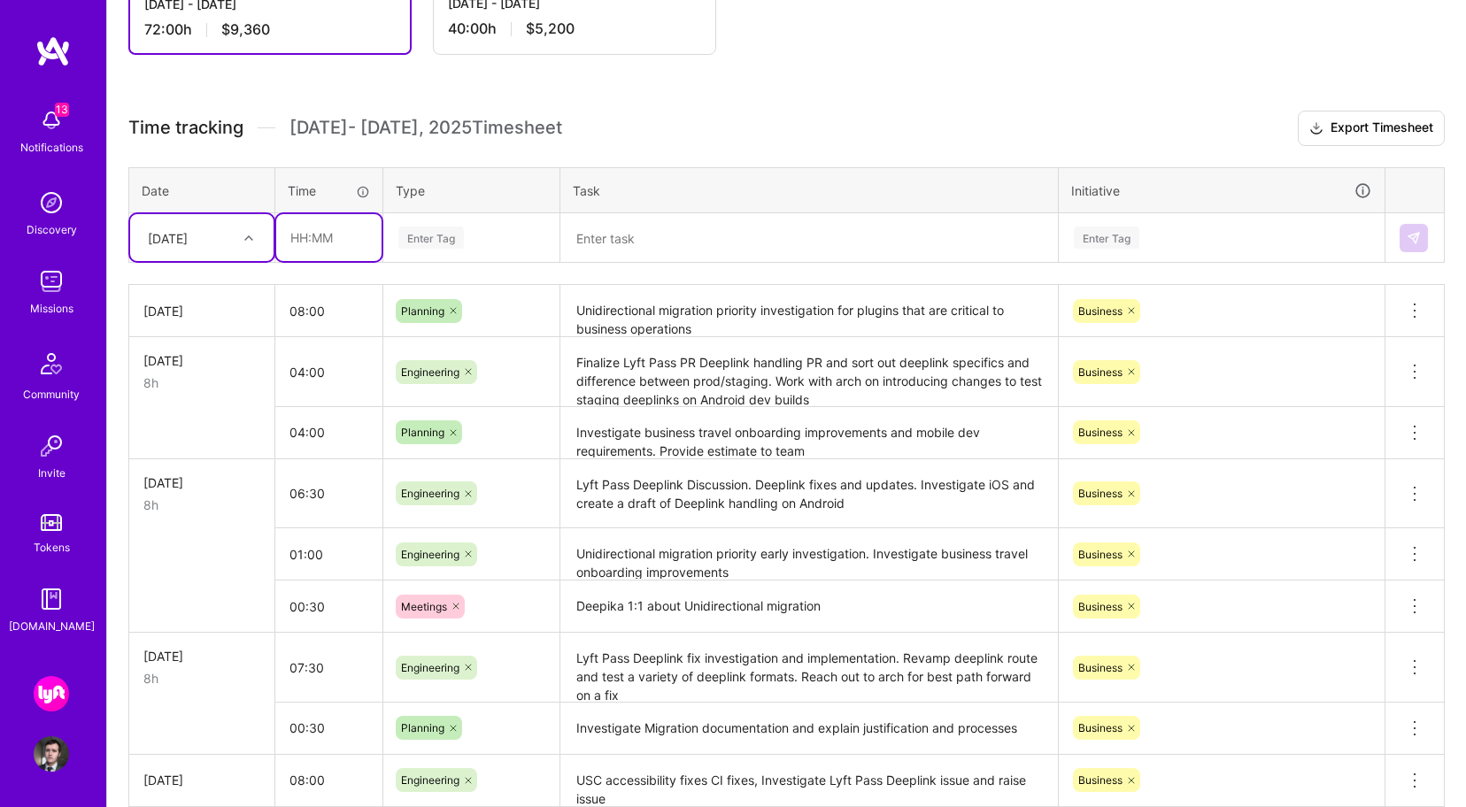
click at [341, 232] on input "text" at bounding box center [328, 237] width 105 height 47
type input "08:00"
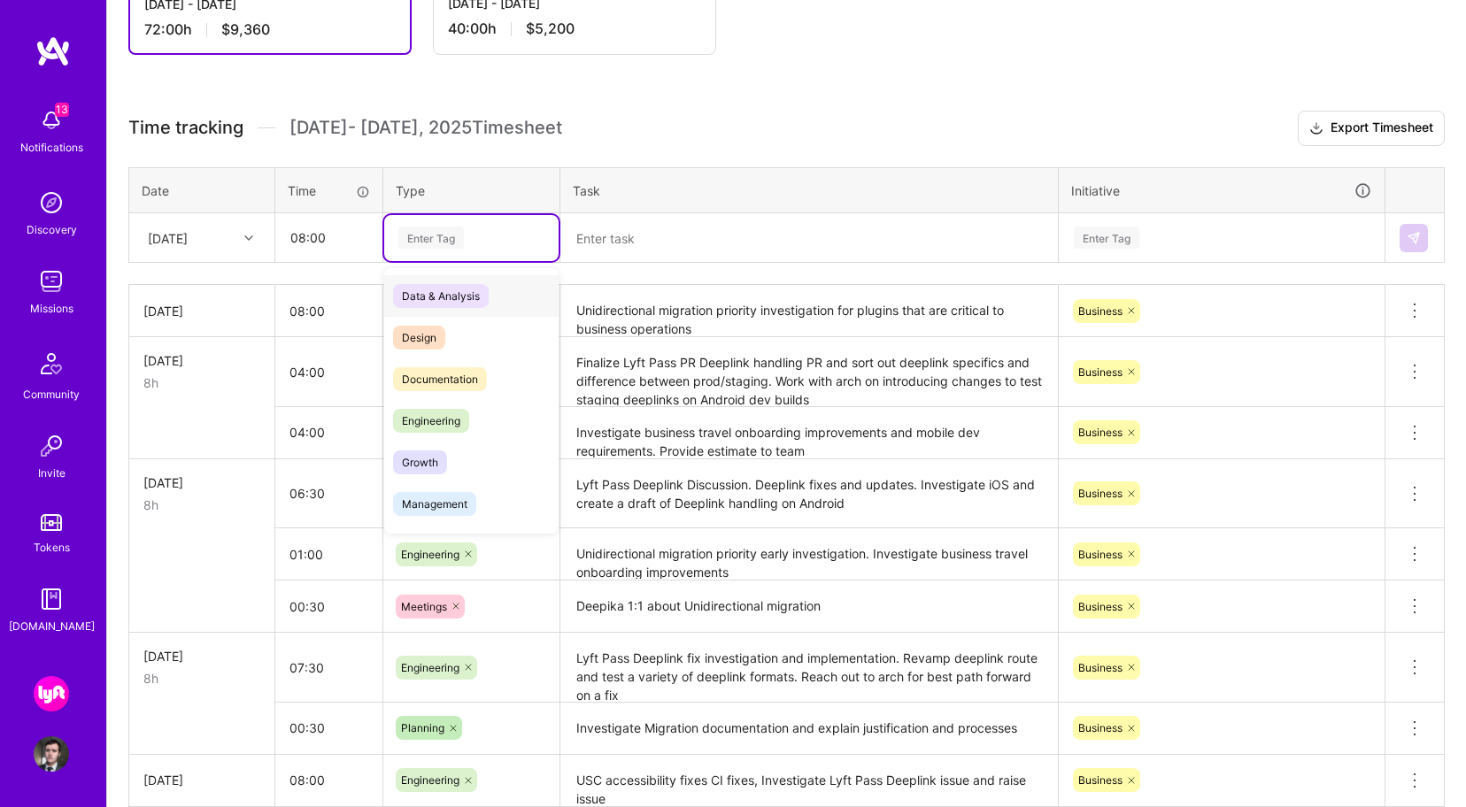
click at [440, 245] on div "Enter Tag" at bounding box center [431, 237] width 66 height 27
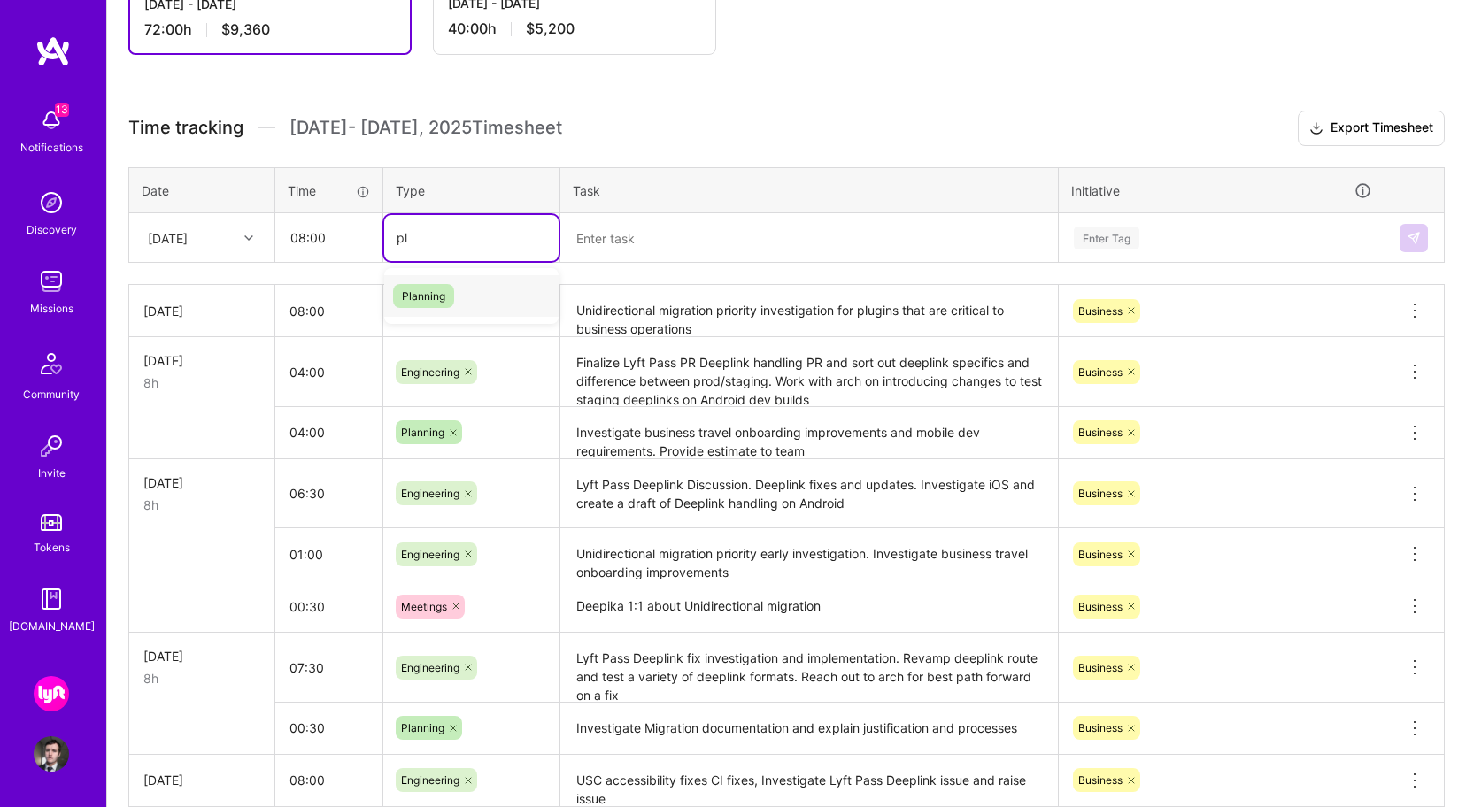
type input "pla"
click at [498, 289] on div "Planning" at bounding box center [471, 296] width 174 height 42
click at [647, 236] on textarea at bounding box center [809, 238] width 494 height 47
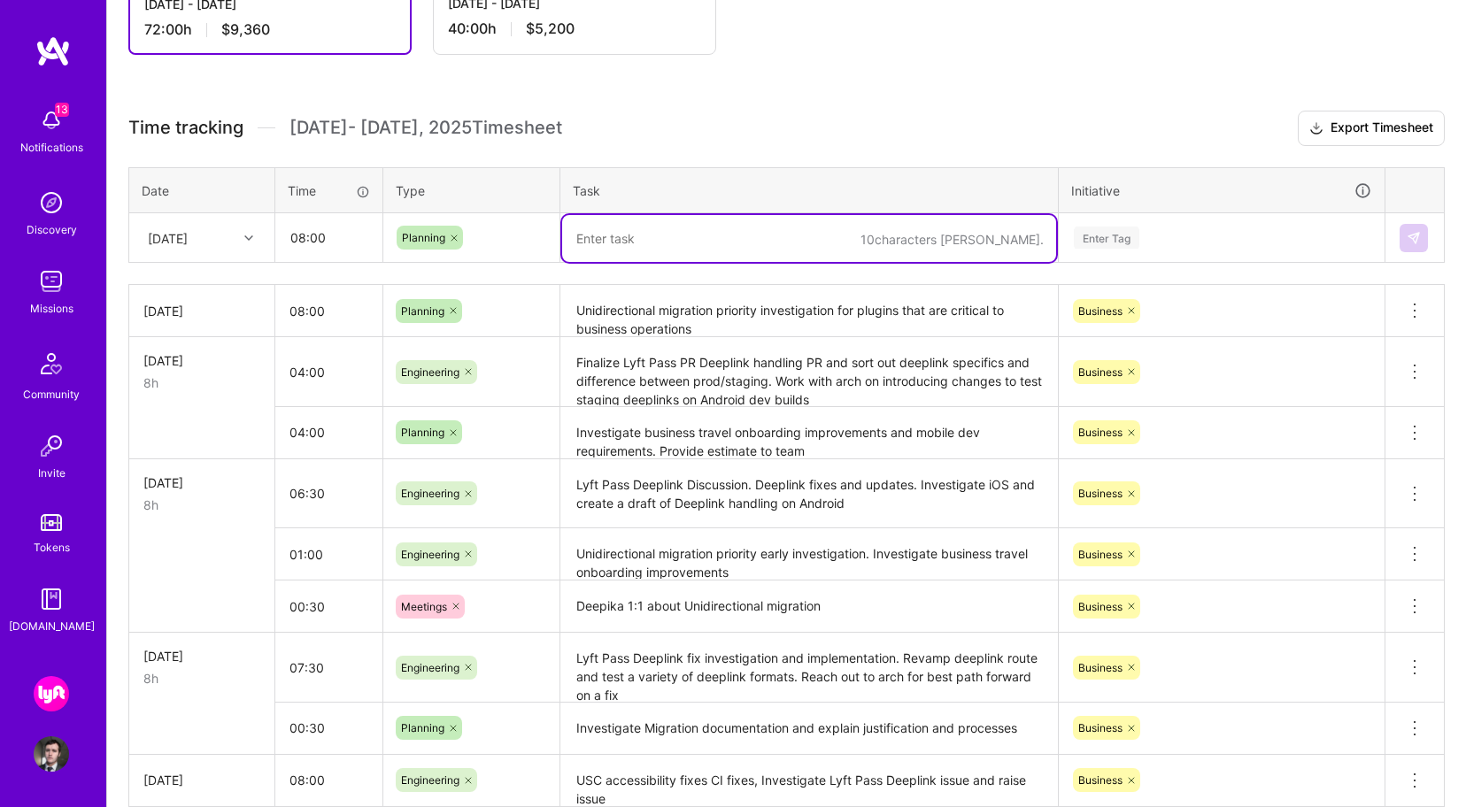
paste textarea "Unidirectional migration priority investigation for plugins that are critical t…"
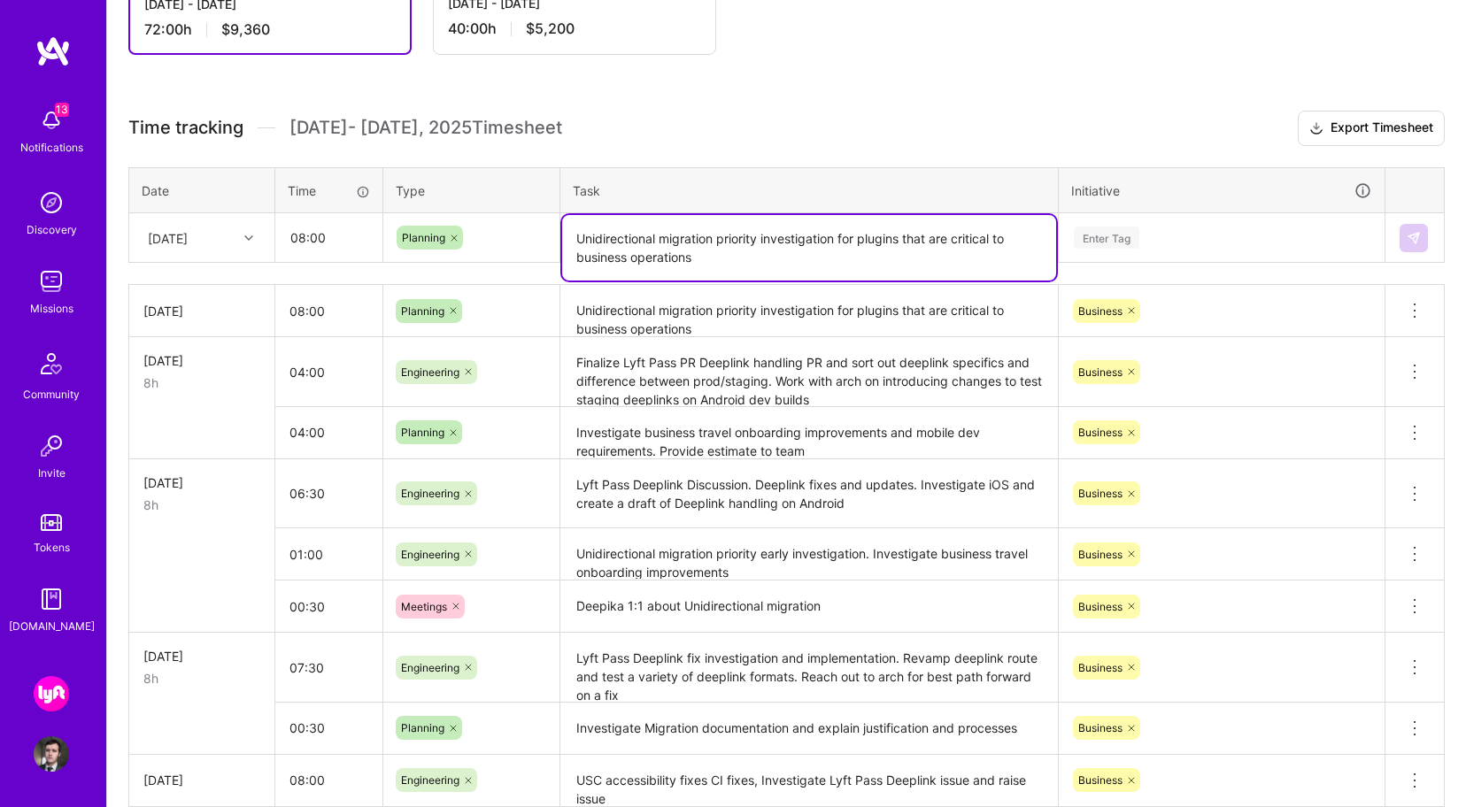
type textarea "Unidirectional migration priority investigation for plugins that are critical t…"
click at [1138, 222] on div "Enter Tag" at bounding box center [1222, 238] width 324 height 46
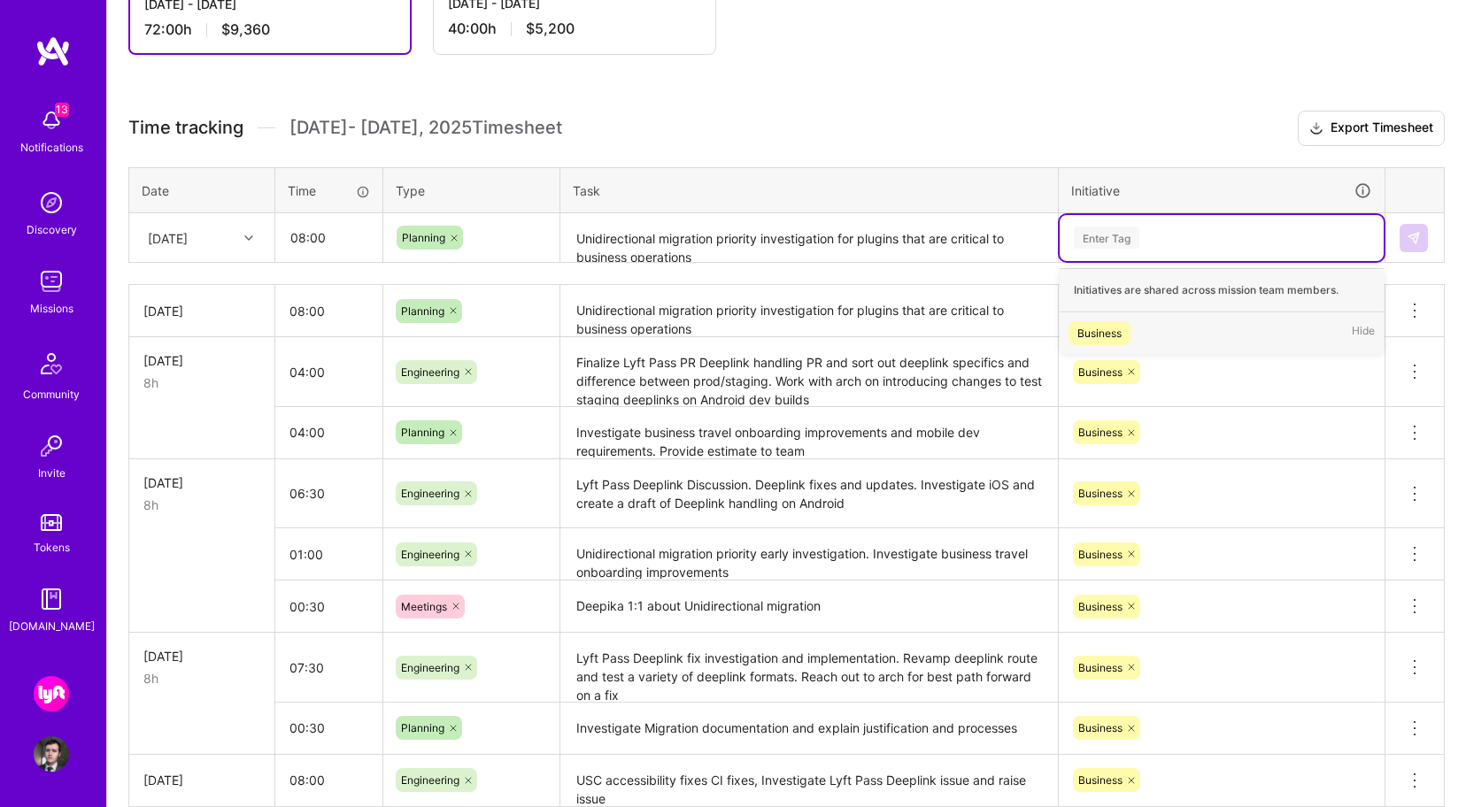
click at [1125, 337] on span "Business" at bounding box center [1100, 333] width 62 height 24
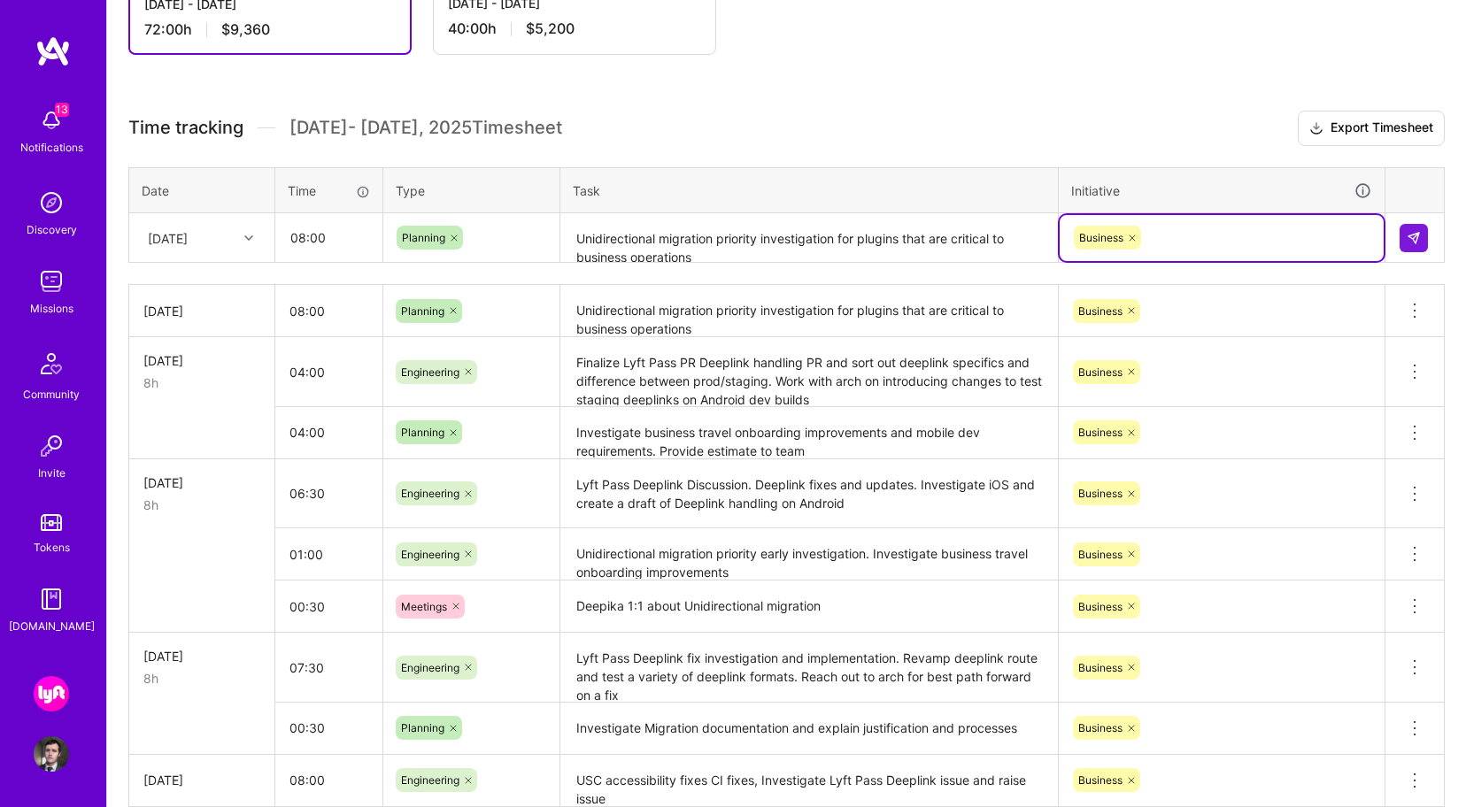
click at [245, 239] on icon at bounding box center [248, 238] width 9 height 9
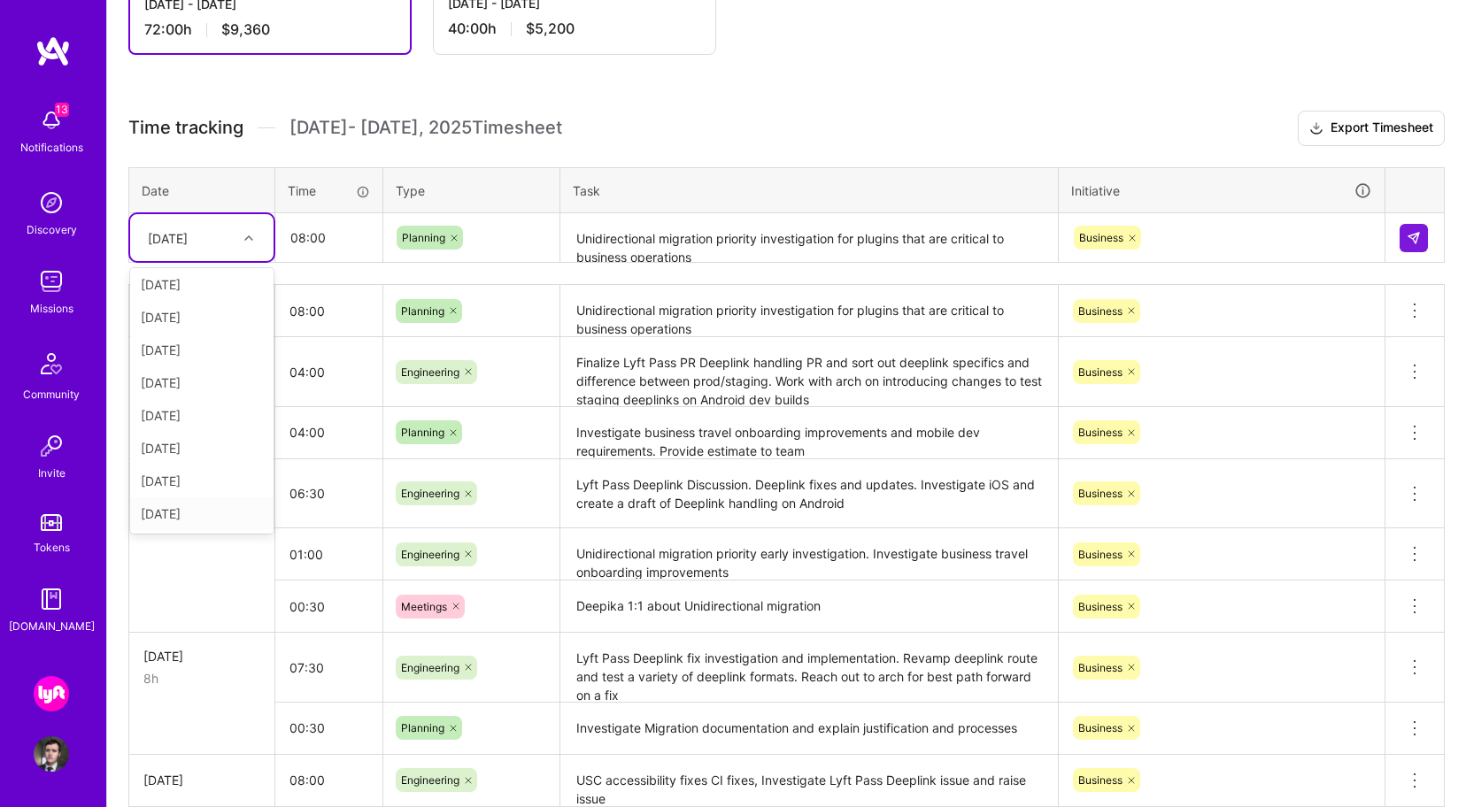
click at [212, 513] on div "[DATE]" at bounding box center [201, 514] width 143 height 33
click at [1417, 242] on img at bounding box center [1414, 238] width 14 height 14
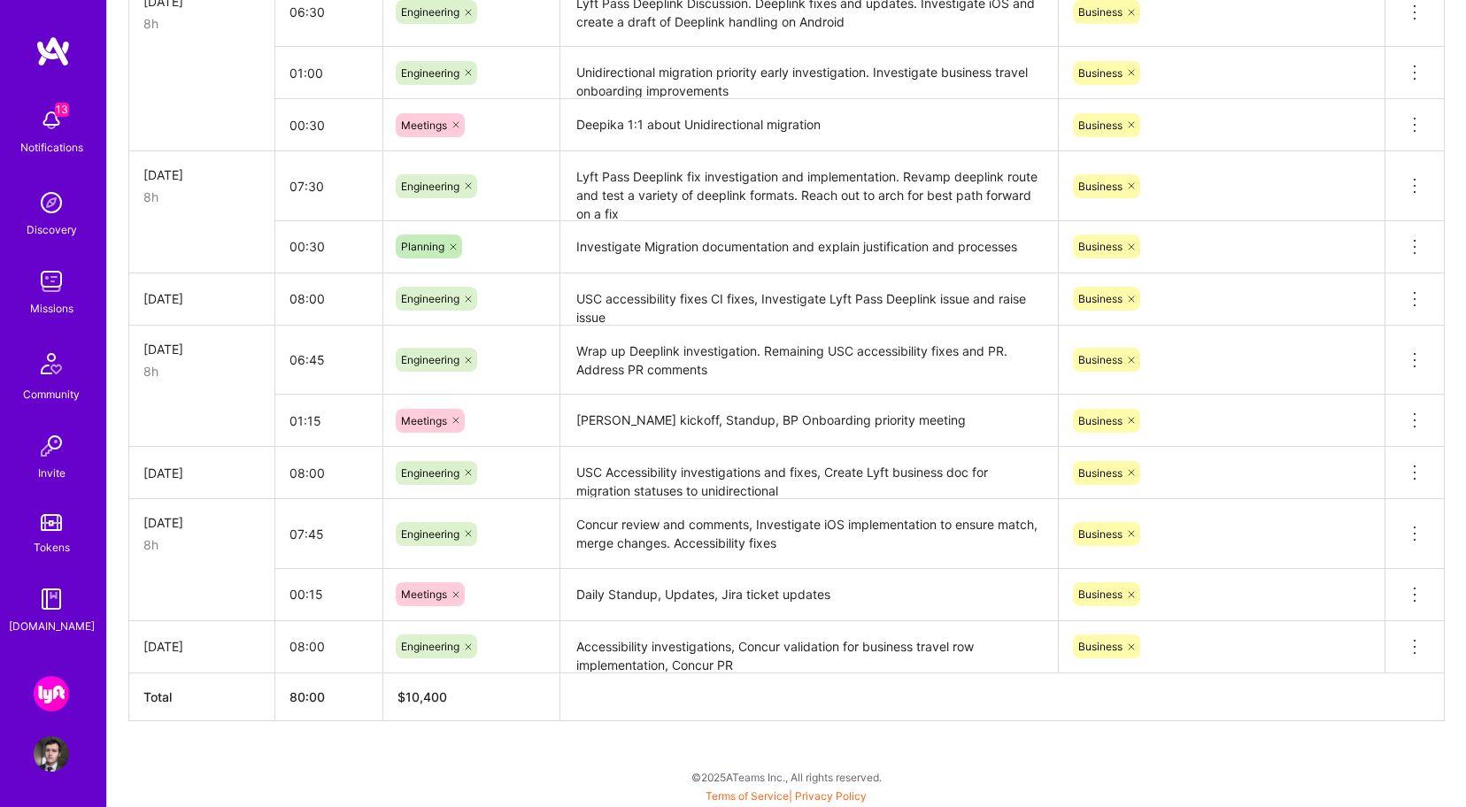
scroll to position [0, 0]
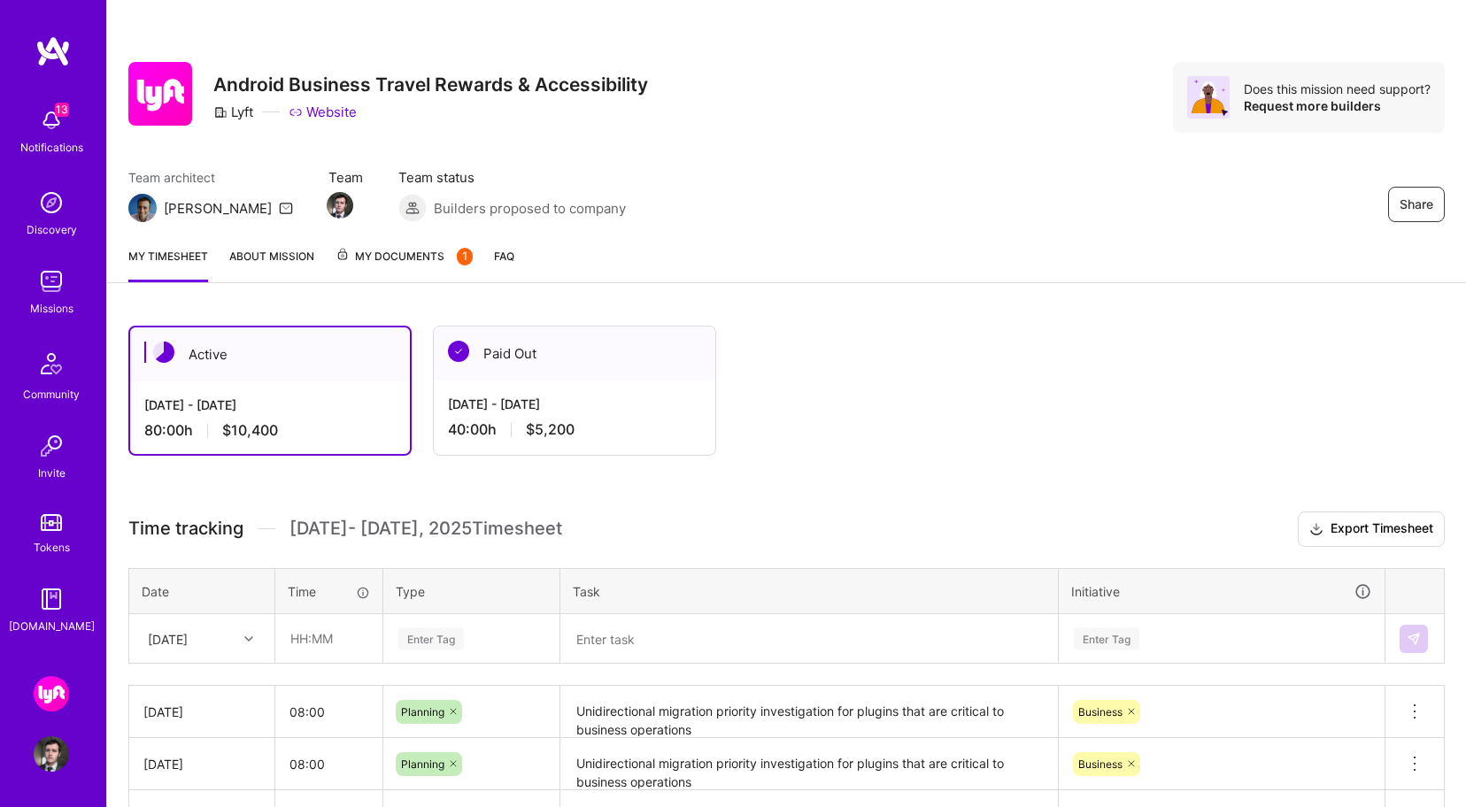
click at [56, 282] on img at bounding box center [51, 281] width 35 height 35
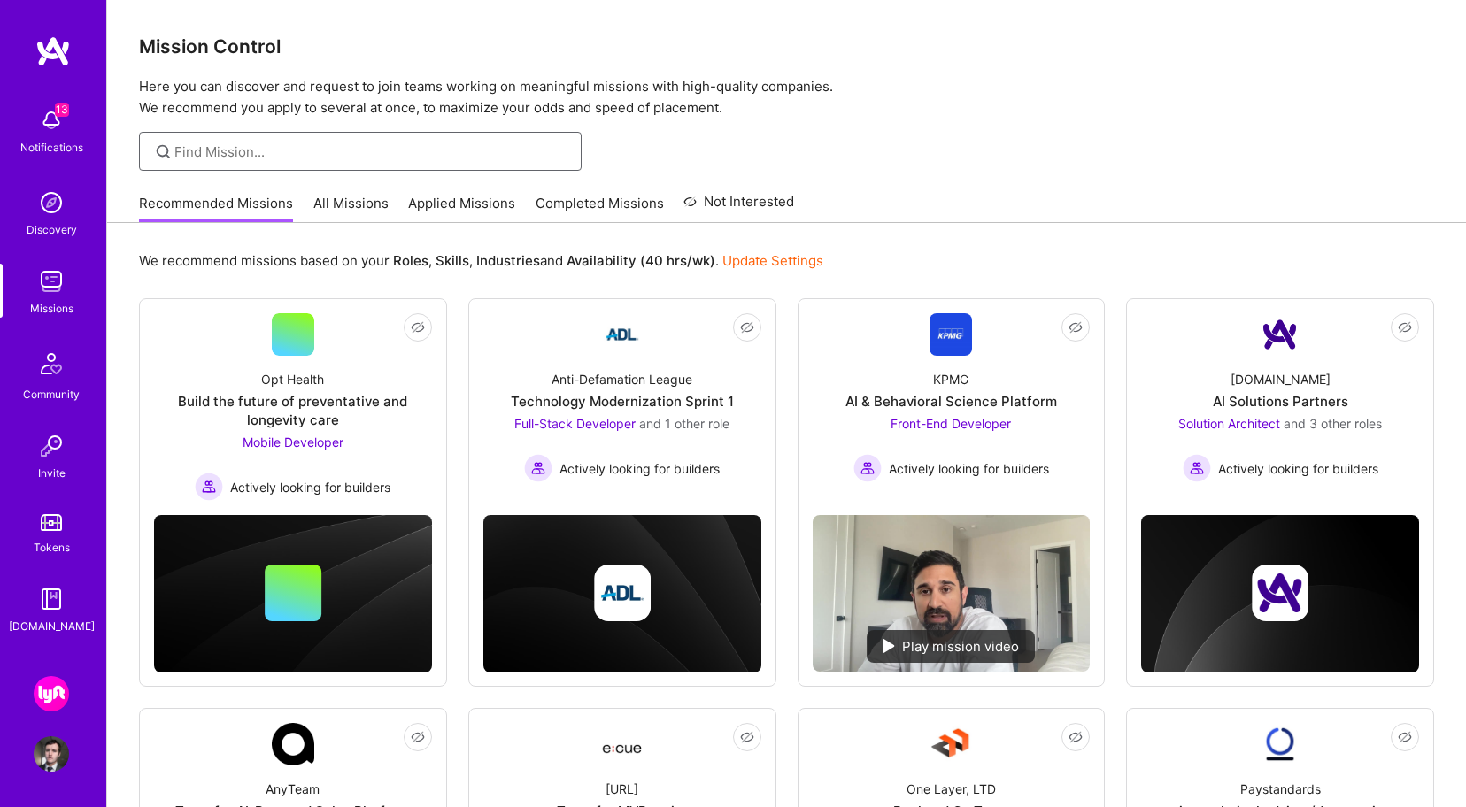
click at [500, 149] on input at bounding box center [371, 152] width 394 height 19
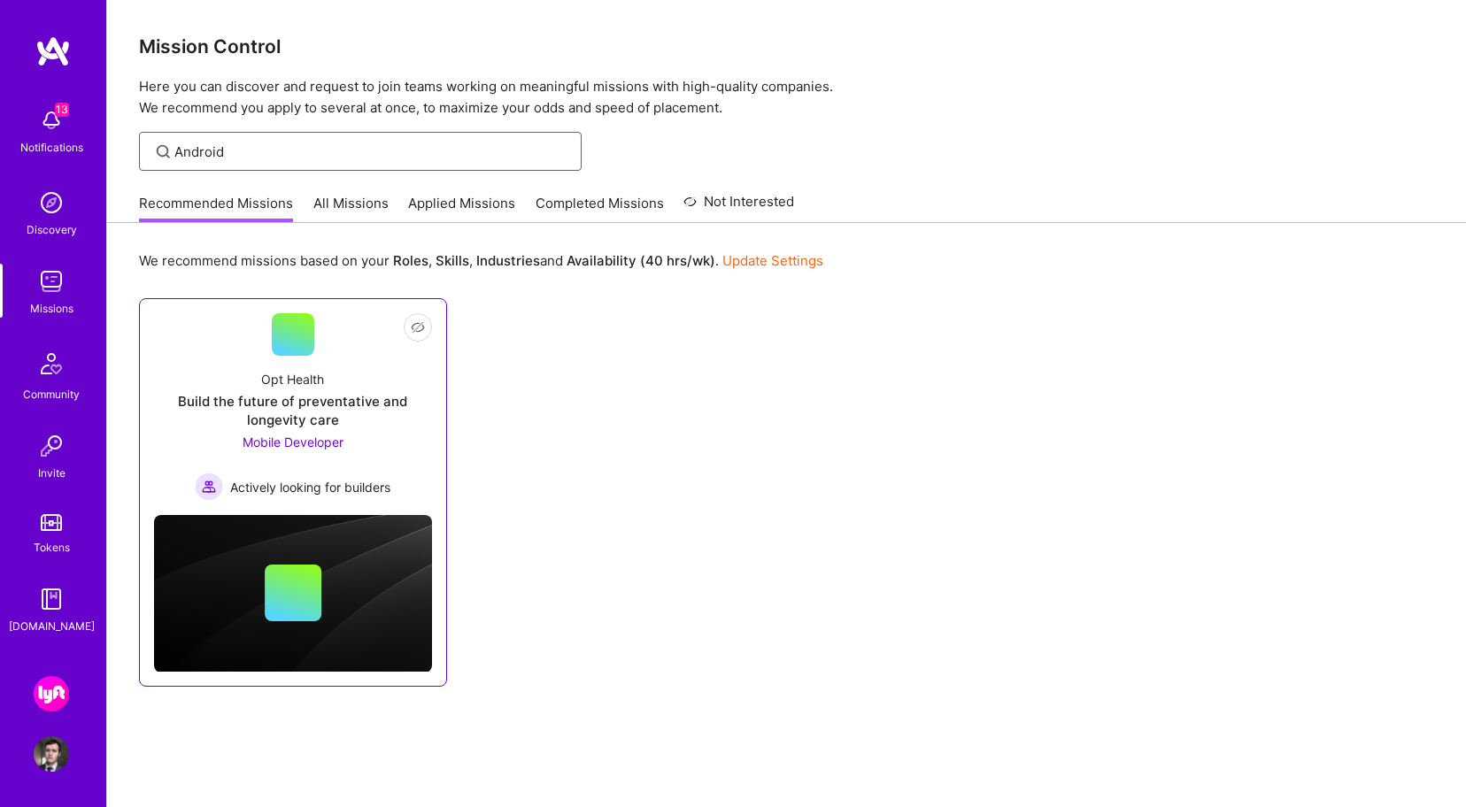
type input "Android"
click at [343, 406] on div "Build the future of preventative and longevity care" at bounding box center [293, 410] width 278 height 37
click at [50, 683] on img at bounding box center [51, 693] width 35 height 35
